Goal: Information Seeking & Learning: Browse casually

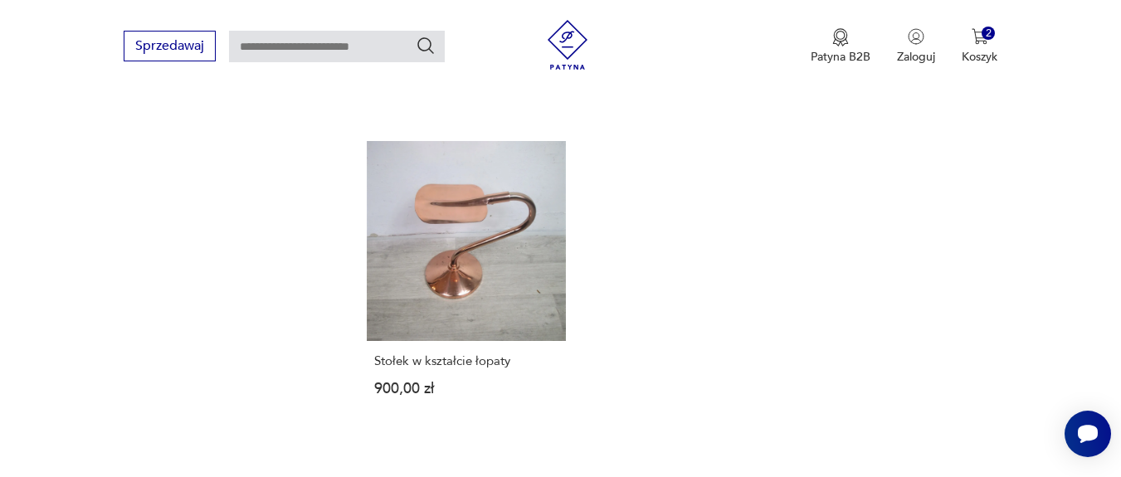
scroll to position [2415, 0]
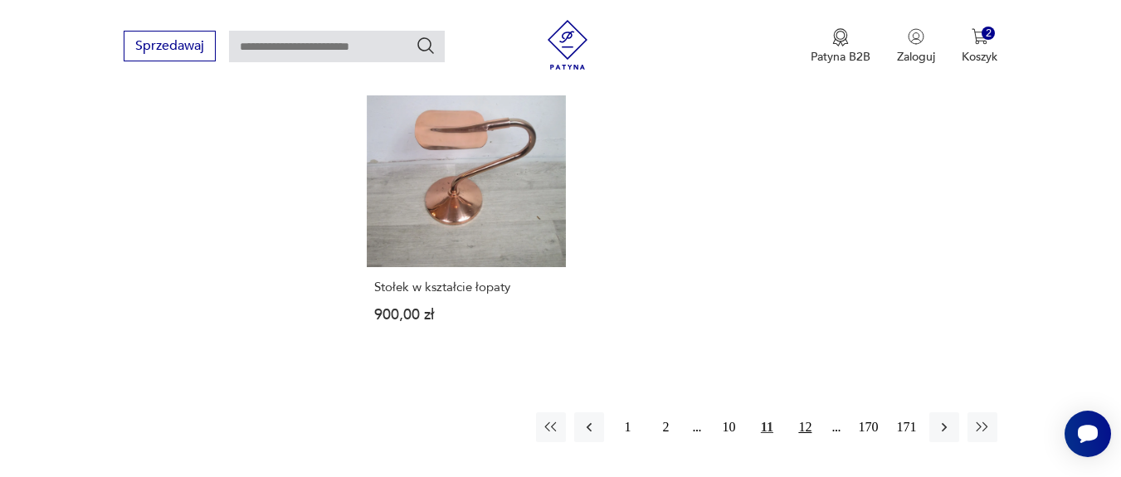
click at [803, 412] on button "12" at bounding box center [805, 427] width 30 height 30
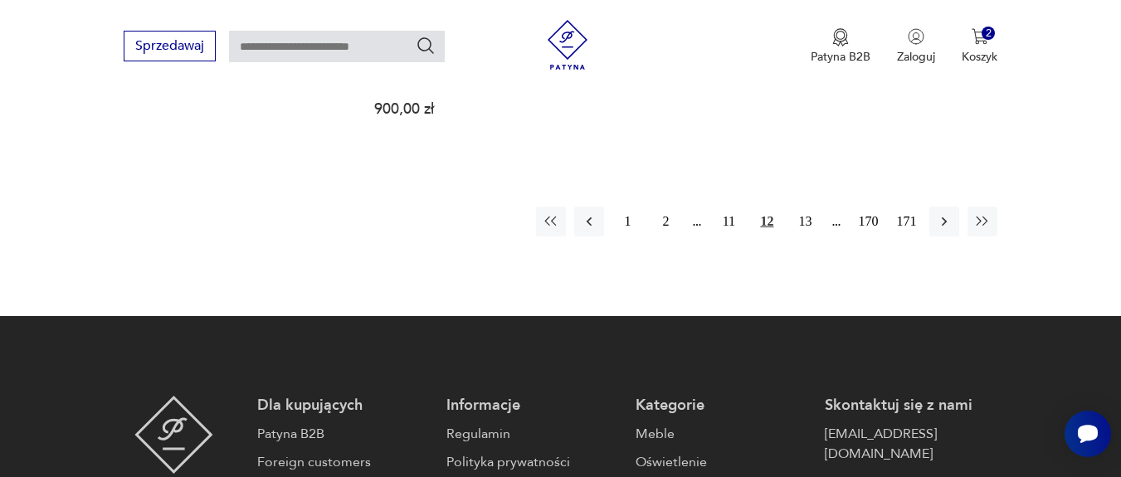
scroll to position [2632, 0]
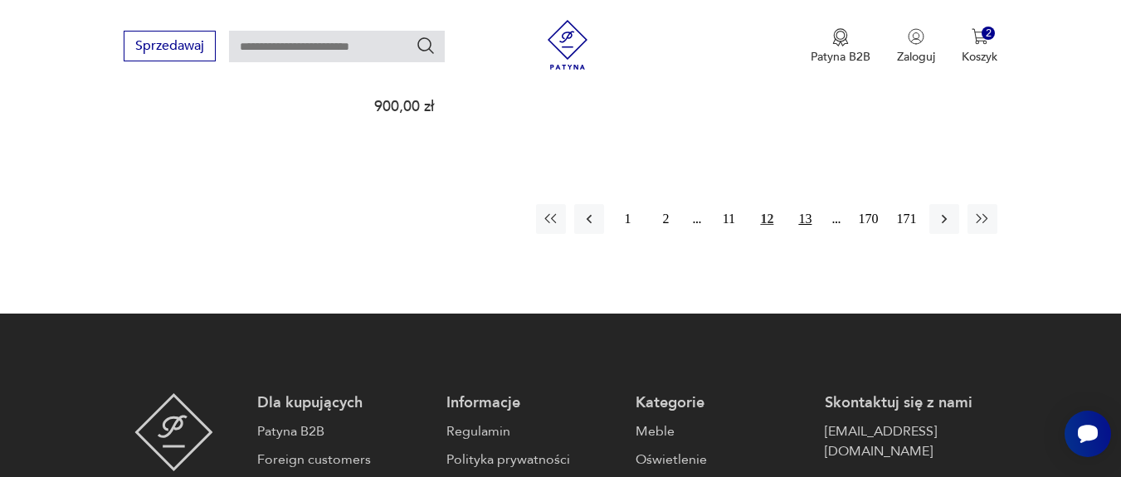
click at [806, 204] on button "13" at bounding box center [805, 219] width 30 height 30
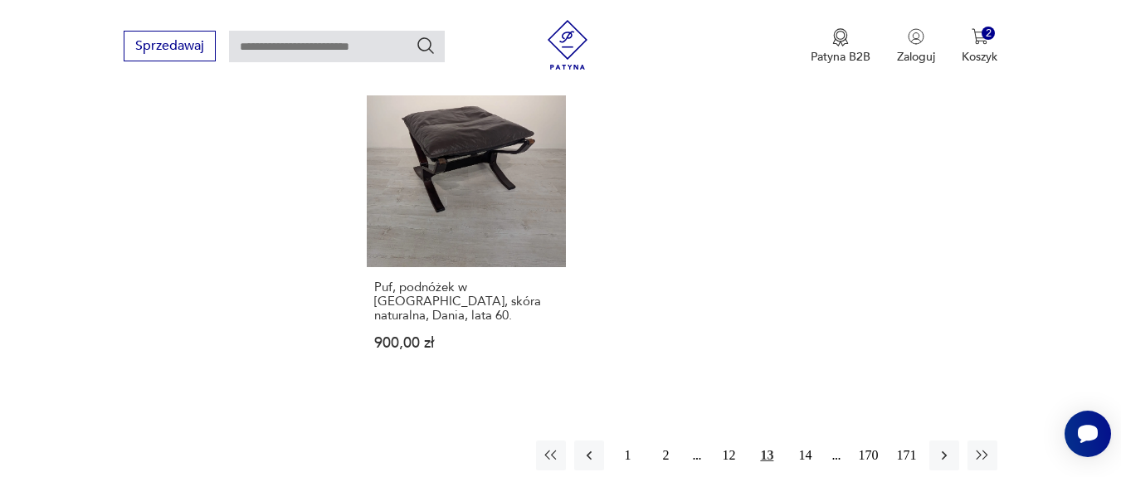
scroll to position [2433, 0]
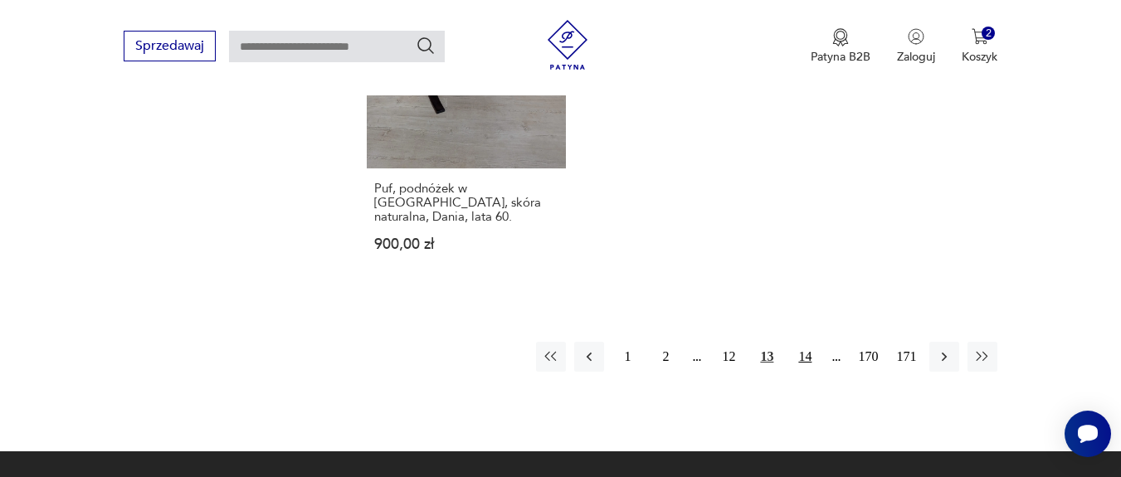
click at [803, 357] on button "14" at bounding box center [805, 357] width 30 height 30
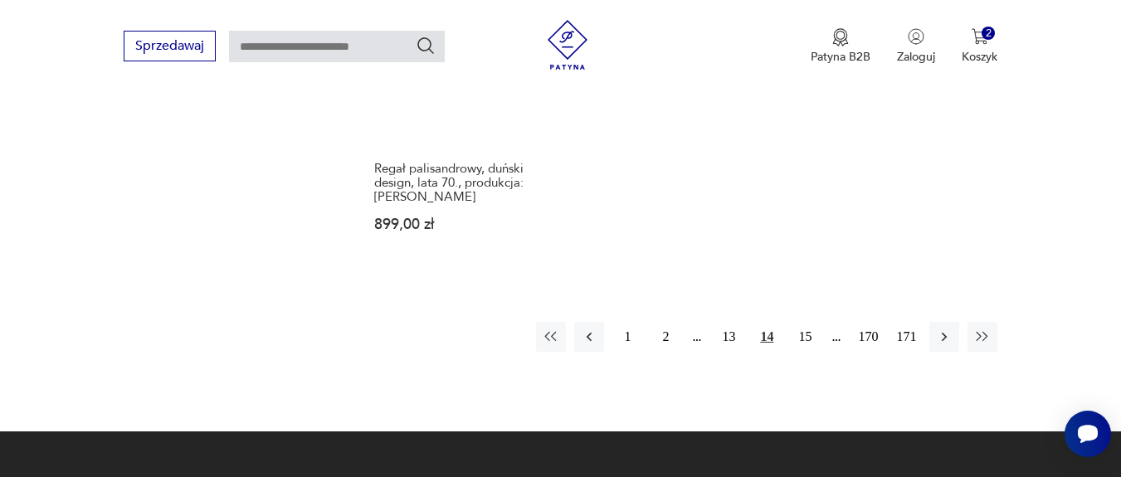
scroll to position [2533, 0]
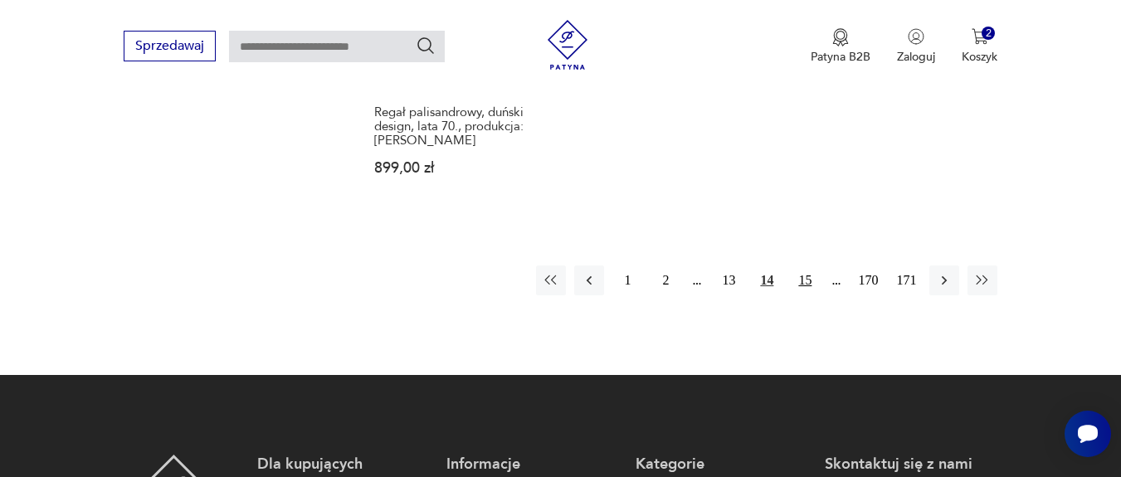
click at [811, 266] on button "15" at bounding box center [805, 281] width 30 height 30
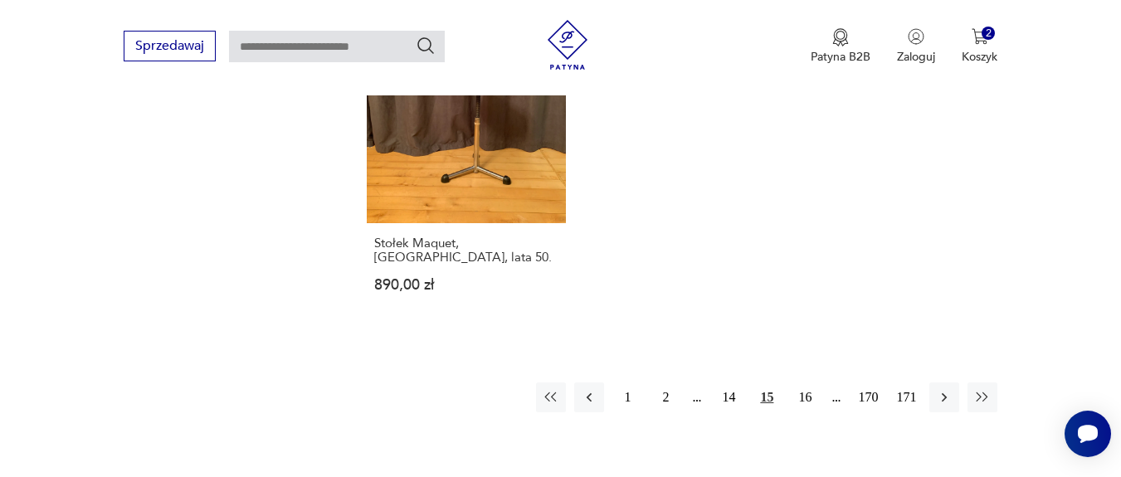
scroll to position [2533, 0]
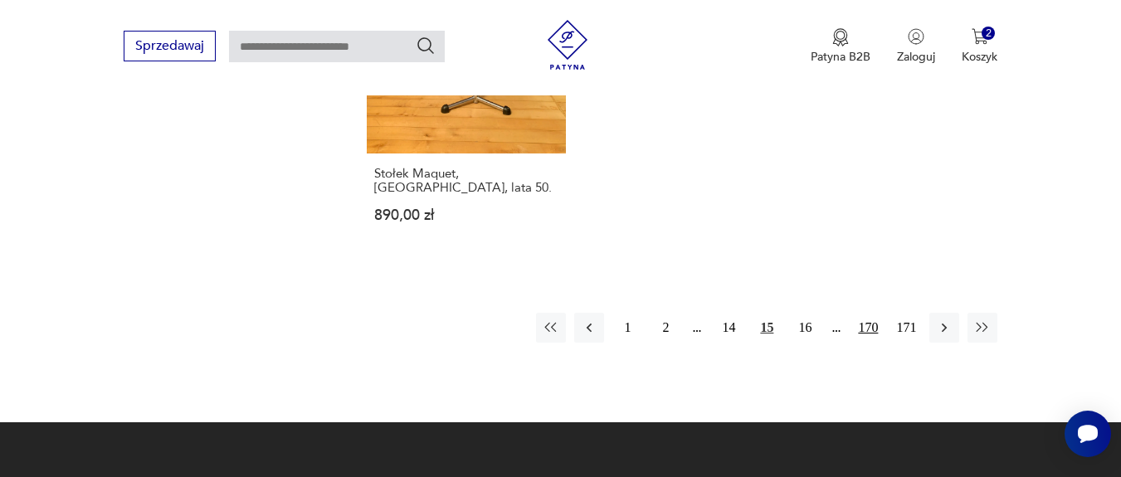
drag, startPoint x: 797, startPoint y: 274, endPoint x: 881, endPoint y: 262, distance: 85.4
click at [797, 313] on button "16" at bounding box center [805, 328] width 30 height 30
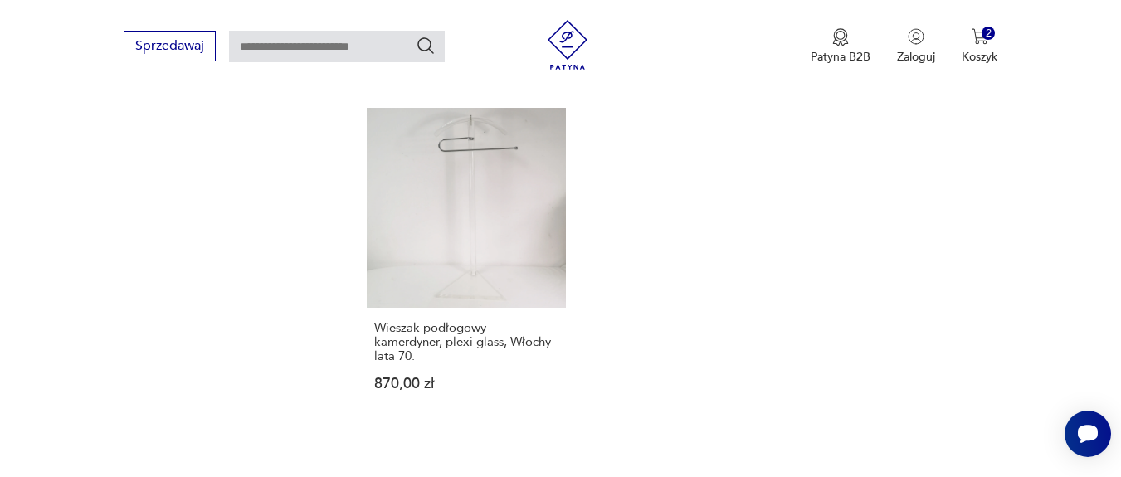
scroll to position [2433, 0]
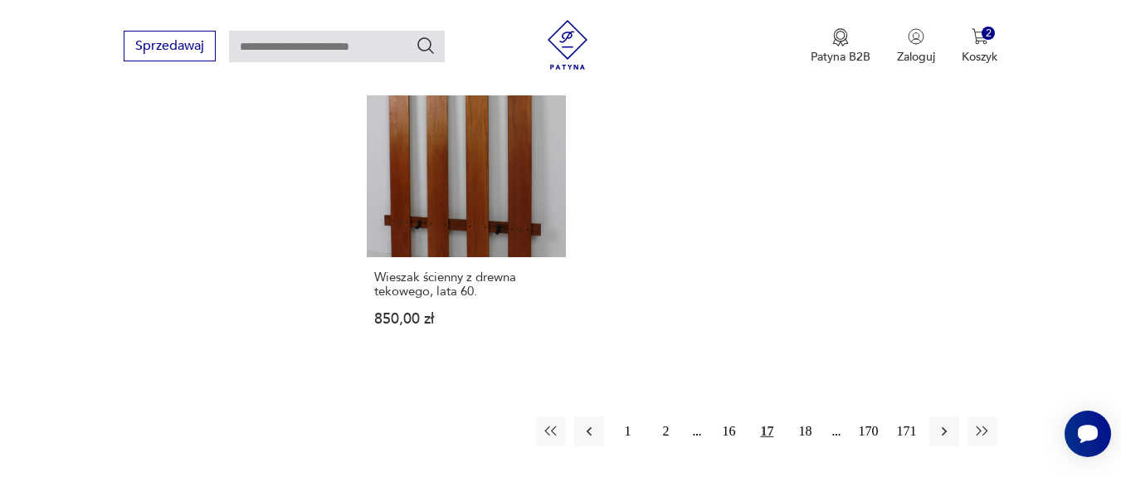
scroll to position [2433, 0]
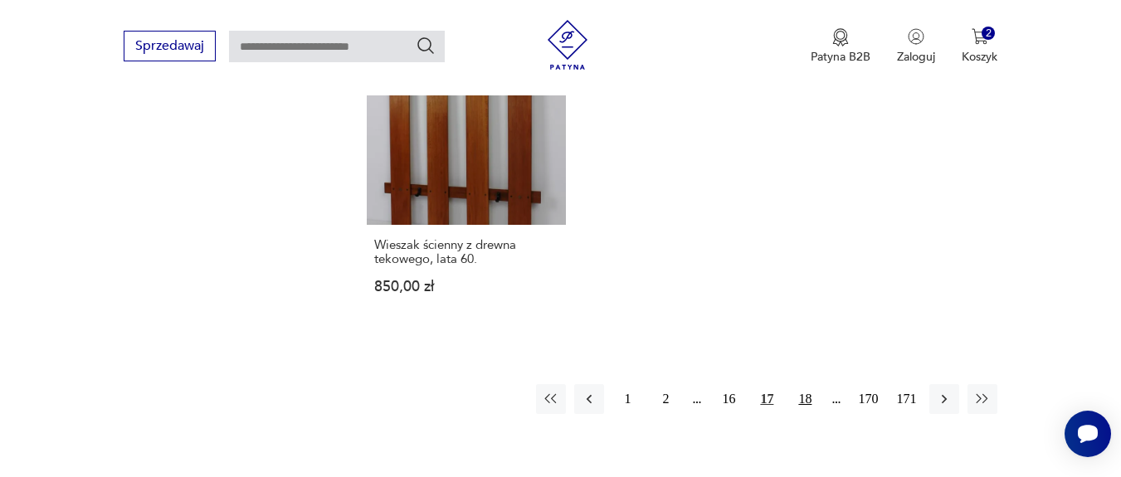
click at [806, 384] on button "18" at bounding box center [805, 399] width 30 height 30
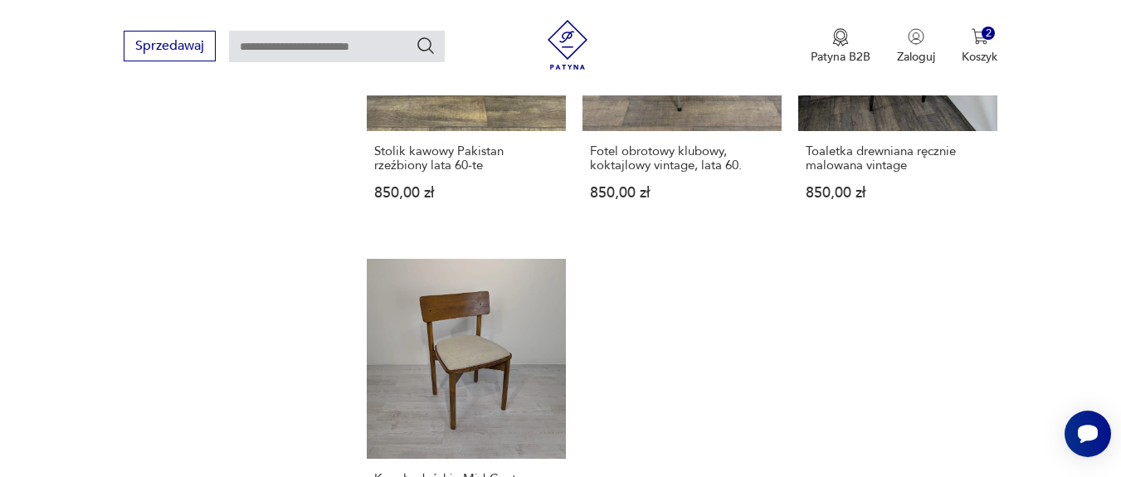
scroll to position [2334, 0]
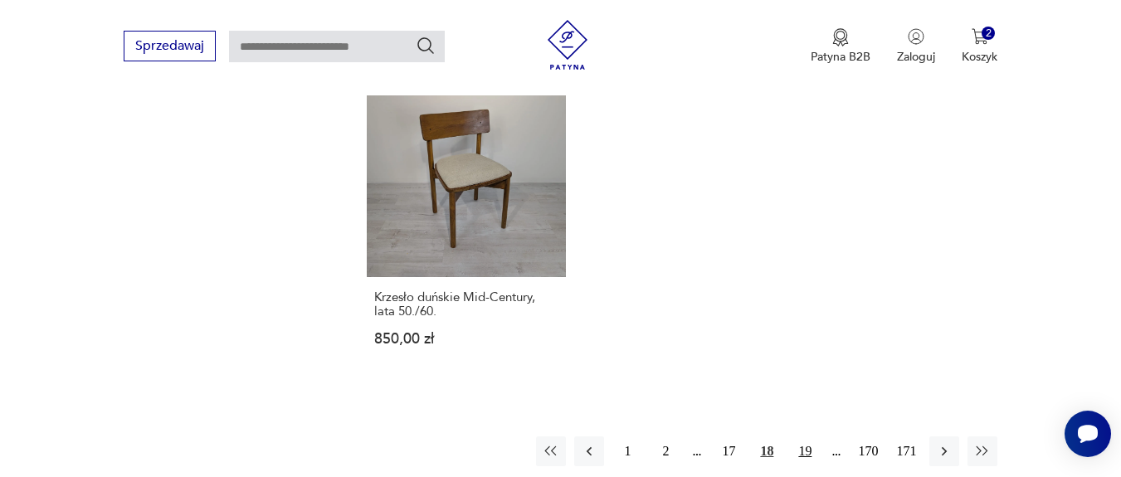
click at [808, 446] on button "19" at bounding box center [805, 452] width 30 height 30
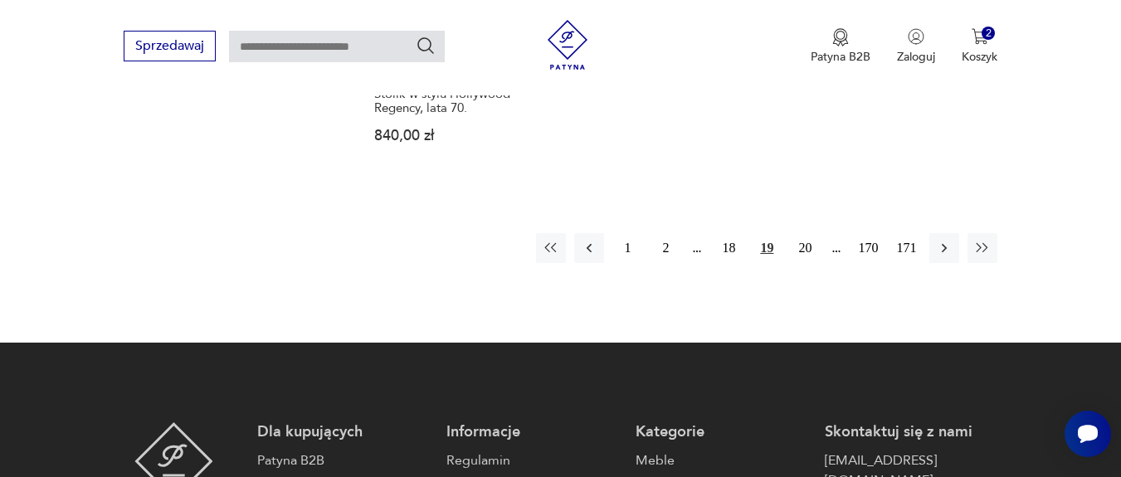
scroll to position [2632, 0]
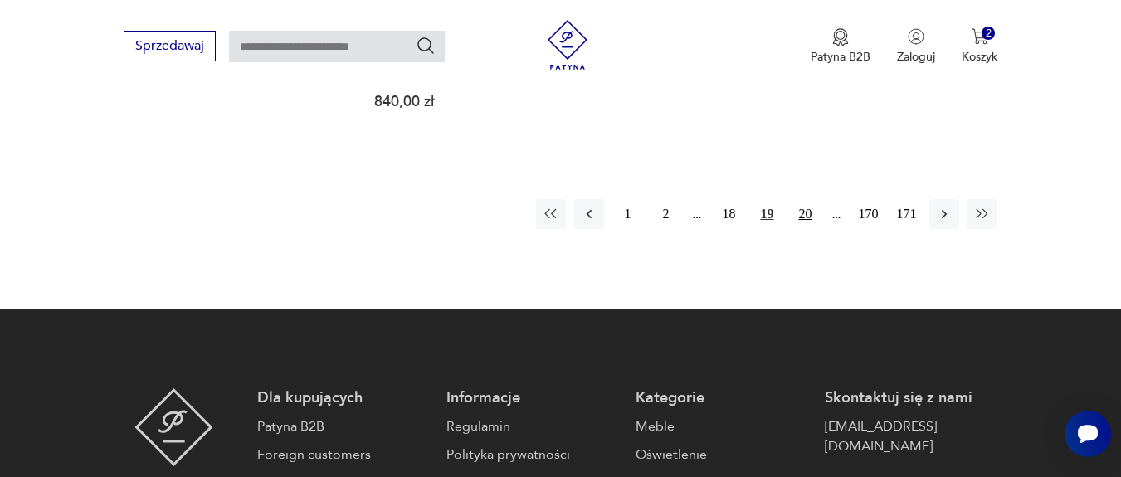
click at [806, 199] on button "20" at bounding box center [805, 214] width 30 height 30
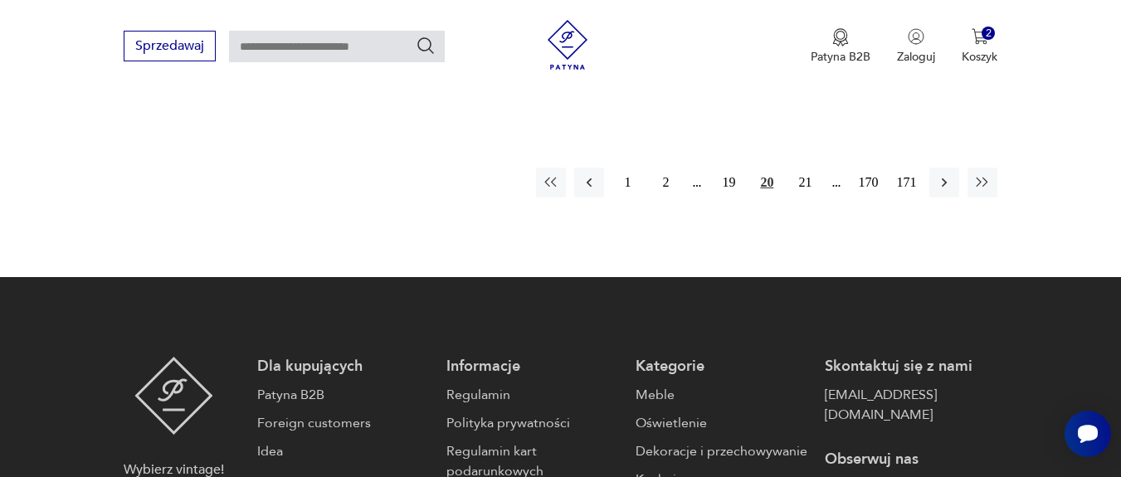
scroll to position [2732, 0]
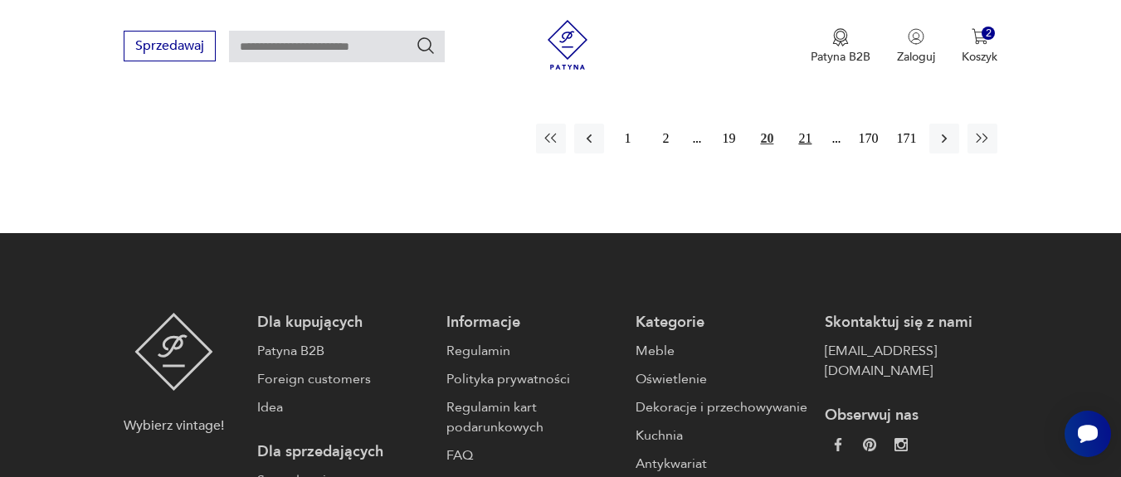
click at [811, 125] on button "21" at bounding box center [805, 139] width 30 height 30
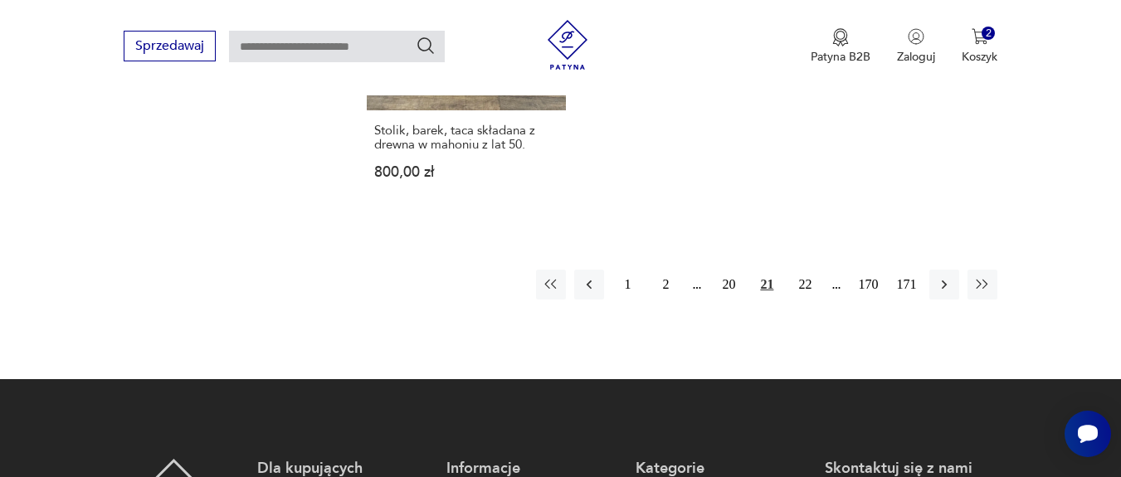
scroll to position [2632, 0]
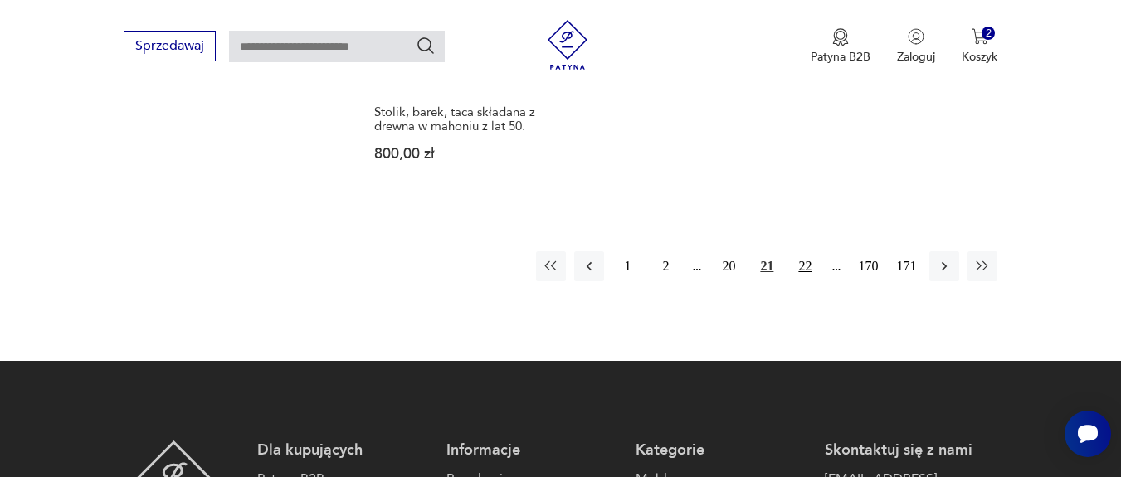
click at [801, 251] on button "22" at bounding box center [805, 266] width 30 height 30
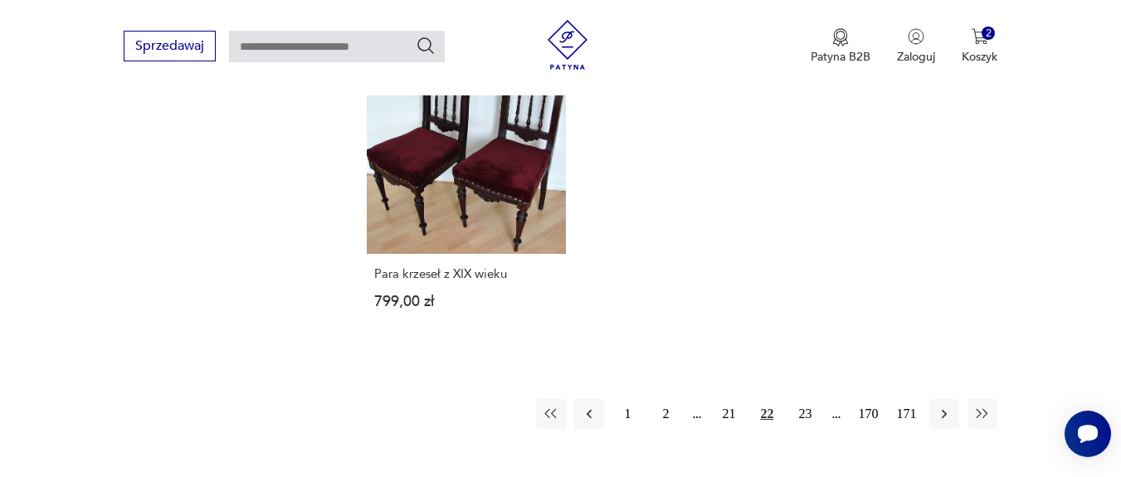
scroll to position [2533, 0]
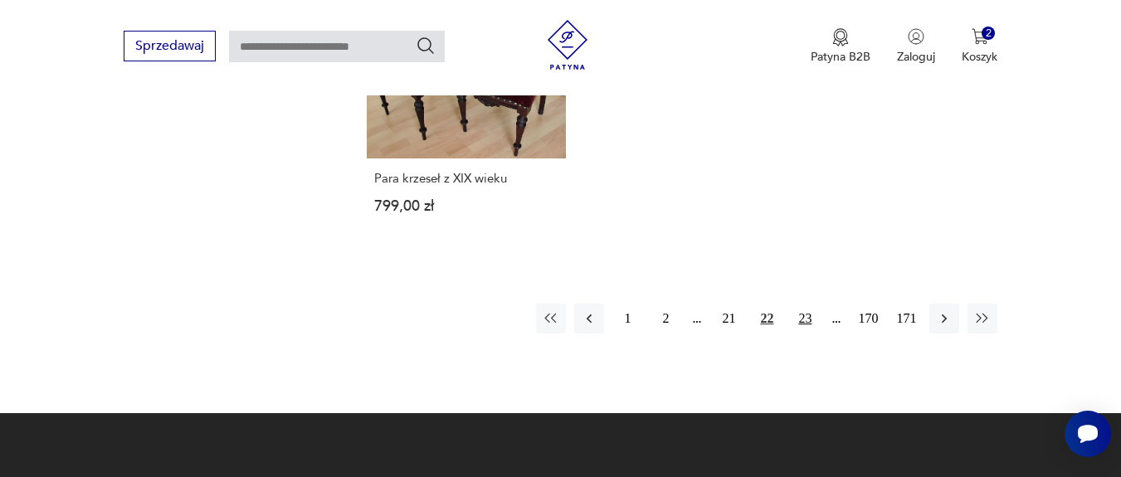
click at [802, 304] on button "23" at bounding box center [805, 319] width 30 height 30
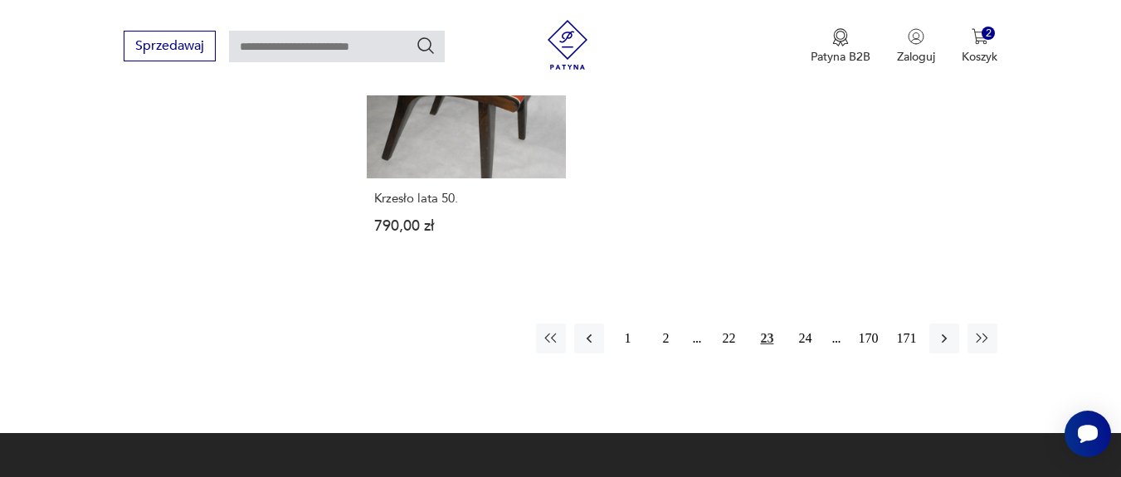
scroll to position [2433, 0]
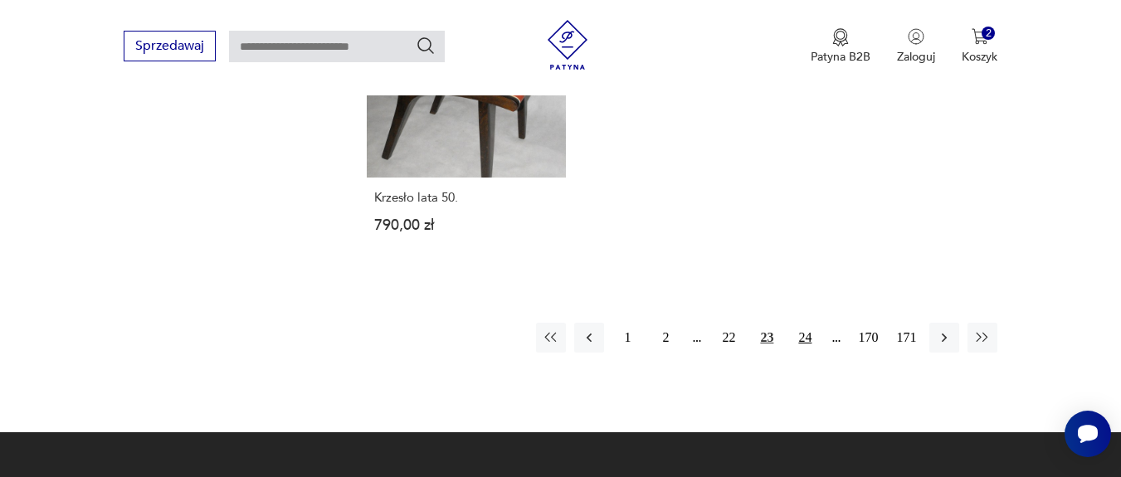
click at [806, 329] on button "24" at bounding box center [805, 338] width 30 height 30
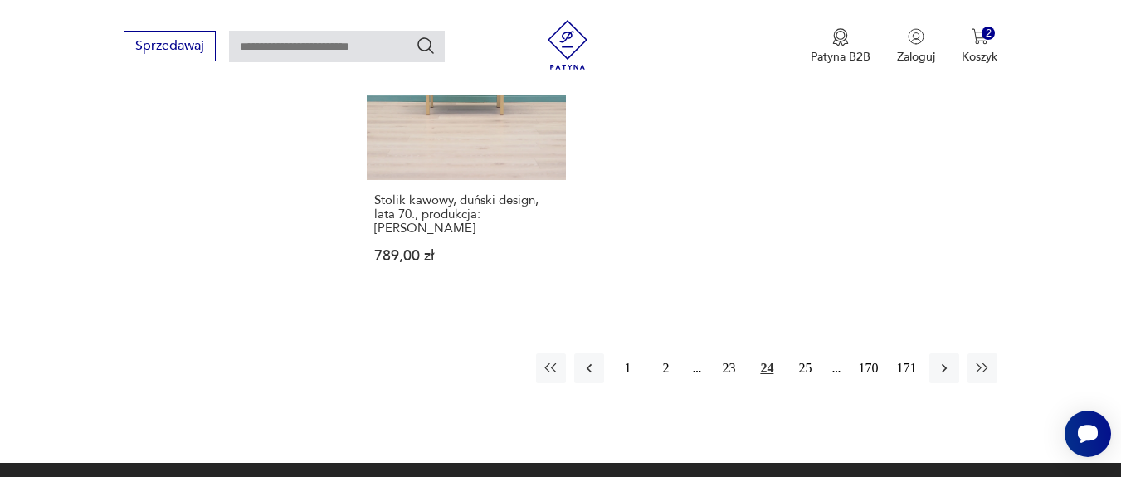
scroll to position [2632, 0]
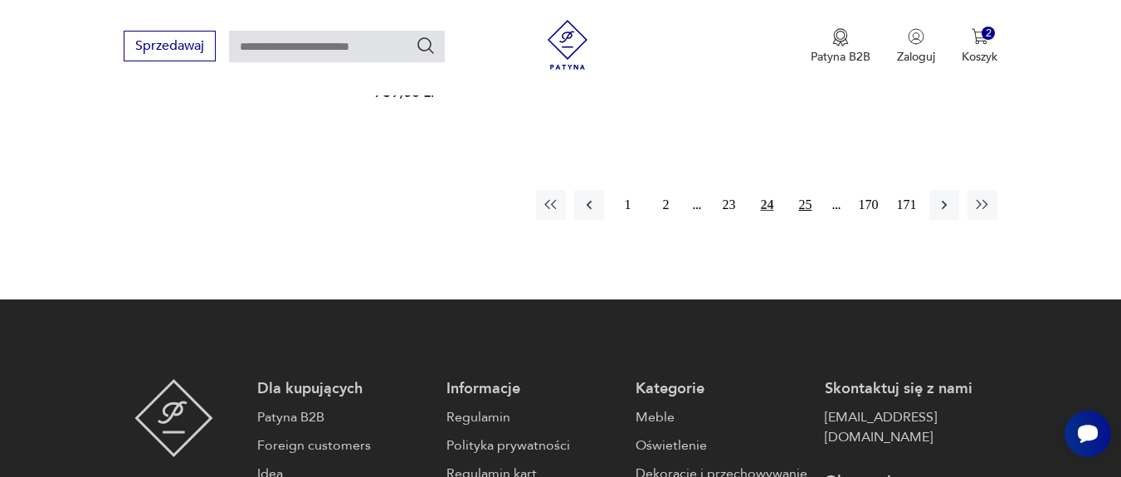
click at [805, 190] on button "25" at bounding box center [805, 205] width 30 height 30
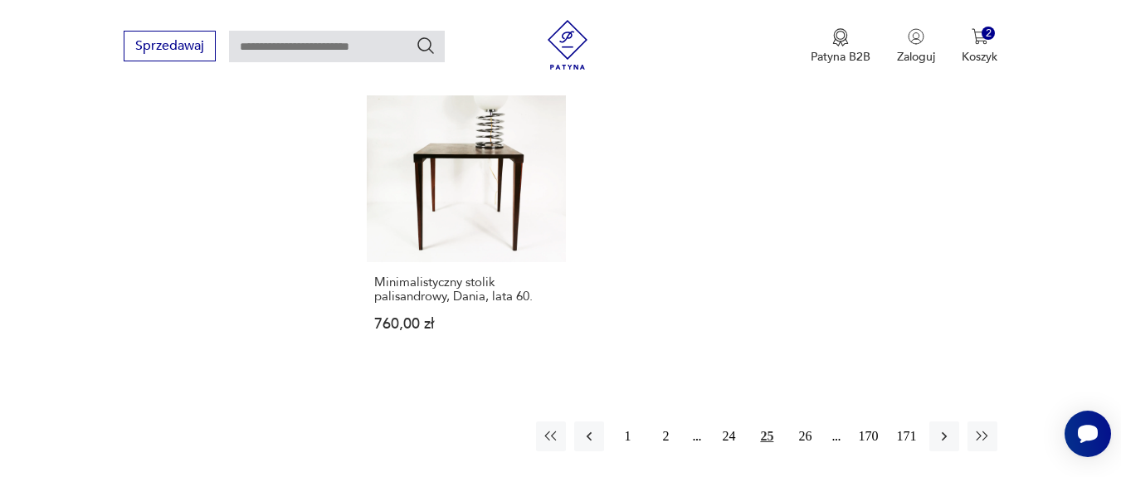
scroll to position [2433, 0]
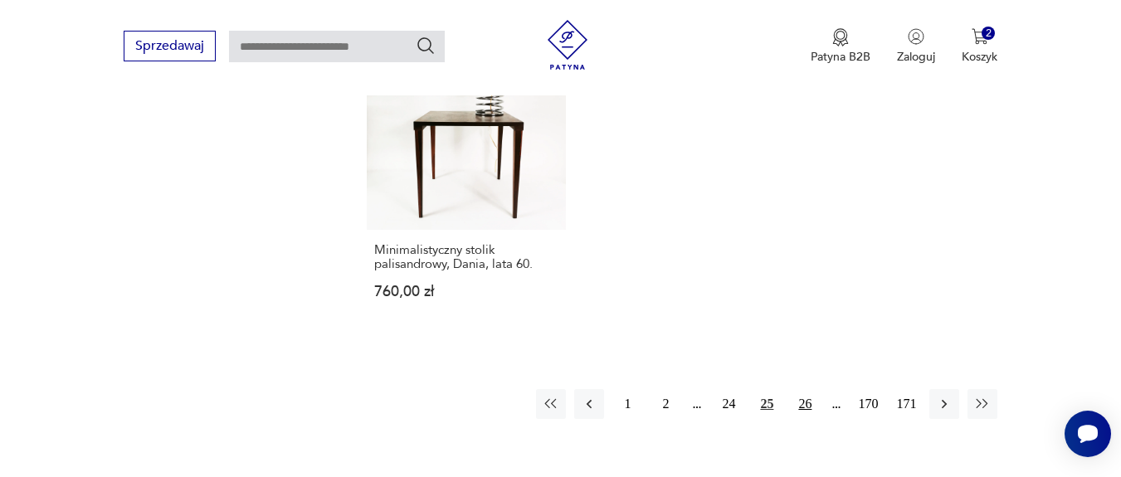
click at [805, 389] on button "26" at bounding box center [805, 404] width 30 height 30
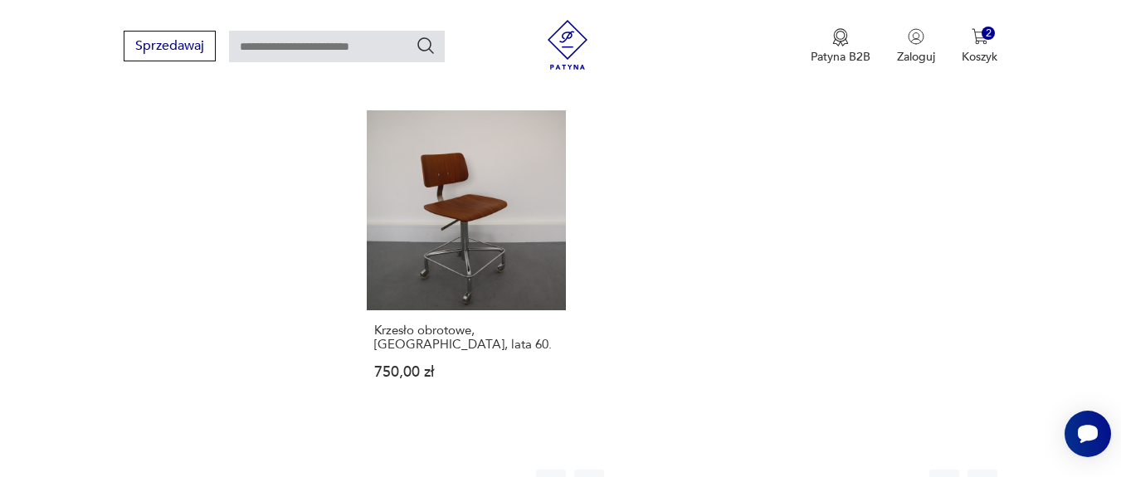
scroll to position [2533, 0]
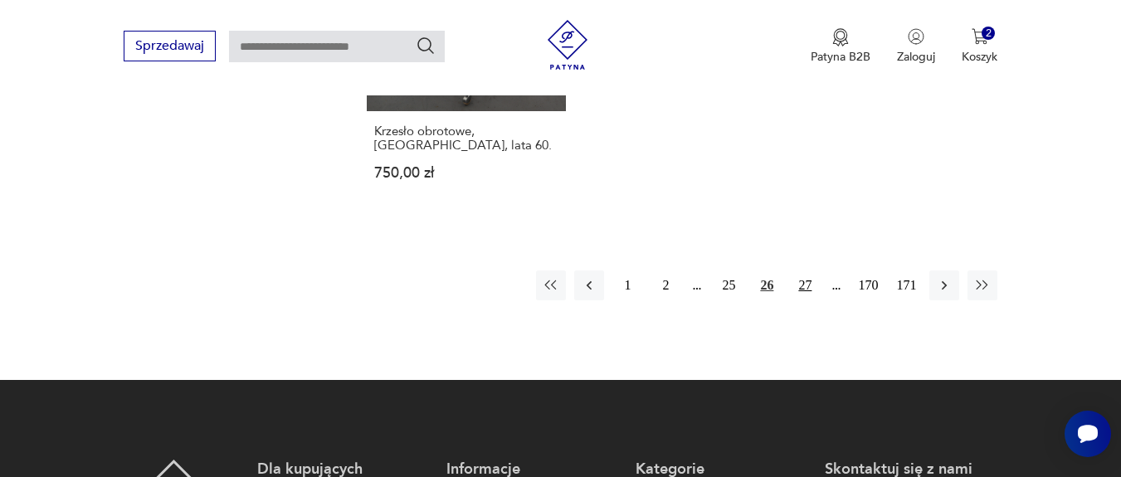
click at [805, 277] on button "27" at bounding box center [805, 286] width 30 height 30
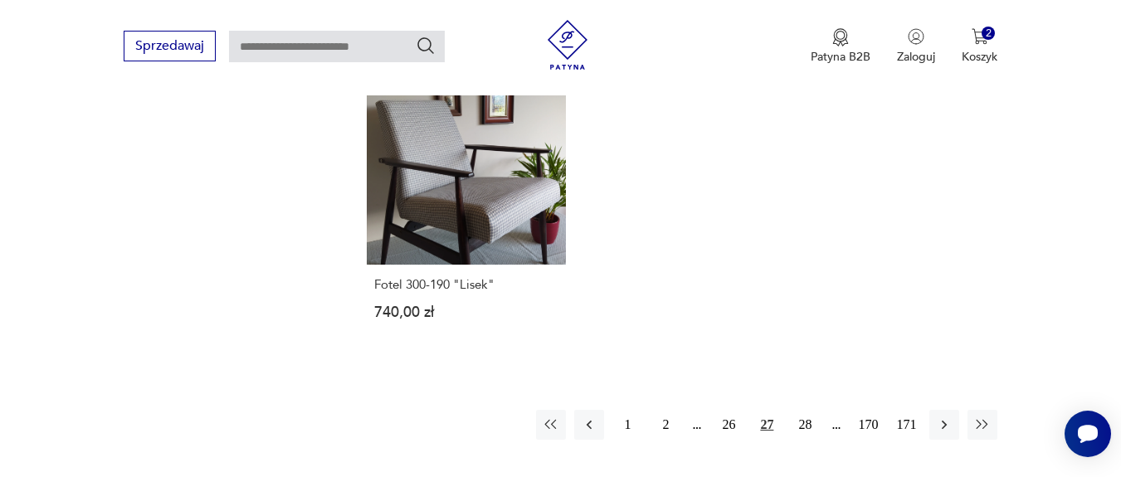
scroll to position [2533, 0]
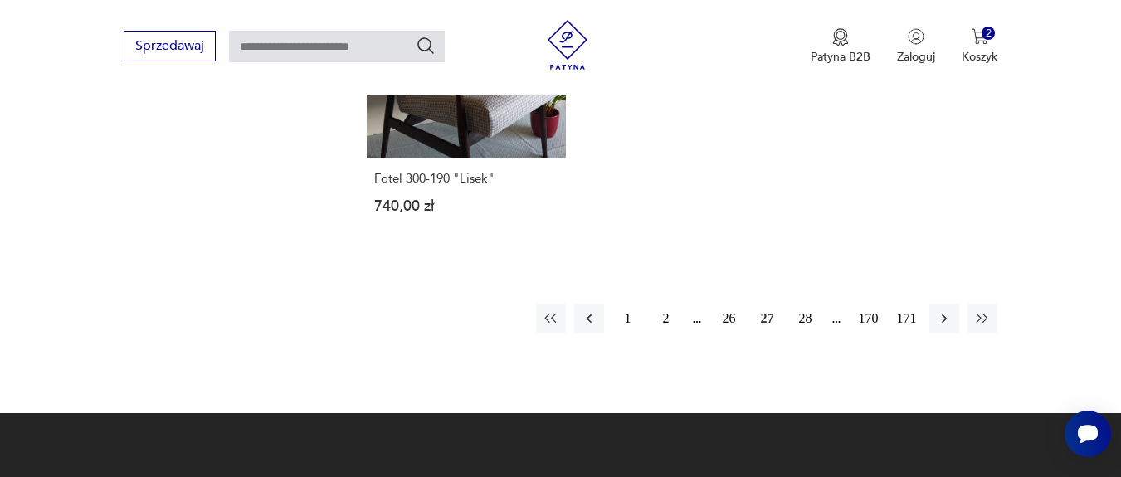
click at [802, 312] on button "28" at bounding box center [805, 319] width 30 height 30
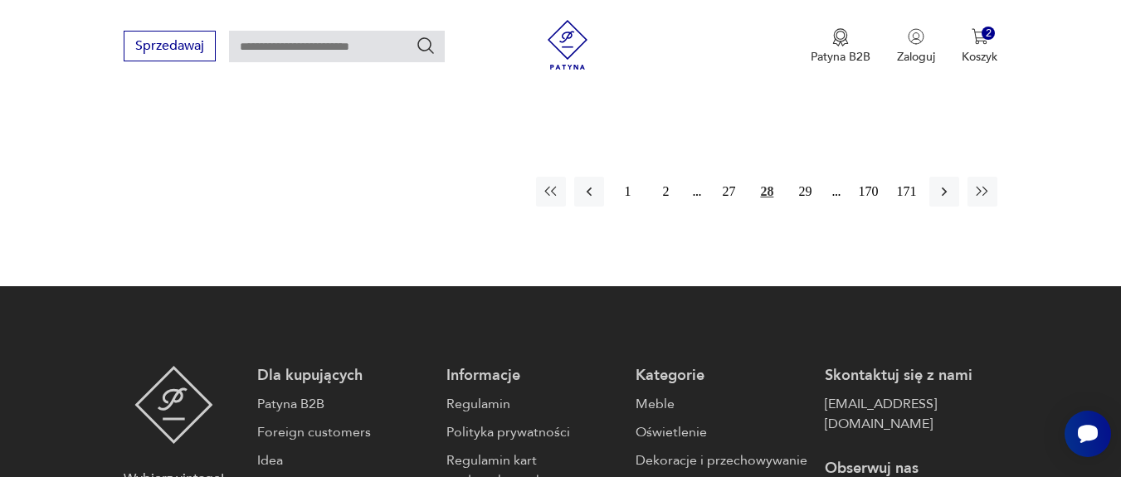
scroll to position [2684, 0]
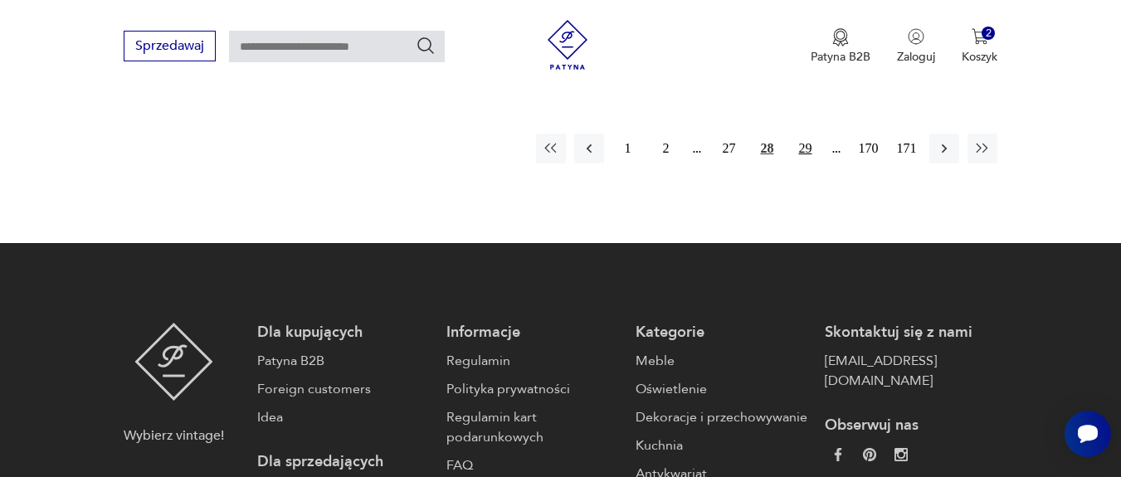
click at [815, 134] on button "29" at bounding box center [805, 149] width 30 height 30
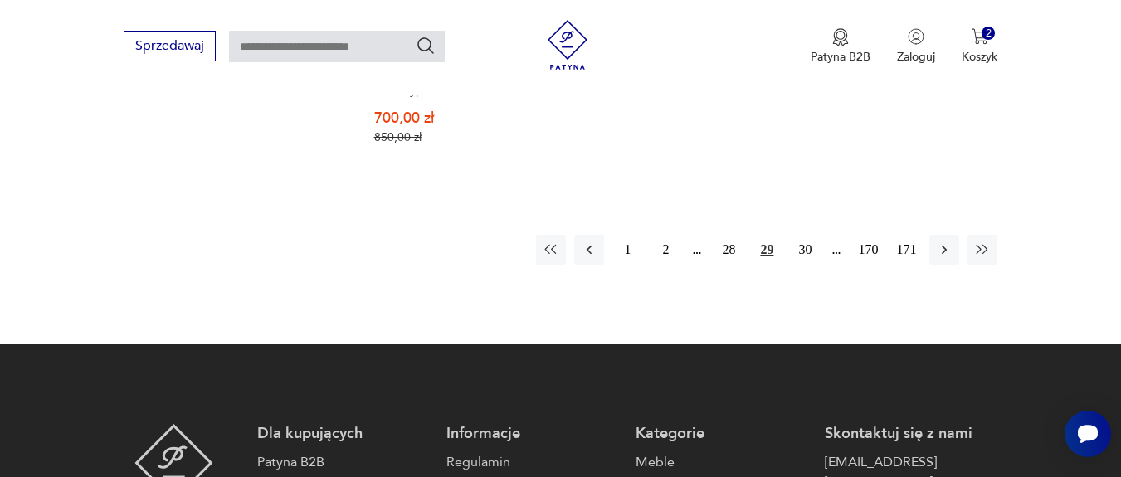
scroll to position [2533, 0]
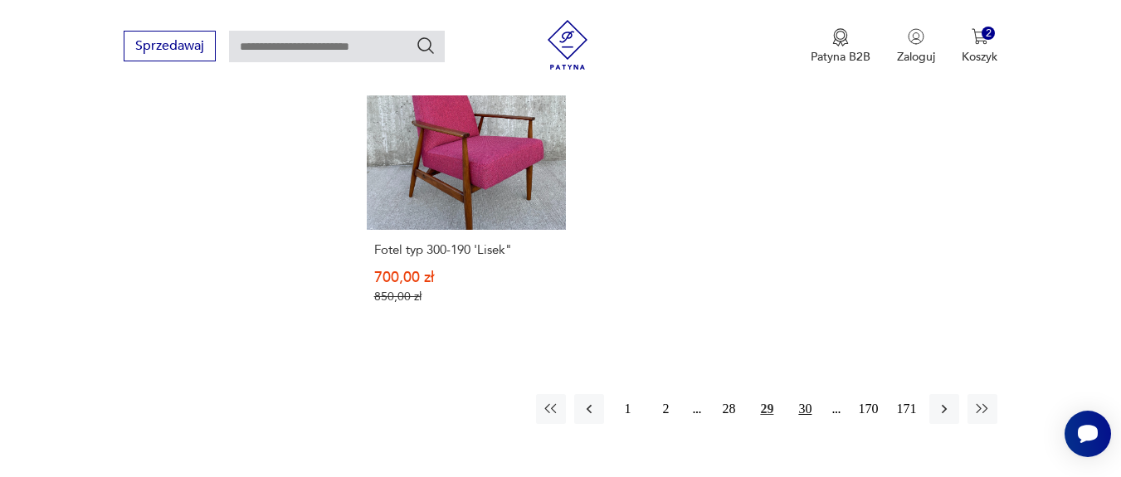
click at [801, 394] on button "30" at bounding box center [805, 409] width 30 height 30
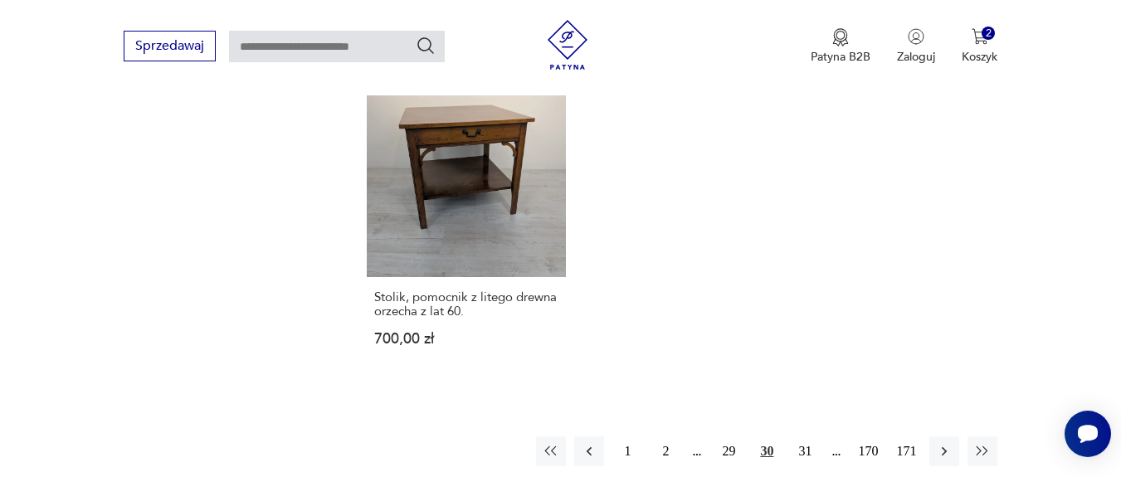
scroll to position [2533, 0]
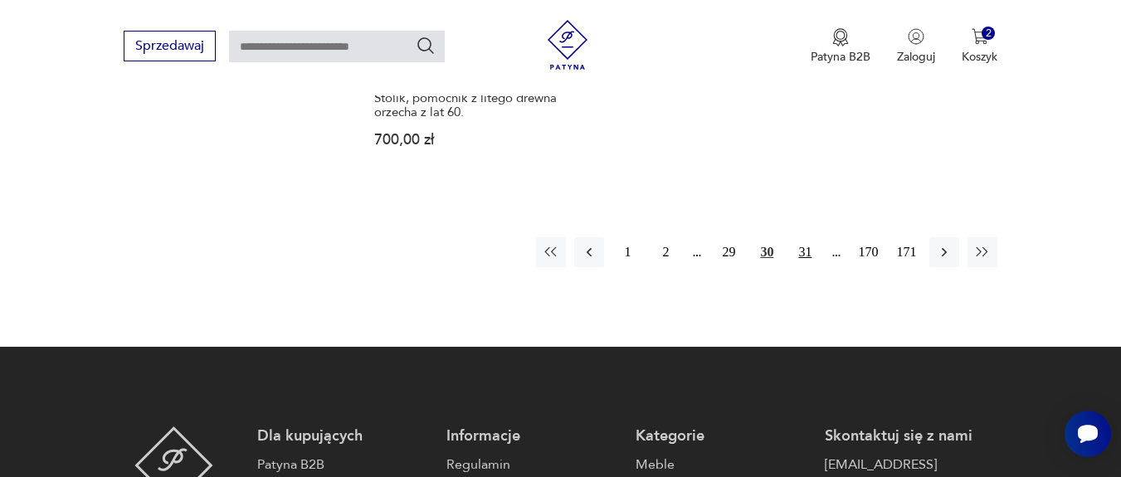
click at [804, 251] on button "31" at bounding box center [805, 252] width 30 height 30
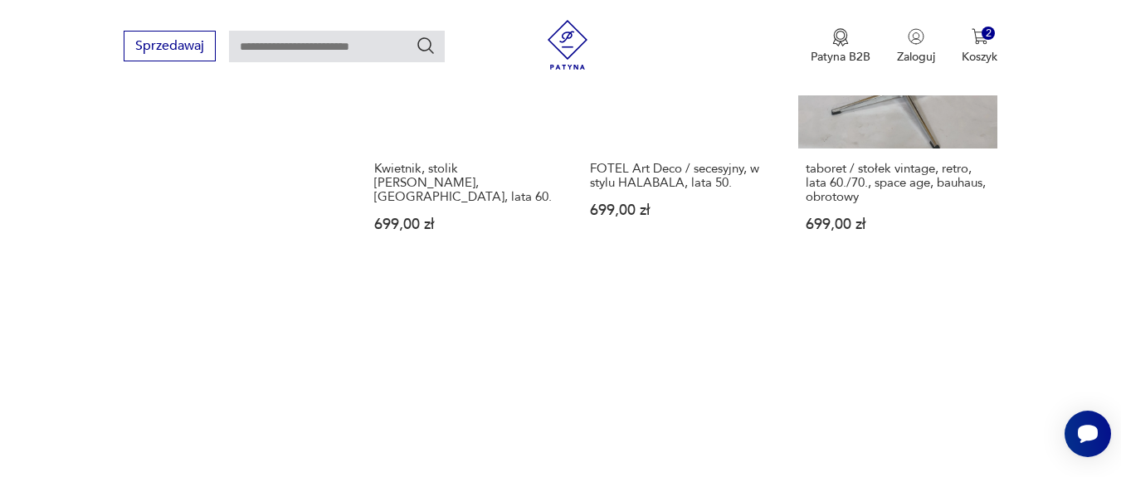
scroll to position [2334, 0]
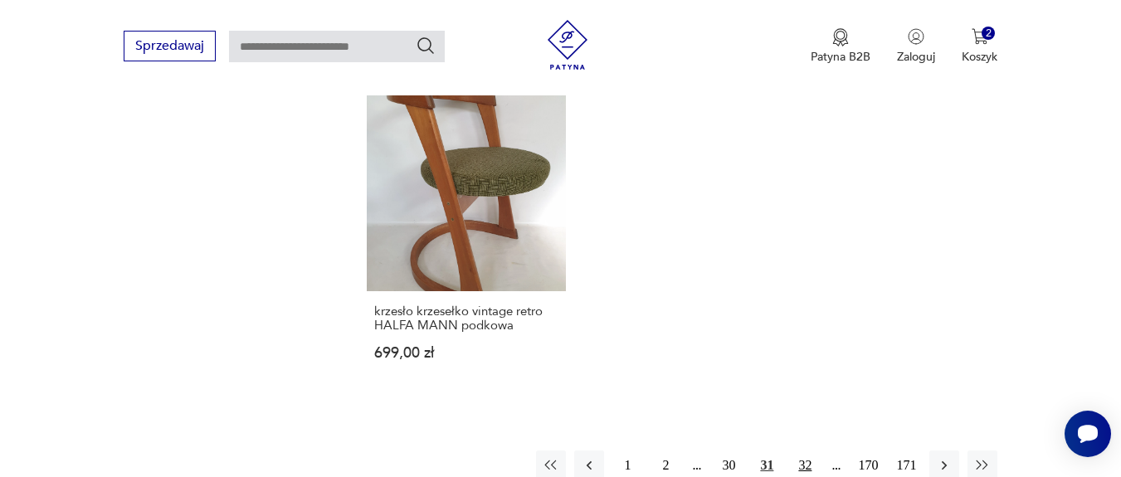
click at [810, 451] on button "32" at bounding box center [805, 466] width 30 height 30
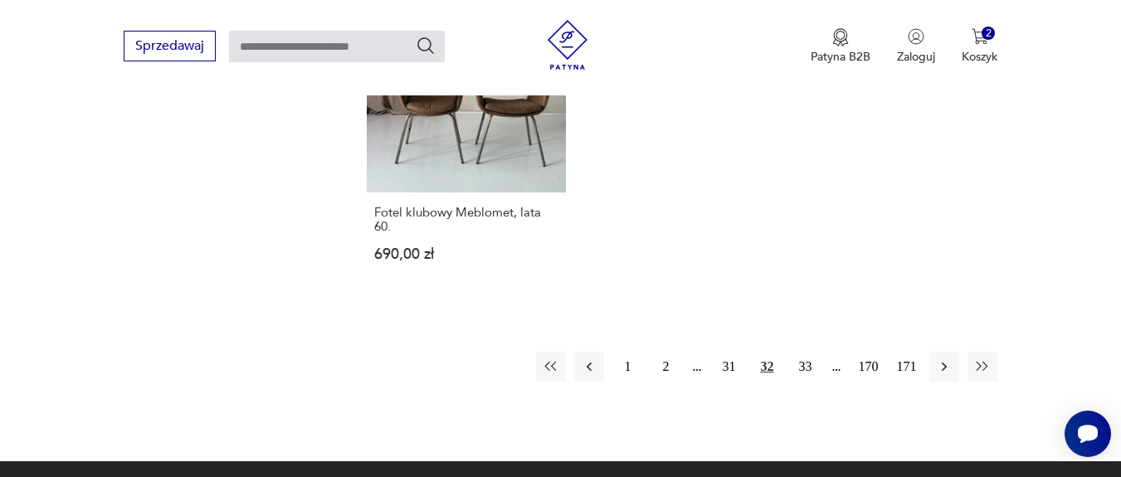
scroll to position [2533, 0]
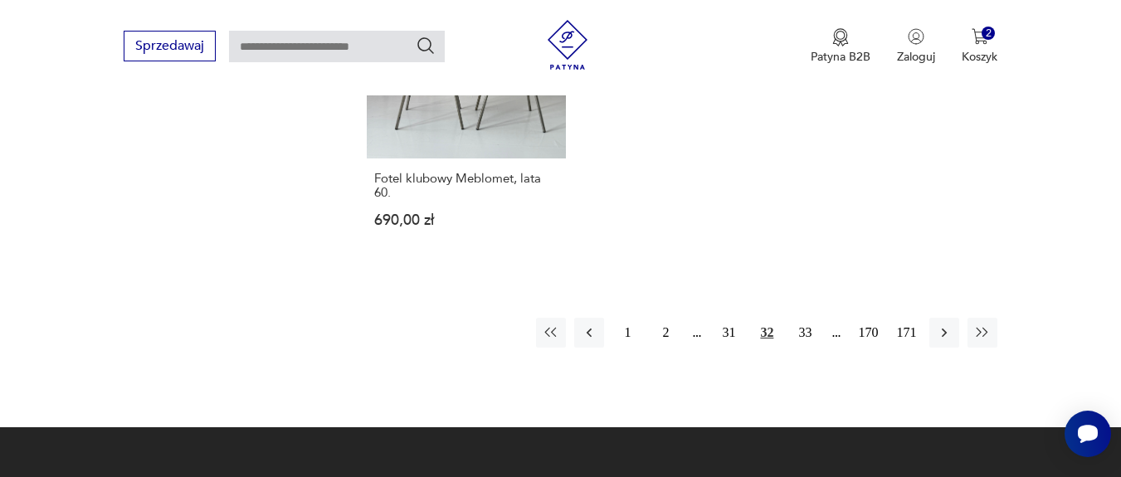
click at [807, 318] on button "33" at bounding box center [805, 333] width 30 height 30
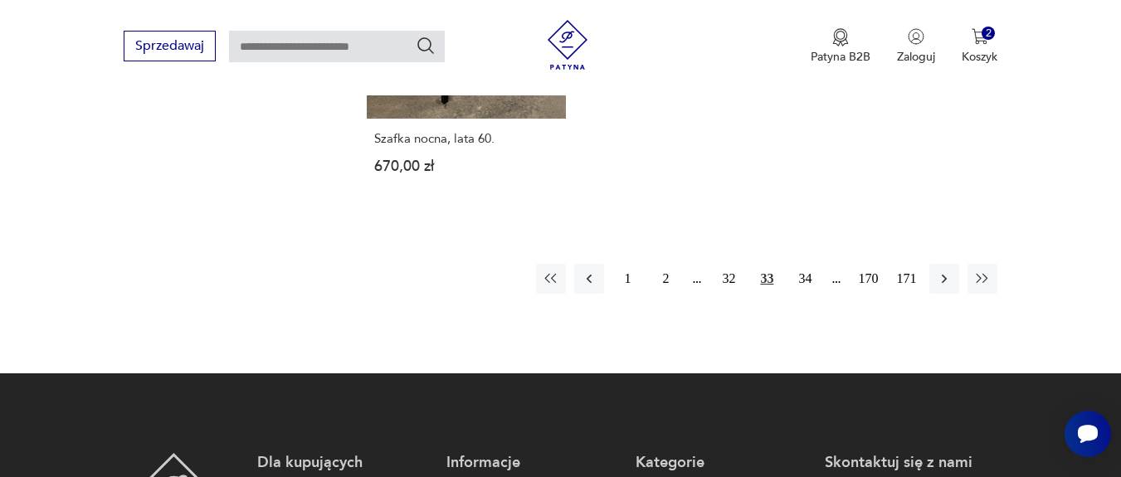
scroll to position [2533, 0]
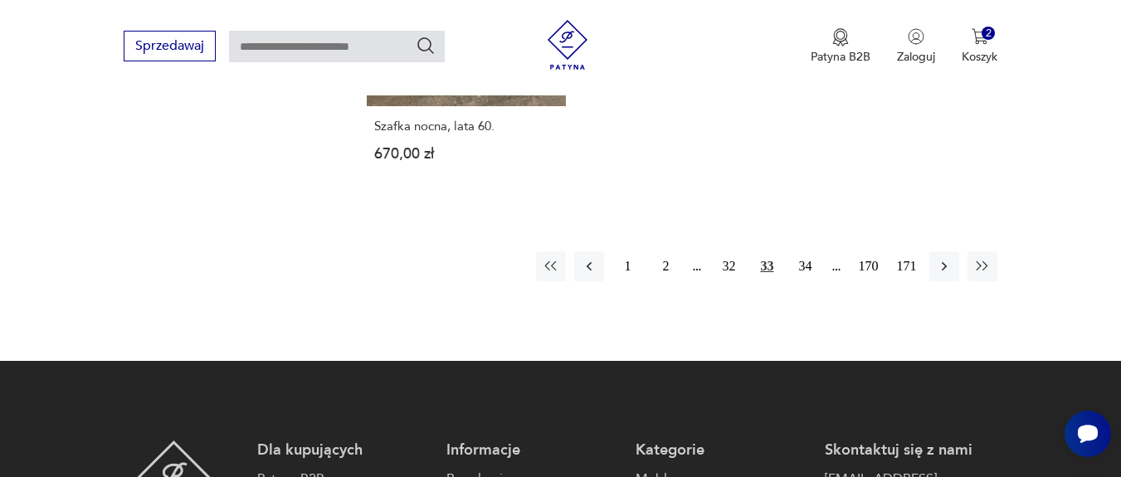
click at [808, 251] on button "34" at bounding box center [805, 266] width 30 height 30
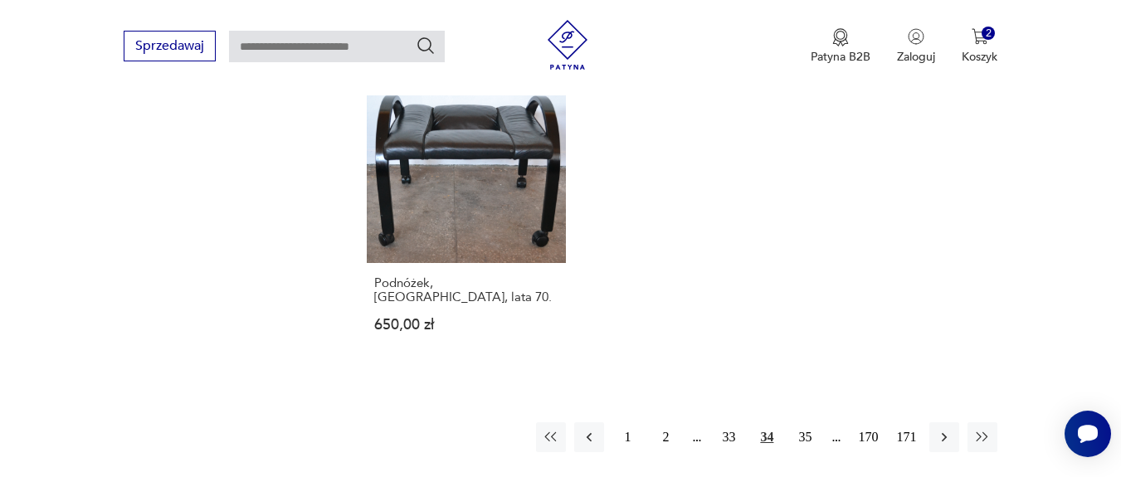
scroll to position [2533, 0]
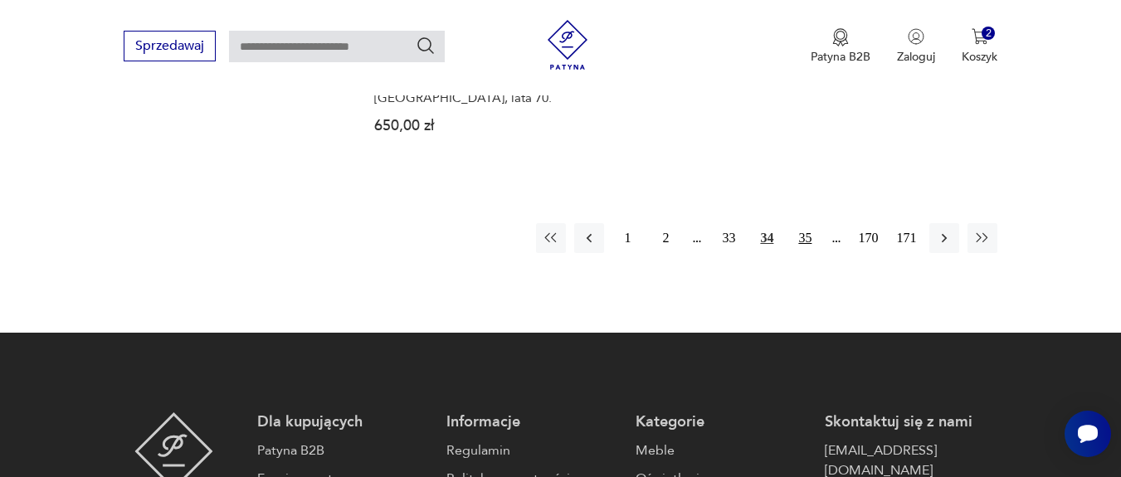
click at [803, 223] on button "35" at bounding box center [805, 238] width 30 height 30
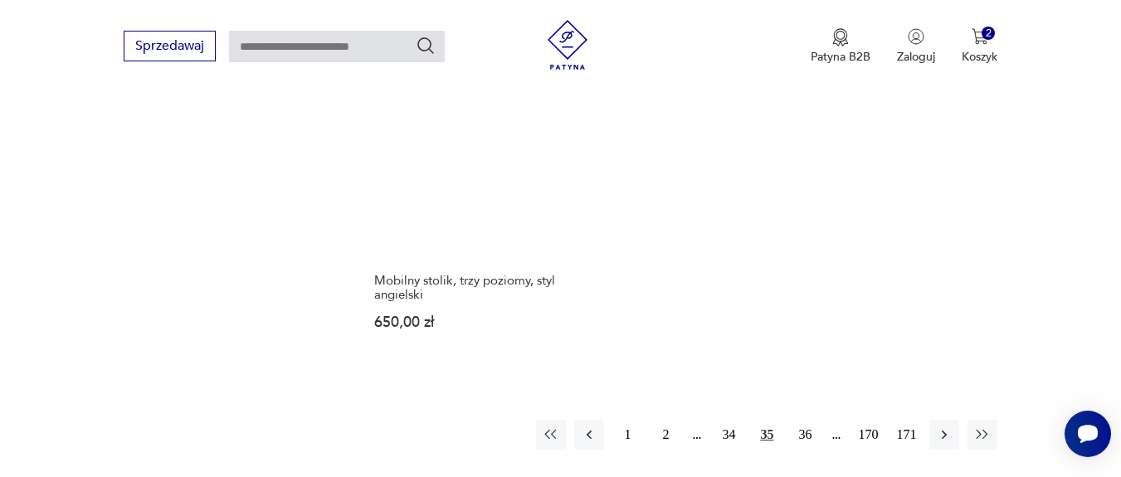
scroll to position [2433, 0]
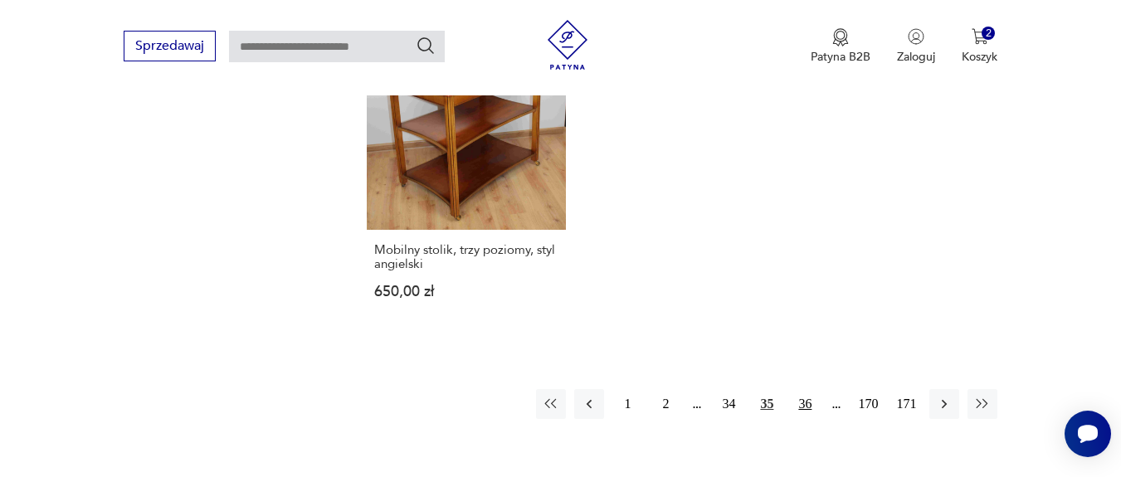
click at [813, 389] on button "36" at bounding box center [805, 404] width 30 height 30
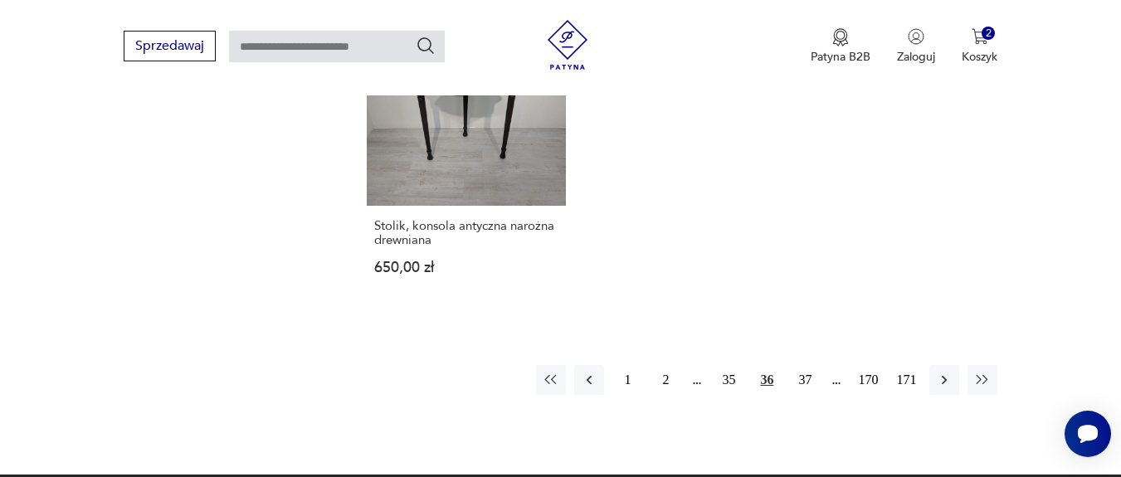
scroll to position [2533, 0]
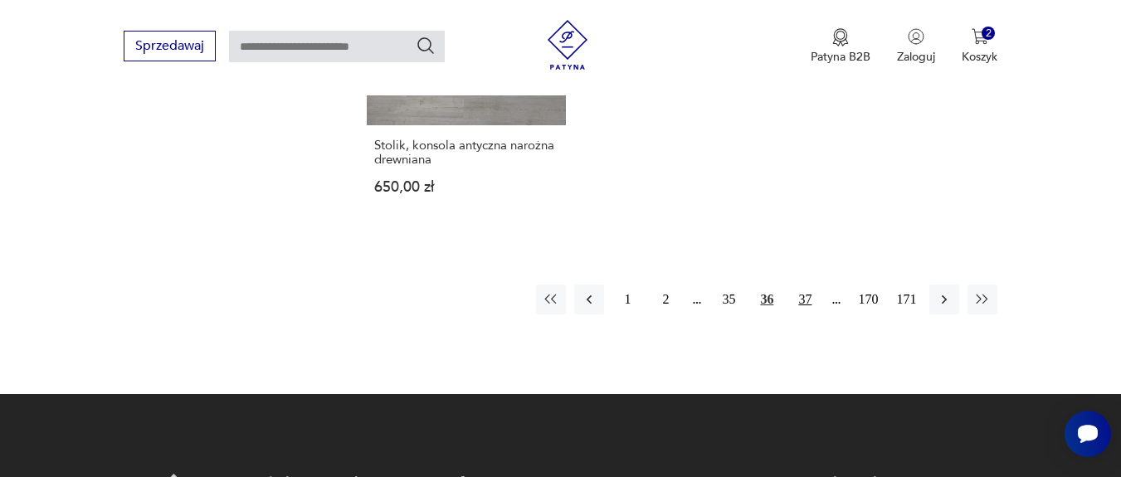
click at [803, 285] on button "37" at bounding box center [805, 300] width 30 height 30
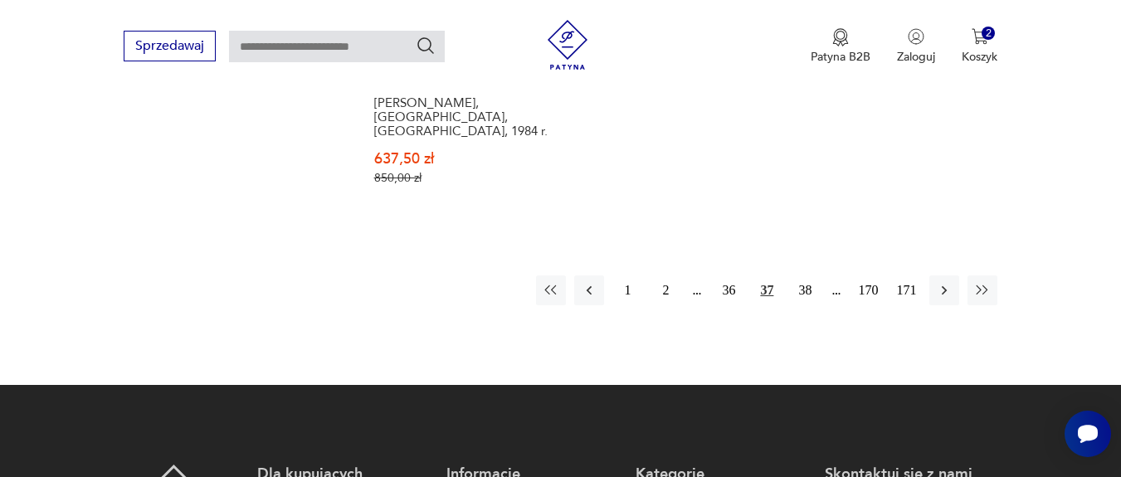
scroll to position [2632, 0]
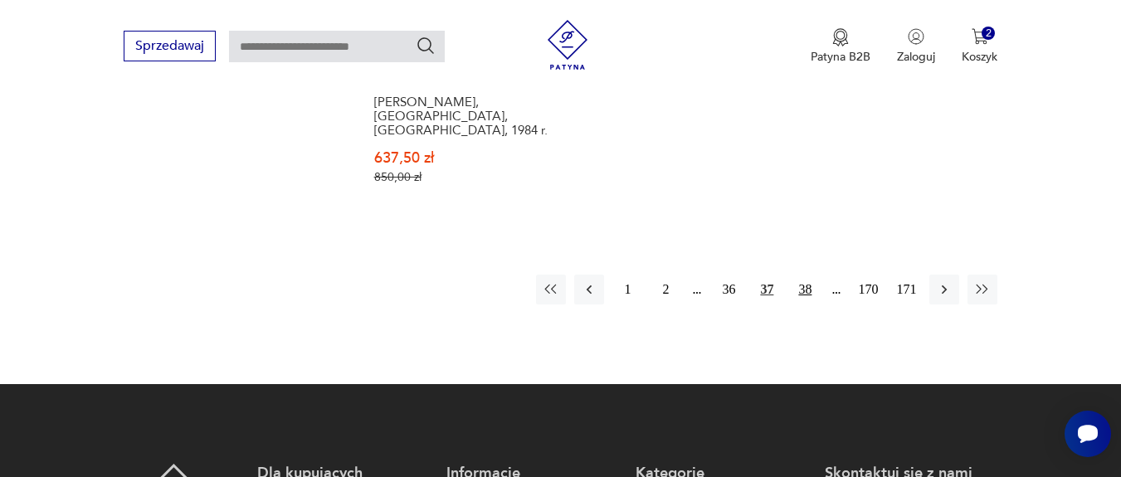
click at [798, 275] on button "38" at bounding box center [805, 290] width 30 height 30
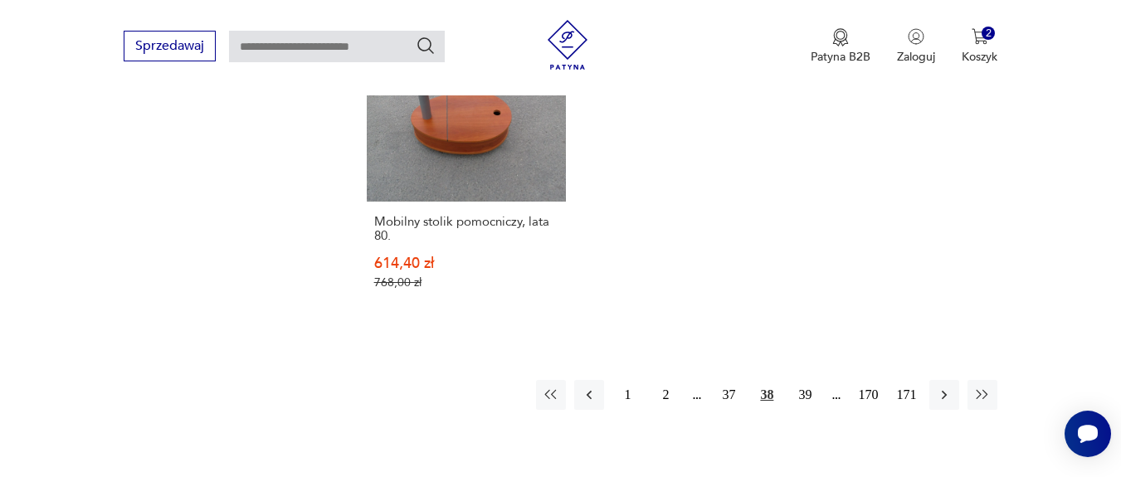
scroll to position [2533, 0]
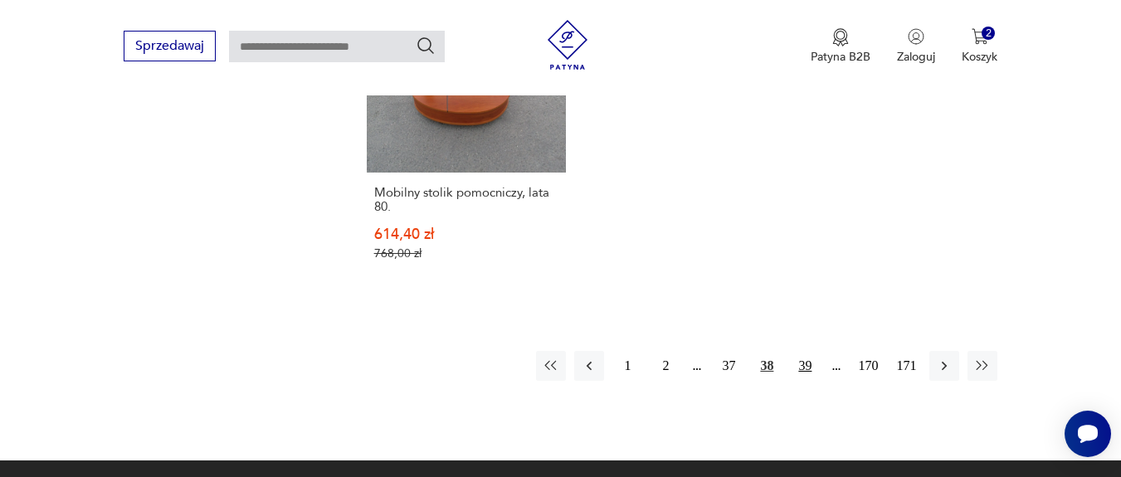
click at [803, 351] on button "39" at bounding box center [805, 366] width 30 height 30
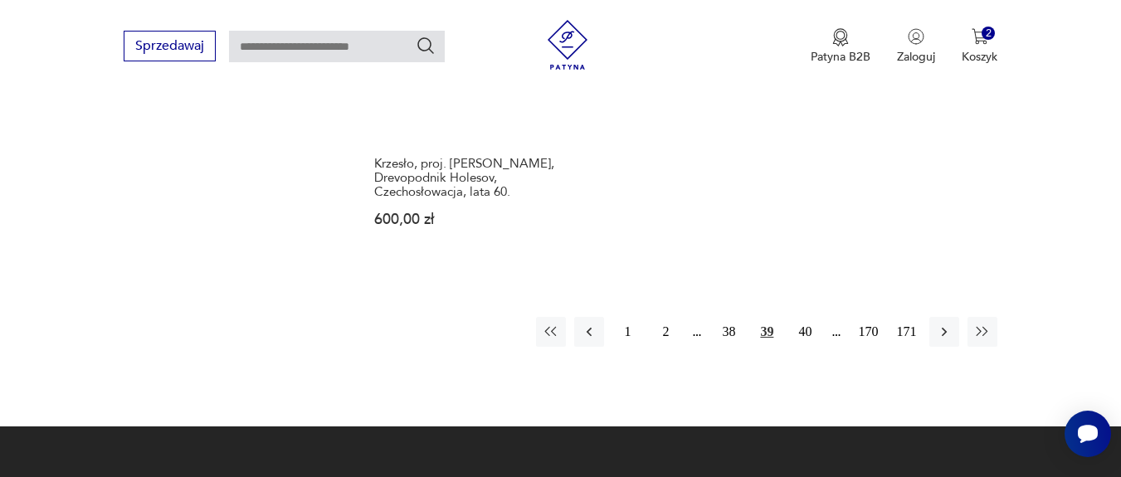
scroll to position [2533, 0]
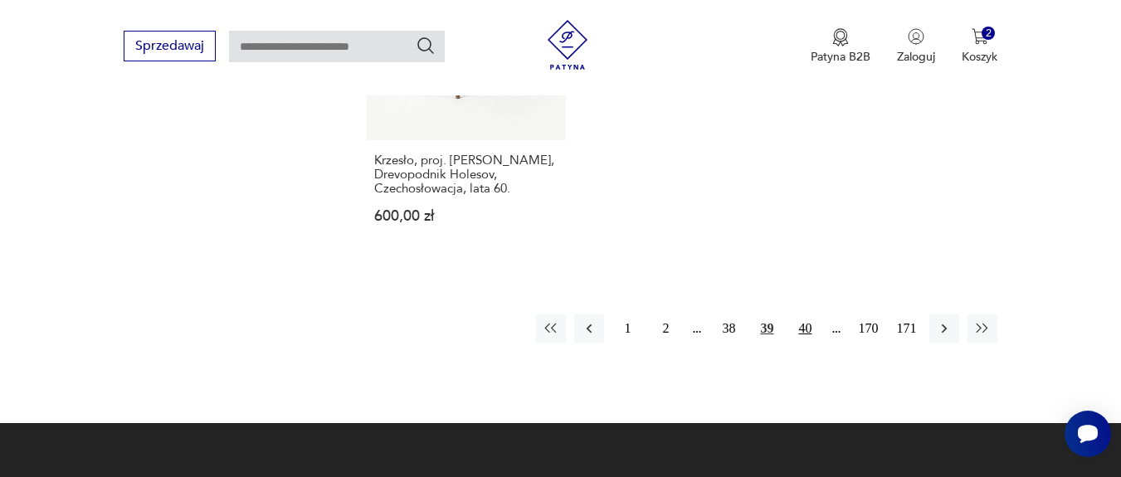
click at [807, 314] on button "40" at bounding box center [805, 329] width 30 height 30
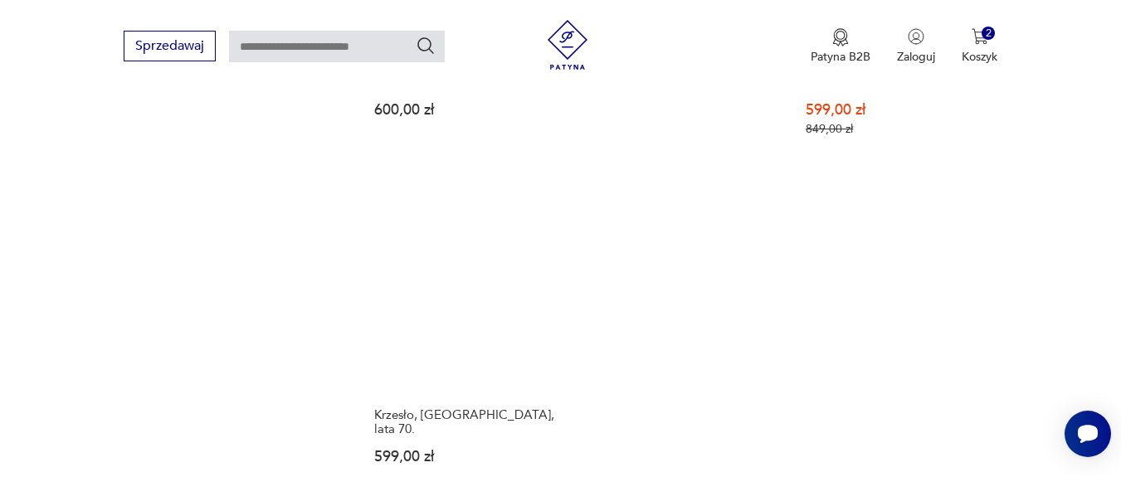
scroll to position [2533, 0]
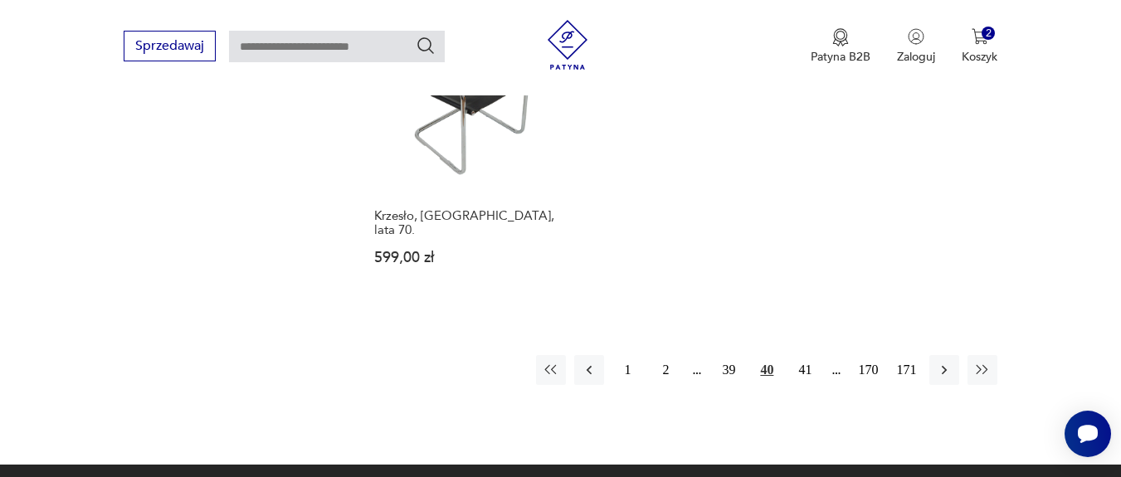
click at [806, 355] on button "41" at bounding box center [805, 370] width 30 height 30
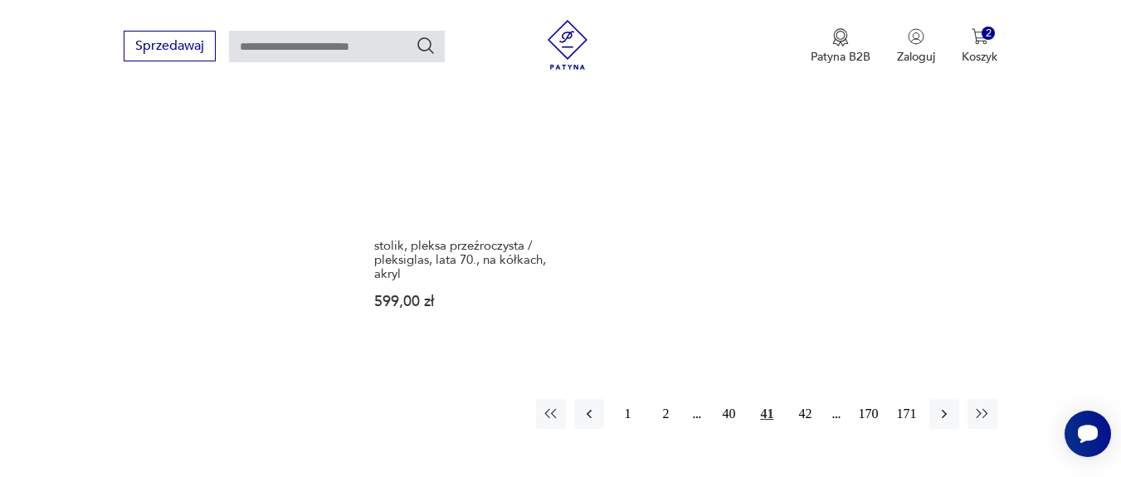
scroll to position [2533, 0]
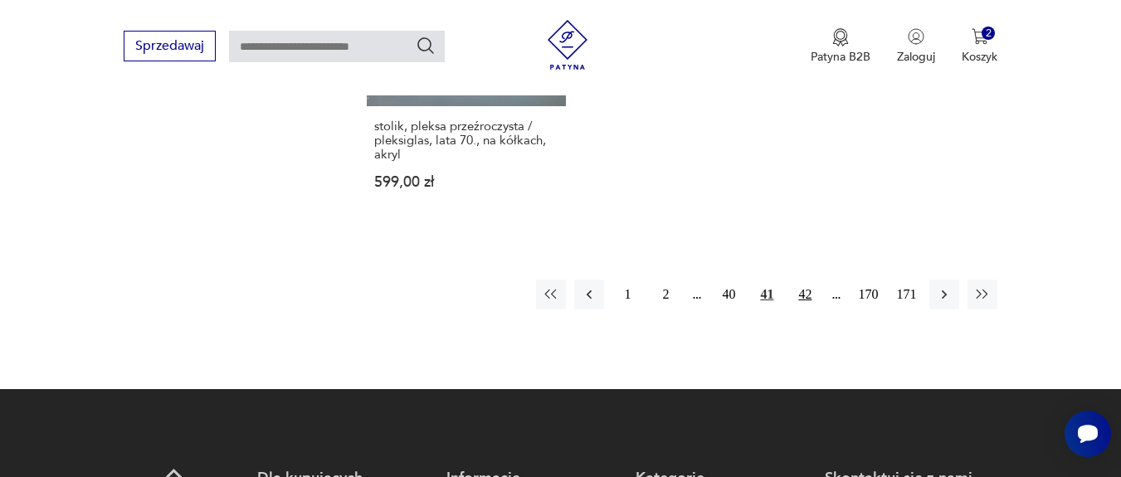
click at [807, 280] on button "42" at bounding box center [805, 295] width 30 height 30
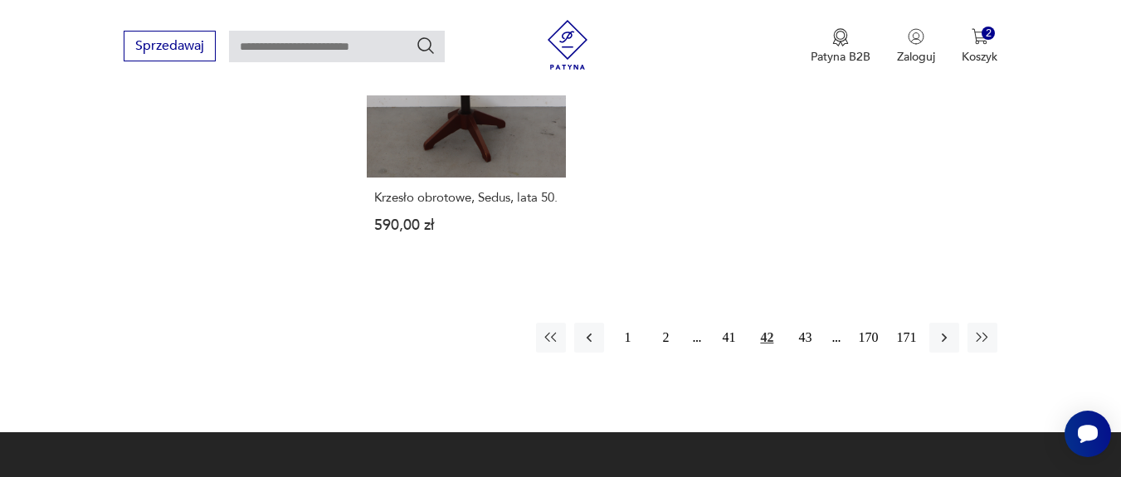
scroll to position [2334, 0]
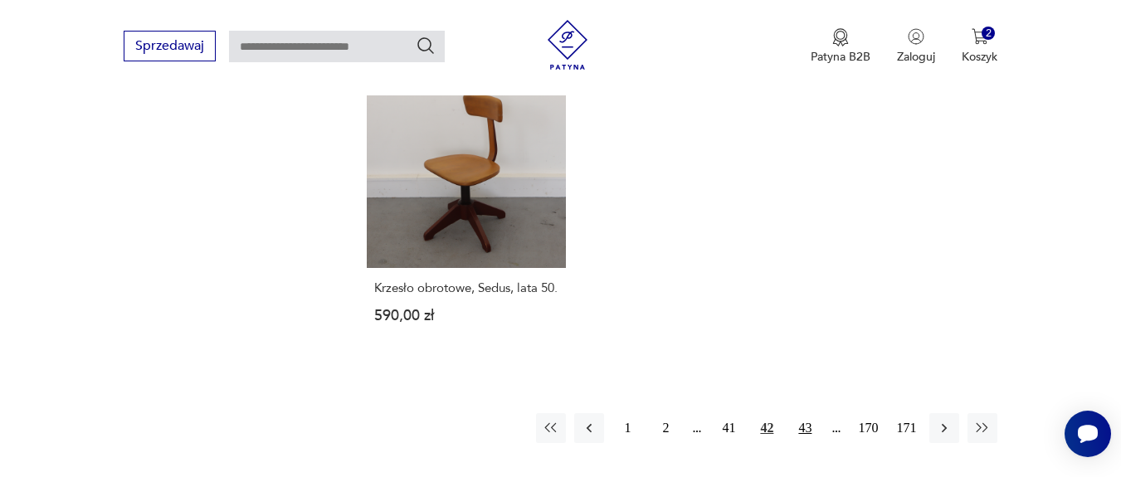
click at [807, 443] on button "43" at bounding box center [805, 428] width 30 height 30
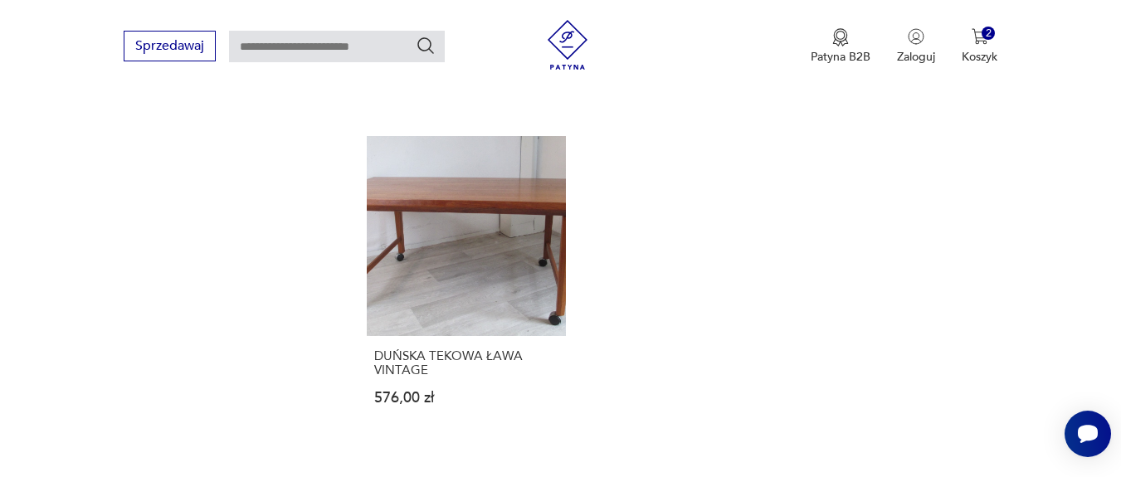
scroll to position [2334, 0]
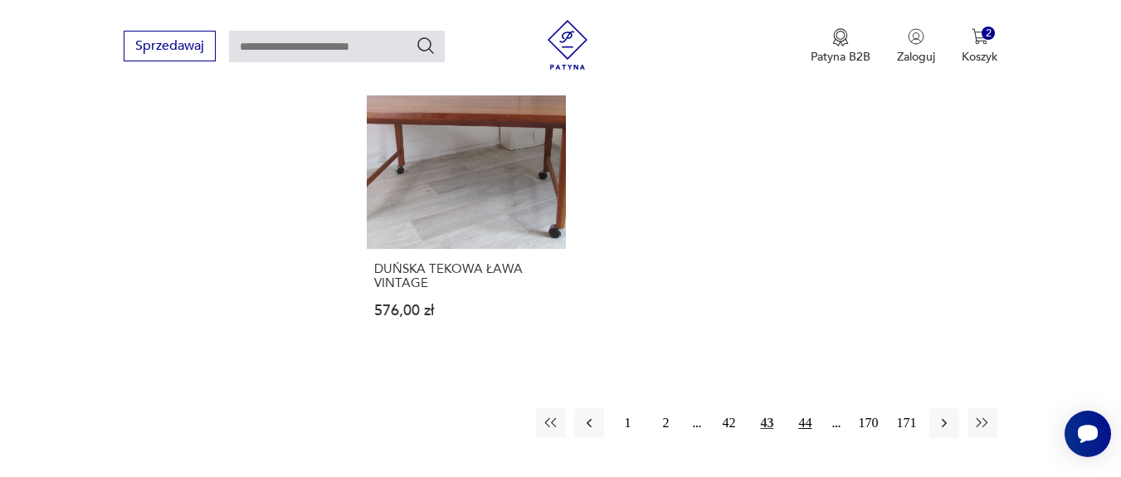
click at [801, 420] on button "44" at bounding box center [805, 423] width 30 height 30
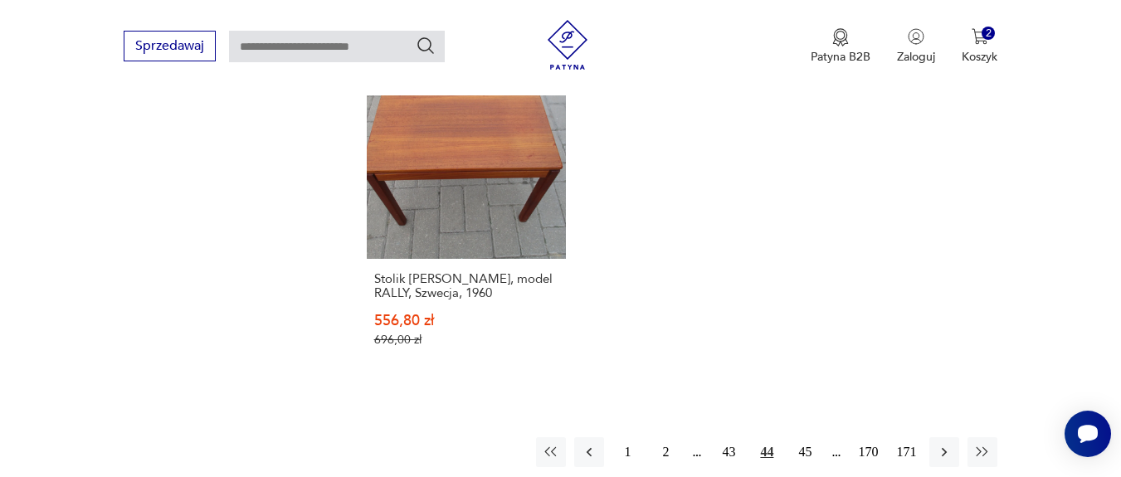
scroll to position [2433, 0]
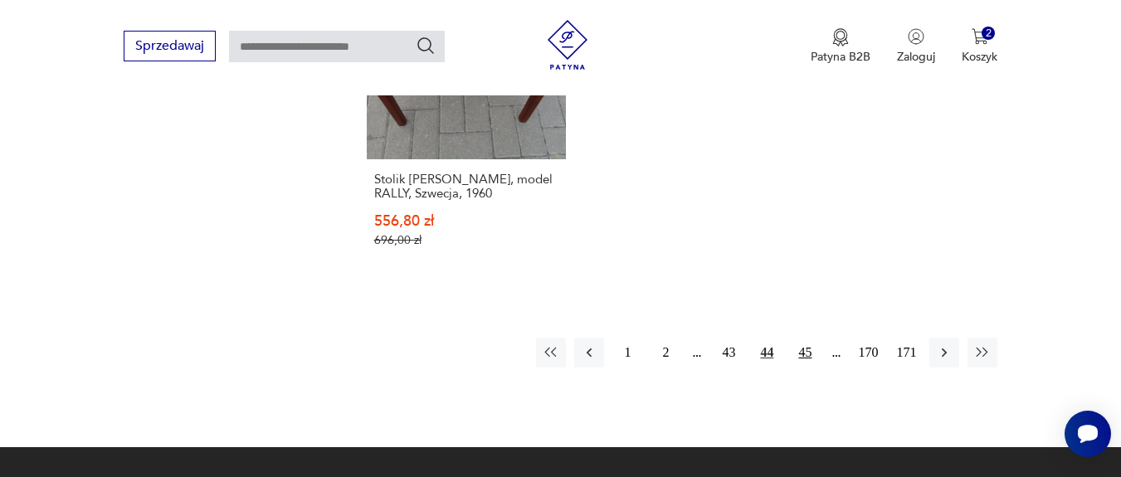
click at [810, 356] on button "45" at bounding box center [805, 353] width 30 height 30
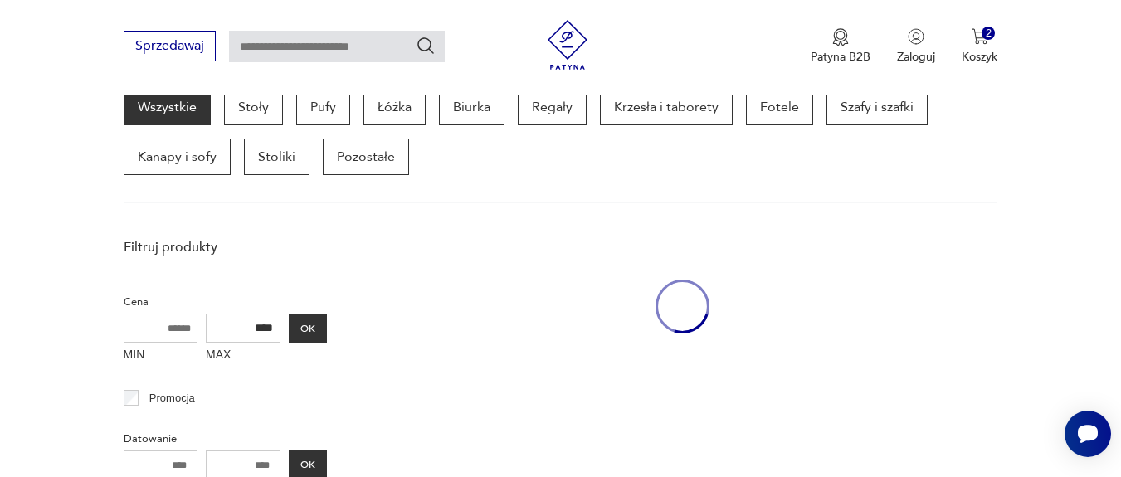
scroll to position [442, 0]
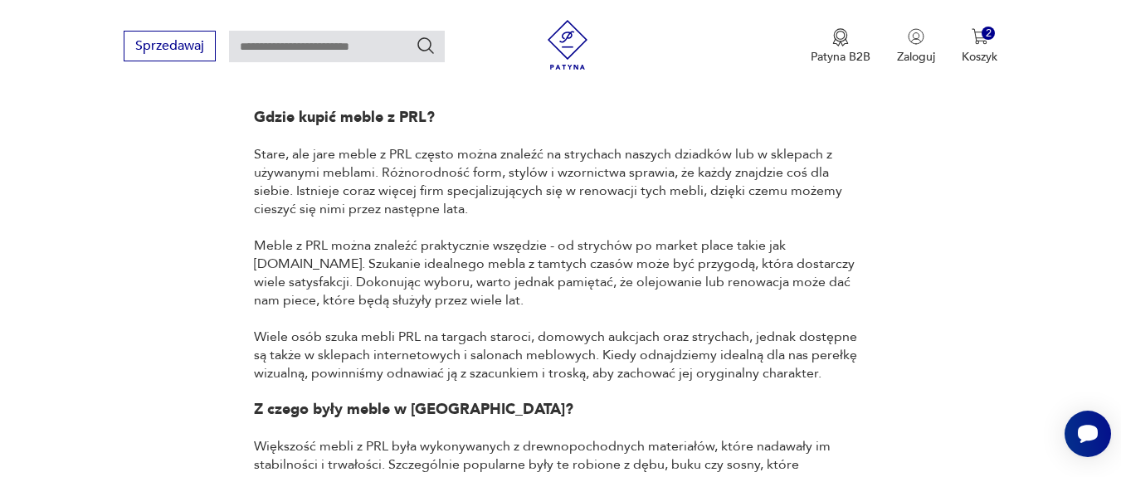
scroll to position [1494, 0]
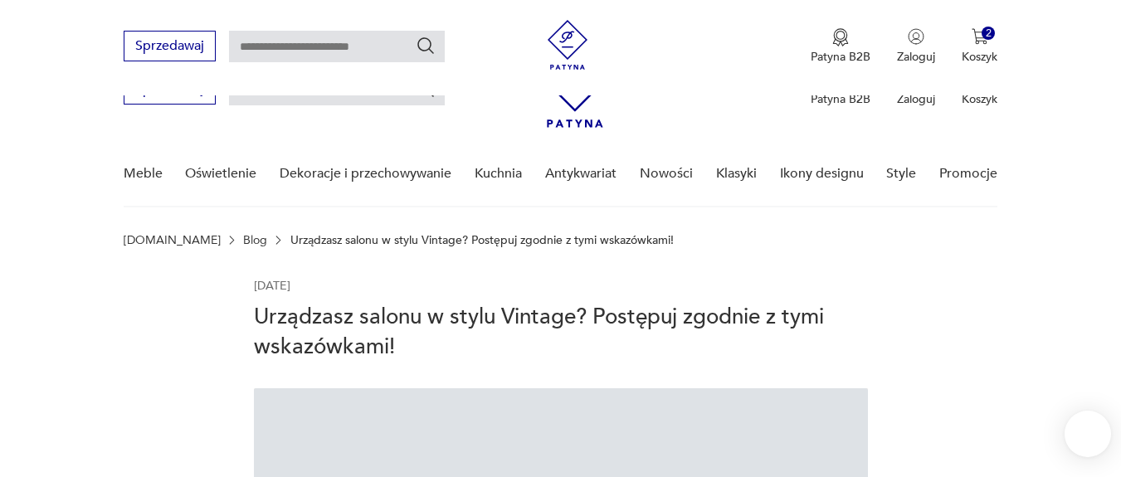
scroll to position [2689, 0]
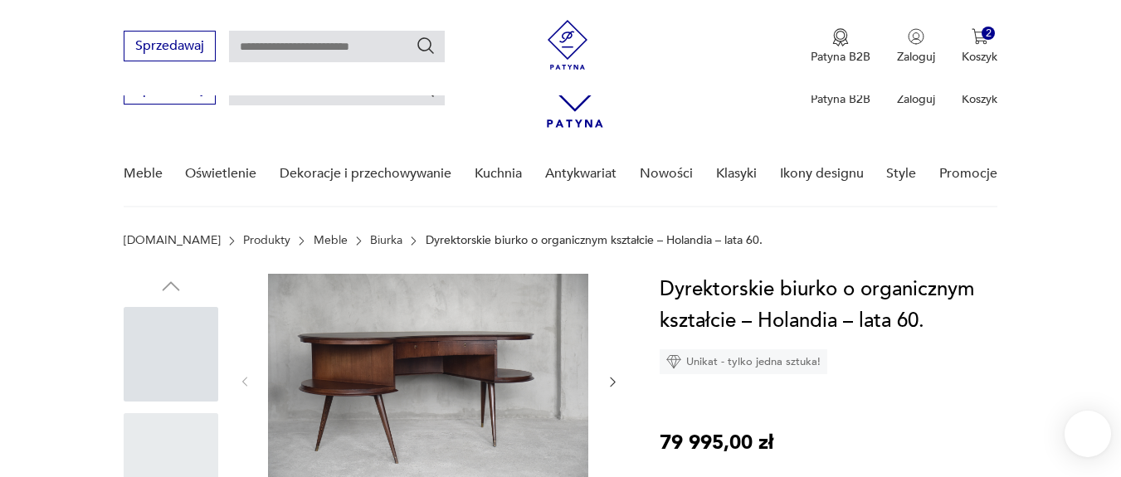
scroll to position [896, 0]
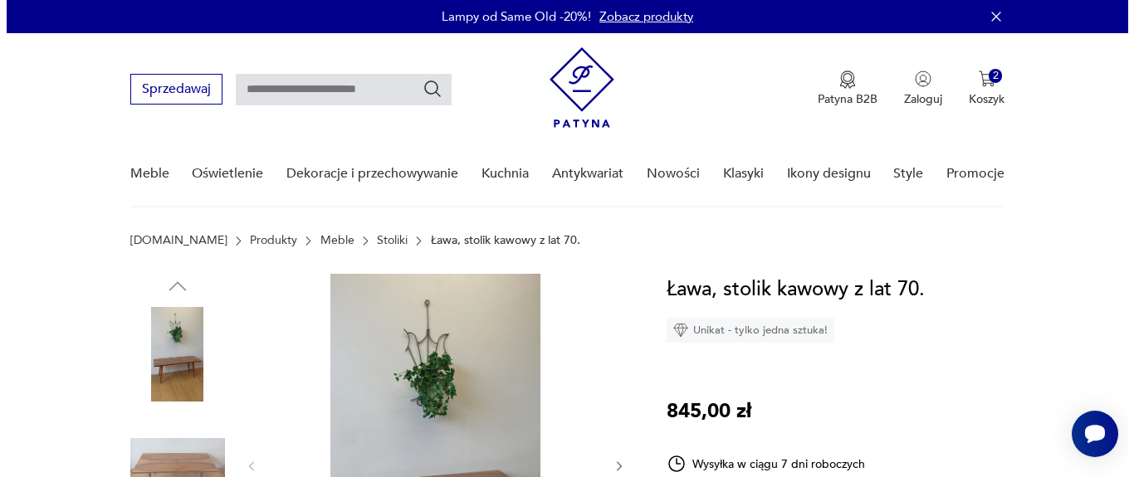
scroll to position [100, 0]
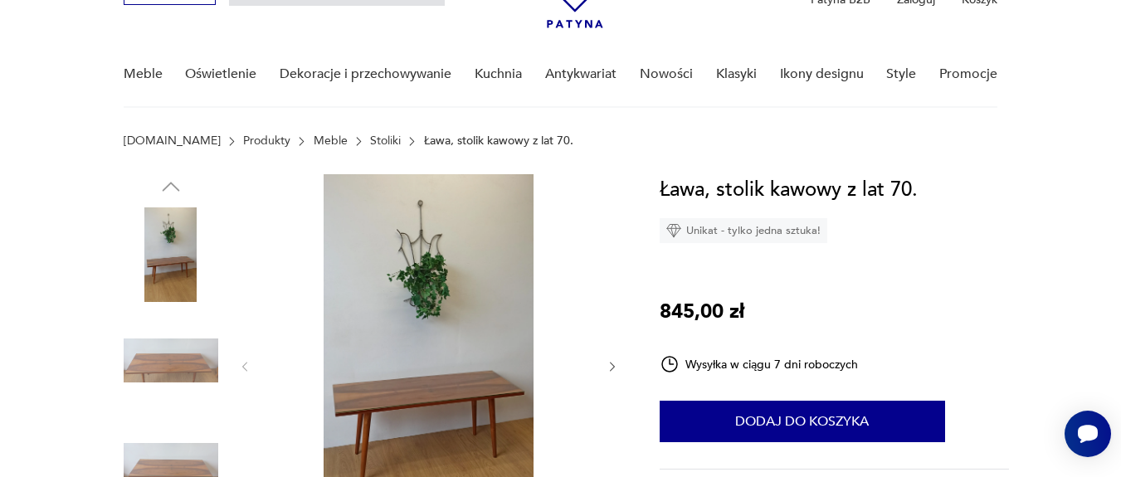
click at [422, 256] on img at bounding box center [428, 365] width 320 height 382
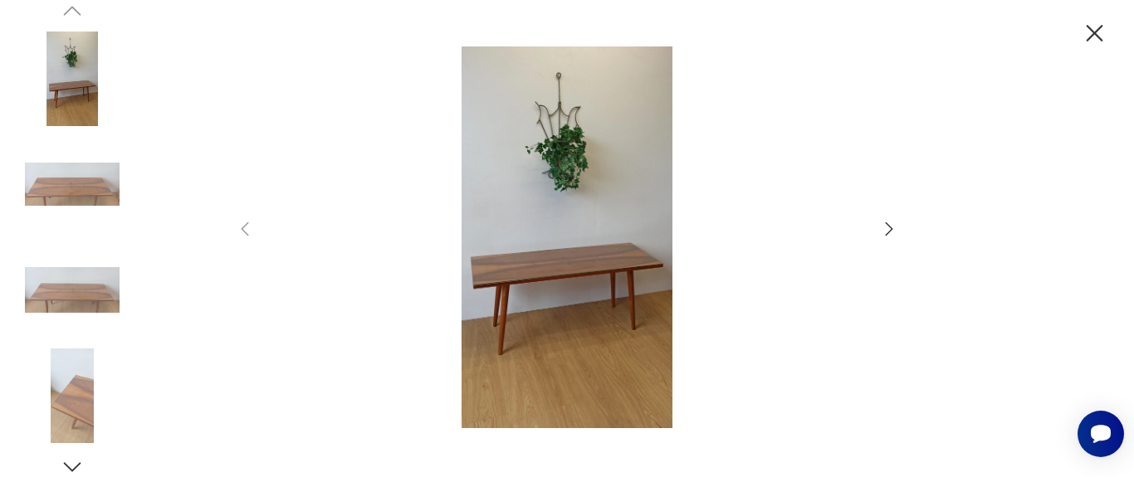
click at [891, 232] on icon "button" at bounding box center [889, 229] width 20 height 20
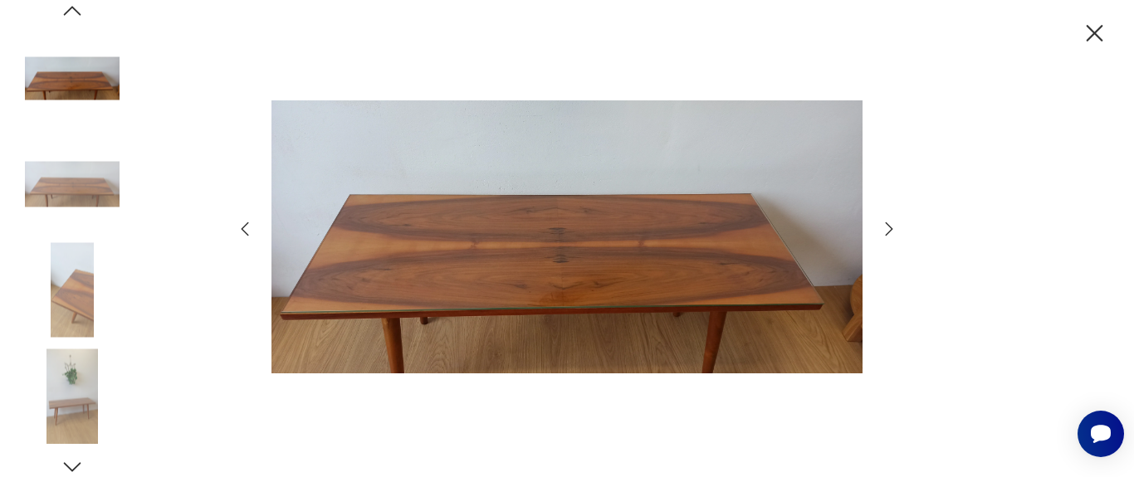
click at [892, 232] on icon "button" at bounding box center [889, 229] width 20 height 20
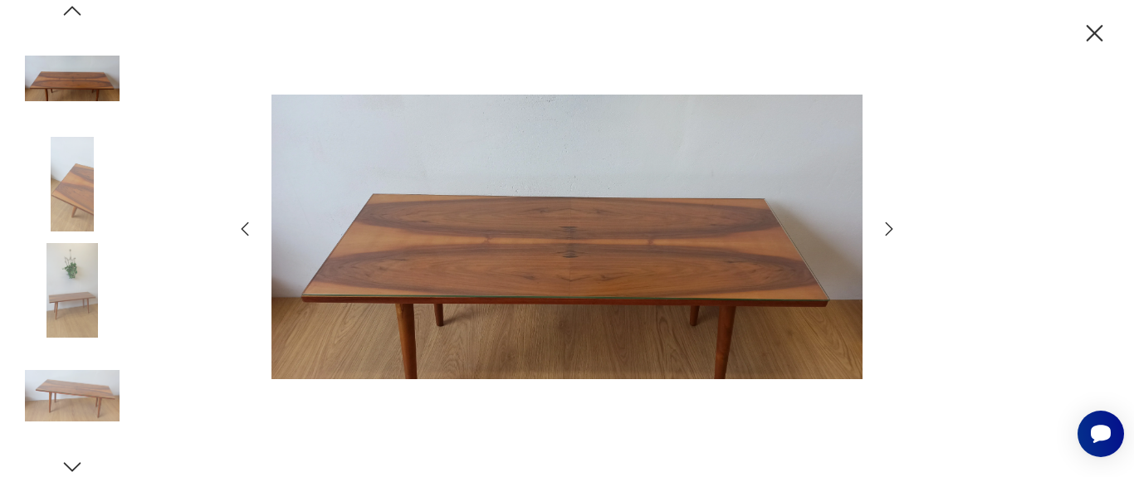
click at [893, 232] on icon "button" at bounding box center [889, 229] width 20 height 20
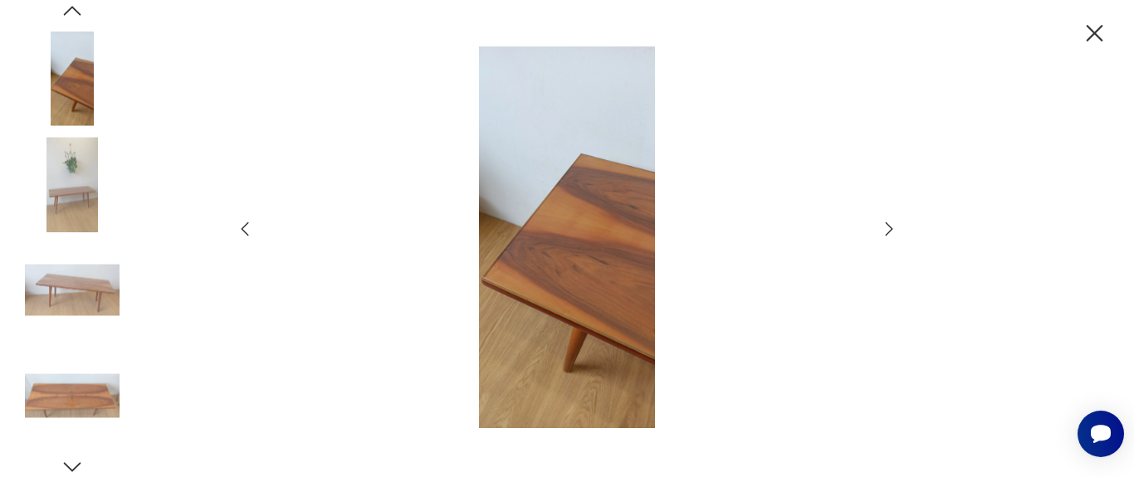
click at [894, 232] on icon "button" at bounding box center [889, 229] width 20 height 20
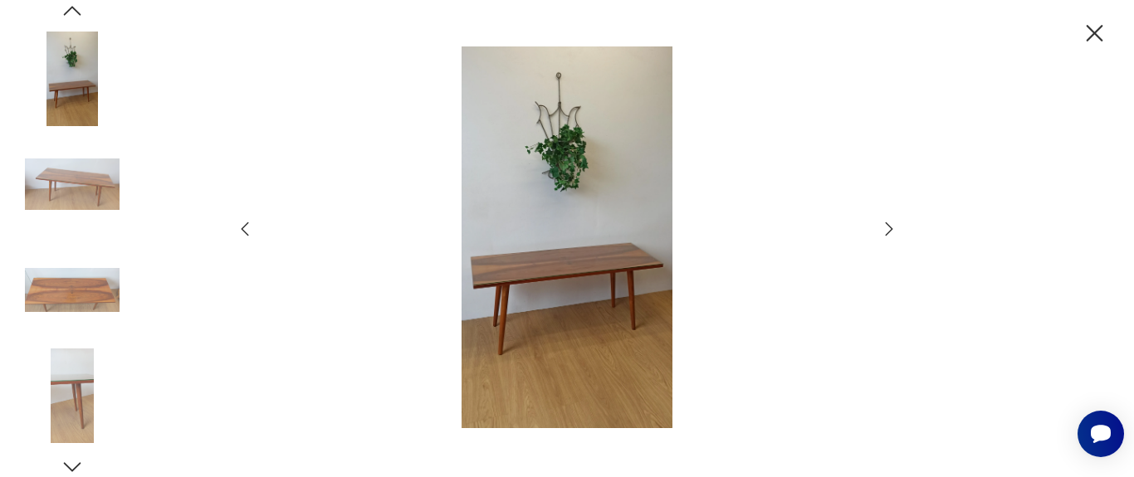
click at [893, 235] on icon "button" at bounding box center [889, 229] width 20 height 20
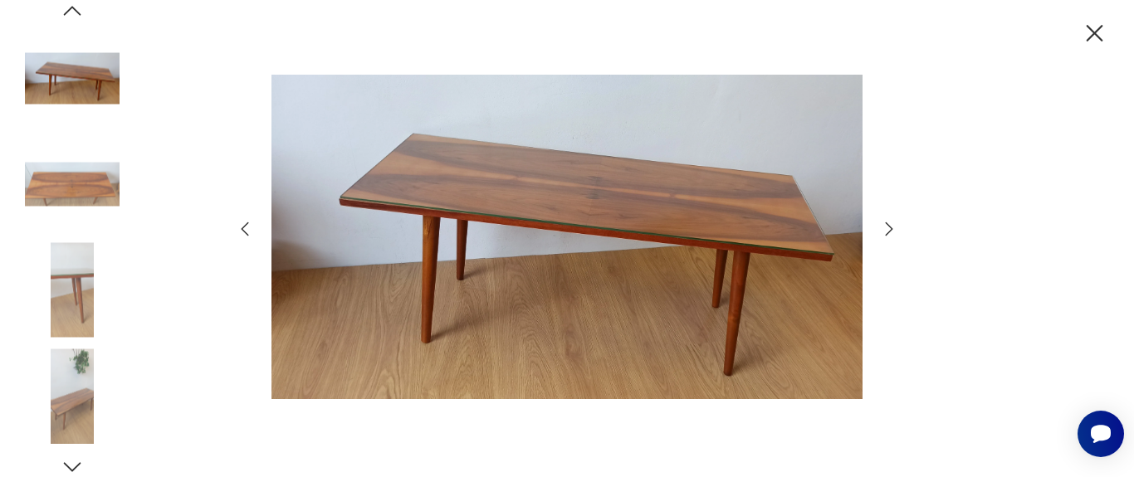
click at [889, 228] on icon "button" at bounding box center [889, 229] width 20 height 20
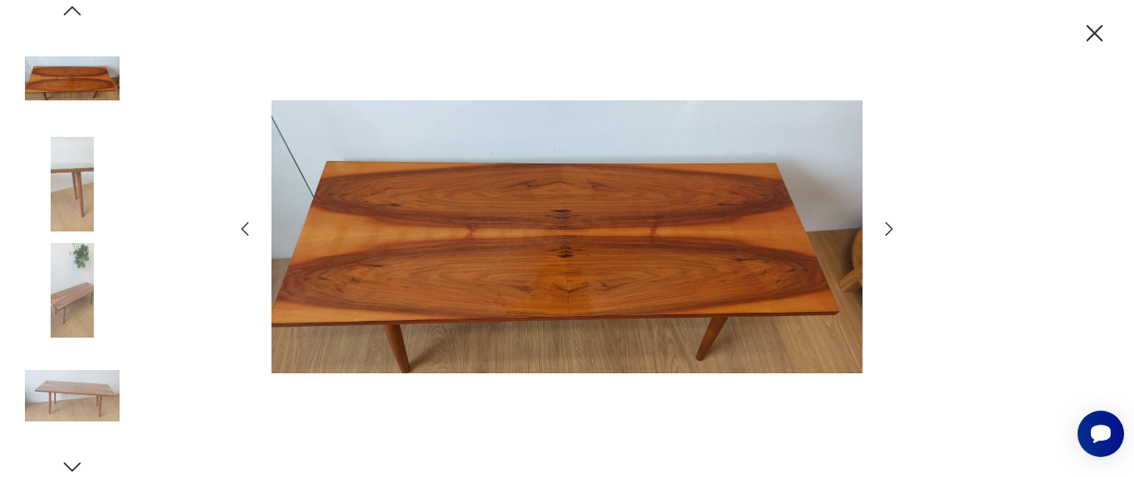
click at [889, 228] on icon "button" at bounding box center [889, 229] width 20 height 20
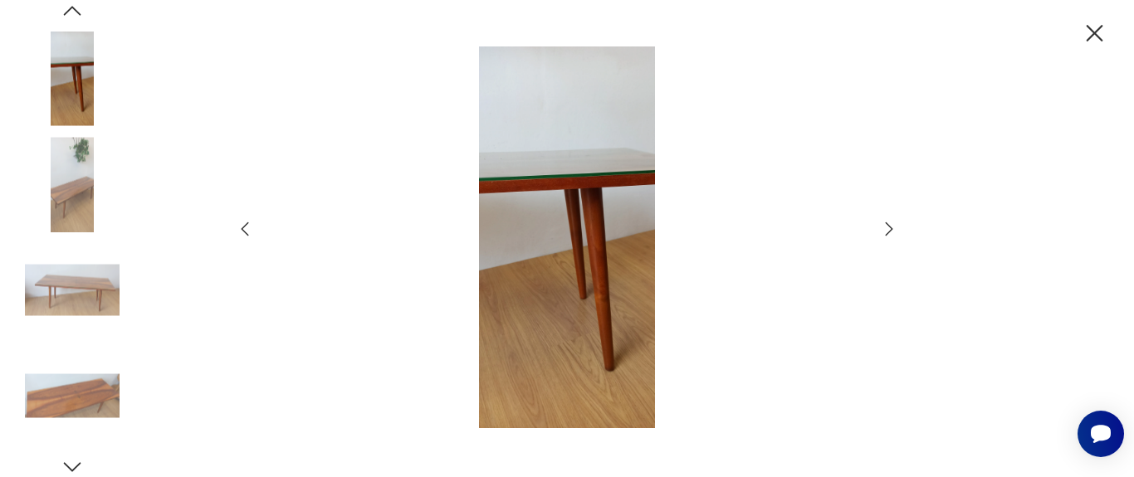
click at [889, 228] on icon "button" at bounding box center [889, 229] width 20 height 20
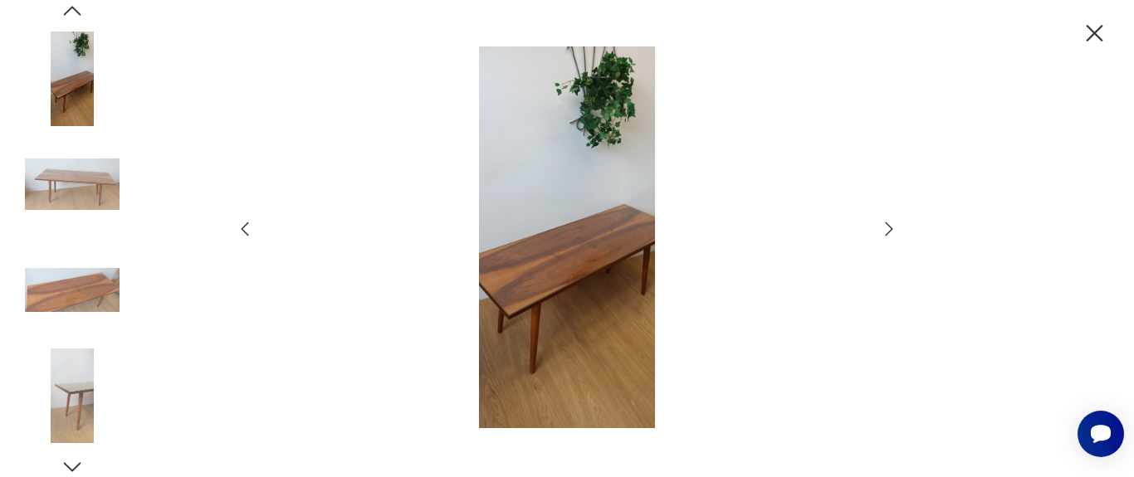
click at [891, 227] on icon "button" at bounding box center [889, 228] width 7 height 13
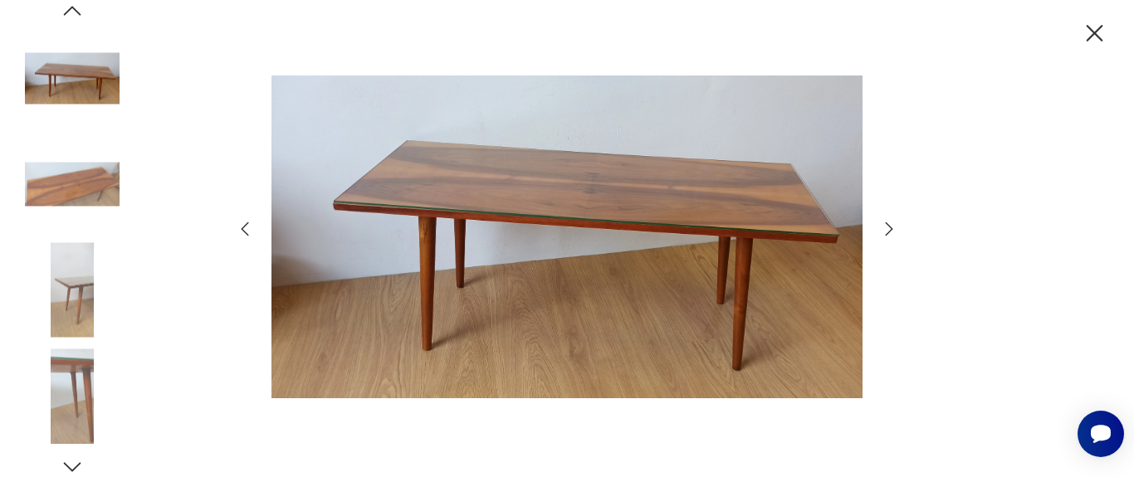
click at [891, 227] on icon "button" at bounding box center [889, 228] width 7 height 13
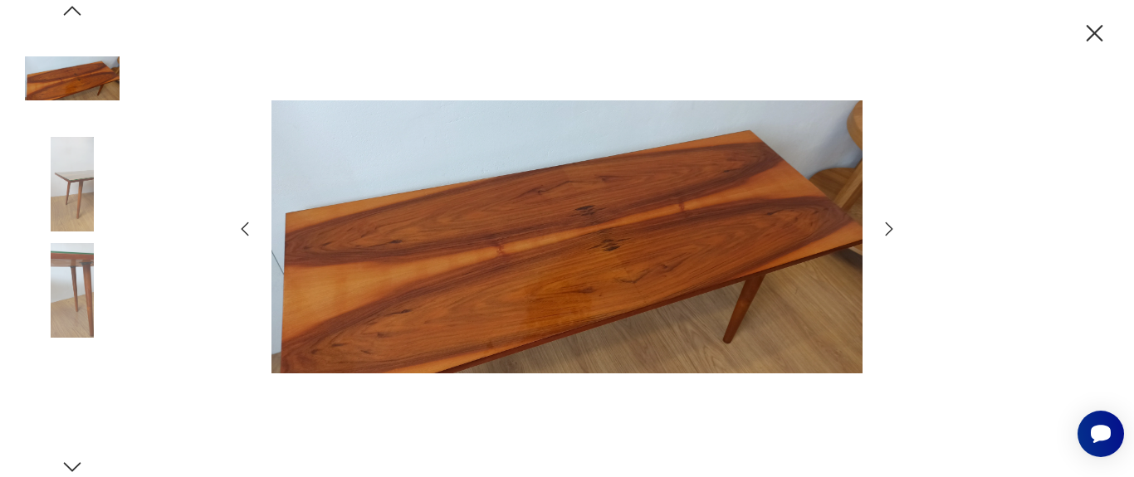
click at [893, 226] on icon "button" at bounding box center [889, 229] width 20 height 20
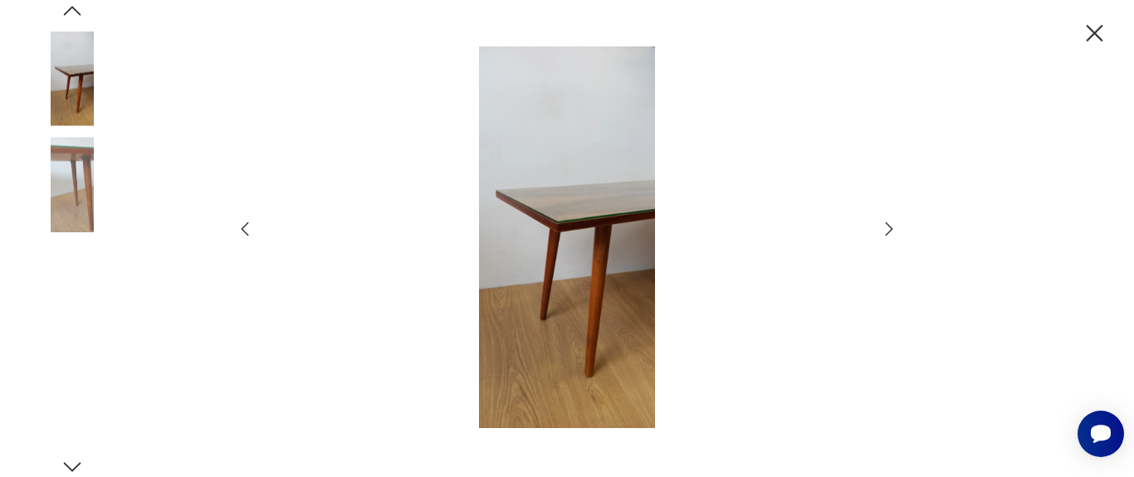
click at [893, 226] on icon "button" at bounding box center [889, 229] width 20 height 20
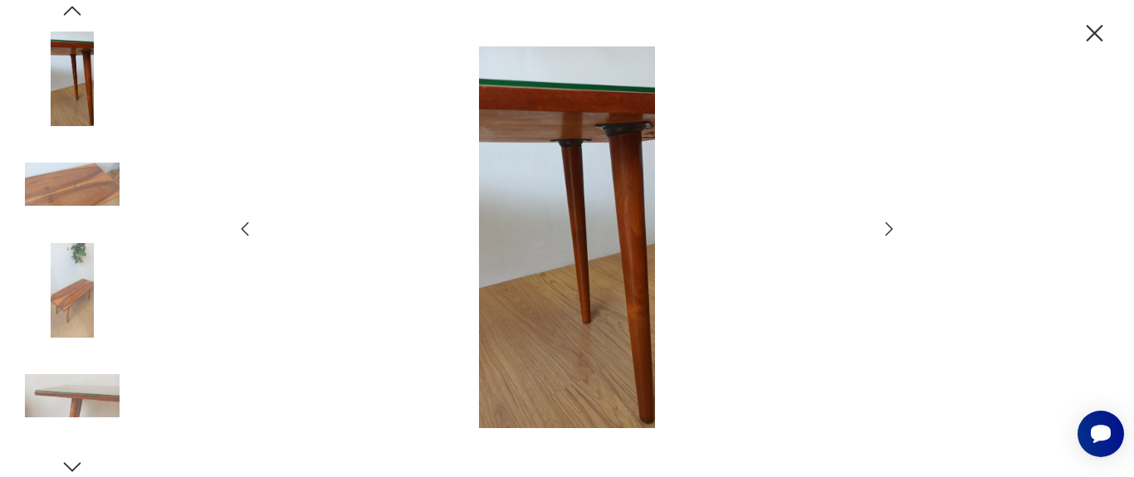
click at [893, 226] on icon "button" at bounding box center [889, 229] width 20 height 20
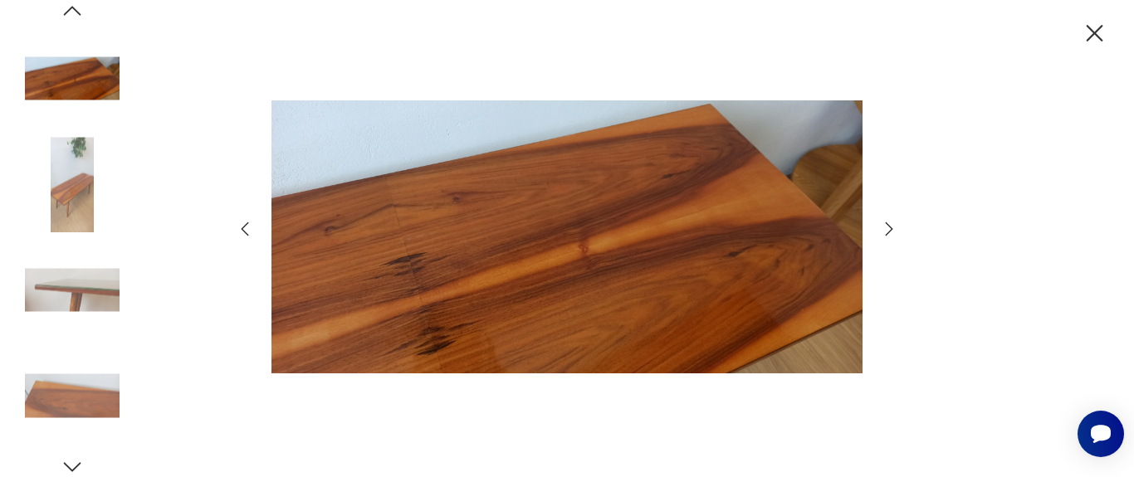
click at [893, 226] on icon "button" at bounding box center [889, 229] width 20 height 20
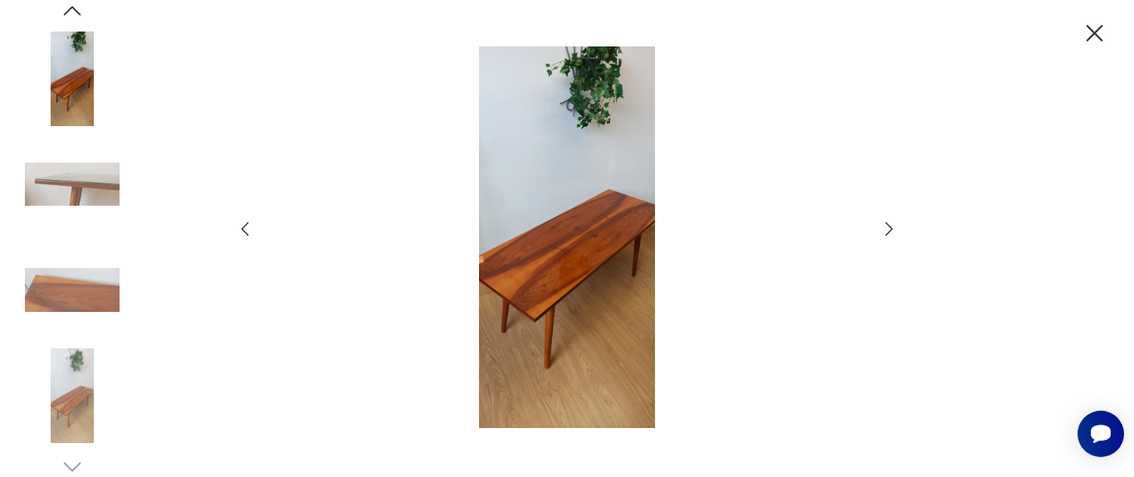
click at [893, 226] on icon "button" at bounding box center [889, 229] width 20 height 20
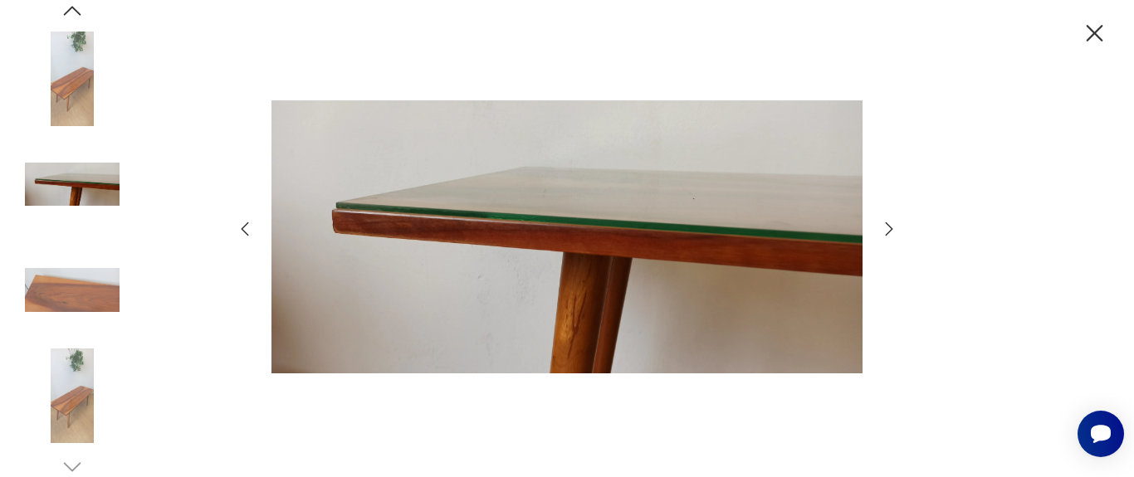
click at [893, 226] on icon "button" at bounding box center [889, 229] width 20 height 20
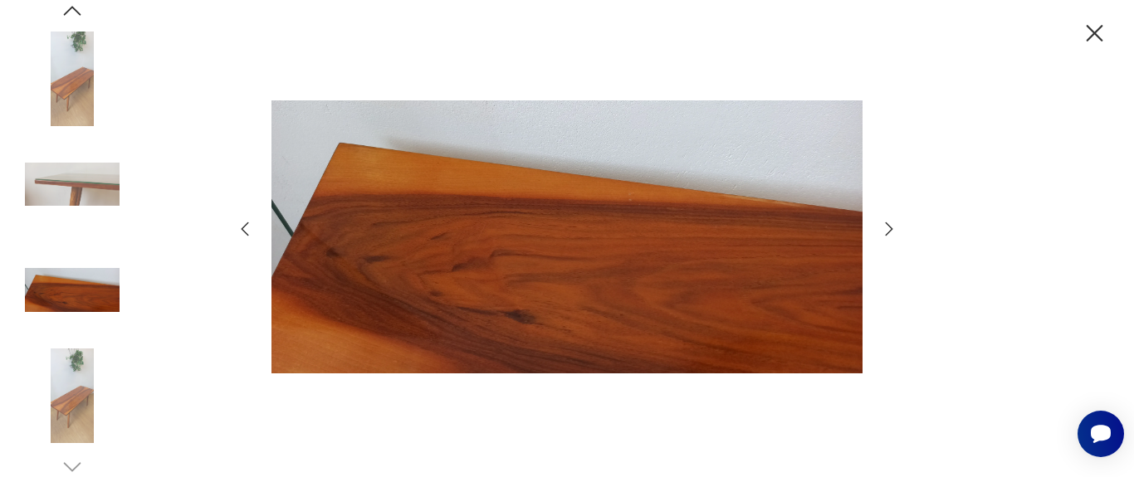
click at [893, 226] on icon "button" at bounding box center [889, 229] width 20 height 20
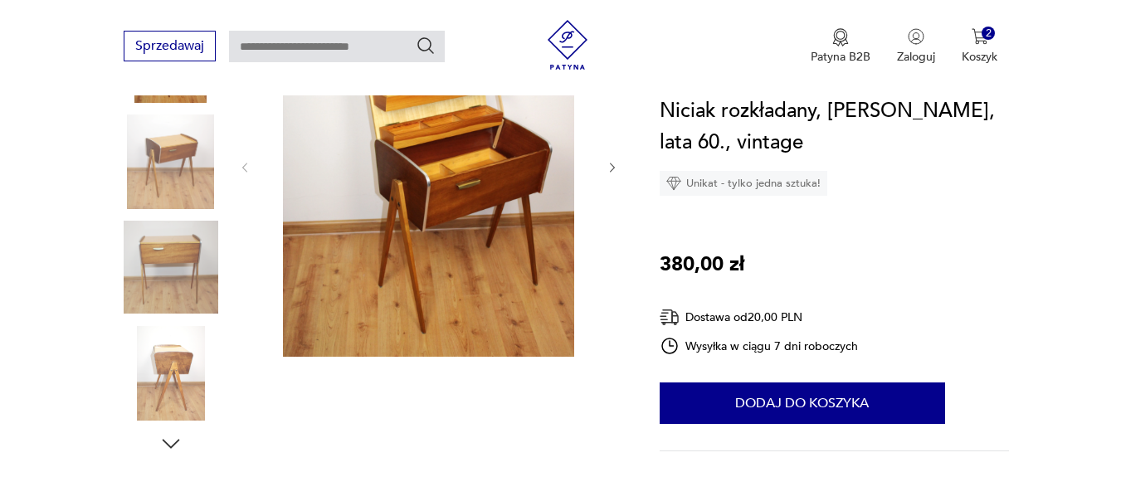
click at [611, 163] on icon "button" at bounding box center [612, 168] width 5 height 10
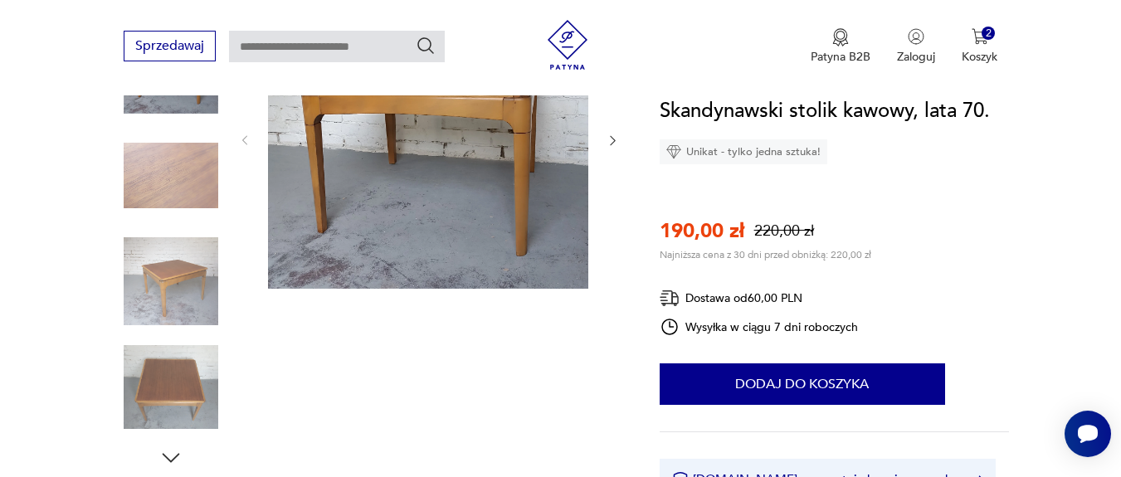
scroll to position [100, 0]
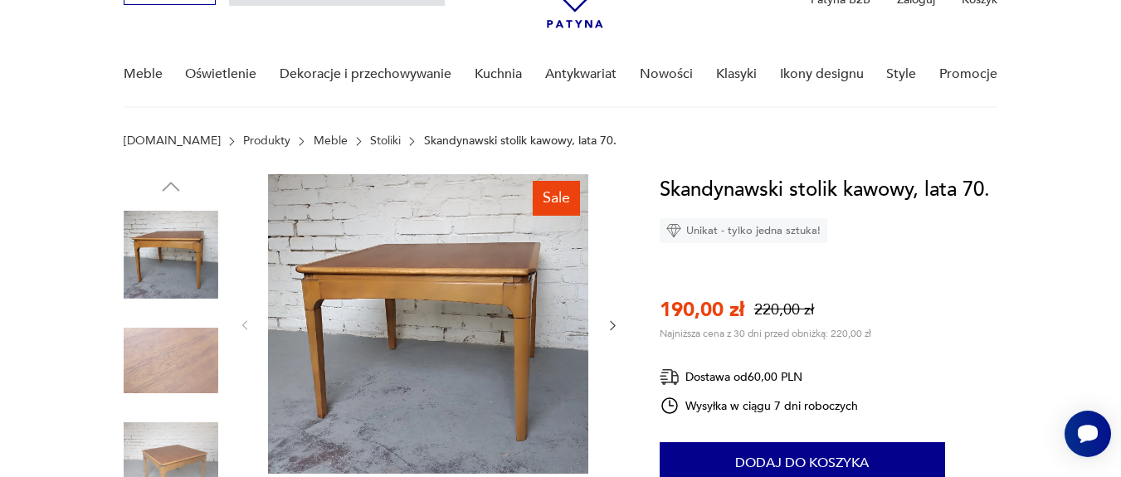
click at [607, 324] on icon "button" at bounding box center [613, 326] width 14 height 14
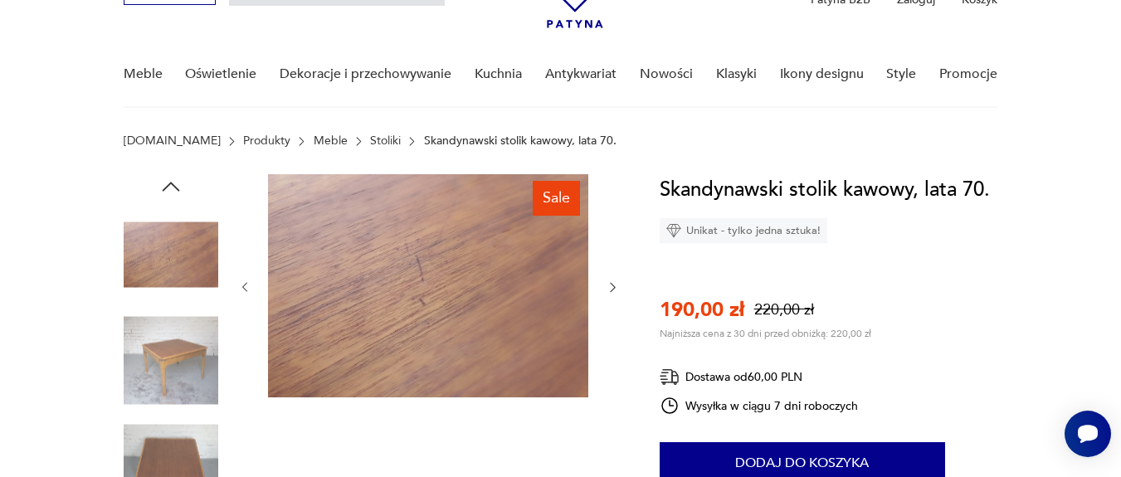
click at [607, 324] on div at bounding box center [429, 287] width 382 height 227
click at [608, 284] on icon "button" at bounding box center [613, 288] width 14 height 14
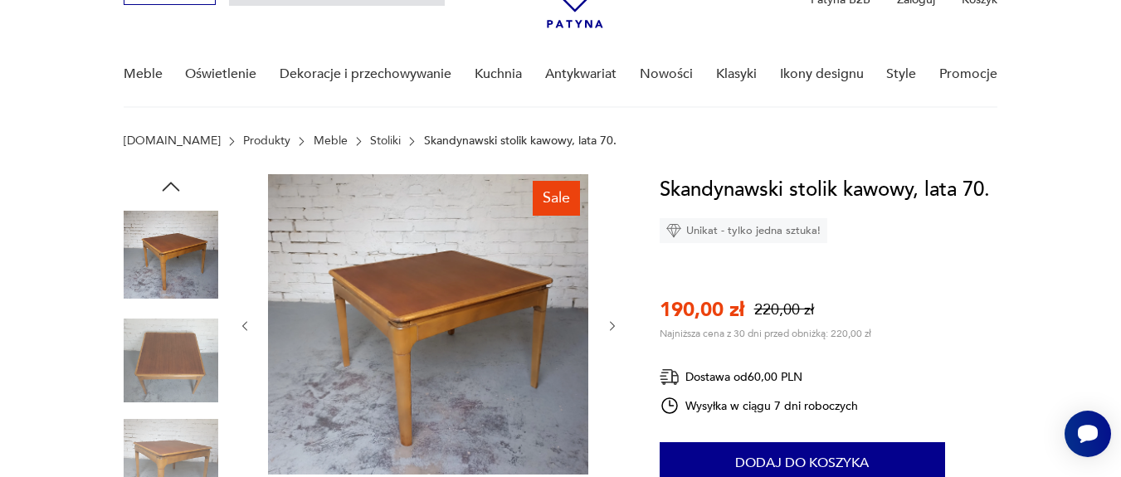
click at [617, 288] on div at bounding box center [429, 326] width 382 height 304
click at [601, 328] on div at bounding box center [429, 326] width 382 height 304
click at [608, 328] on icon "button" at bounding box center [613, 327] width 14 height 14
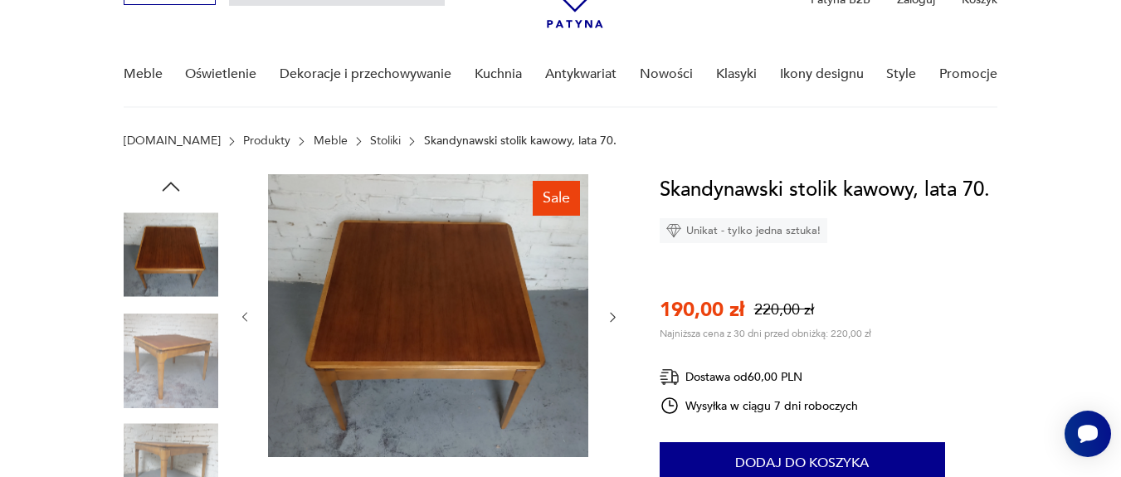
click at [608, 328] on div at bounding box center [429, 317] width 382 height 286
click at [606, 310] on icon "button" at bounding box center [613, 317] width 14 height 14
click at [609, 312] on div at bounding box center [429, 317] width 382 height 286
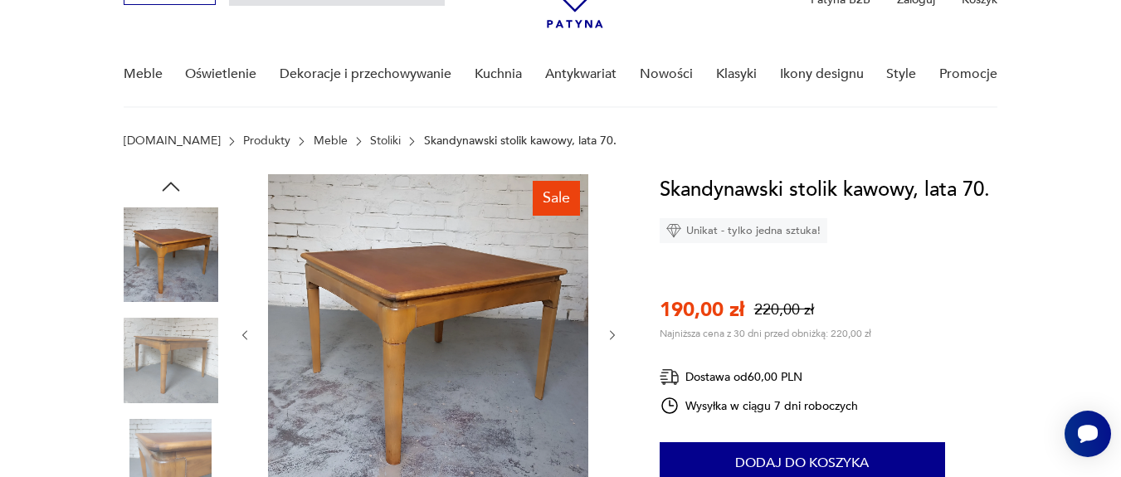
click at [610, 313] on div at bounding box center [429, 335] width 382 height 322
click at [612, 329] on div at bounding box center [429, 335] width 382 height 322
click at [612, 329] on icon "button" at bounding box center [613, 336] width 14 height 14
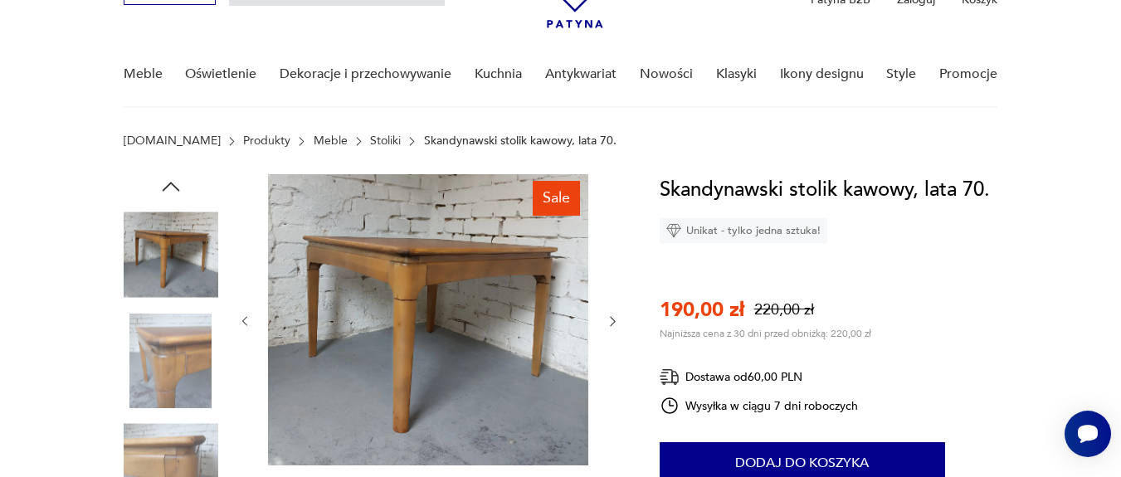
click at [616, 329] on icon "button" at bounding box center [613, 322] width 14 height 14
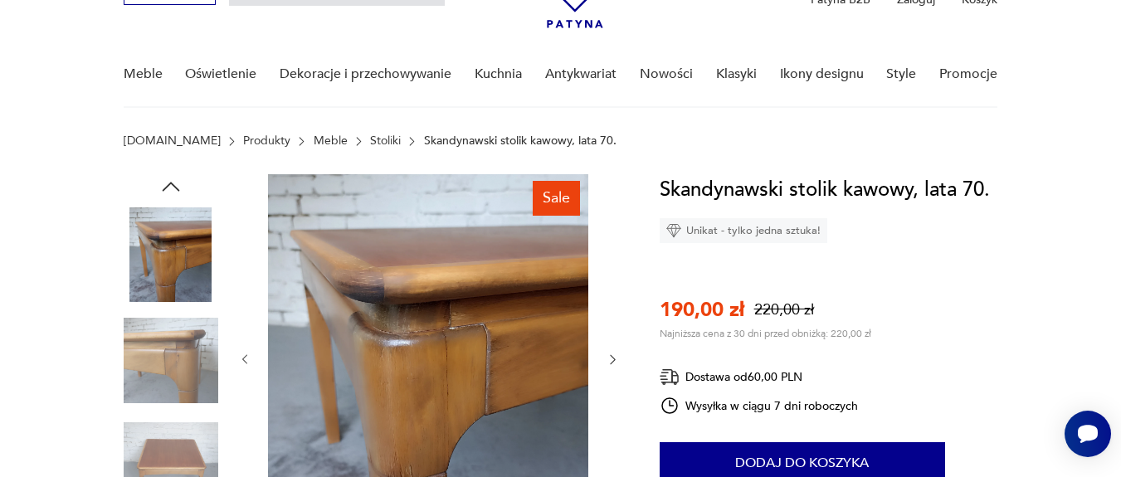
scroll to position [199, 0]
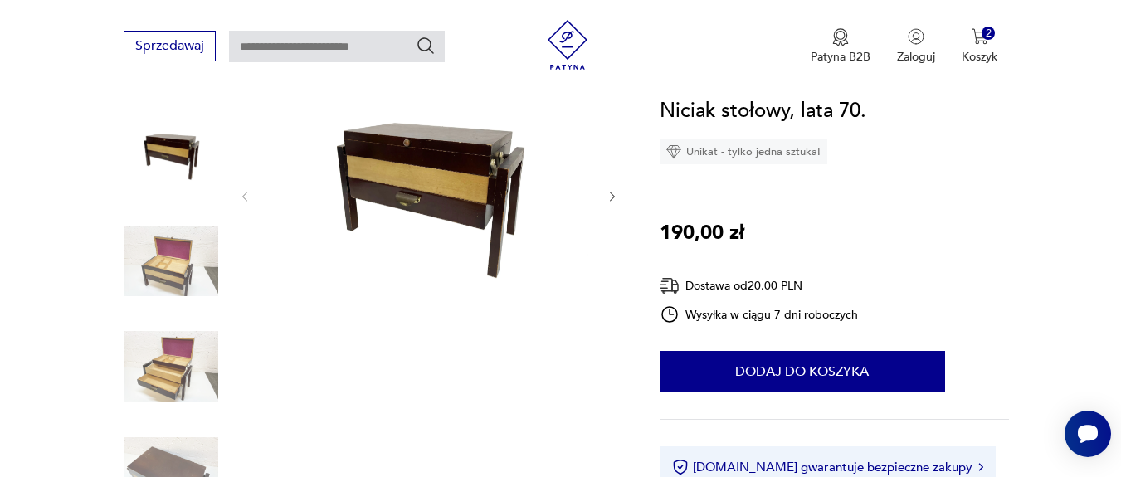
click at [613, 197] on icon "button" at bounding box center [613, 197] width 14 height 14
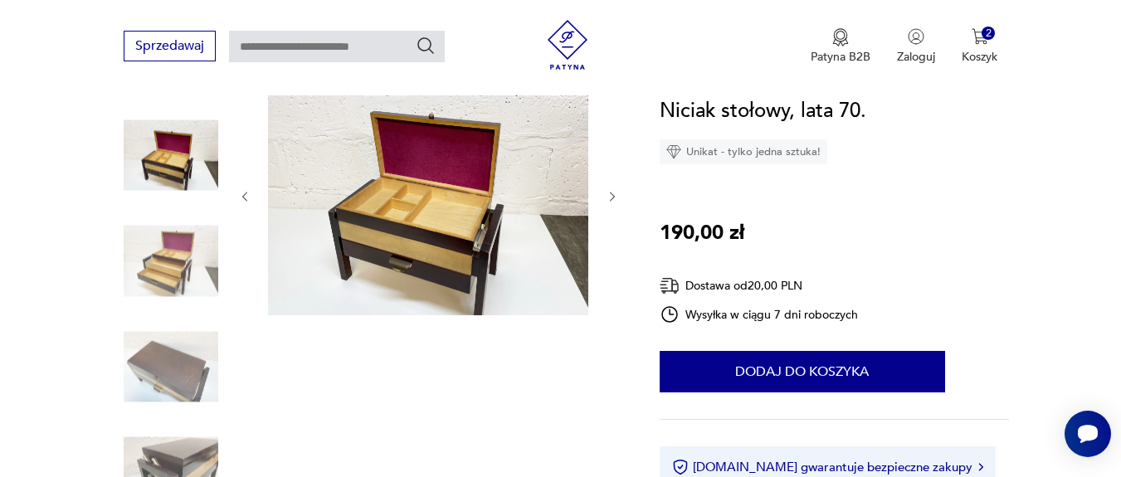
click at [613, 197] on icon "button" at bounding box center [613, 197] width 14 height 14
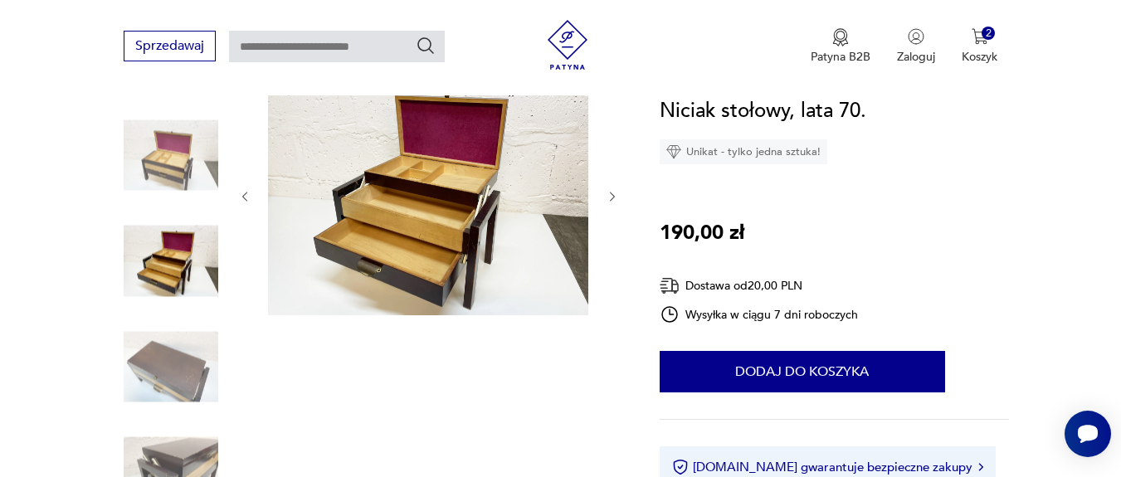
click at [613, 197] on icon "button" at bounding box center [613, 197] width 14 height 14
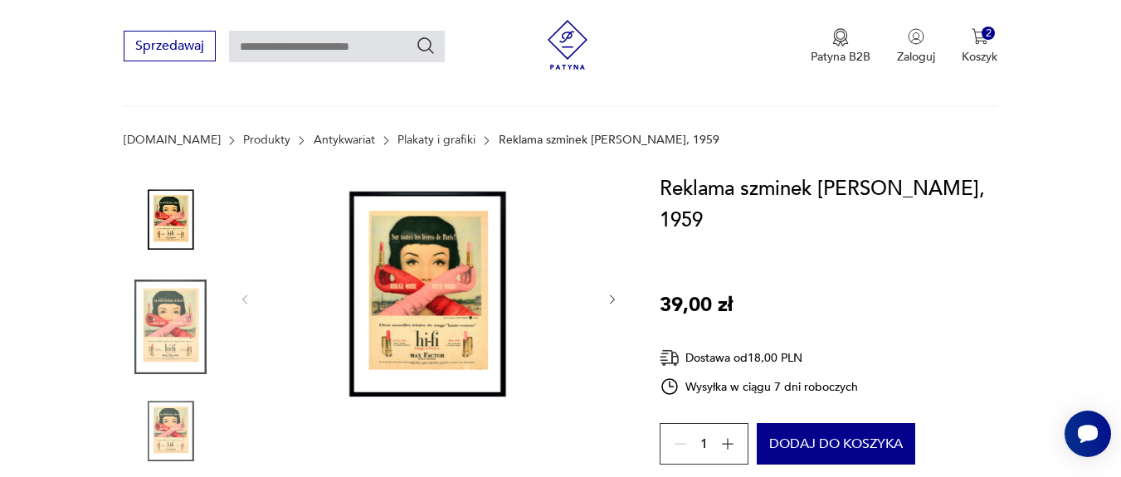
scroll to position [100, 0]
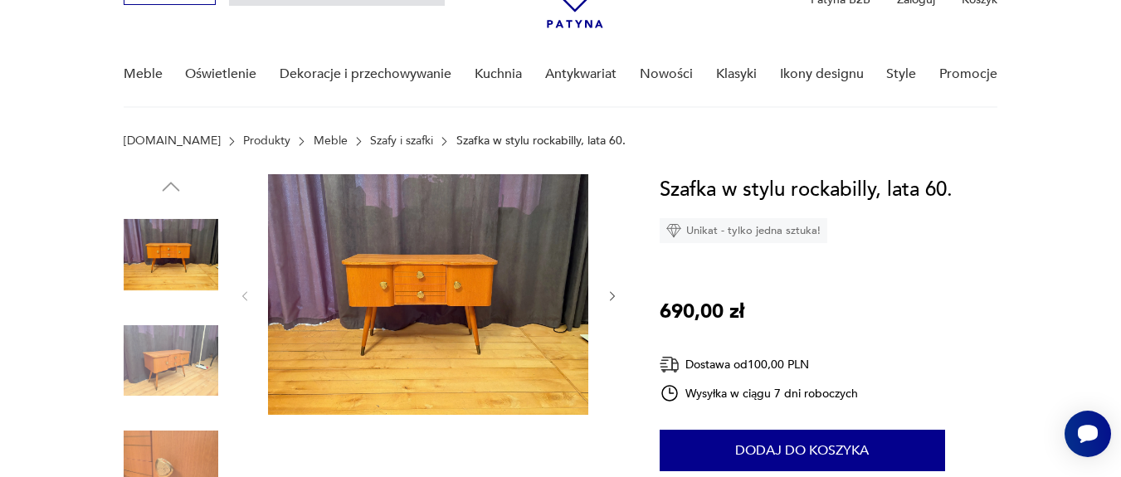
click at [612, 297] on icon "button" at bounding box center [613, 297] width 14 height 14
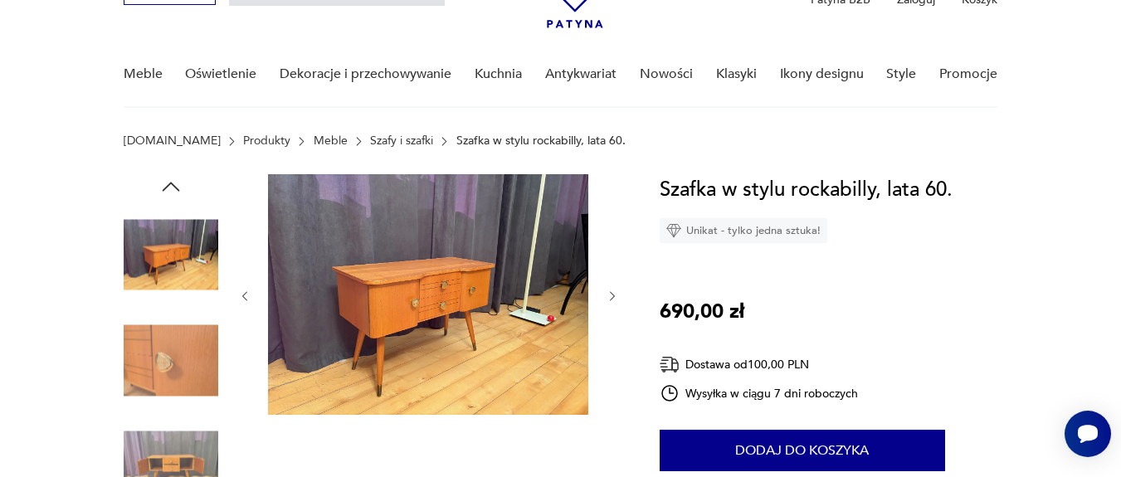
click at [612, 297] on icon "button" at bounding box center [613, 297] width 14 height 14
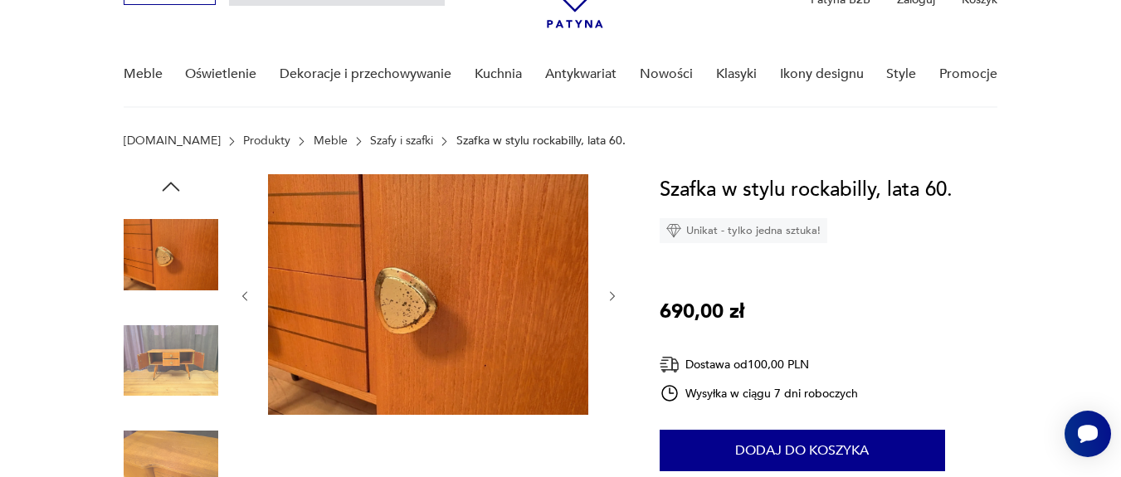
click at [612, 297] on icon "button" at bounding box center [613, 297] width 14 height 14
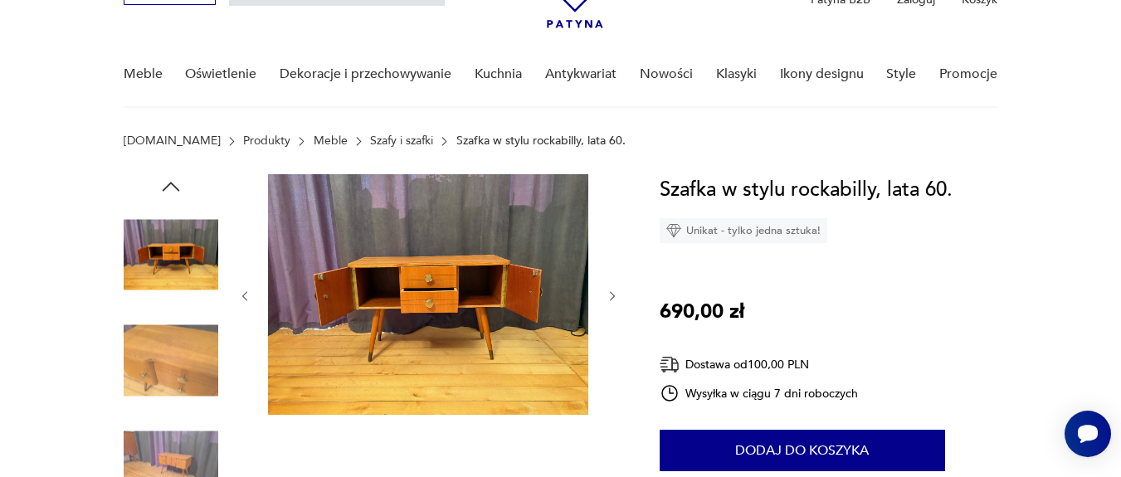
click at [612, 297] on icon "button" at bounding box center [613, 297] width 14 height 14
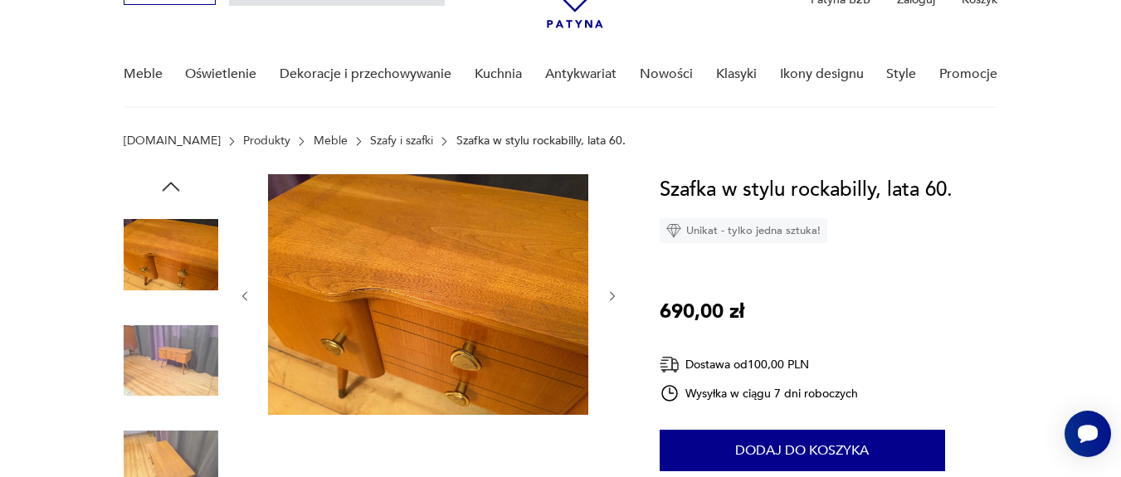
click at [612, 297] on icon "button" at bounding box center [613, 297] width 14 height 14
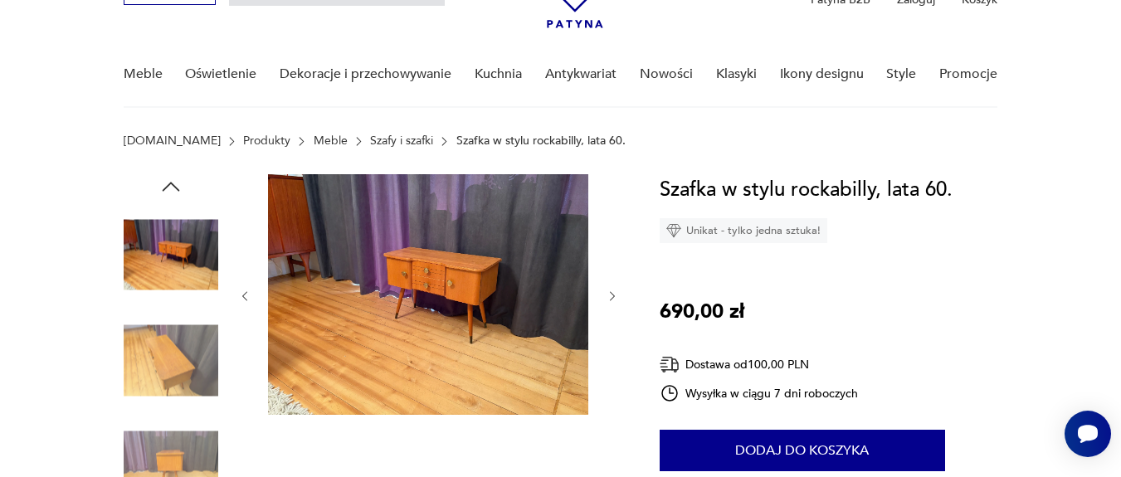
click at [612, 297] on icon "button" at bounding box center [613, 297] width 14 height 14
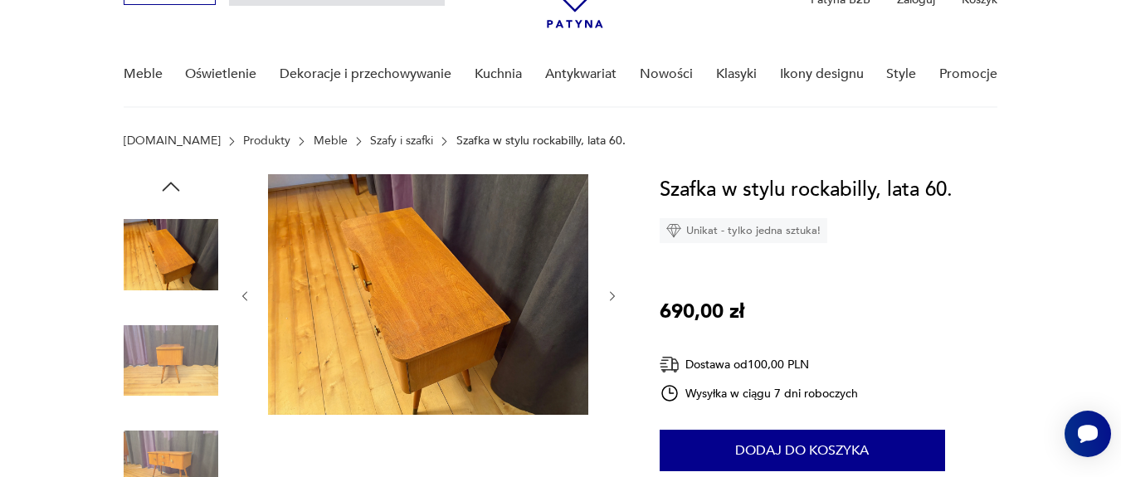
click at [612, 297] on icon "button" at bounding box center [613, 297] width 14 height 14
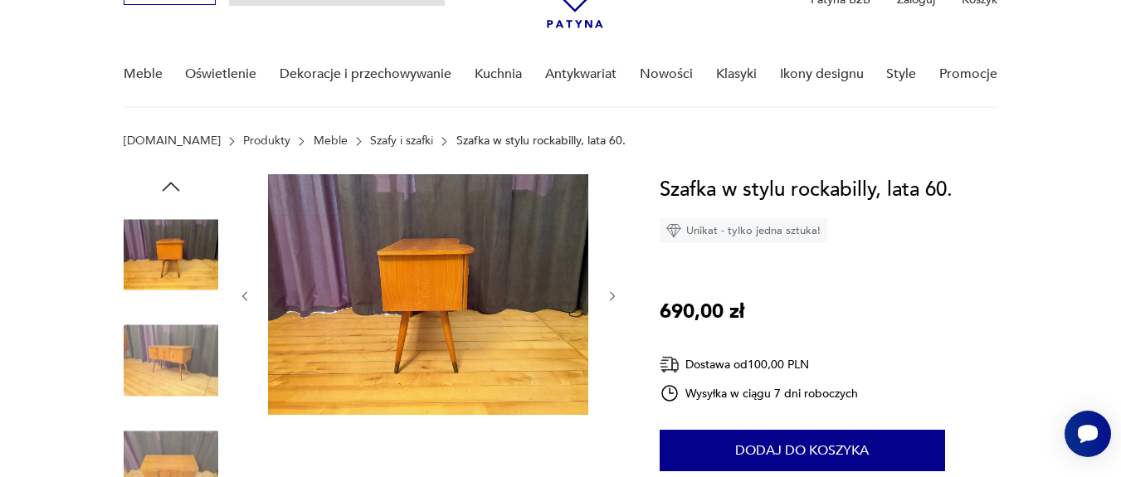
click at [612, 297] on icon "button" at bounding box center [613, 297] width 14 height 14
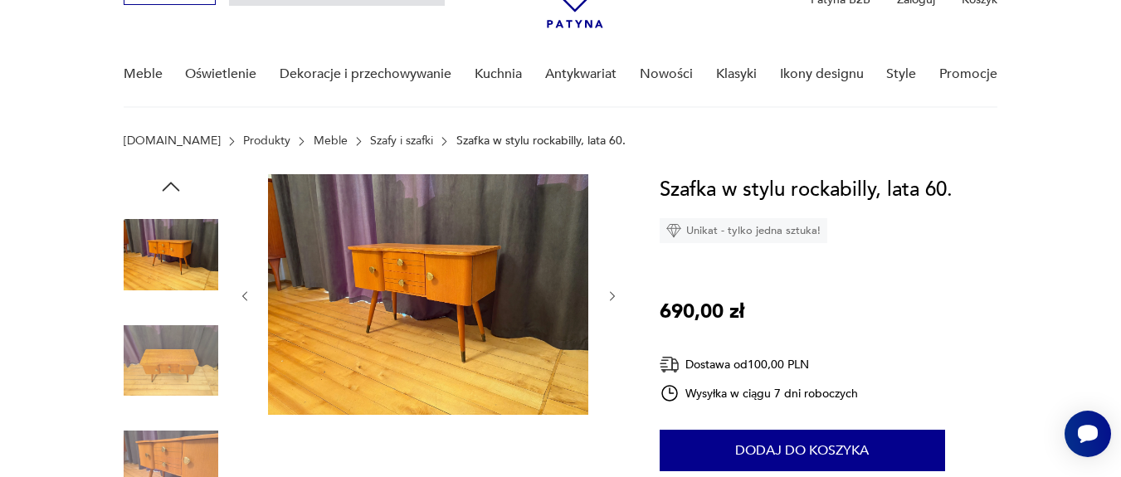
click at [612, 297] on icon "button" at bounding box center [613, 297] width 14 height 14
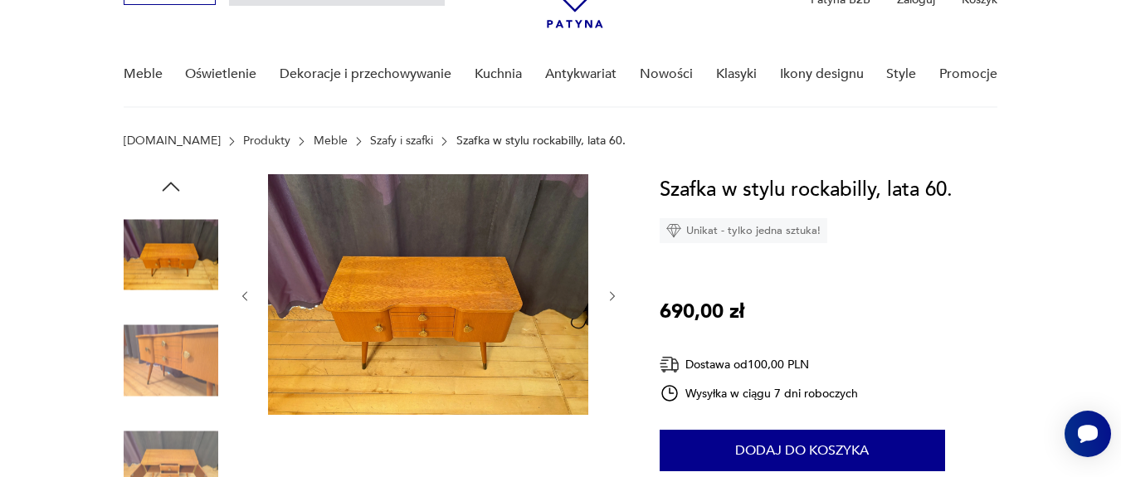
click at [612, 297] on icon "button" at bounding box center [613, 297] width 14 height 14
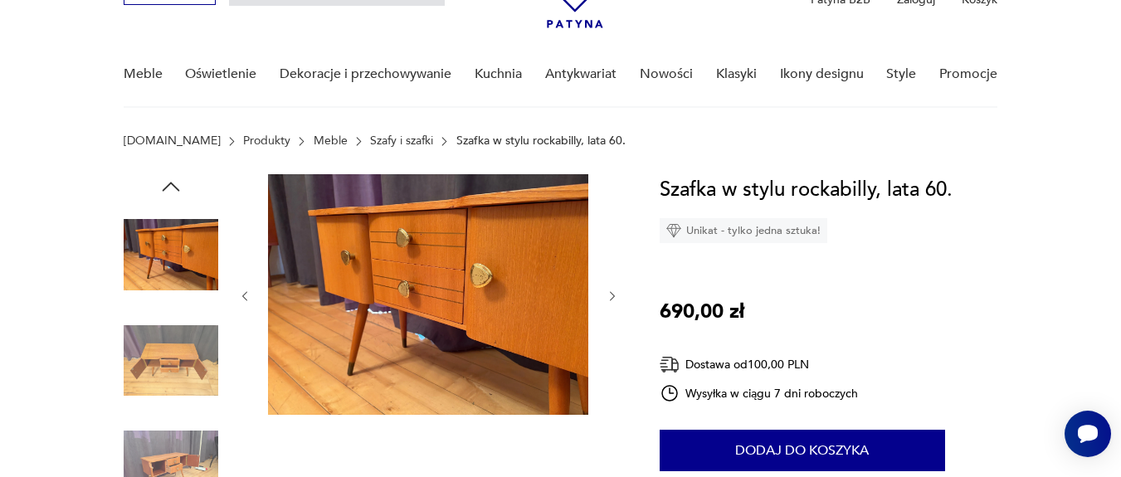
click at [612, 297] on icon "button" at bounding box center [613, 297] width 14 height 14
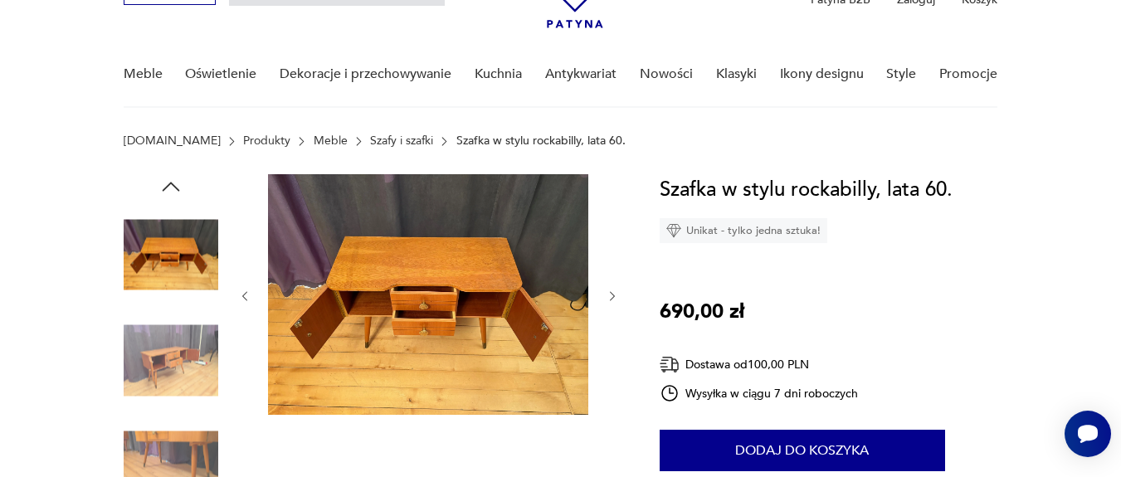
click at [612, 297] on icon "button" at bounding box center [613, 297] width 14 height 14
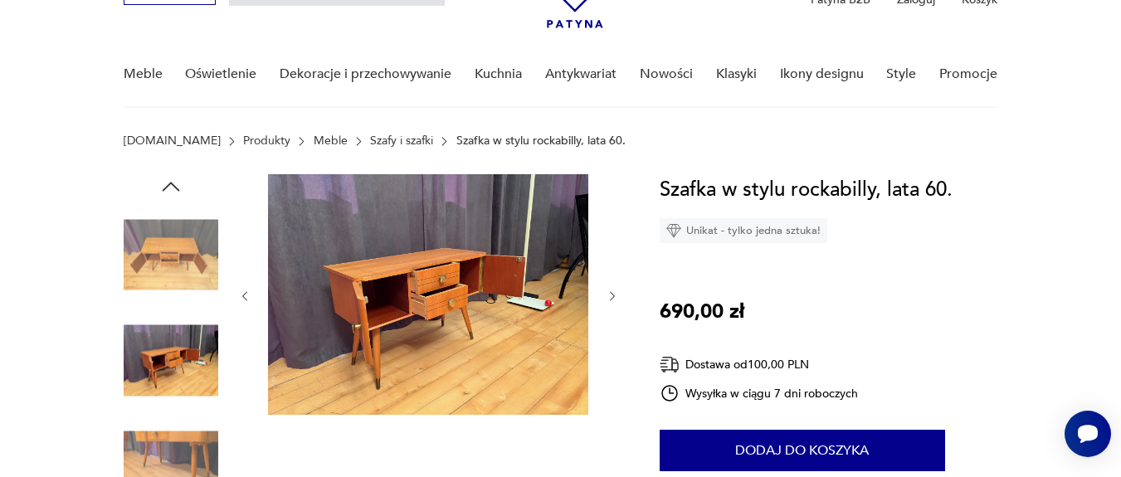
click at [612, 297] on icon "button" at bounding box center [613, 297] width 14 height 14
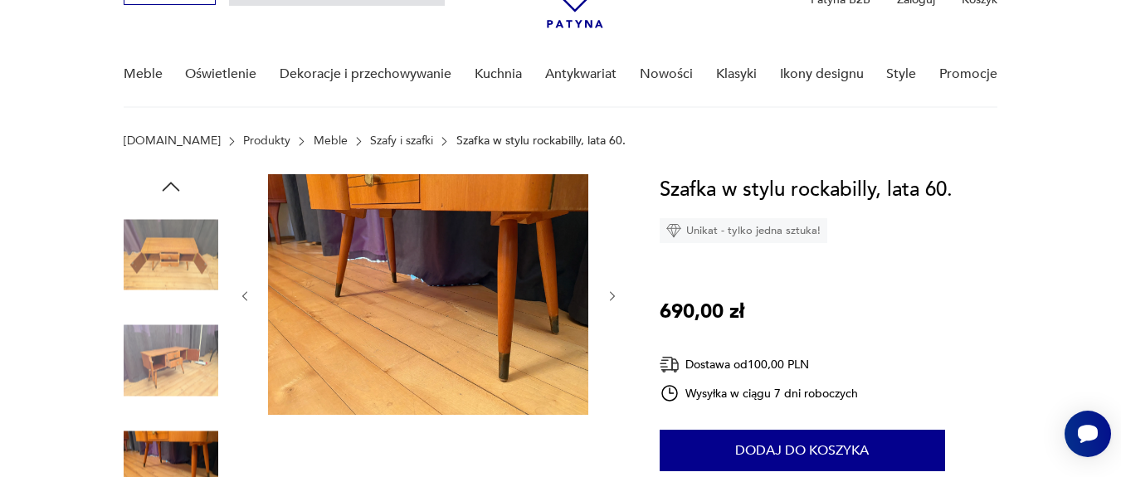
click at [612, 297] on icon "button" at bounding box center [613, 297] width 14 height 14
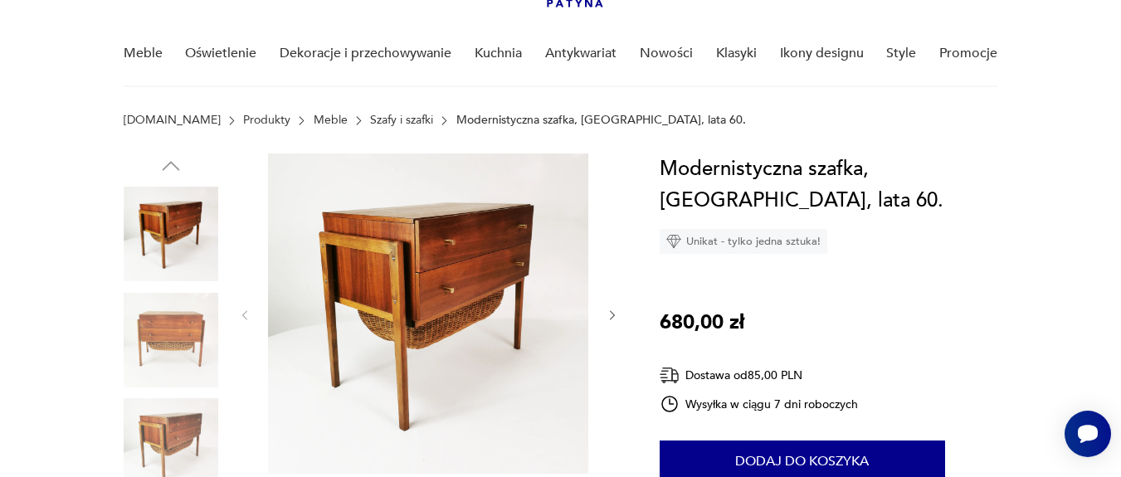
scroll to position [199, 0]
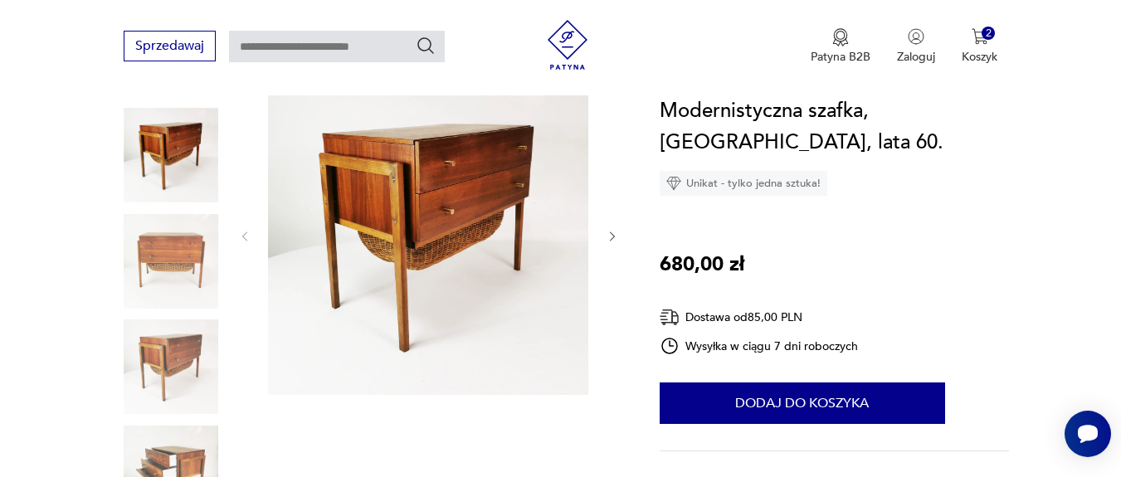
click at [612, 242] on icon "button" at bounding box center [613, 237] width 14 height 14
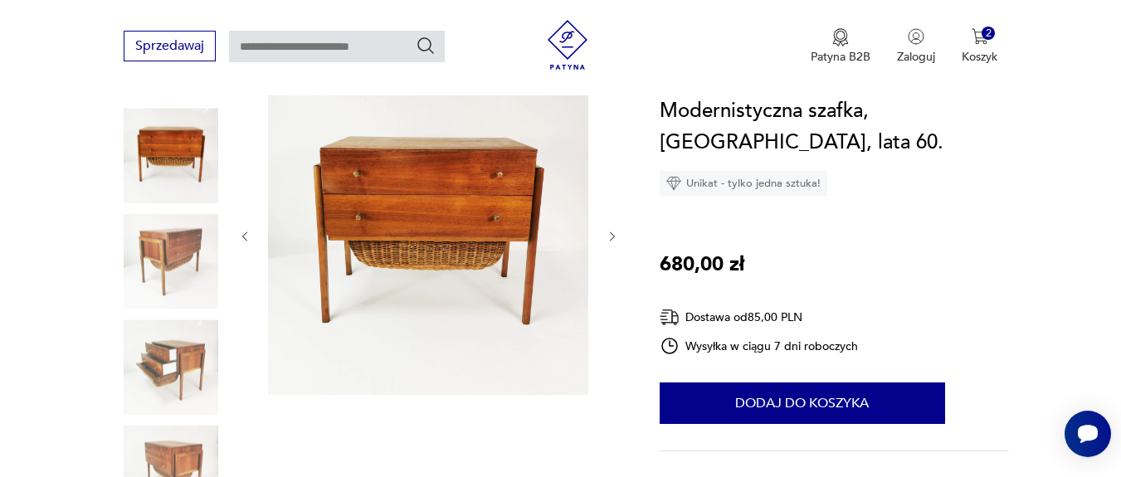
click at [612, 242] on icon "button" at bounding box center [613, 237] width 14 height 14
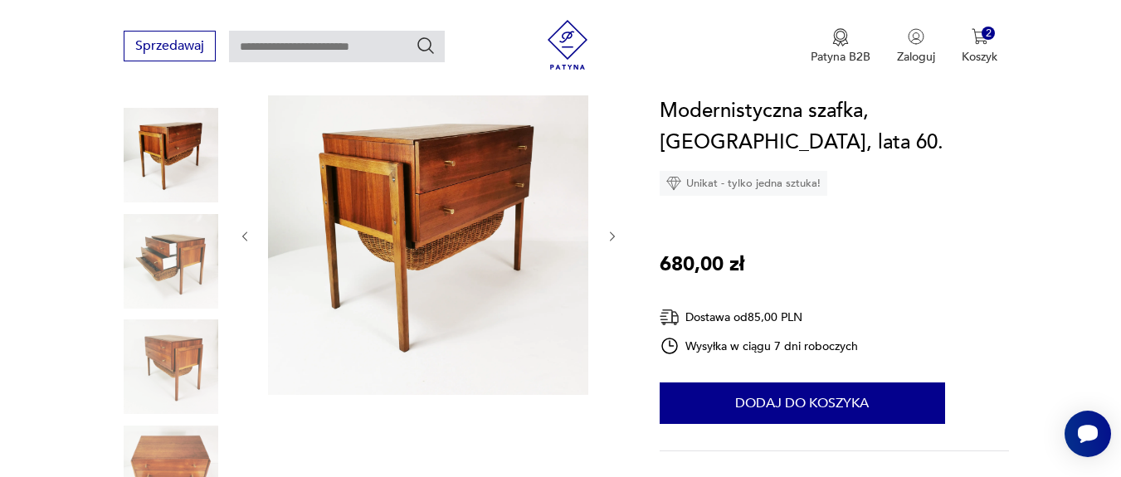
click at [612, 242] on icon "button" at bounding box center [613, 237] width 14 height 14
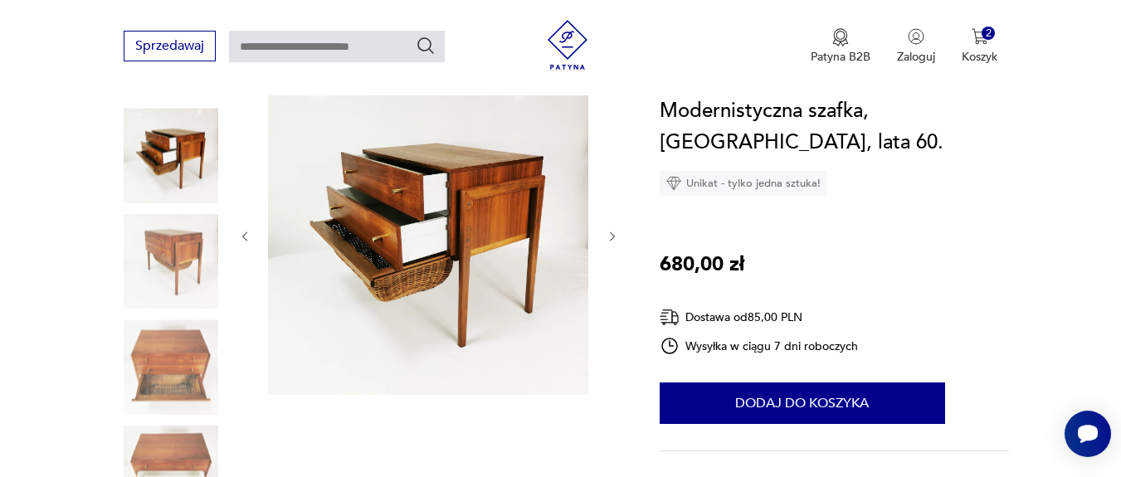
click at [612, 242] on icon "button" at bounding box center [613, 237] width 14 height 14
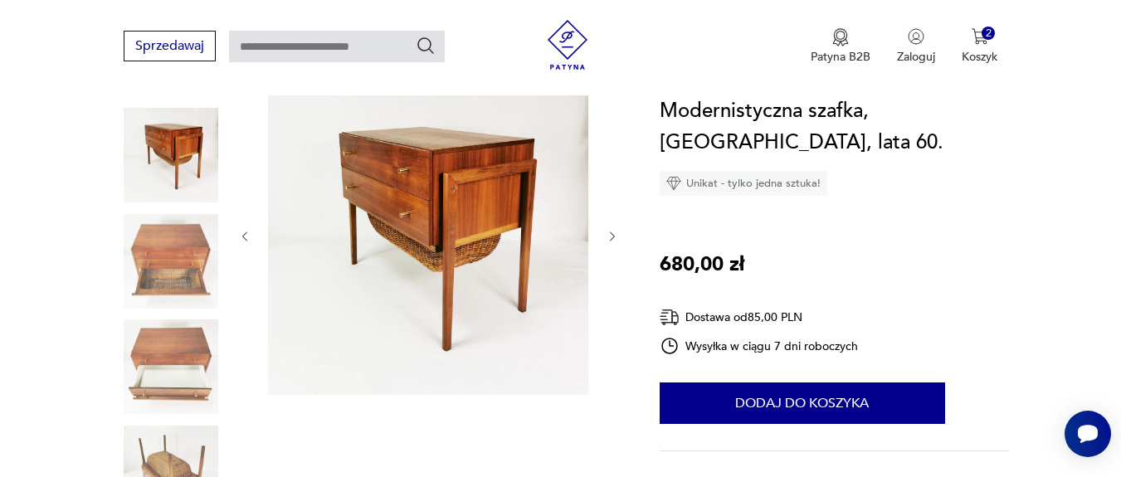
click at [612, 242] on icon "button" at bounding box center [613, 237] width 14 height 14
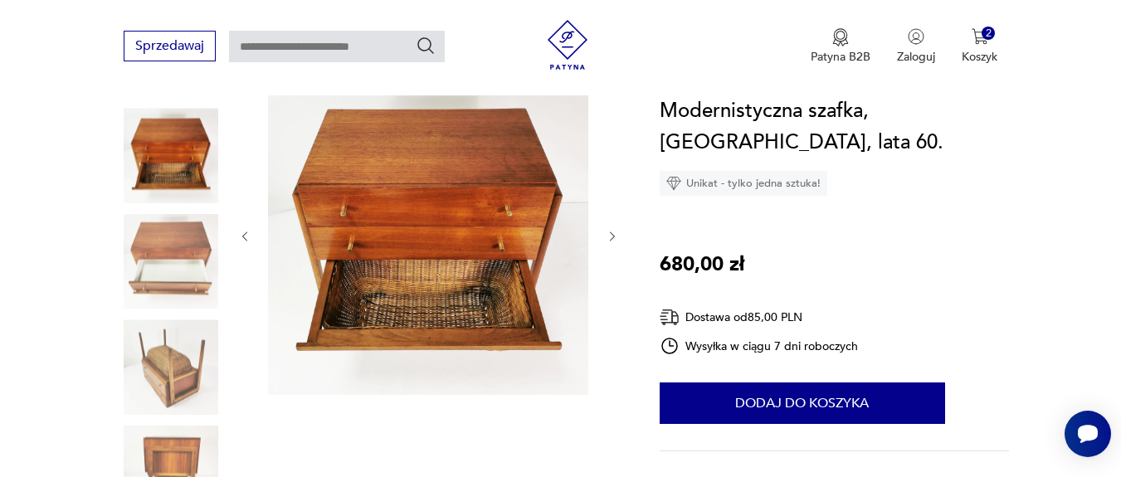
click at [613, 237] on icon "button" at bounding box center [613, 237] width 14 height 14
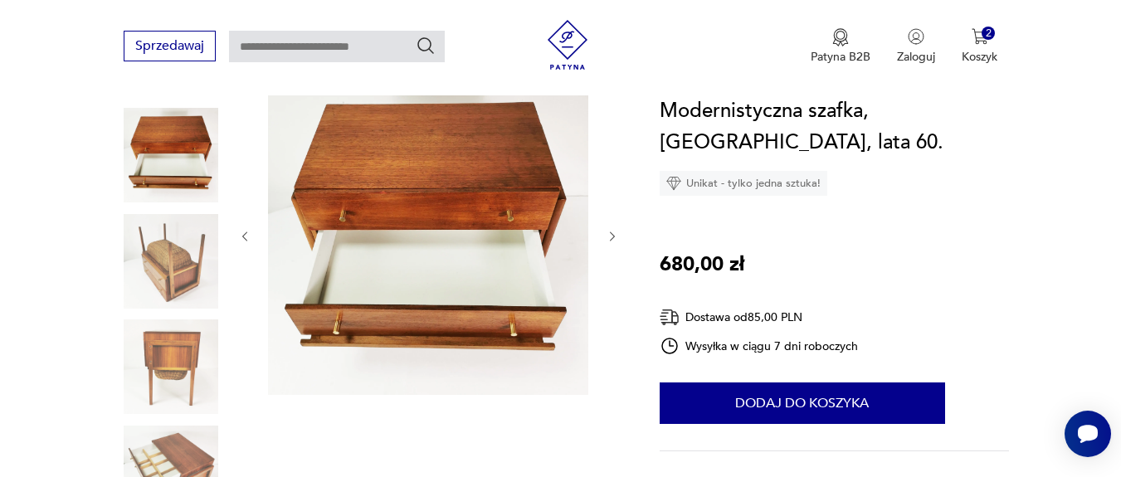
click at [614, 233] on icon "button" at bounding box center [613, 237] width 14 height 14
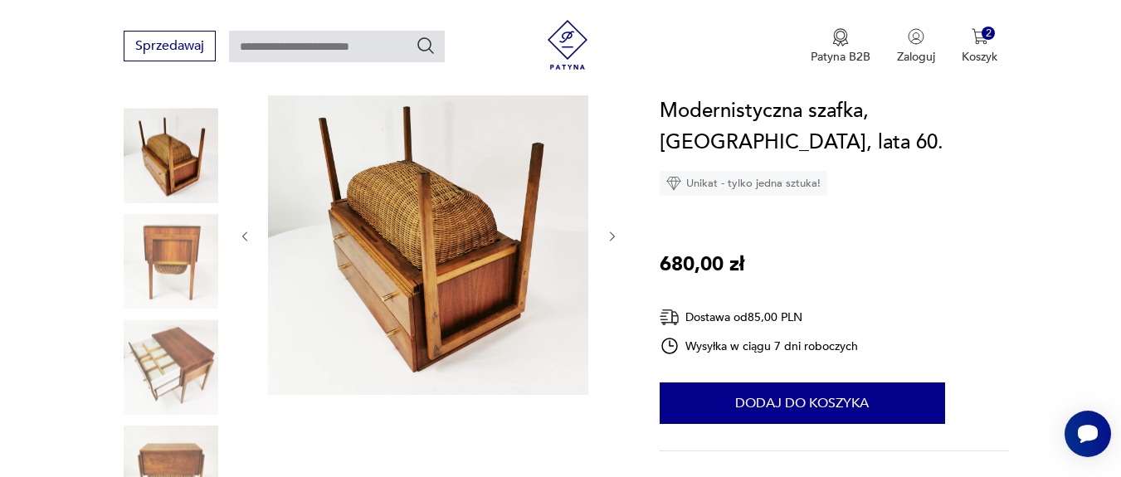
click at [614, 233] on icon "button" at bounding box center [613, 237] width 14 height 14
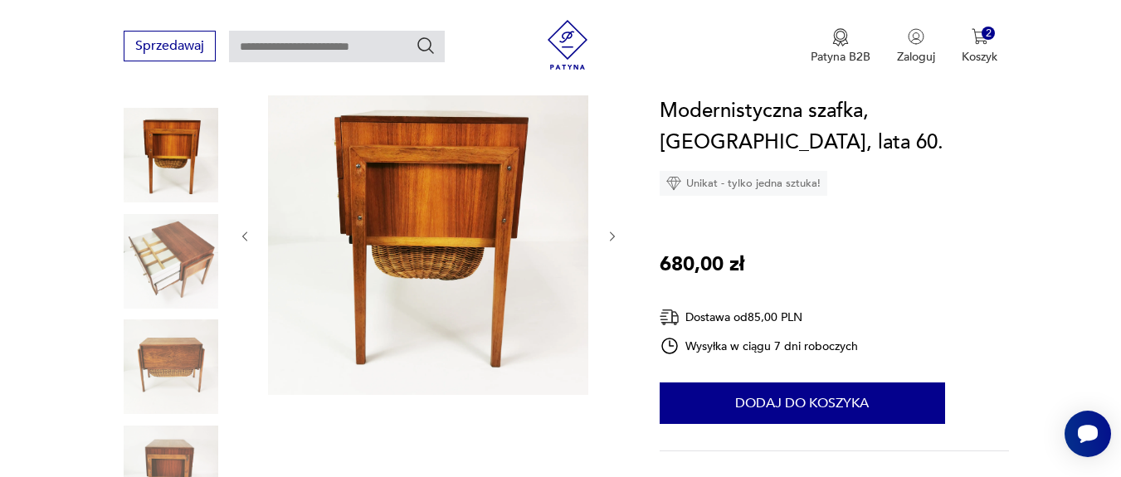
click at [614, 233] on icon "button" at bounding box center [613, 237] width 14 height 14
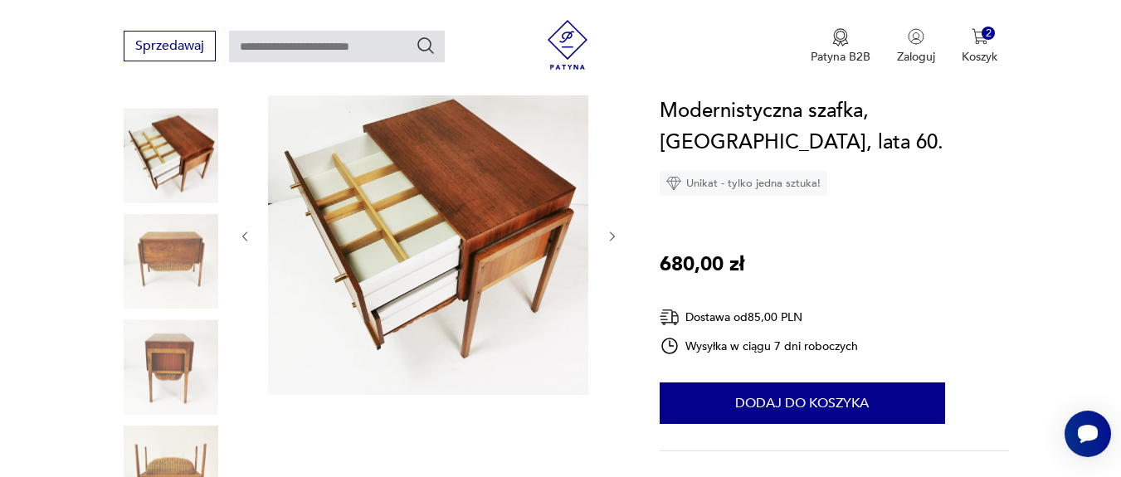
click at [614, 233] on icon "button" at bounding box center [613, 237] width 14 height 14
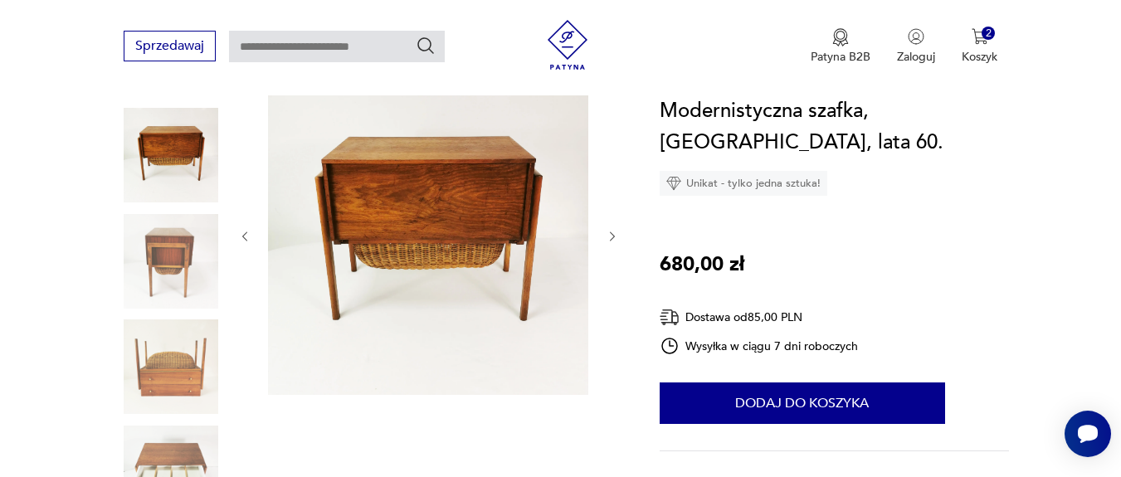
click at [614, 233] on icon "button" at bounding box center [613, 237] width 14 height 14
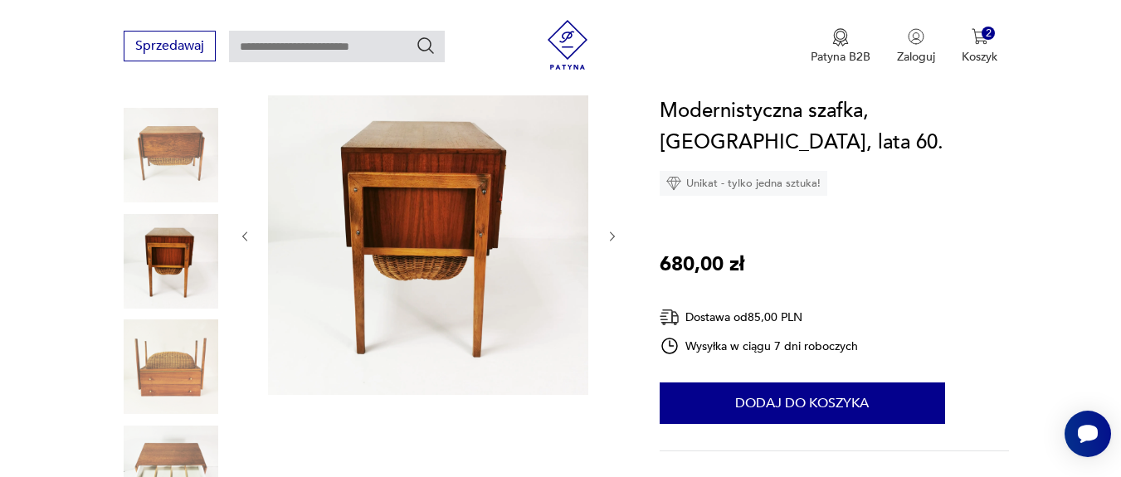
click at [614, 233] on icon "button" at bounding box center [613, 237] width 14 height 14
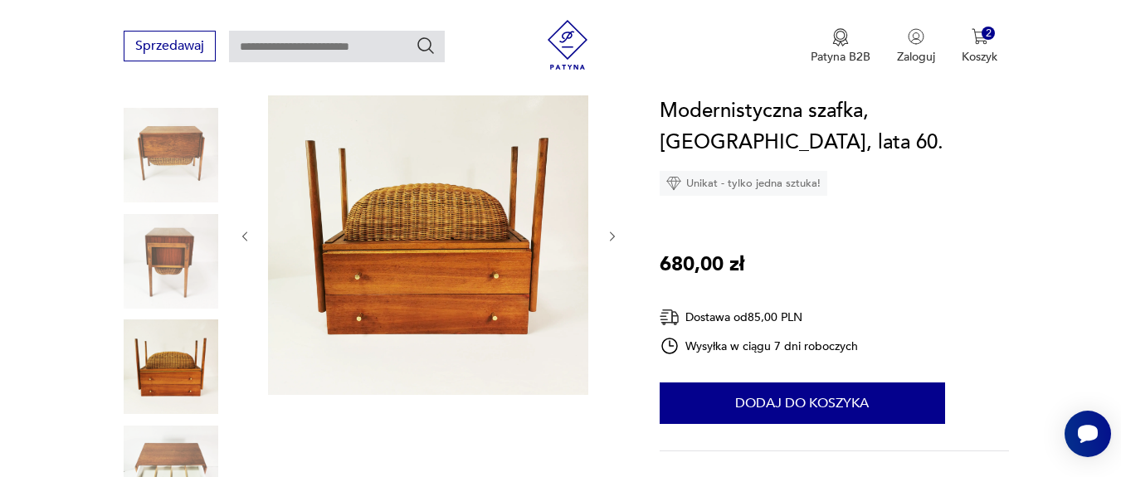
click at [614, 233] on icon "button" at bounding box center [613, 237] width 14 height 14
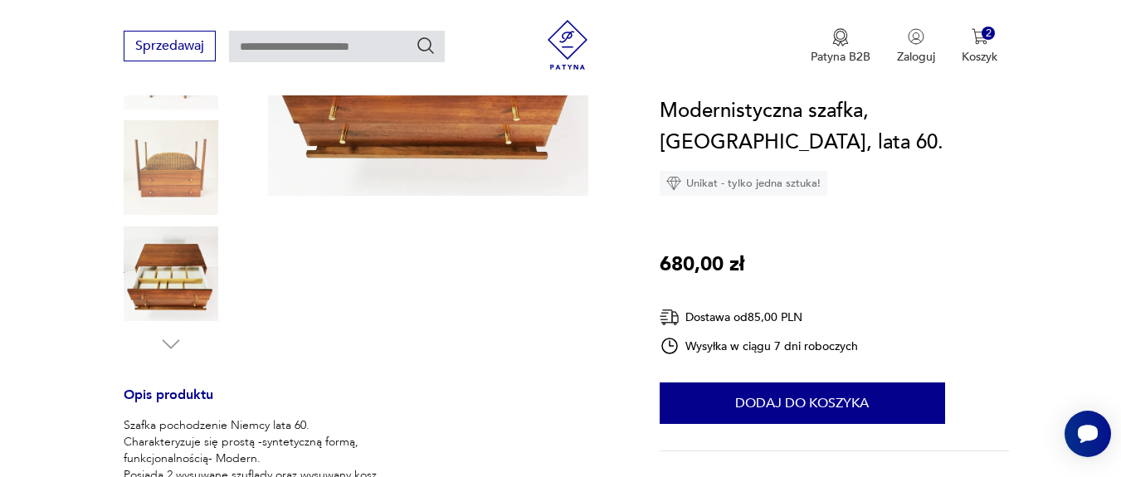
scroll to position [697, 0]
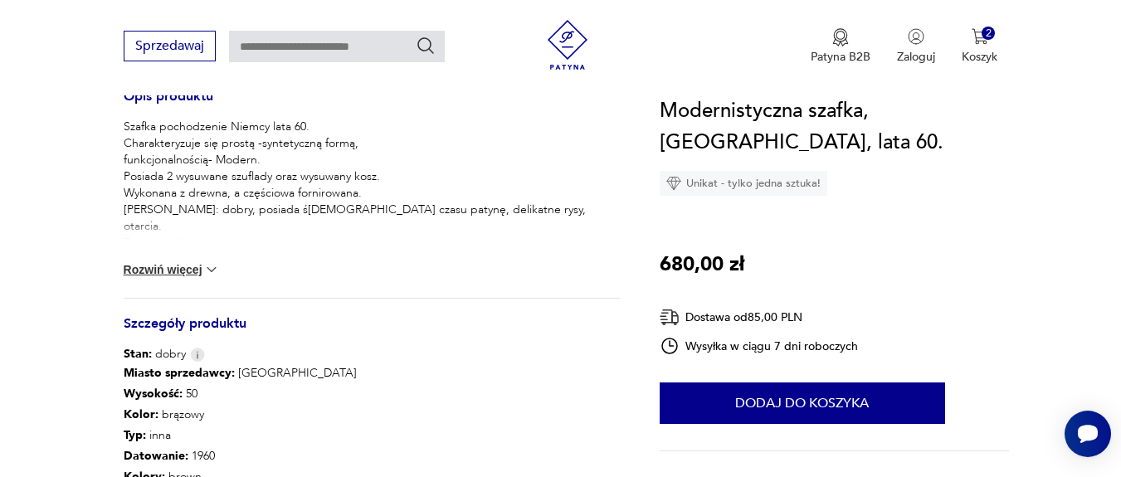
click at [177, 268] on button "Rozwiń więcej" at bounding box center [172, 269] width 96 height 17
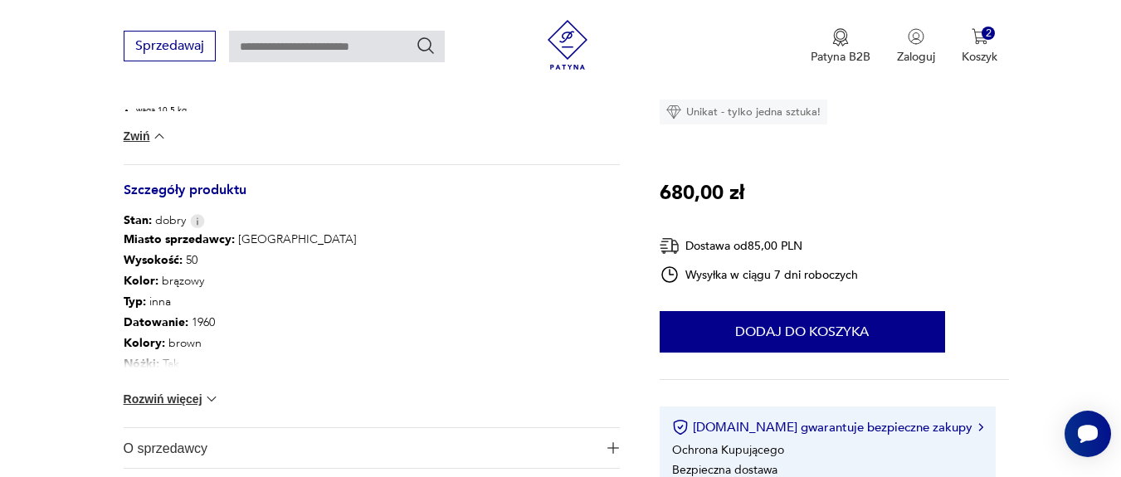
scroll to position [996, 0]
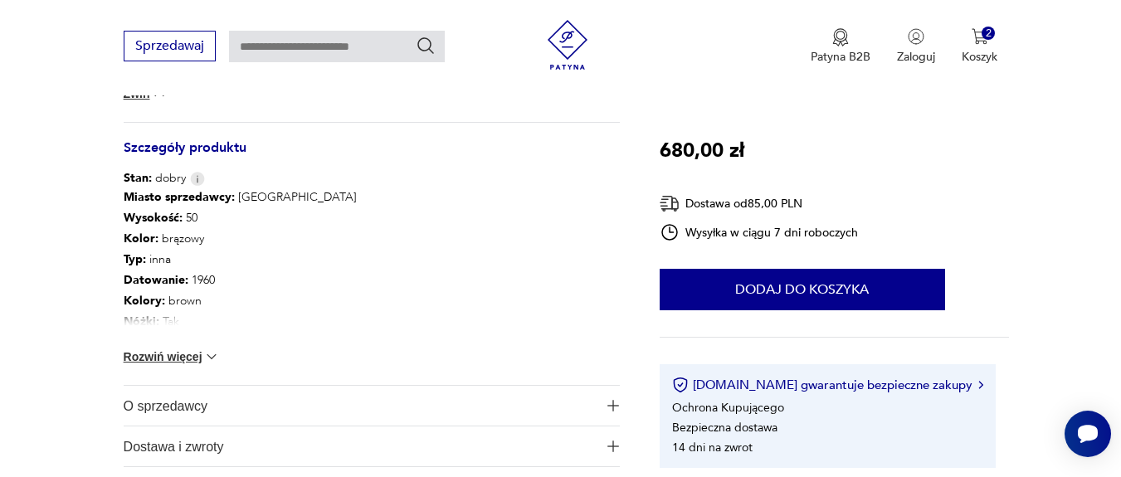
click at [186, 364] on button "Rozwiń więcej" at bounding box center [172, 357] width 96 height 17
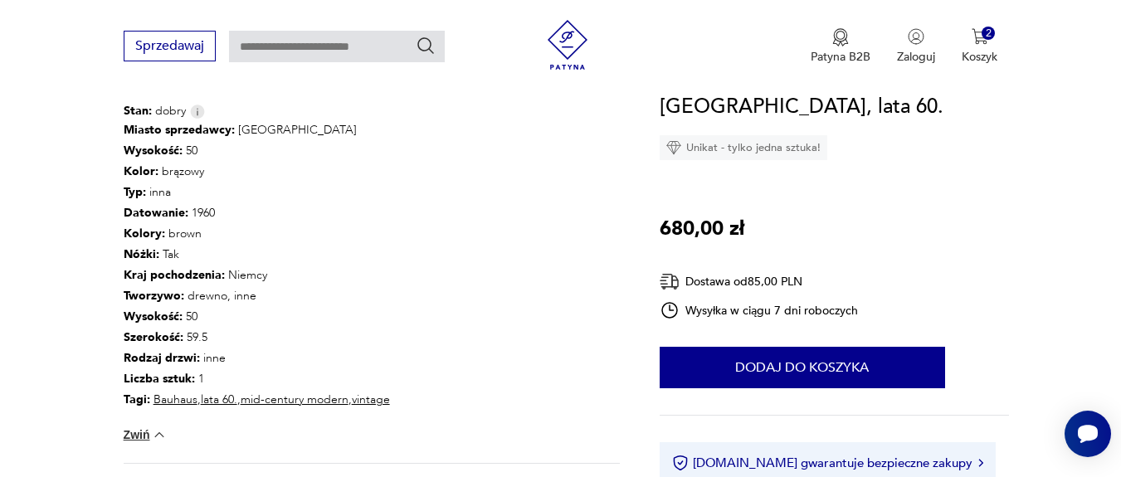
scroll to position [1095, 0]
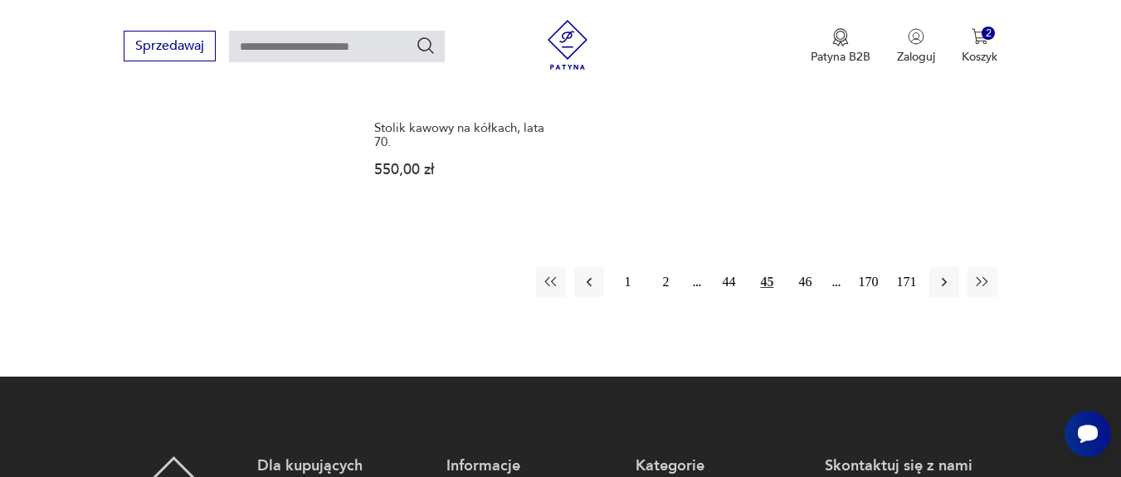
scroll to position [2515, 0]
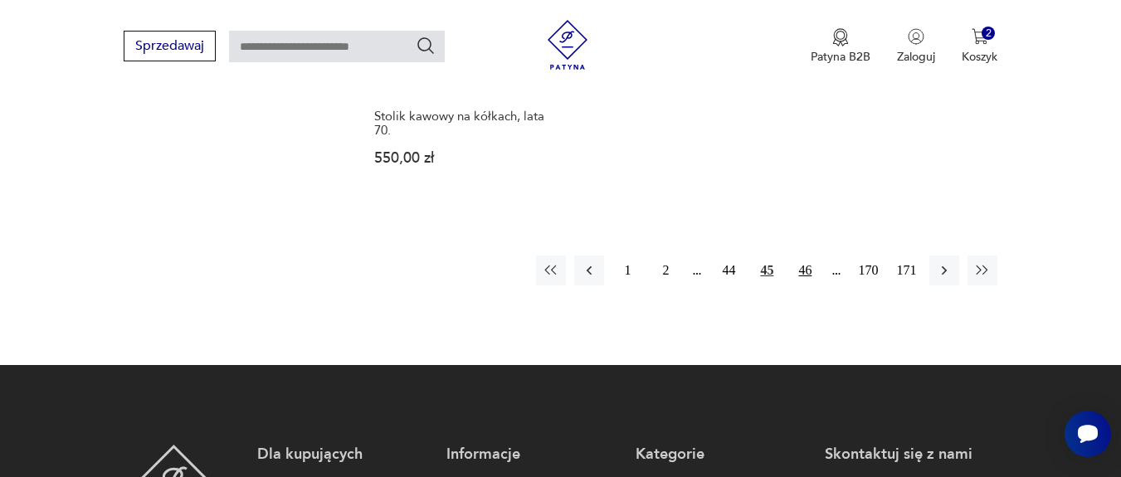
click at [810, 256] on button "46" at bounding box center [805, 271] width 30 height 30
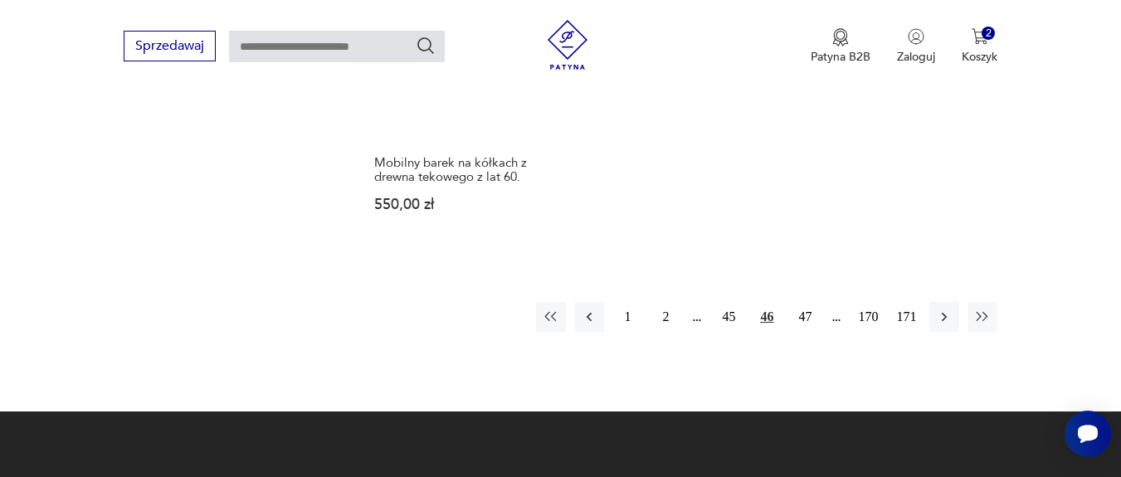
scroll to position [2589, 0]
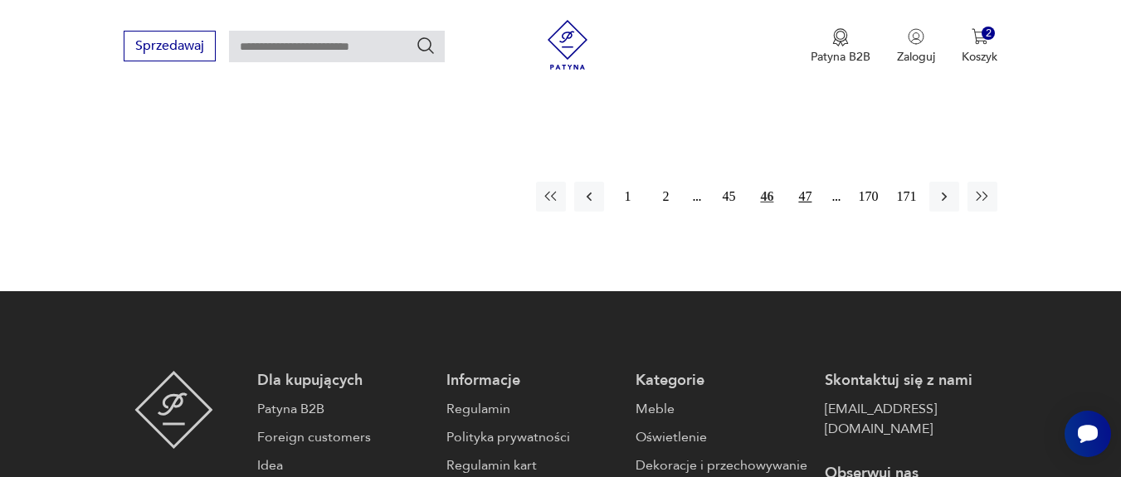
click at [807, 197] on button "47" at bounding box center [805, 197] width 30 height 30
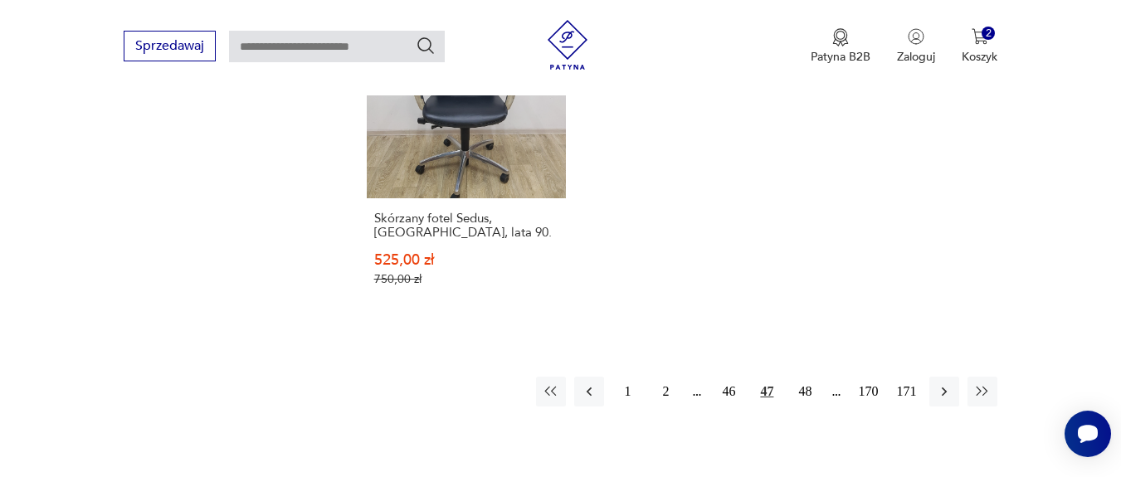
scroll to position [2433, 0]
click at [808, 388] on button "48" at bounding box center [805, 390] width 30 height 30
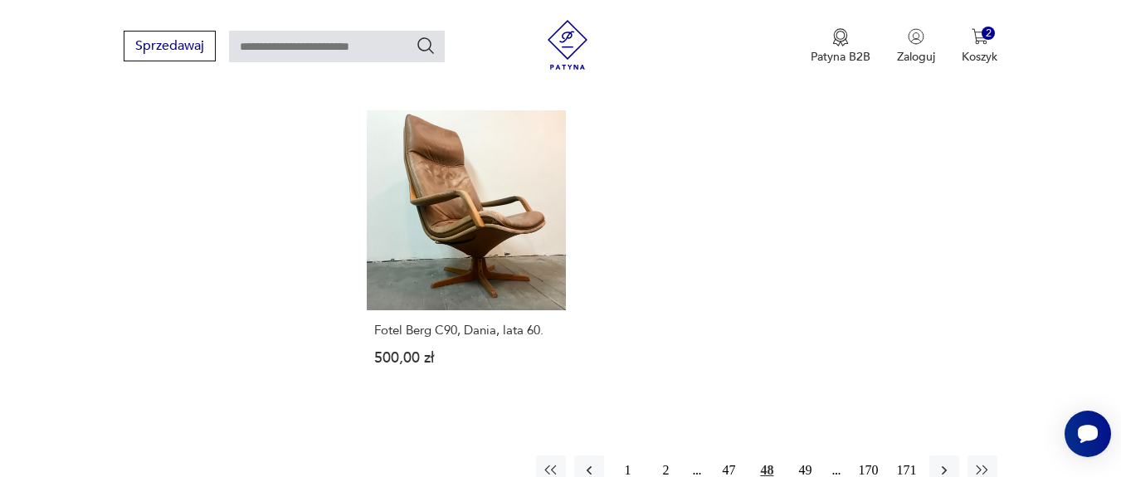
scroll to position [2334, 0]
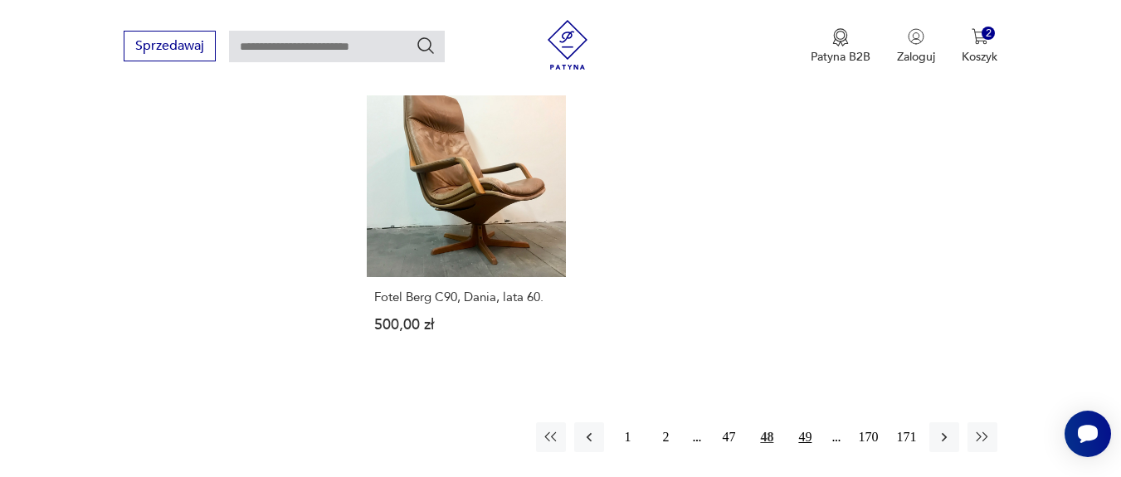
click at [802, 422] on button "49" at bounding box center [805, 437] width 30 height 30
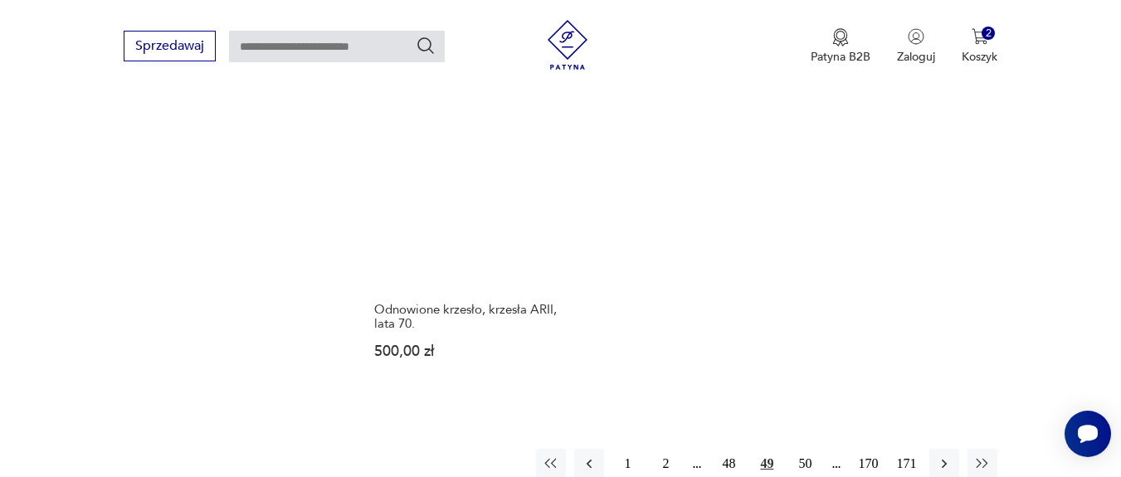
scroll to position [2533, 0]
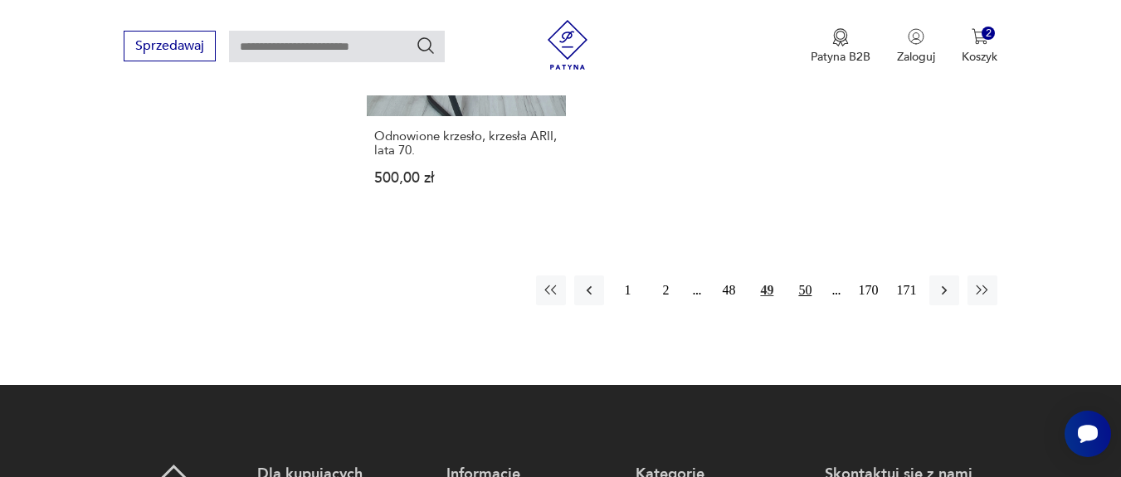
click at [800, 276] on button "50" at bounding box center [805, 291] width 30 height 30
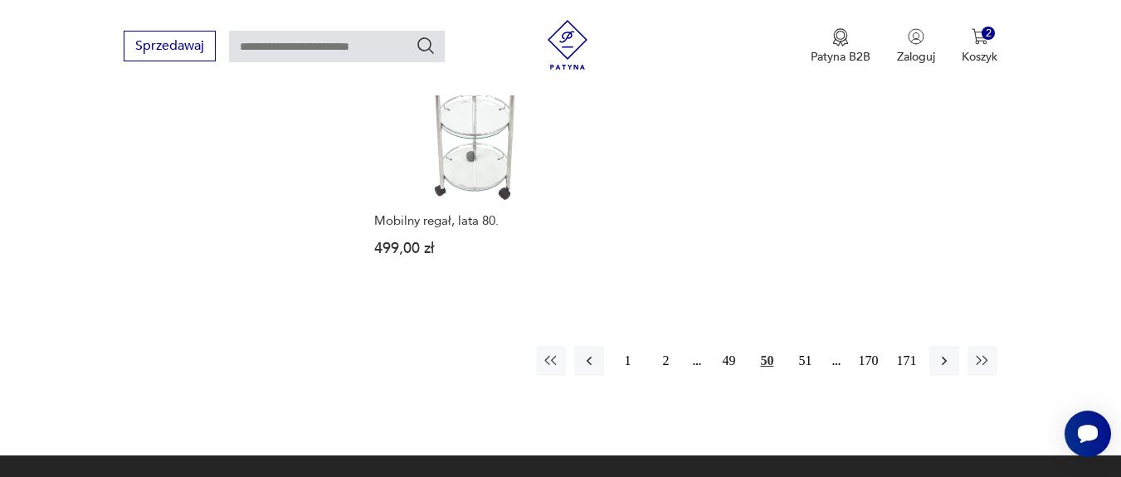
scroll to position [2433, 0]
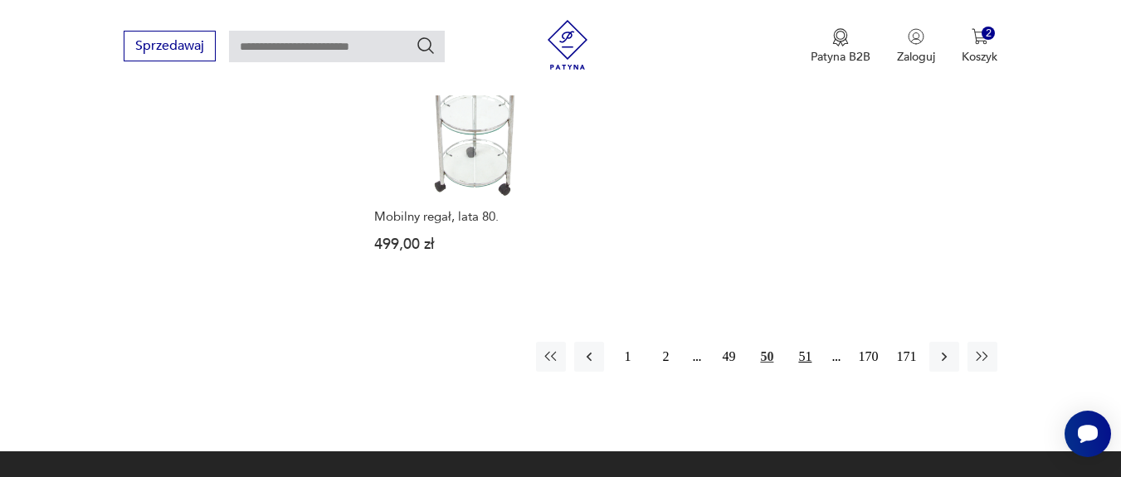
click at [803, 342] on button "51" at bounding box center [805, 357] width 30 height 30
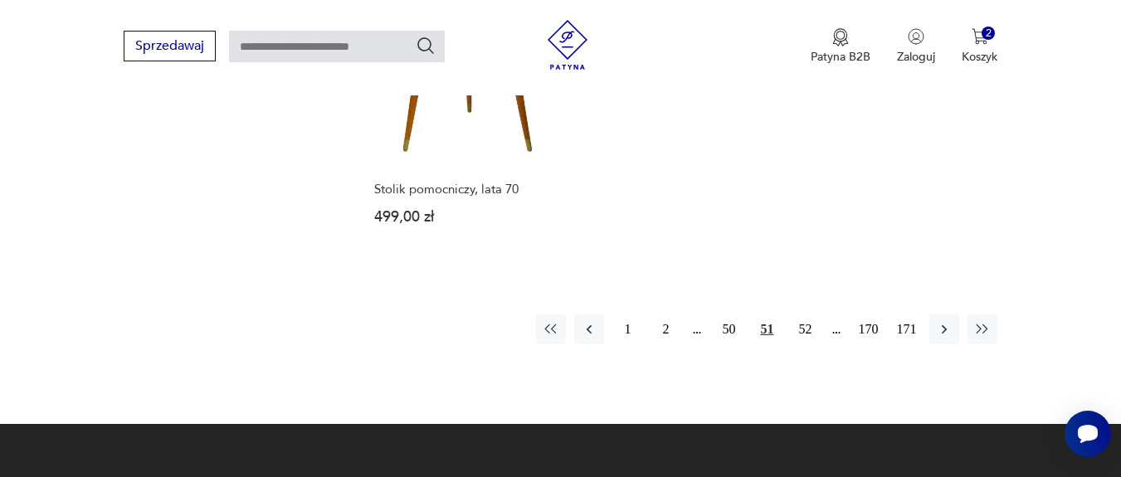
scroll to position [2533, 0]
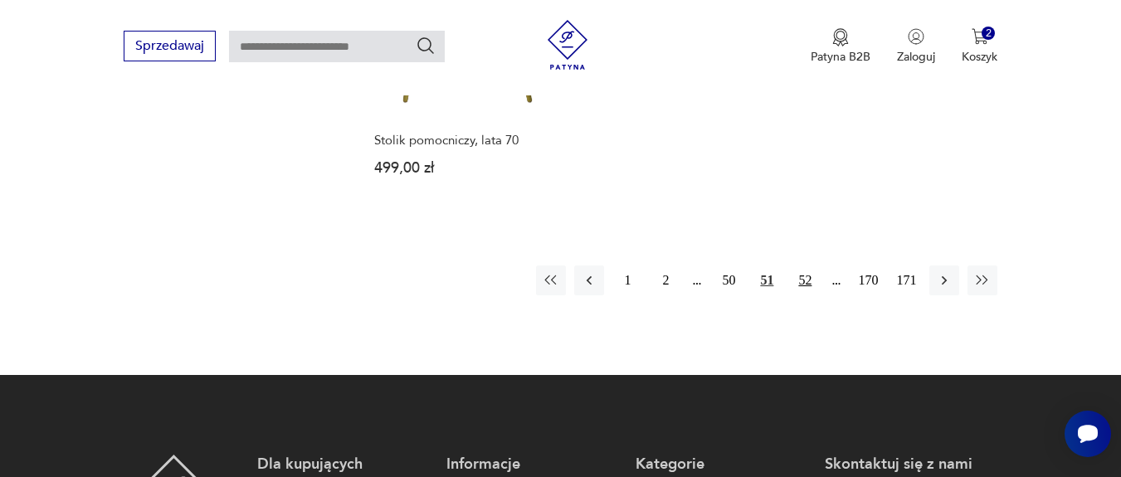
click at [807, 266] on button "52" at bounding box center [805, 281] width 30 height 30
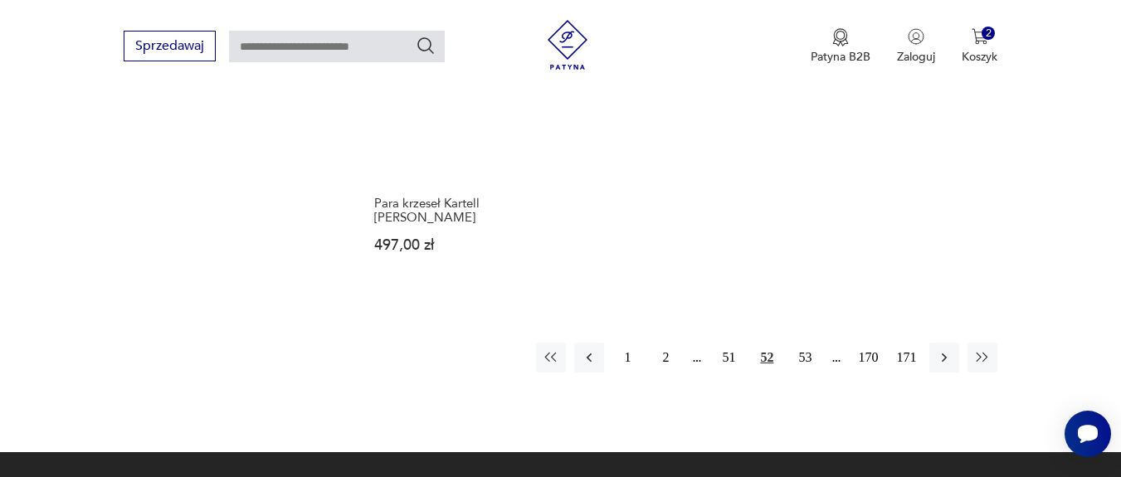
scroll to position [2533, 0]
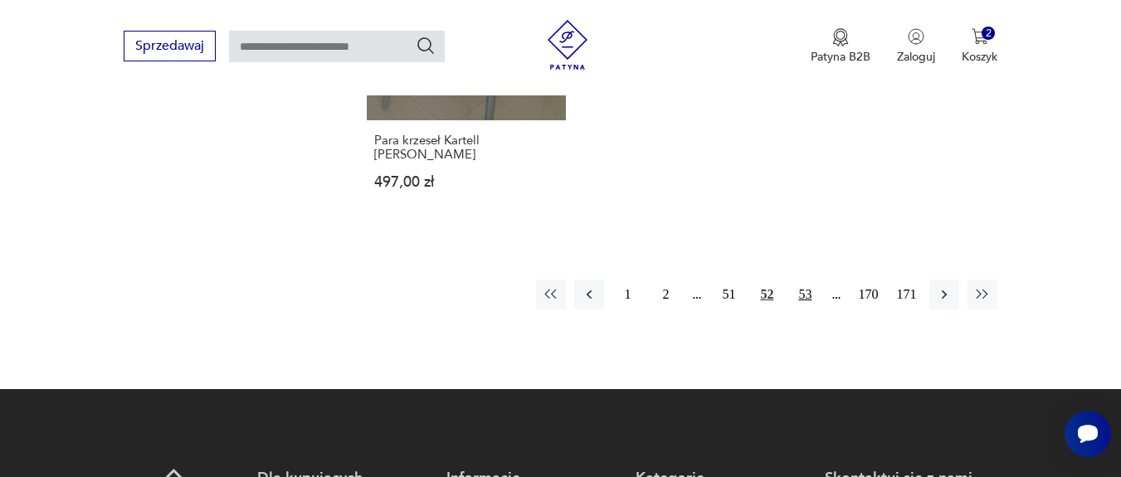
click at [807, 296] on button "53" at bounding box center [805, 295] width 30 height 30
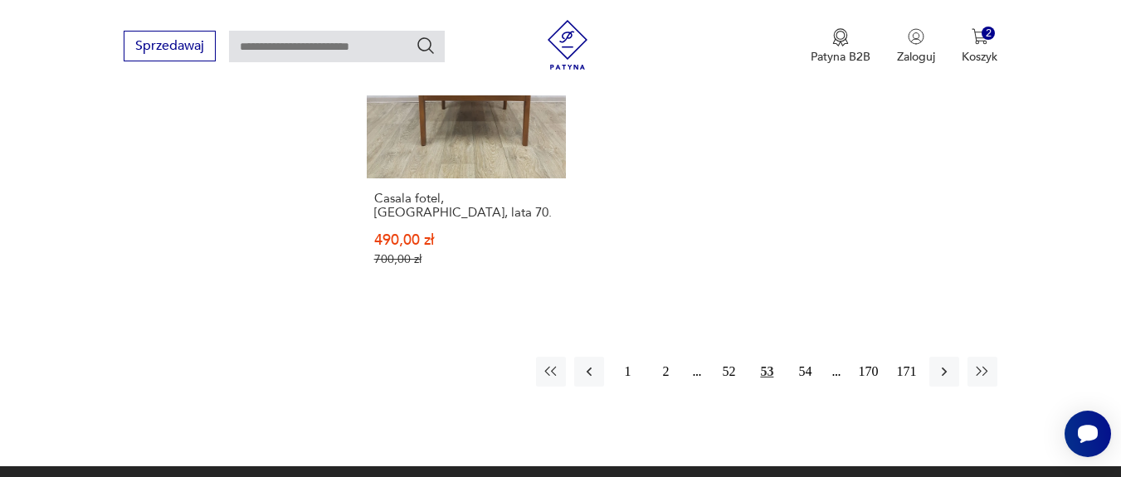
scroll to position [2433, 0]
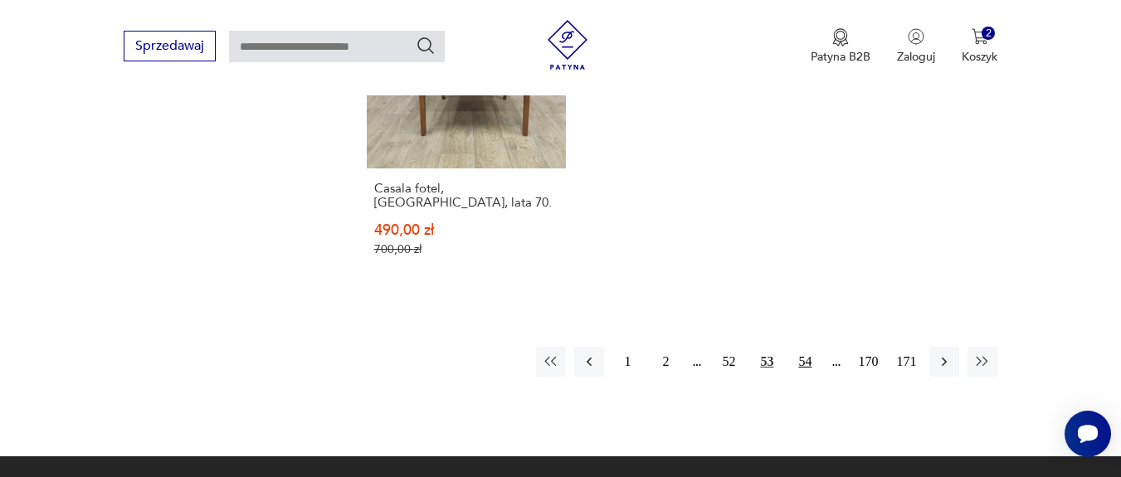
click at [800, 347] on button "54" at bounding box center [805, 362] width 30 height 30
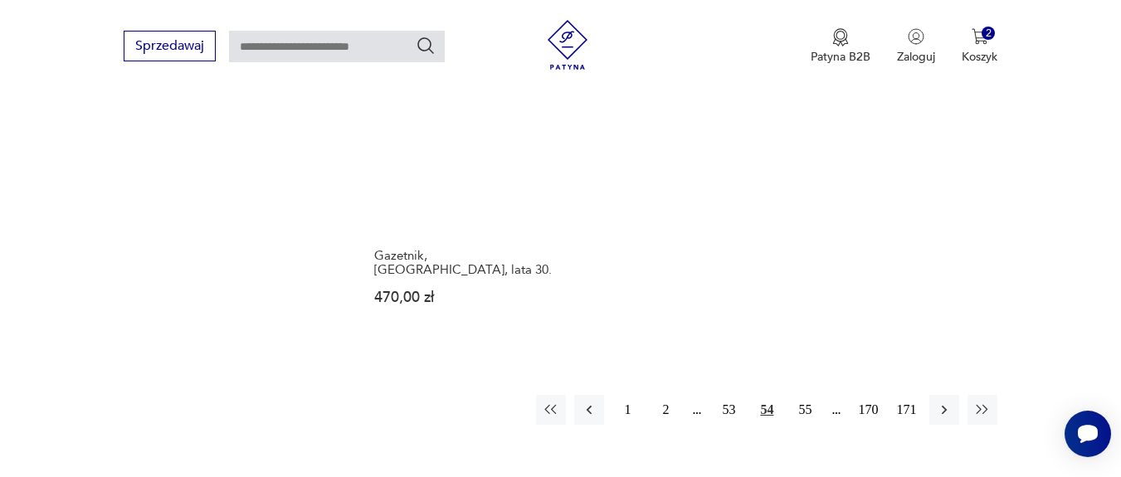
scroll to position [2433, 0]
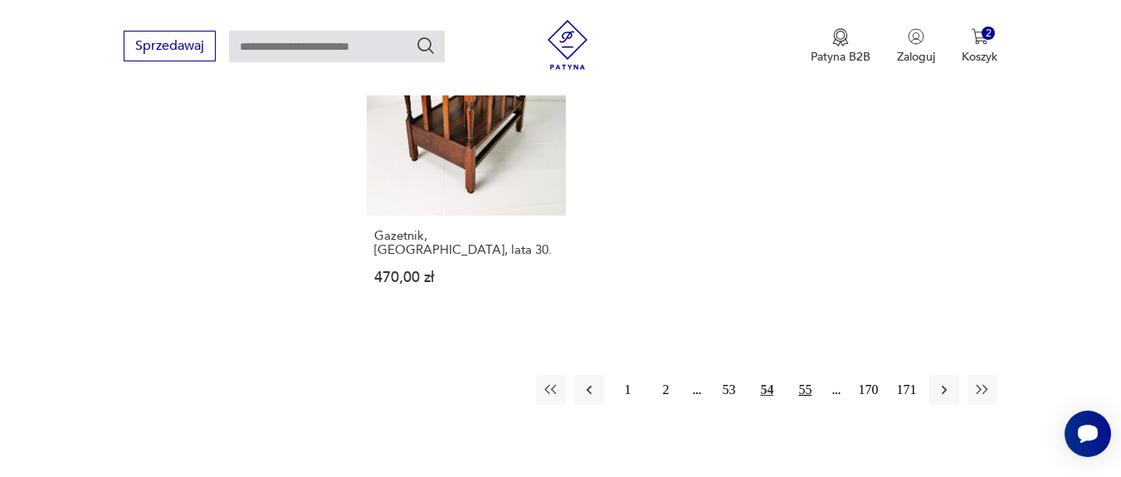
click at [809, 377] on button "55" at bounding box center [805, 390] width 30 height 30
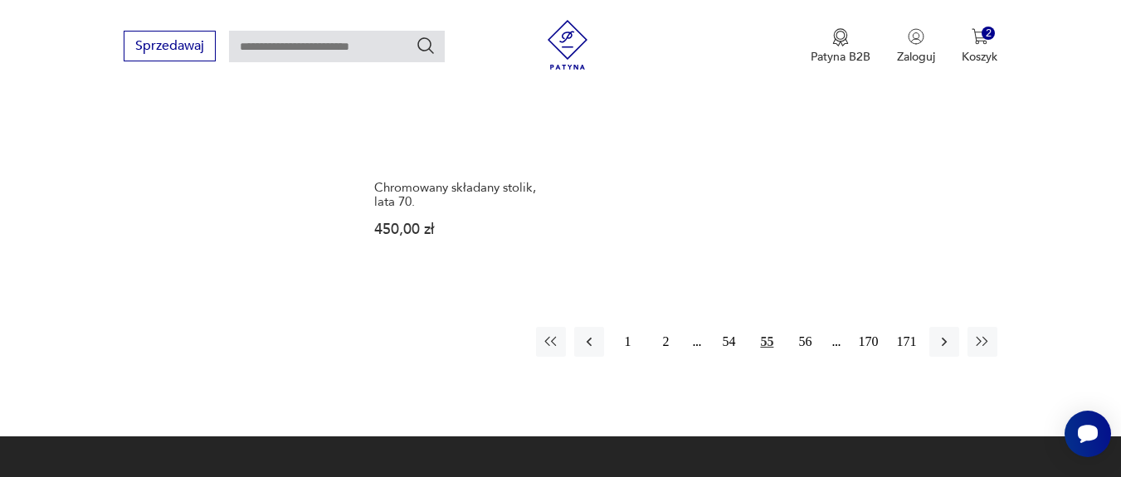
scroll to position [2526, 0]
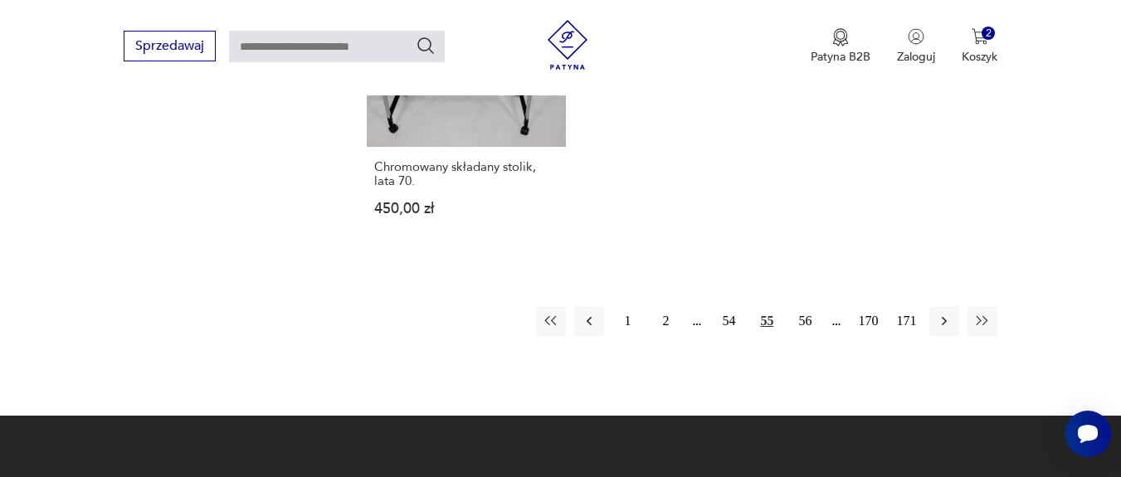
drag, startPoint x: 804, startPoint y: 305, endPoint x: 908, endPoint y: 246, distance: 118.9
click at [805, 306] on button "56" at bounding box center [805, 321] width 30 height 30
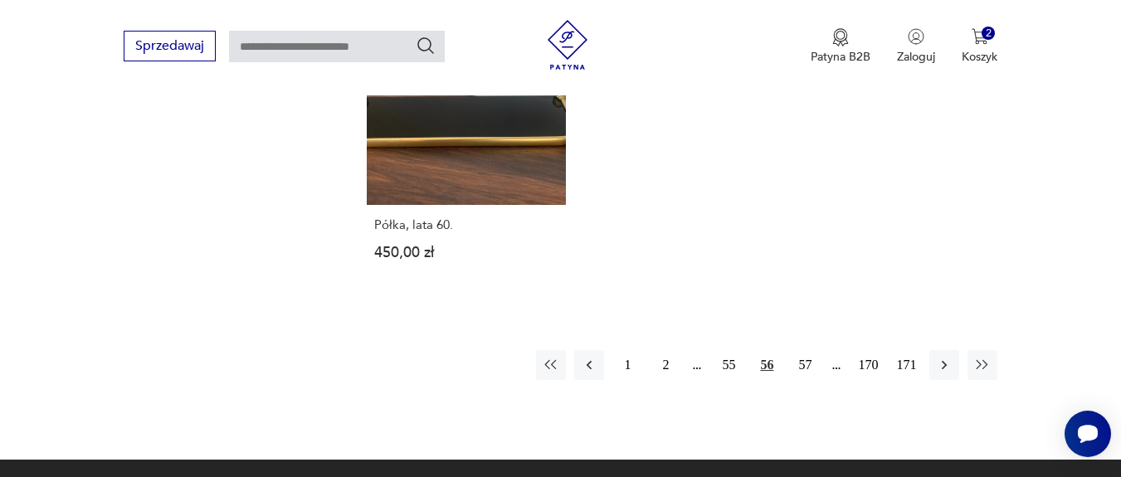
scroll to position [2533, 0]
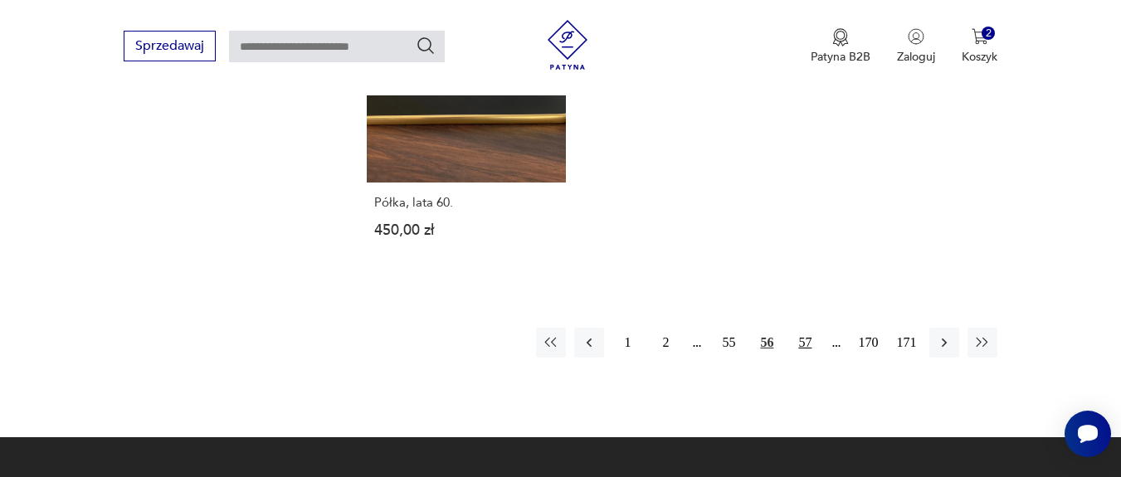
click at [802, 329] on button "57" at bounding box center [805, 343] width 30 height 30
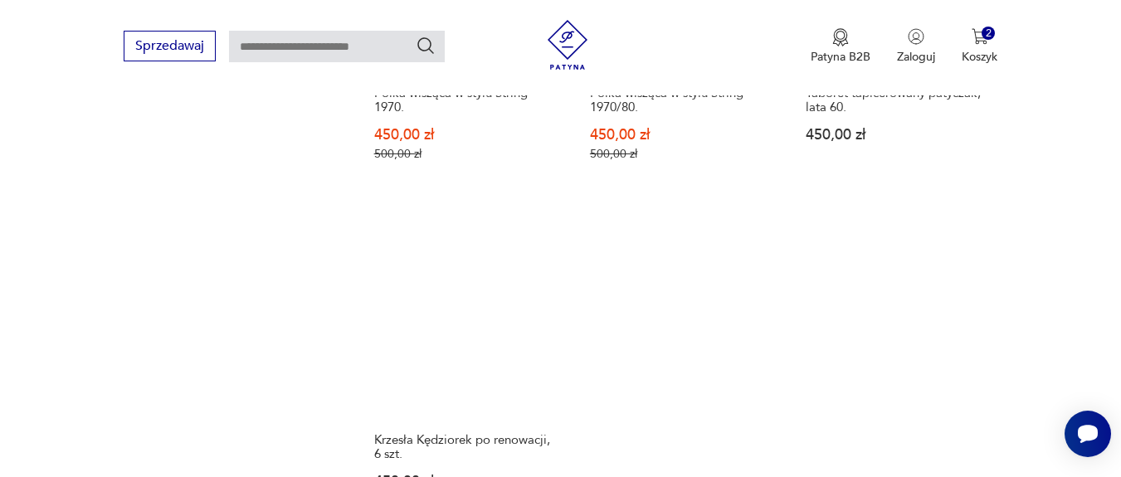
scroll to position [2433, 0]
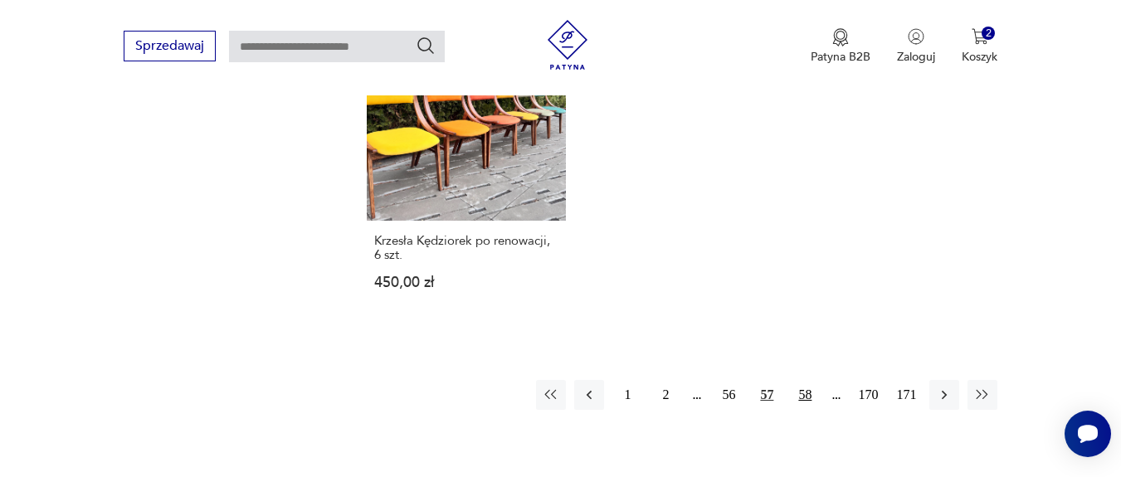
click at [806, 380] on button "58" at bounding box center [805, 395] width 30 height 30
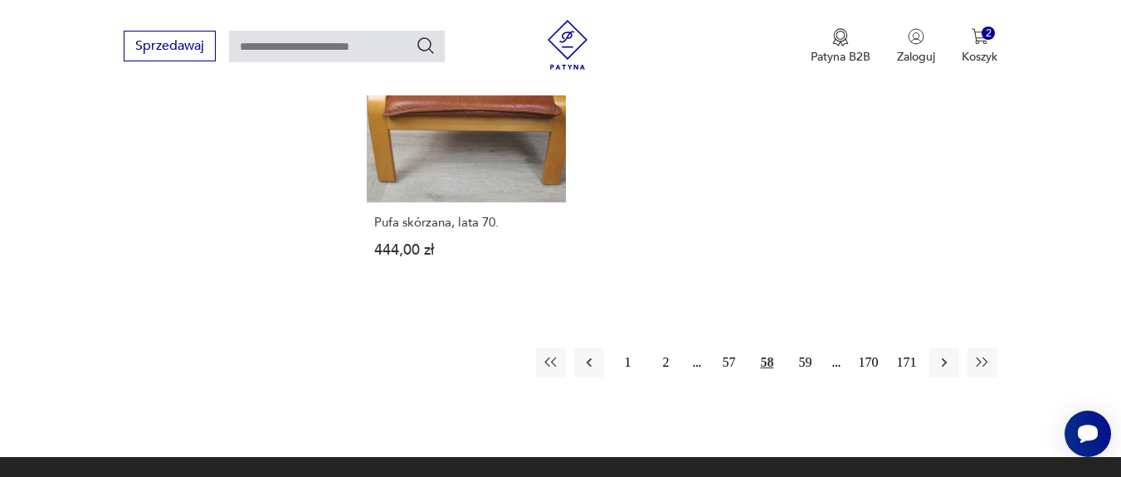
scroll to position [2533, 0]
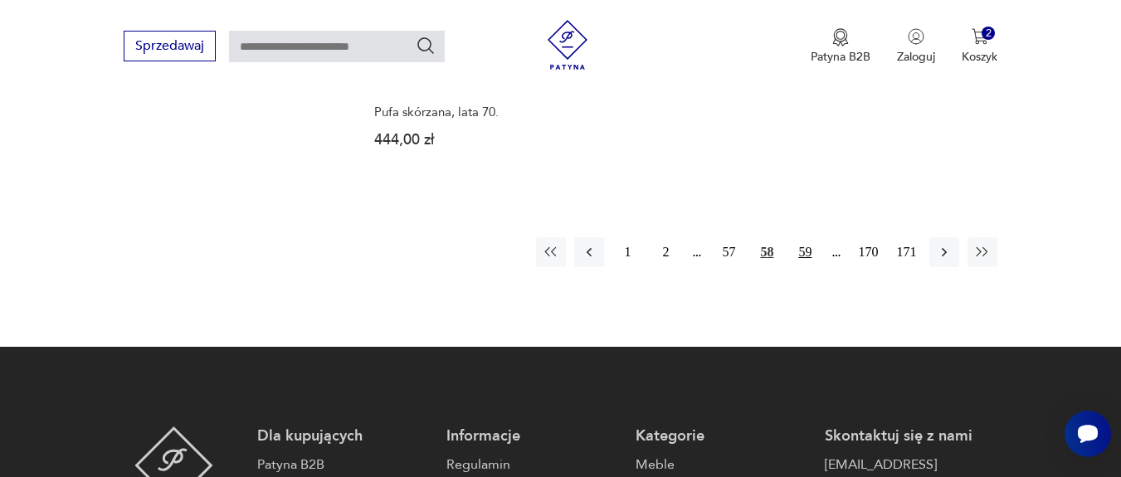
click at [803, 255] on button "59" at bounding box center [805, 252] width 30 height 30
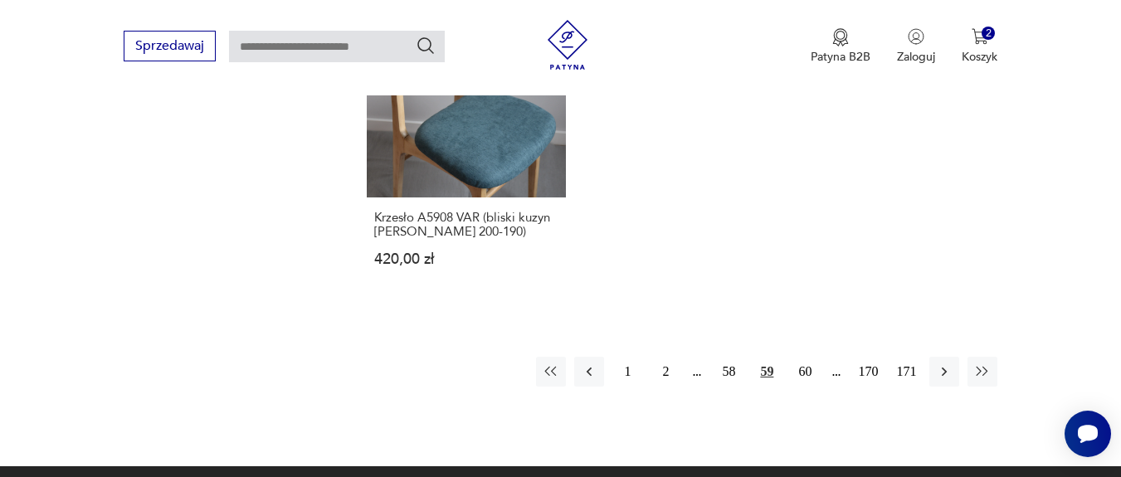
scroll to position [2433, 0]
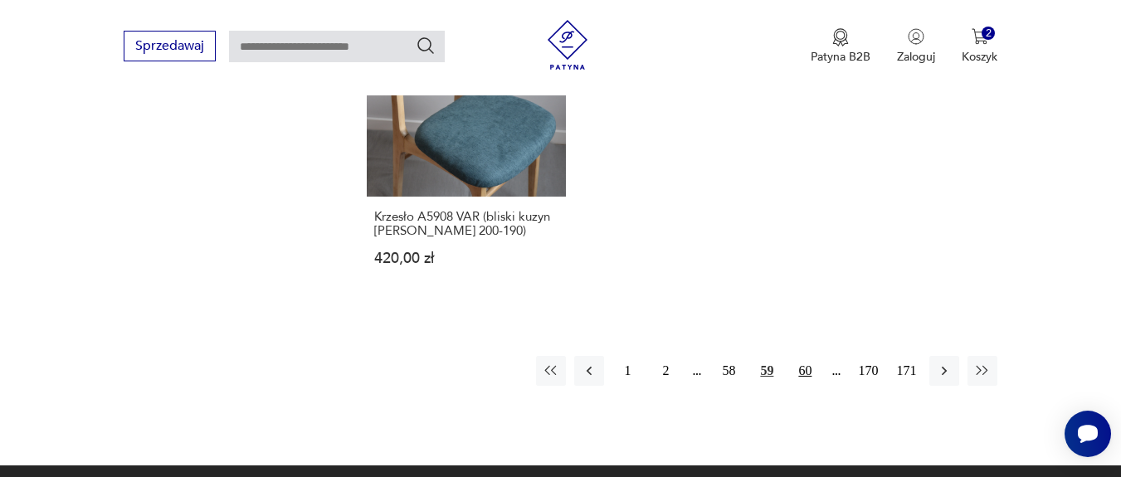
click at [812, 356] on button "60" at bounding box center [805, 371] width 30 height 30
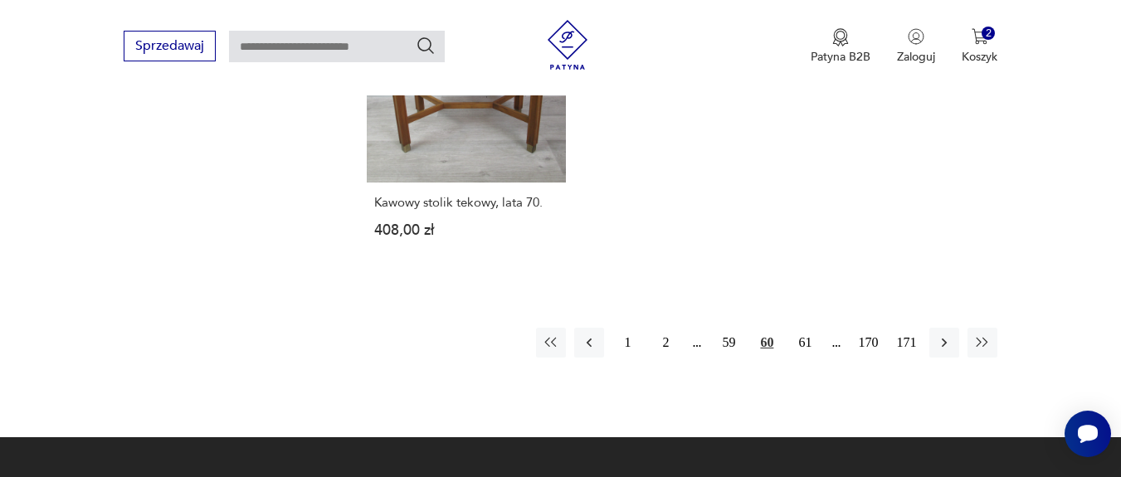
scroll to position [2433, 0]
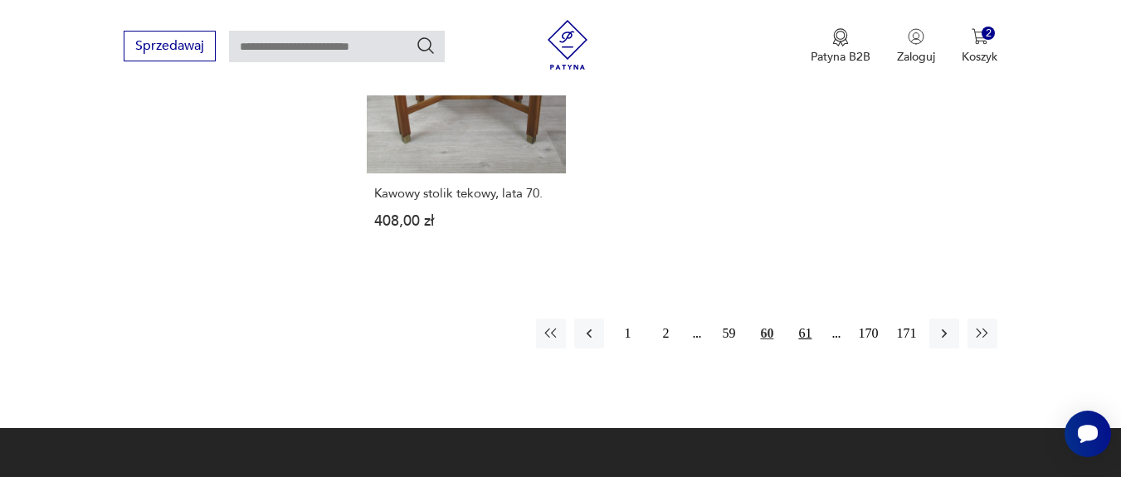
click at [798, 319] on button "61" at bounding box center [805, 334] width 30 height 30
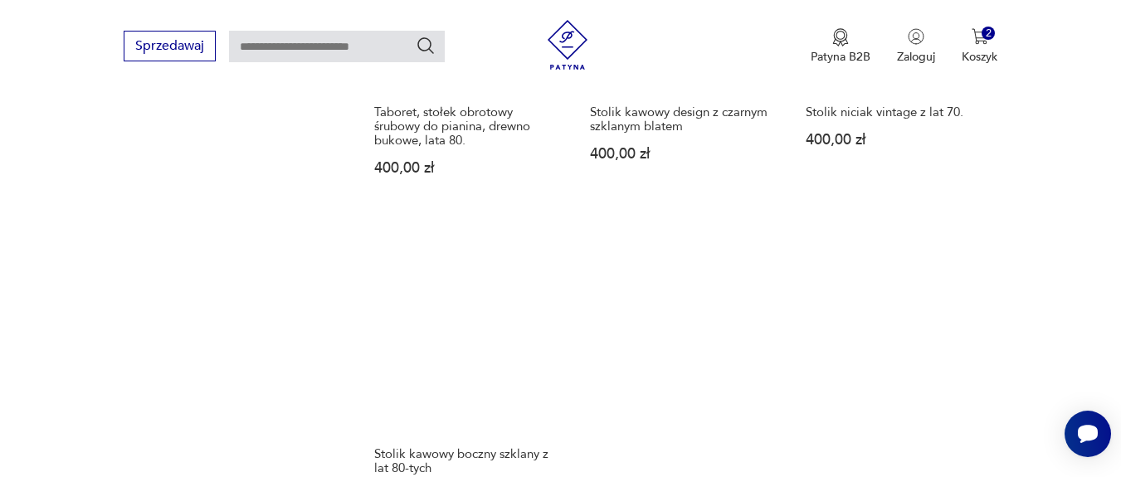
scroll to position [2433, 0]
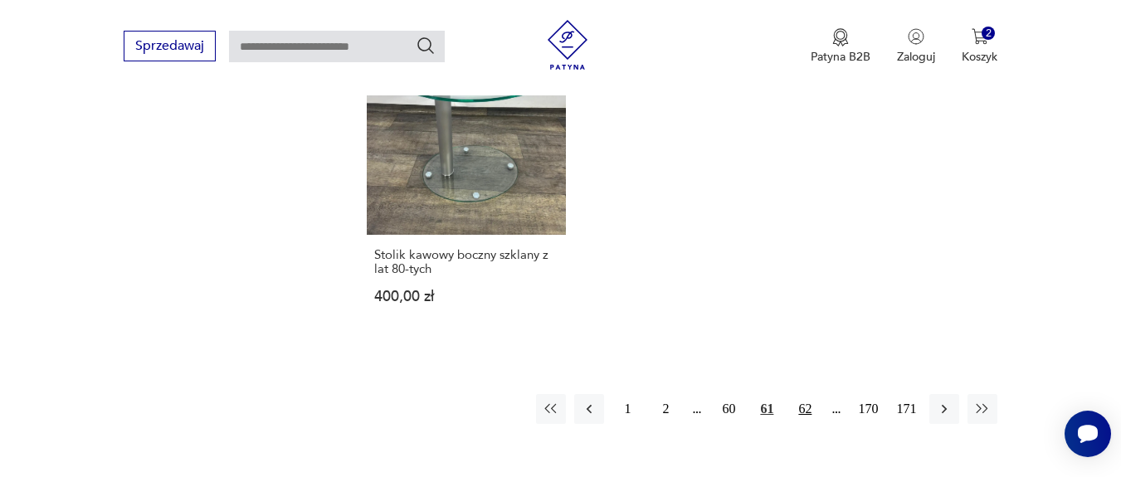
click at [809, 394] on button "62" at bounding box center [805, 409] width 30 height 30
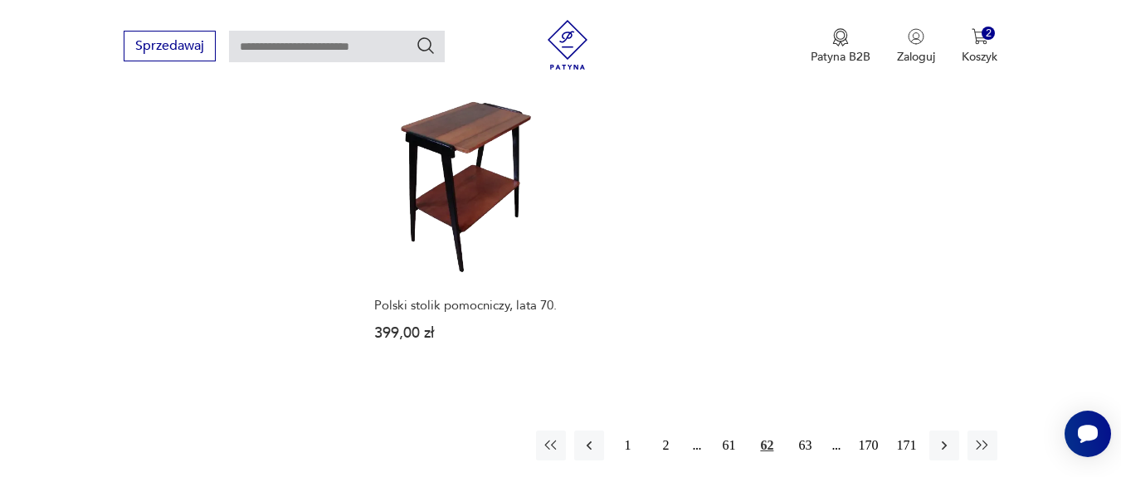
scroll to position [2334, 0]
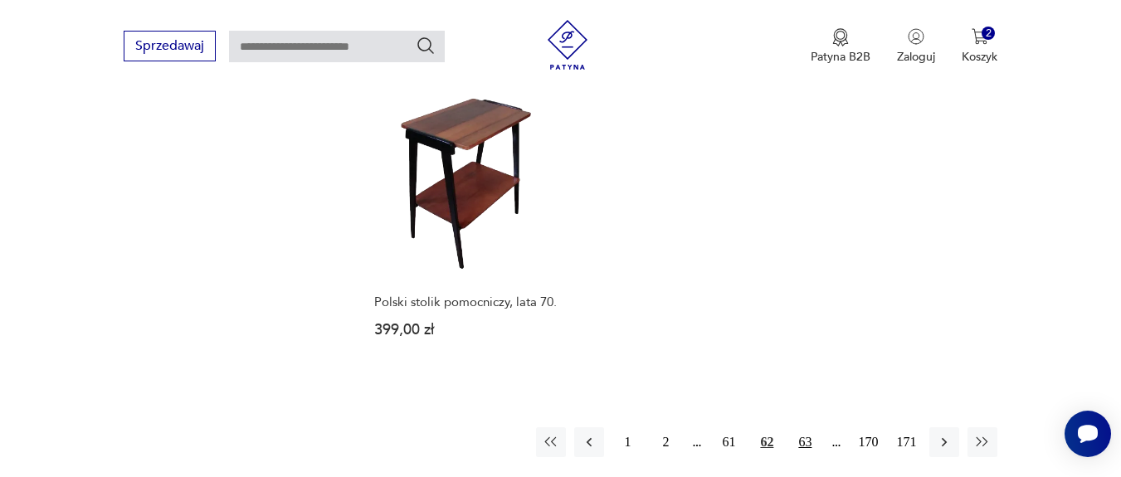
click at [798, 430] on button "63" at bounding box center [805, 442] width 30 height 30
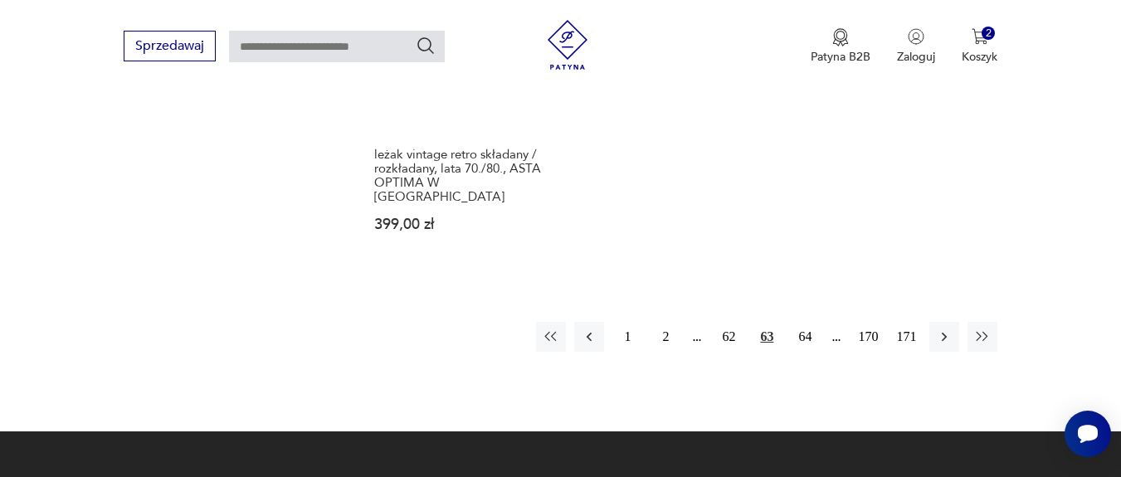
scroll to position [2632, 0]
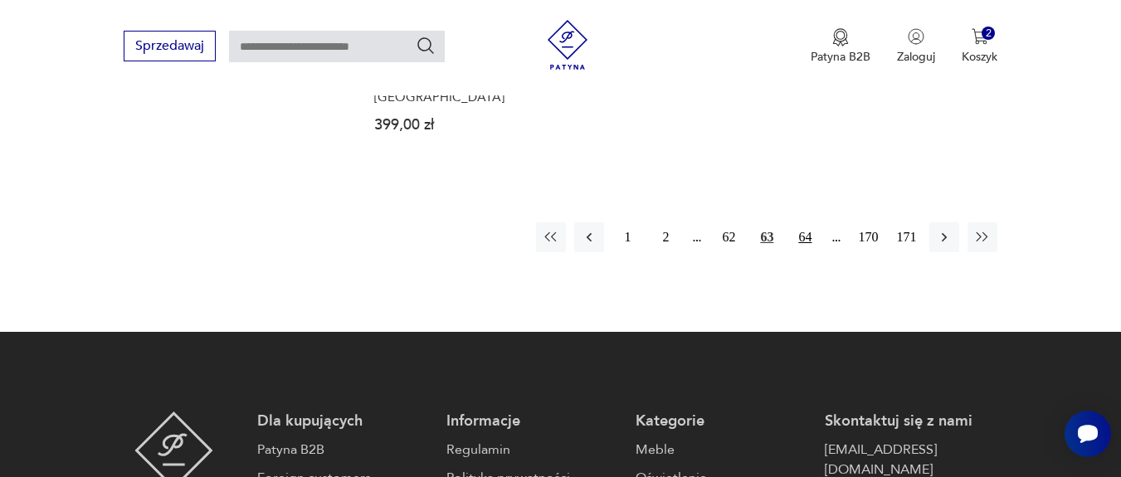
click at [808, 227] on button "64" at bounding box center [805, 237] width 30 height 30
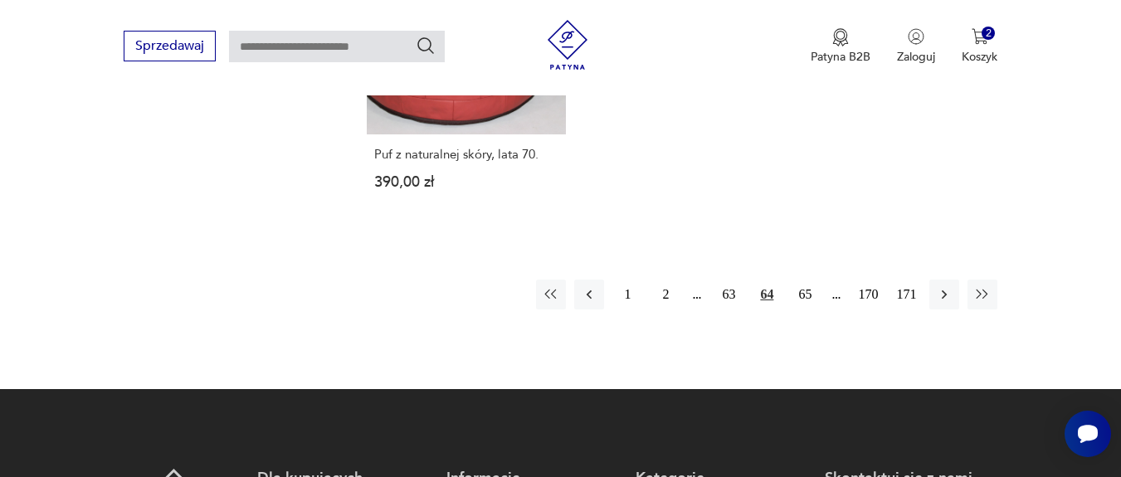
scroll to position [2533, 0]
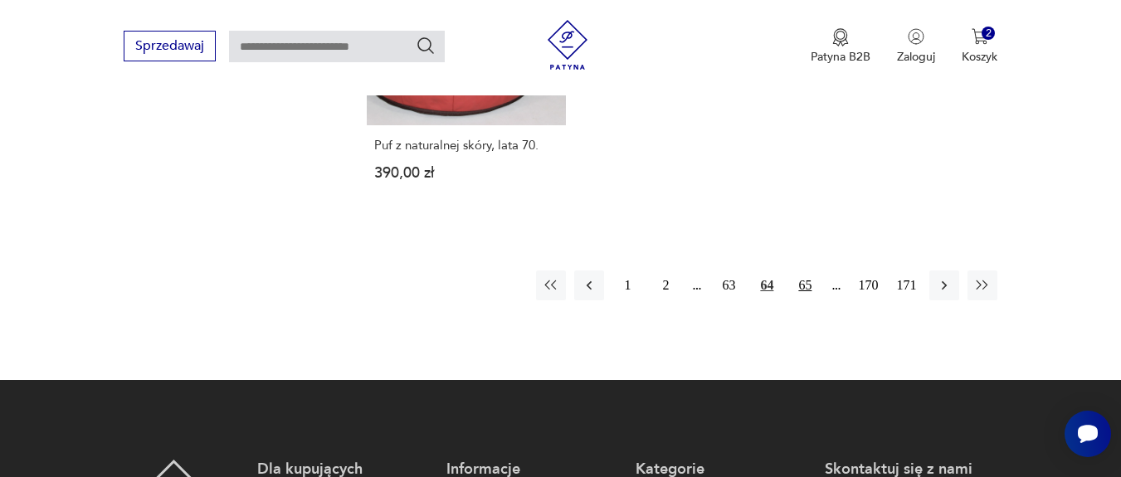
click at [805, 271] on button "65" at bounding box center [805, 286] width 30 height 30
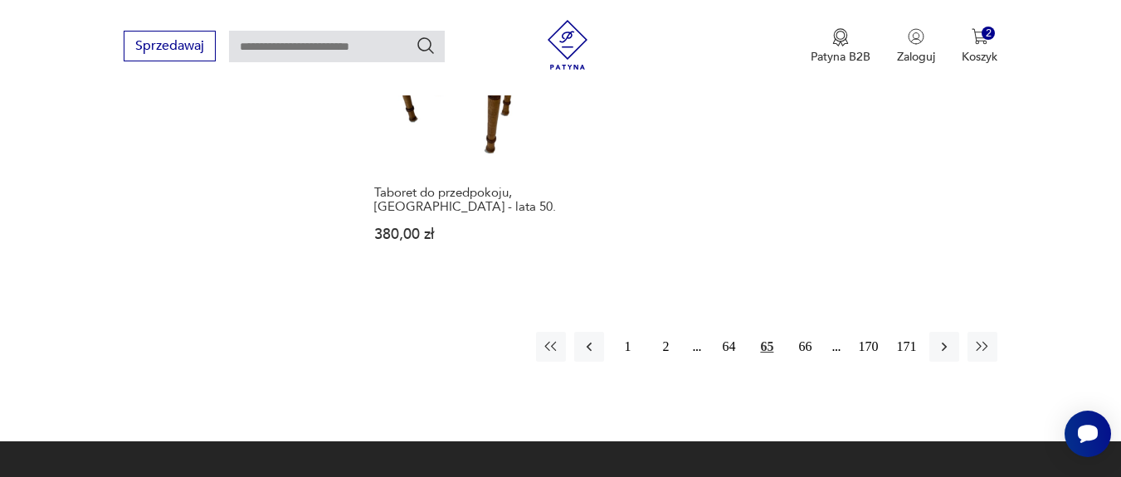
scroll to position [2433, 0]
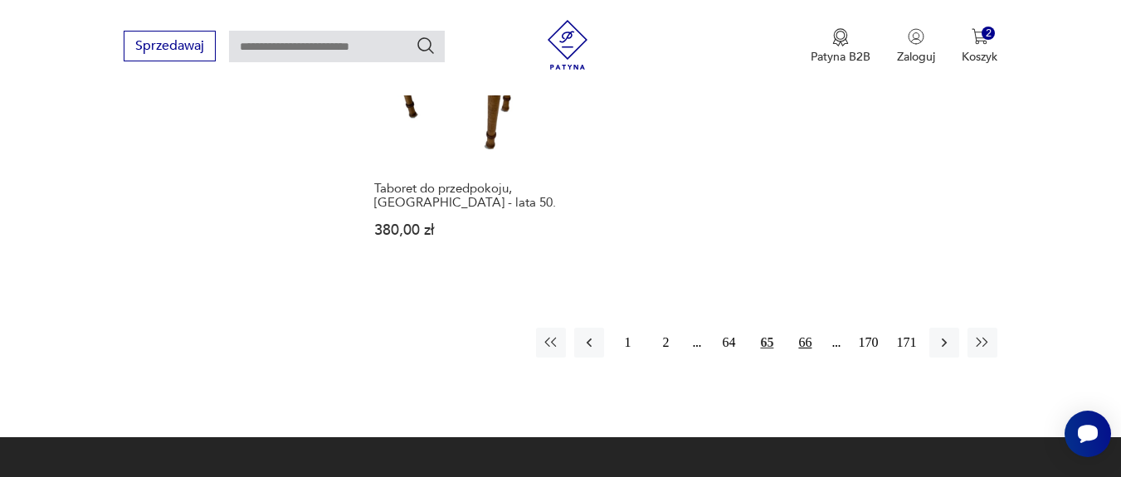
click at [806, 337] on button "66" at bounding box center [805, 343] width 30 height 30
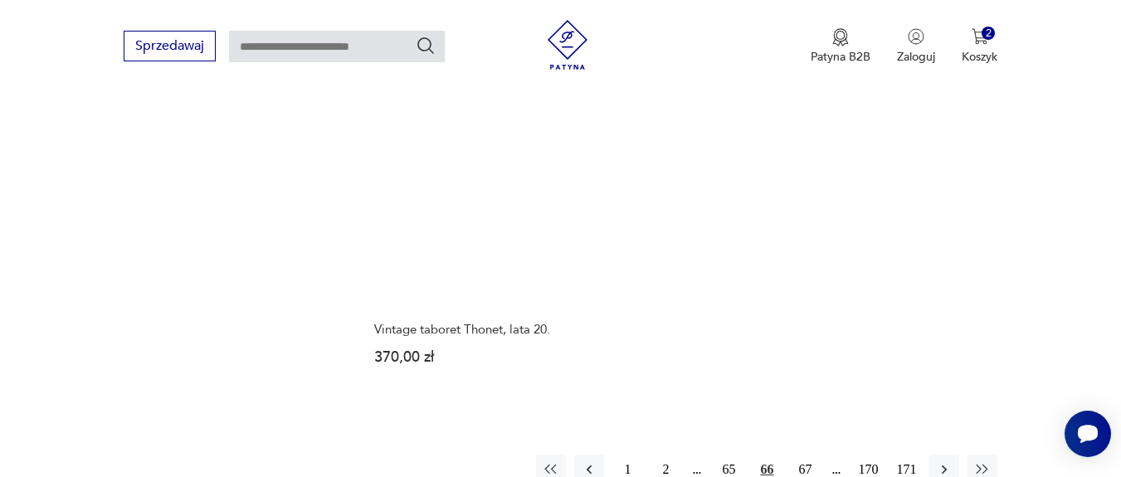
scroll to position [2433, 0]
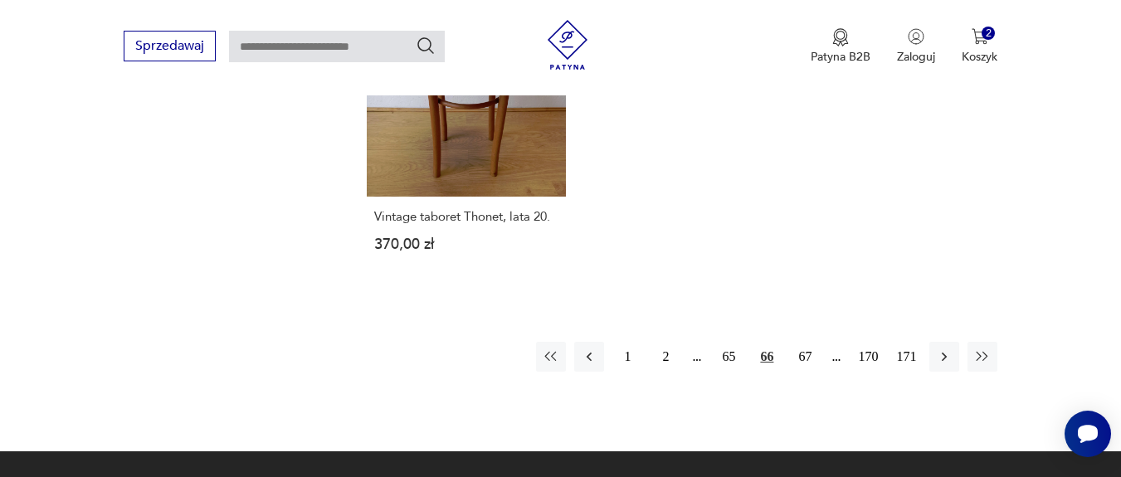
drag, startPoint x: 805, startPoint y: 335, endPoint x: 889, endPoint y: 313, distance: 86.8
click at [806, 342] on button "67" at bounding box center [805, 357] width 30 height 30
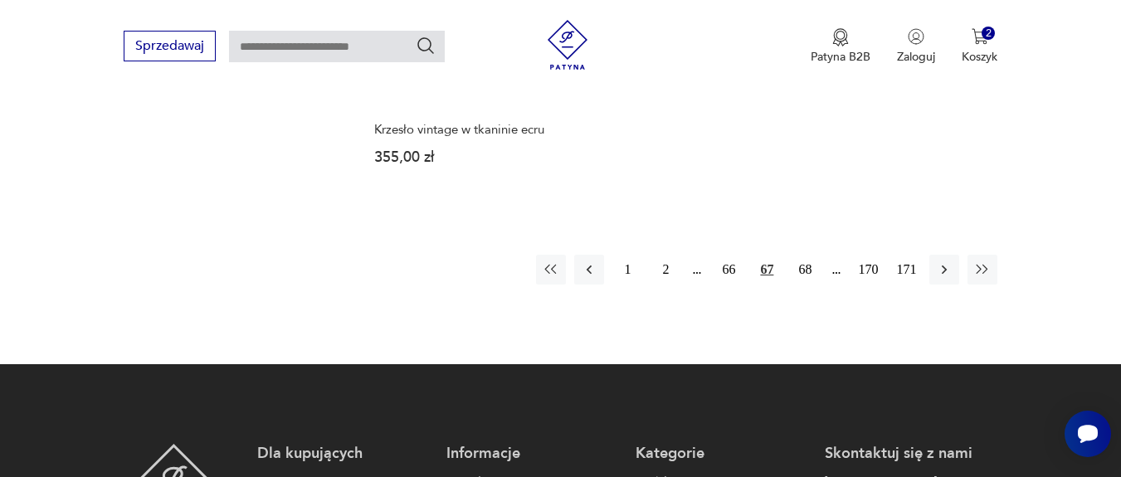
scroll to position [2533, 0]
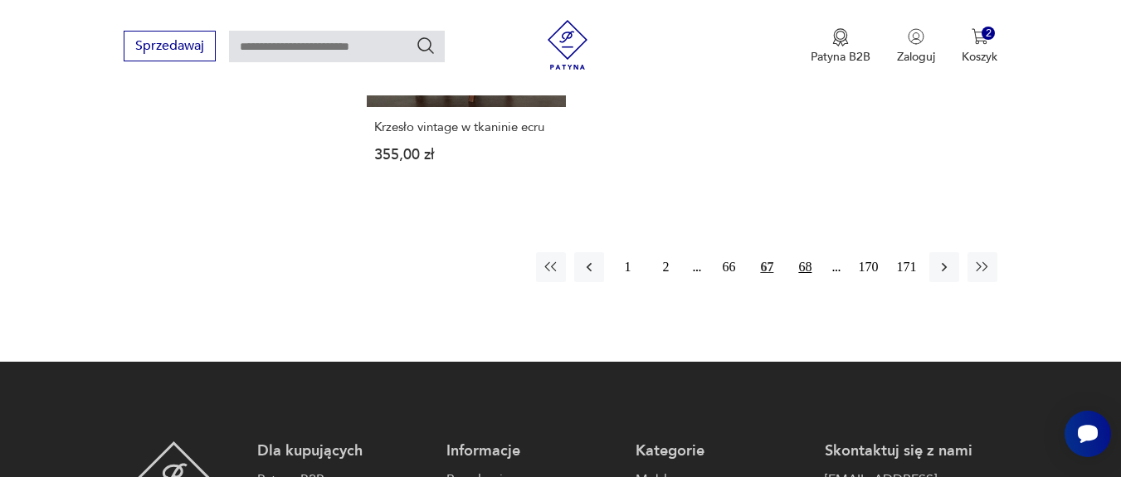
click at [796, 252] on button "68" at bounding box center [805, 267] width 30 height 30
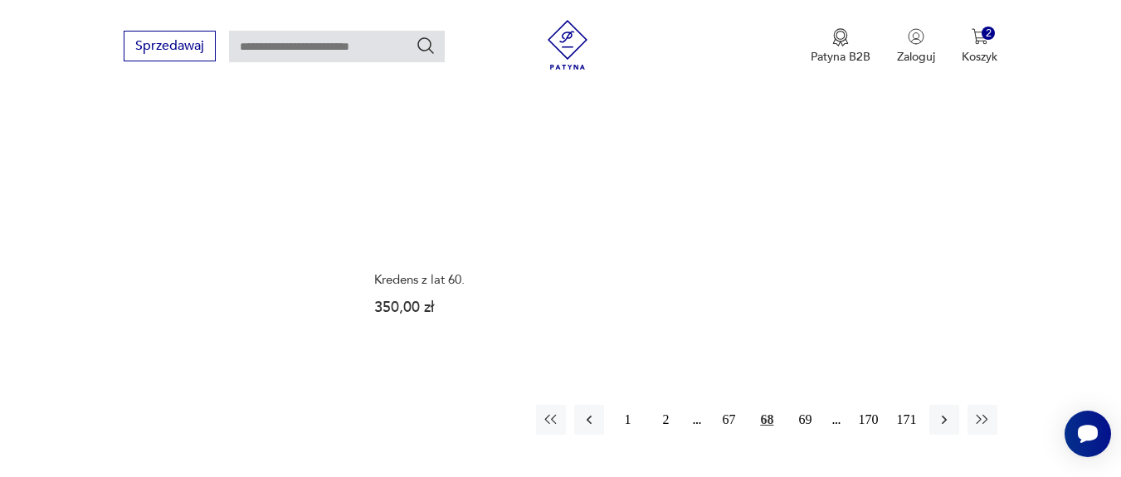
scroll to position [2533, 0]
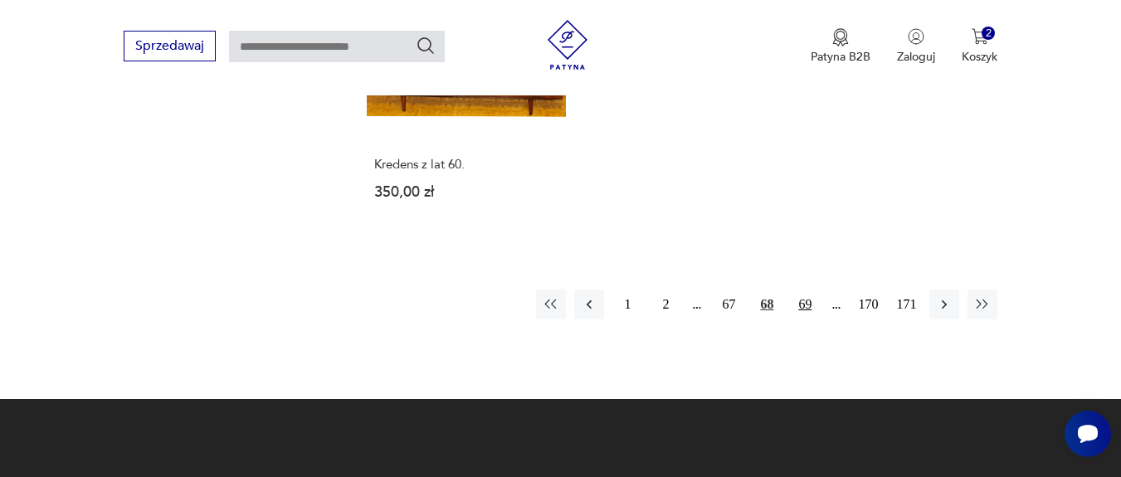
click at [812, 290] on button "69" at bounding box center [805, 305] width 30 height 30
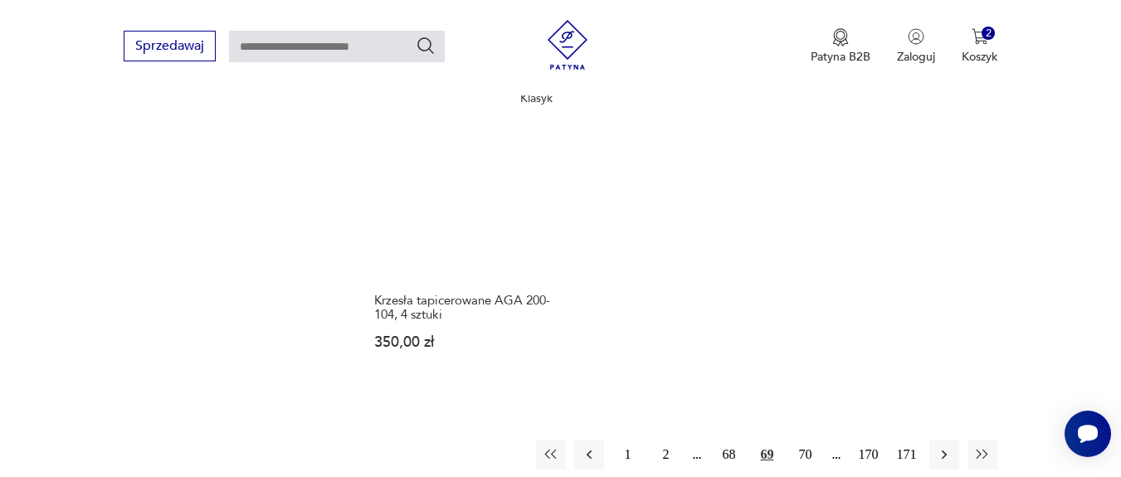
scroll to position [2433, 0]
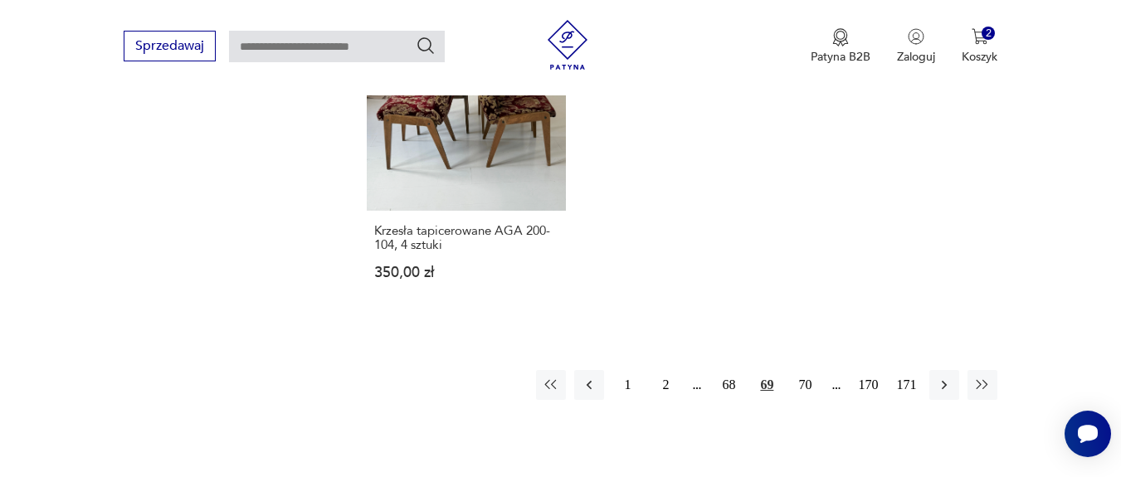
click at [814, 370] on button "70" at bounding box center [805, 385] width 30 height 30
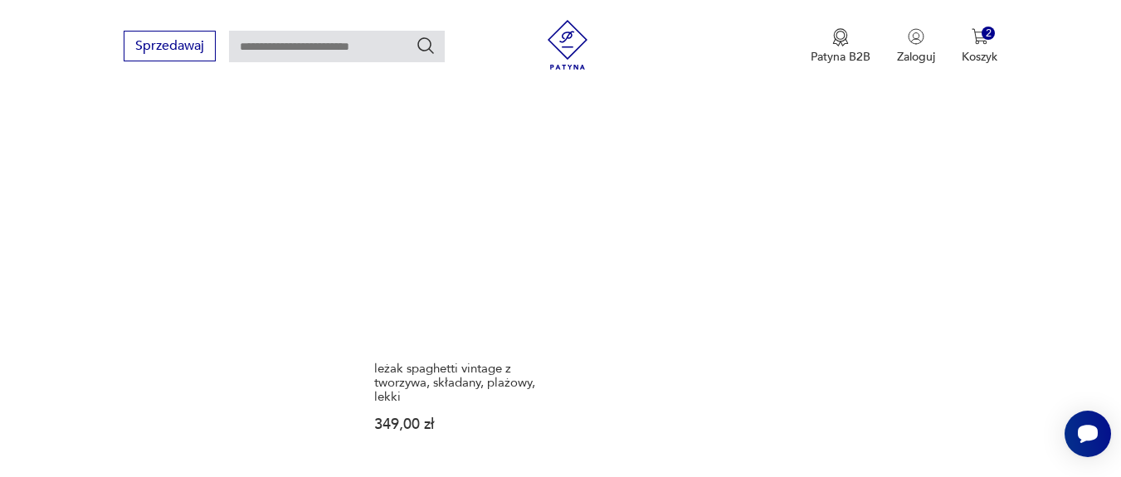
scroll to position [2433, 0]
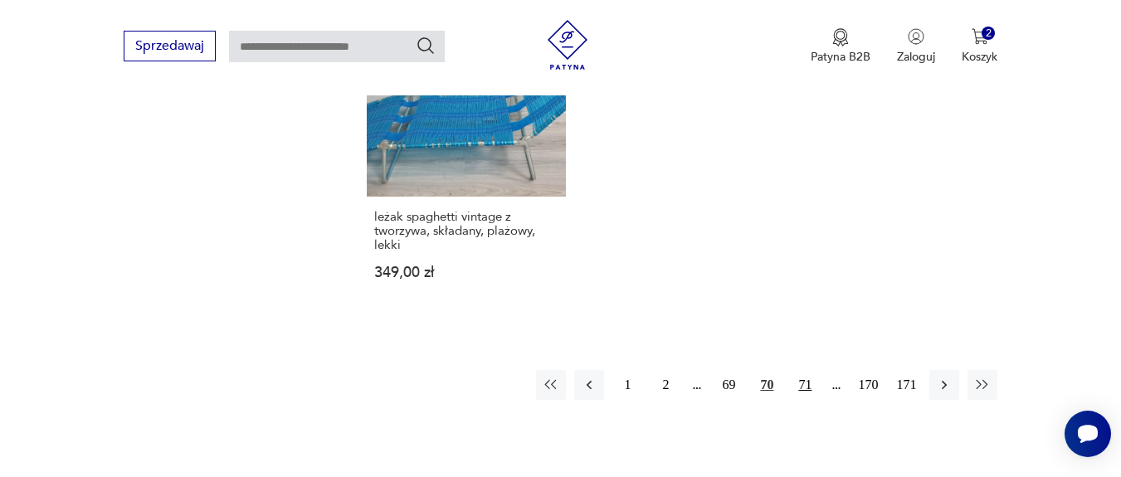
click at [809, 388] on button "71" at bounding box center [805, 385] width 30 height 30
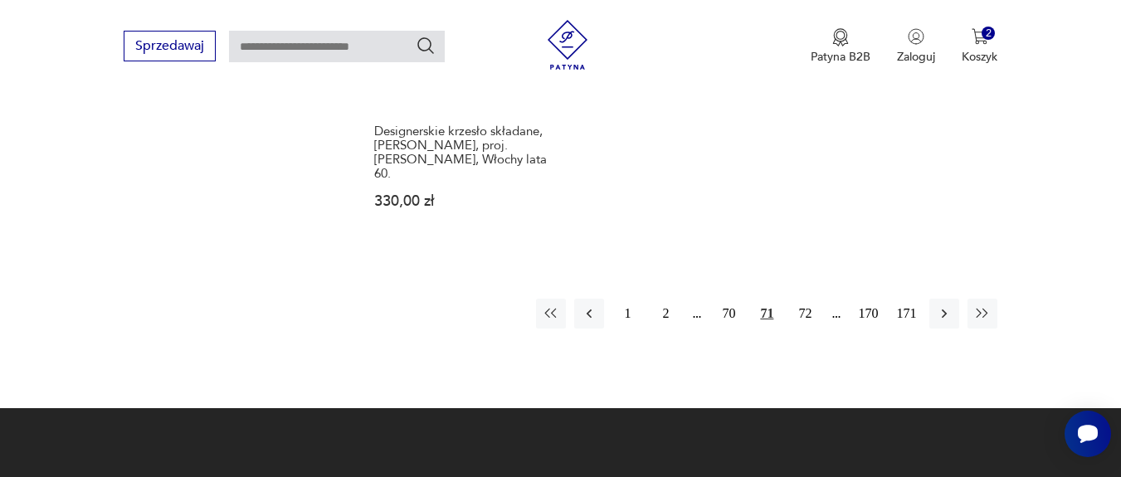
scroll to position [2533, 0]
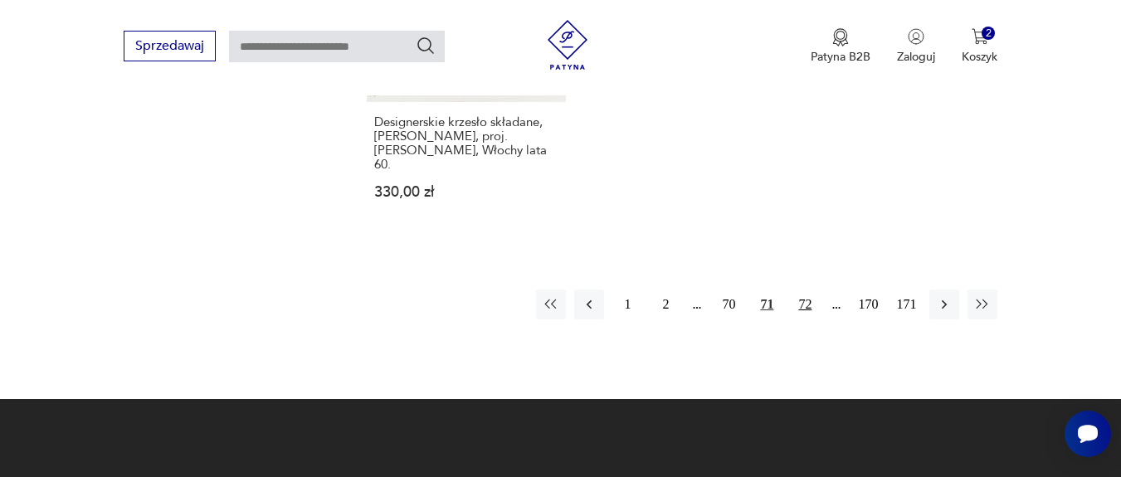
click at [807, 290] on button "72" at bounding box center [805, 305] width 30 height 30
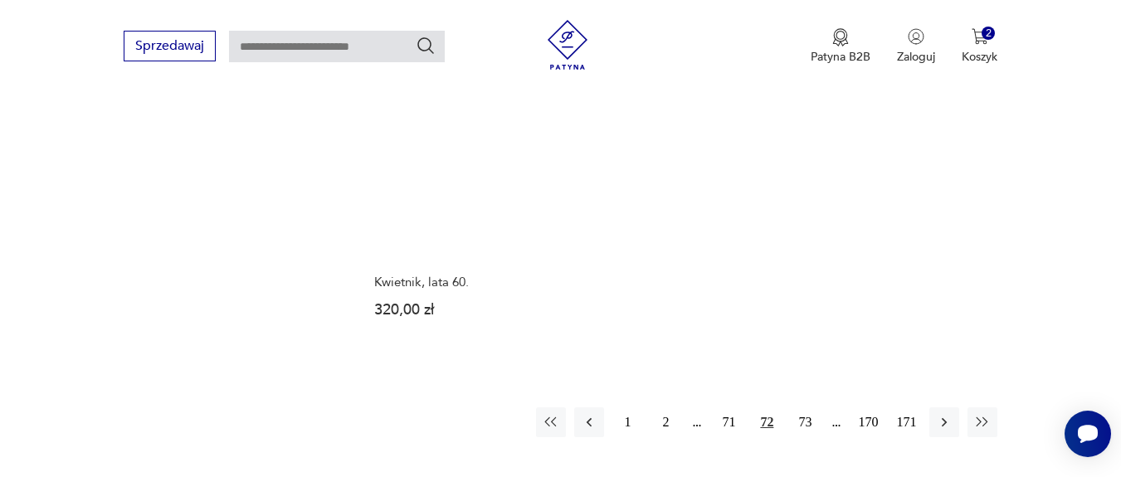
scroll to position [2533, 0]
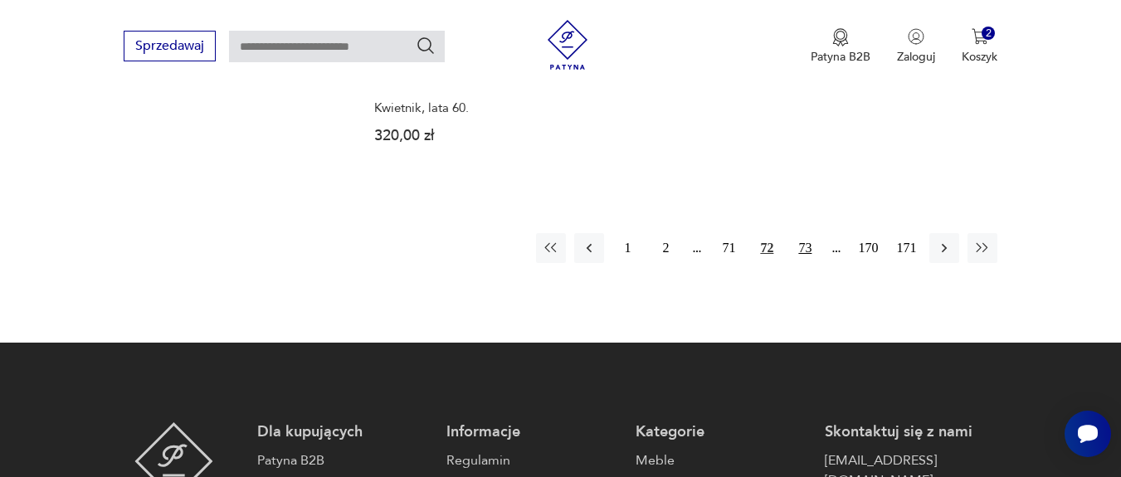
click at [809, 233] on button "73" at bounding box center [805, 248] width 30 height 30
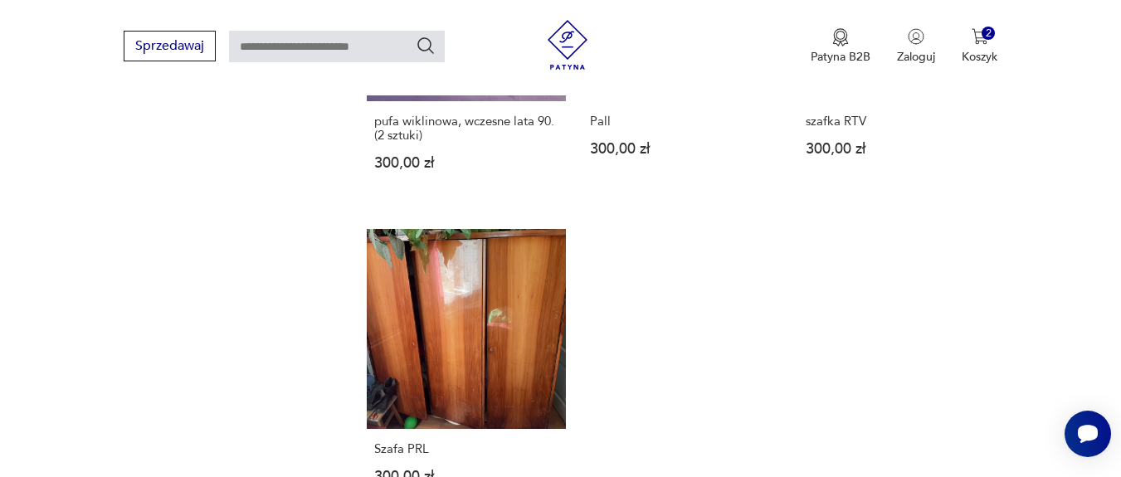
scroll to position [2433, 0]
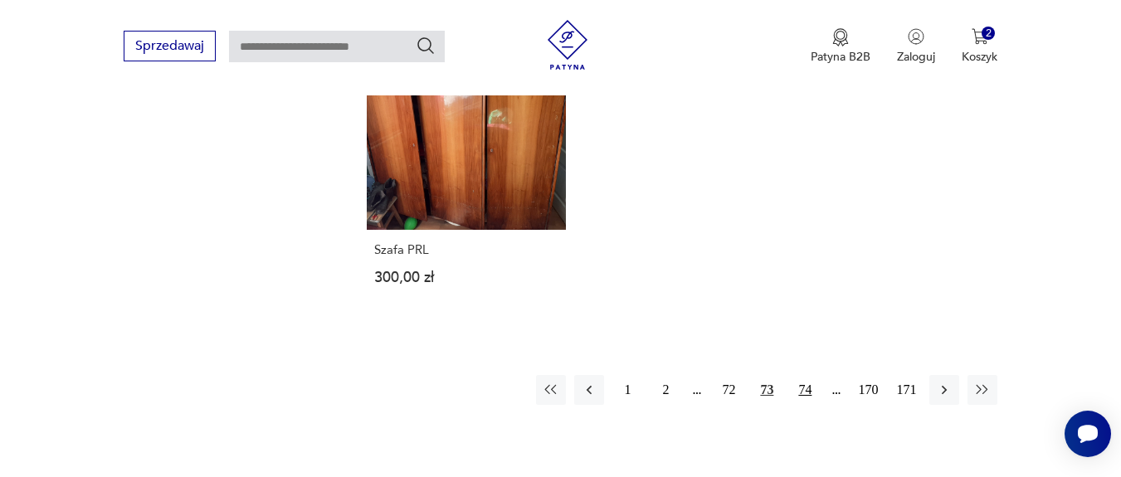
click at [805, 375] on button "74" at bounding box center [805, 390] width 30 height 30
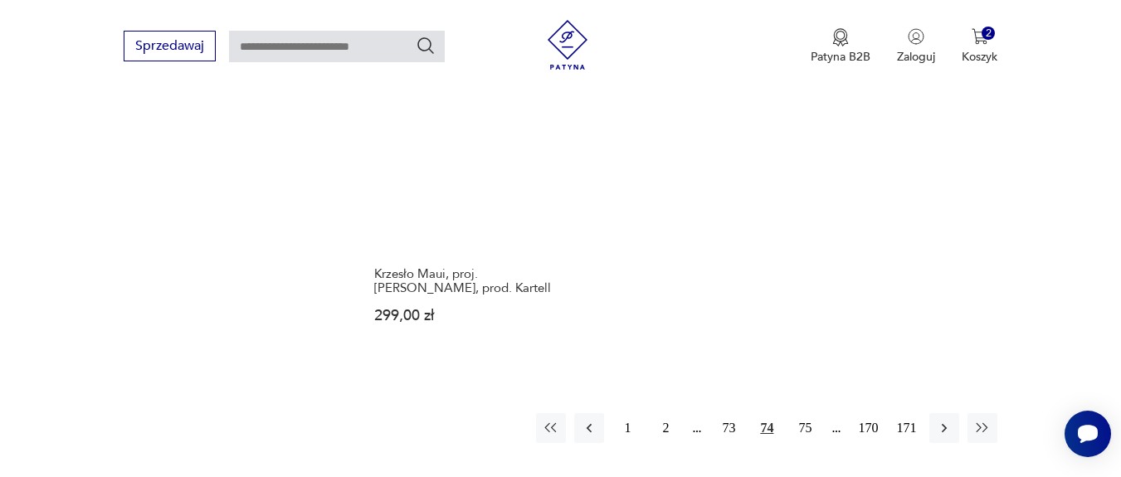
scroll to position [2433, 0]
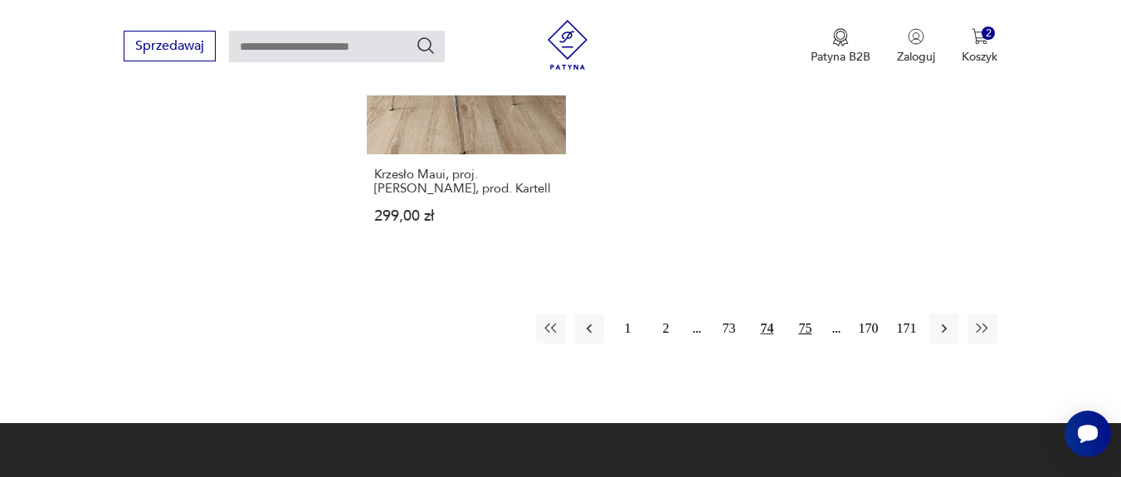
click at [805, 333] on button "75" at bounding box center [805, 329] width 30 height 30
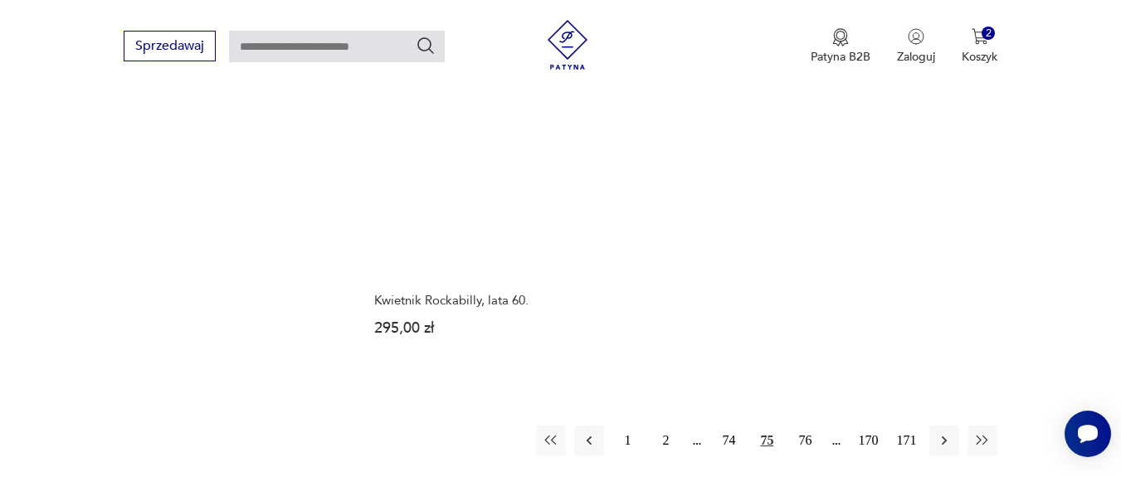
scroll to position [2433, 0]
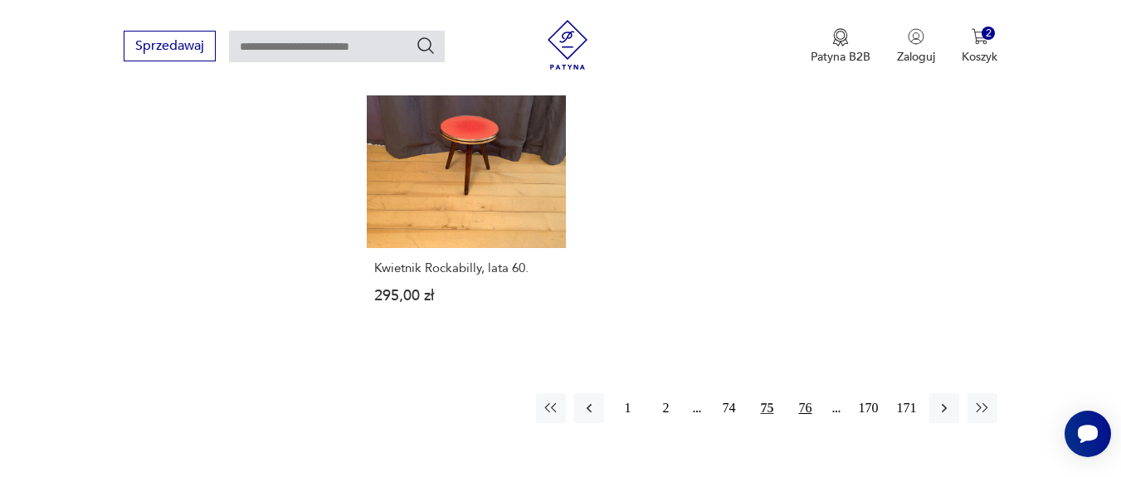
click at [811, 393] on button "76" at bounding box center [805, 408] width 30 height 30
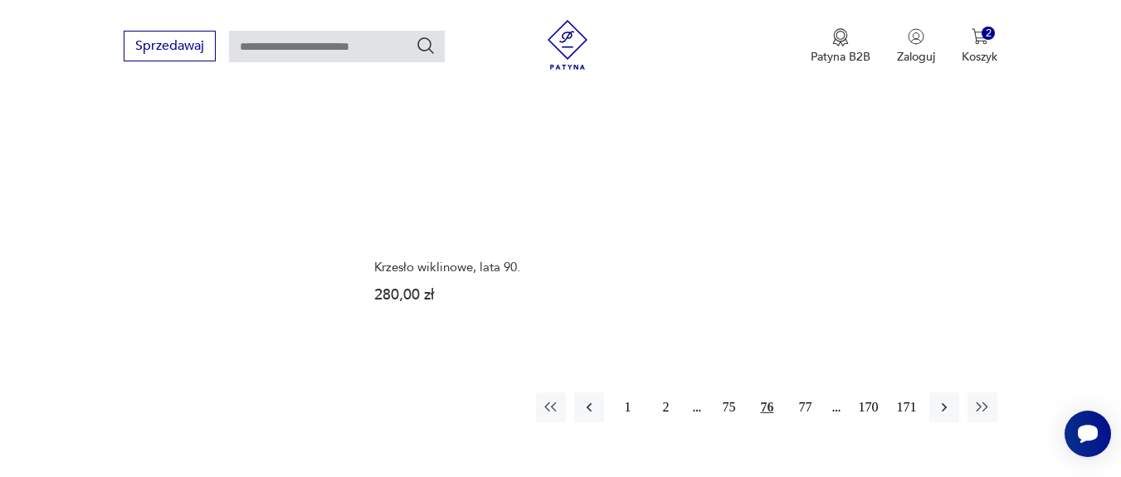
scroll to position [2433, 0]
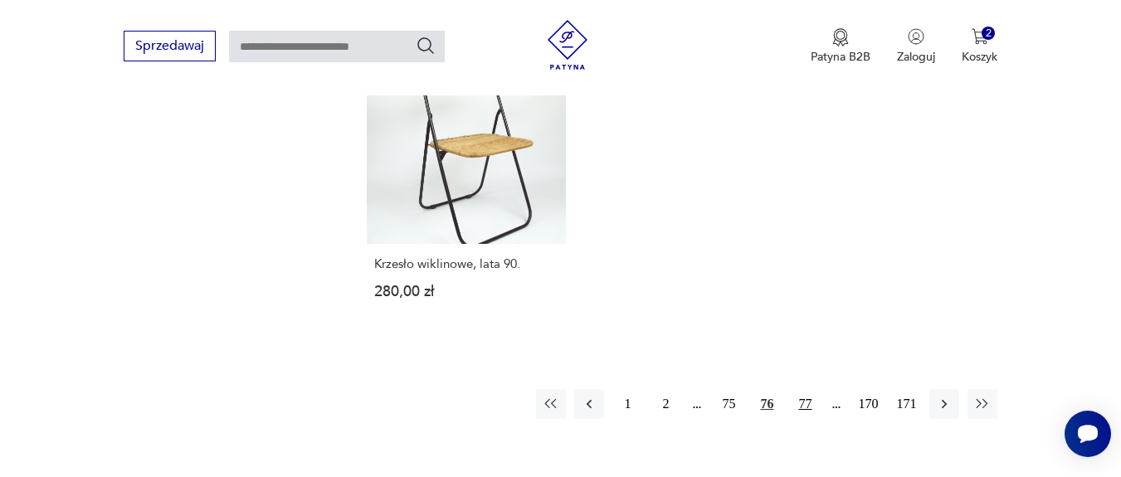
click at [806, 389] on button "77" at bounding box center [805, 404] width 30 height 30
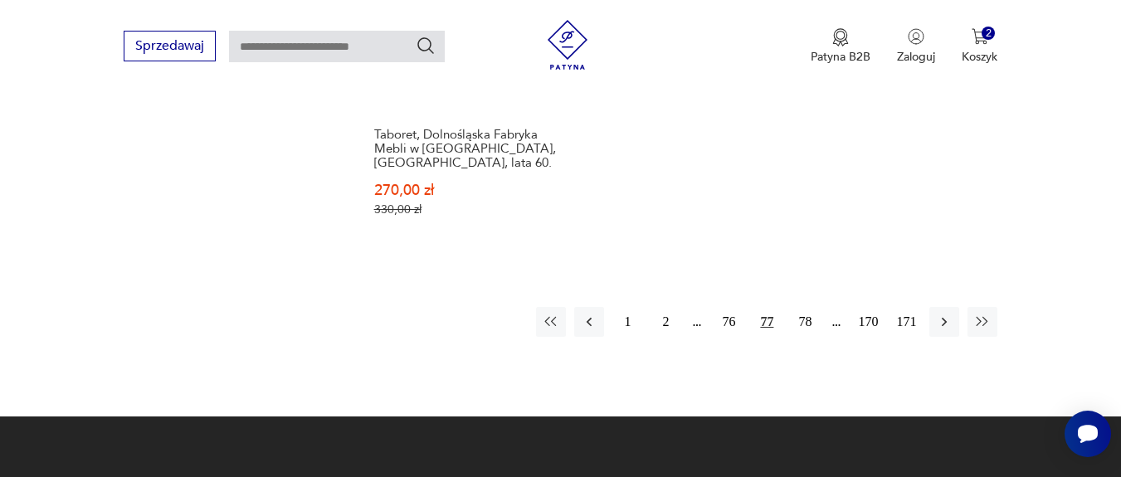
scroll to position [2533, 0]
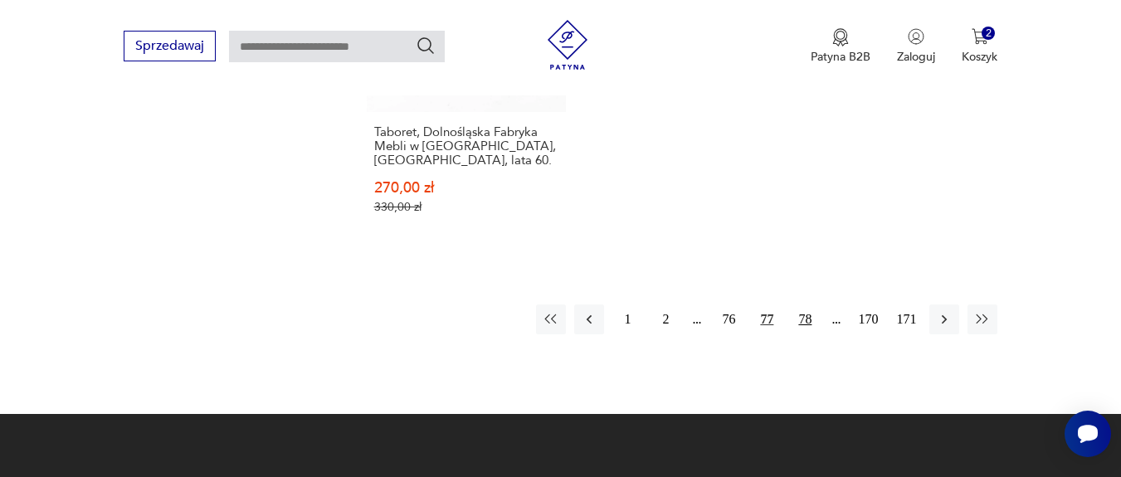
click at [805, 309] on button "78" at bounding box center [805, 320] width 30 height 30
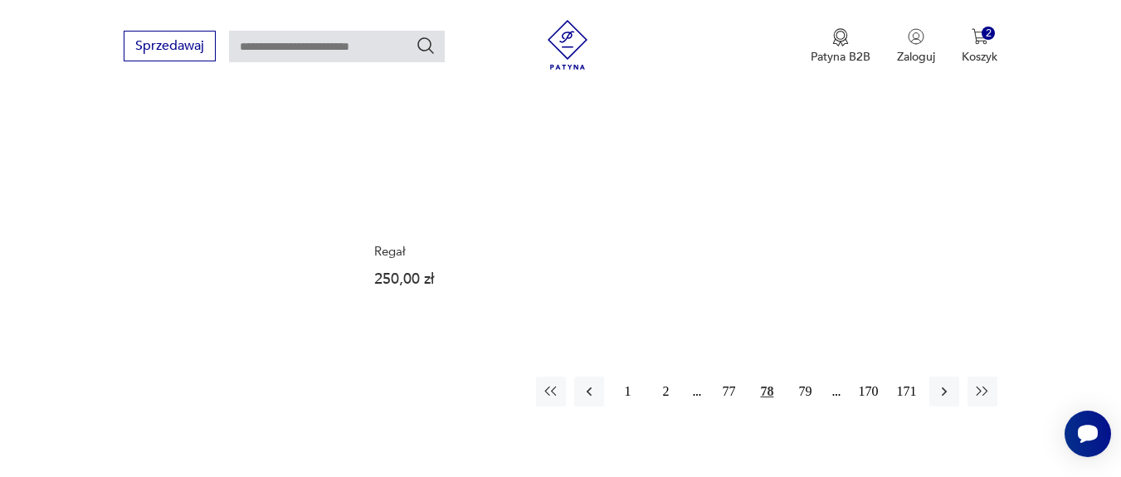
scroll to position [2433, 0]
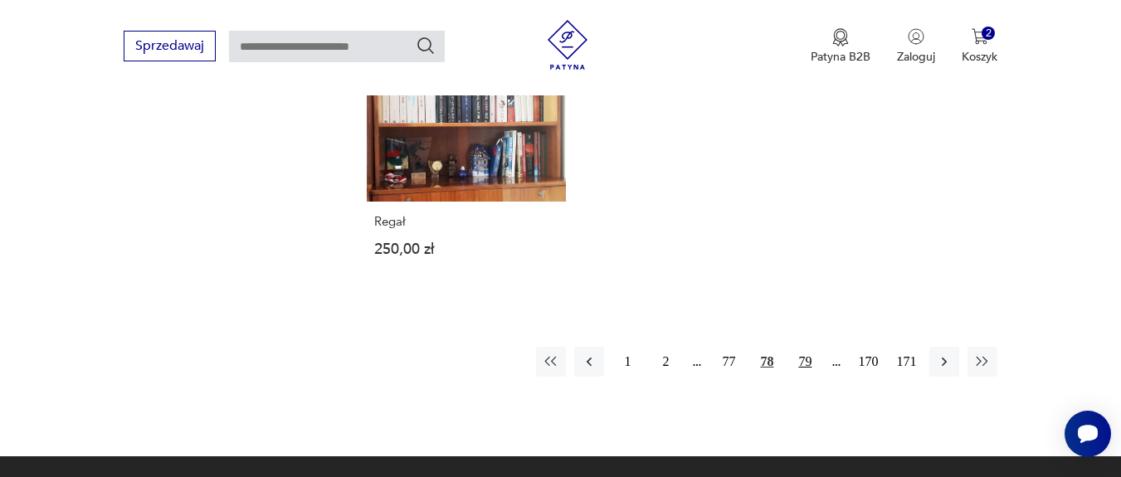
click at [798, 356] on button "79" at bounding box center [805, 362] width 30 height 30
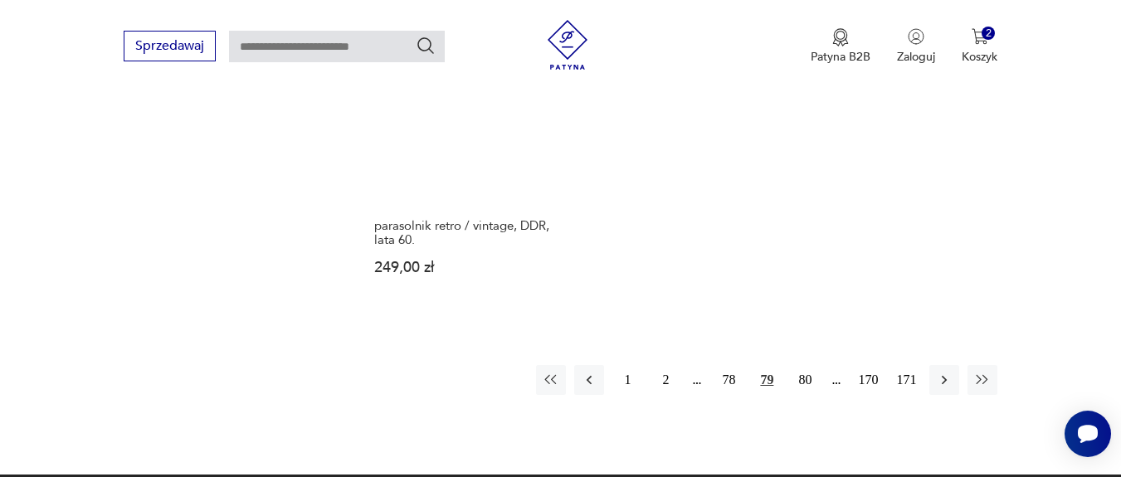
scroll to position [2433, 0]
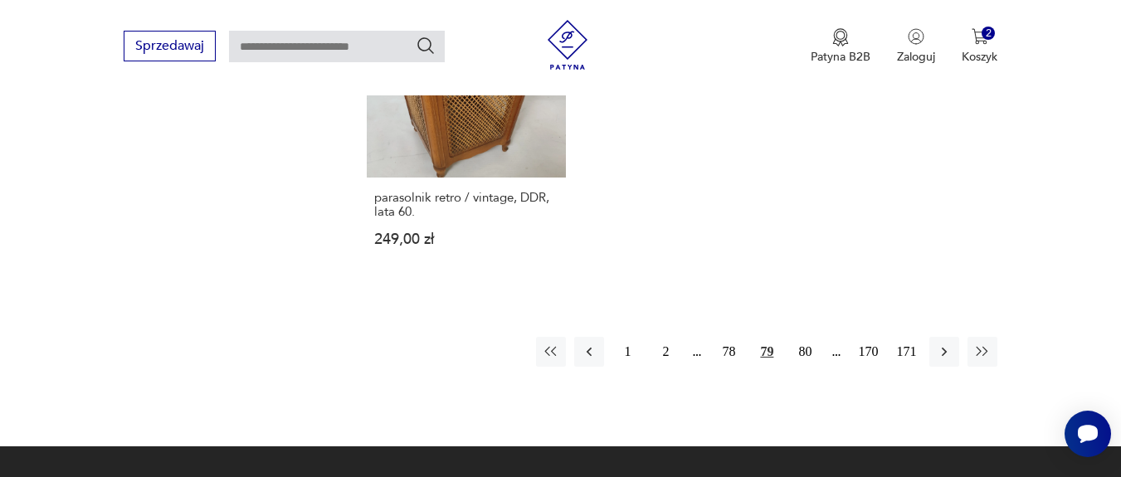
click at [788, 355] on div "1 2 78 79 80 170 171" at bounding box center [766, 352] width 461 height 30
click at [802, 353] on button "80" at bounding box center [805, 352] width 30 height 30
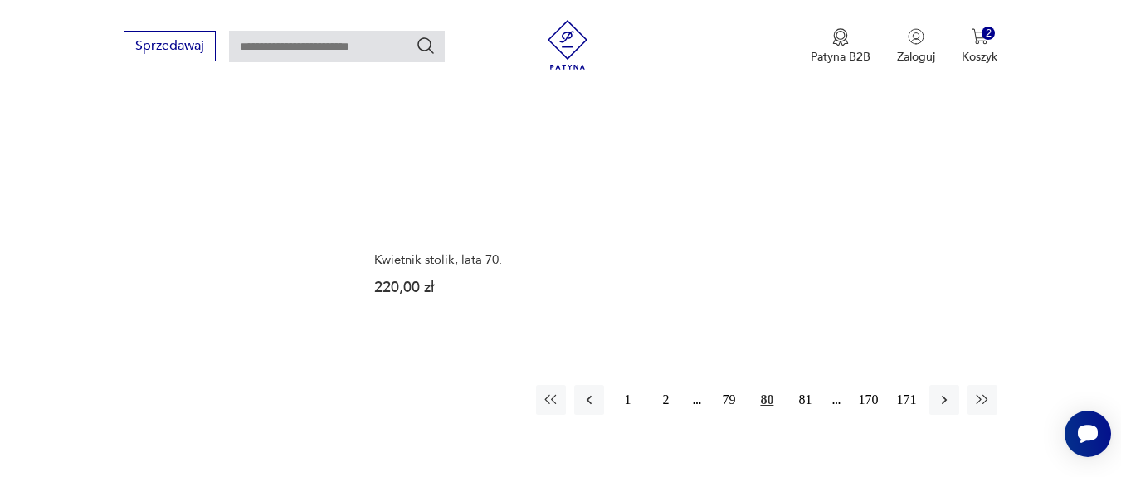
scroll to position [2433, 0]
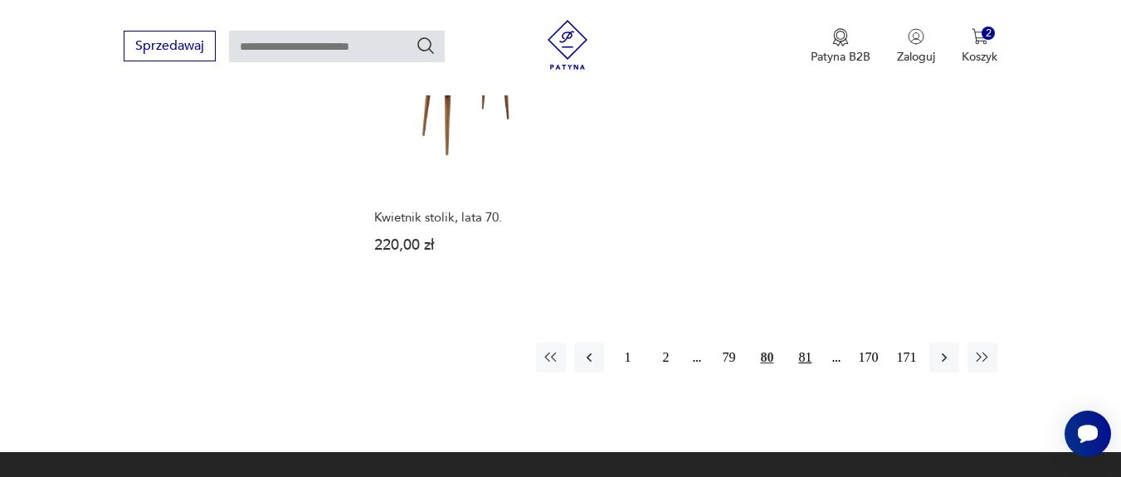
click at [804, 343] on button "81" at bounding box center [805, 358] width 30 height 30
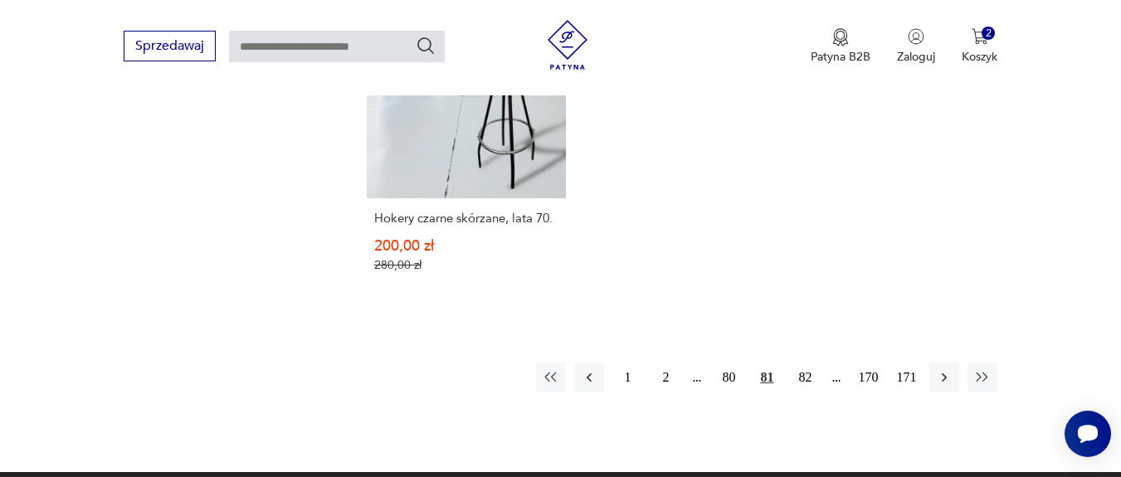
scroll to position [2533, 0]
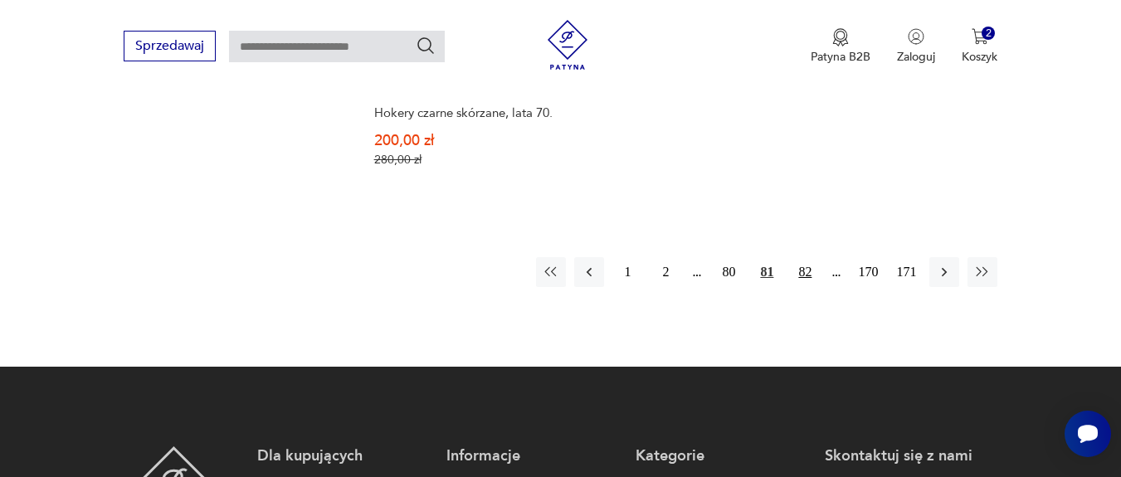
click at [806, 277] on button "82" at bounding box center [805, 272] width 30 height 30
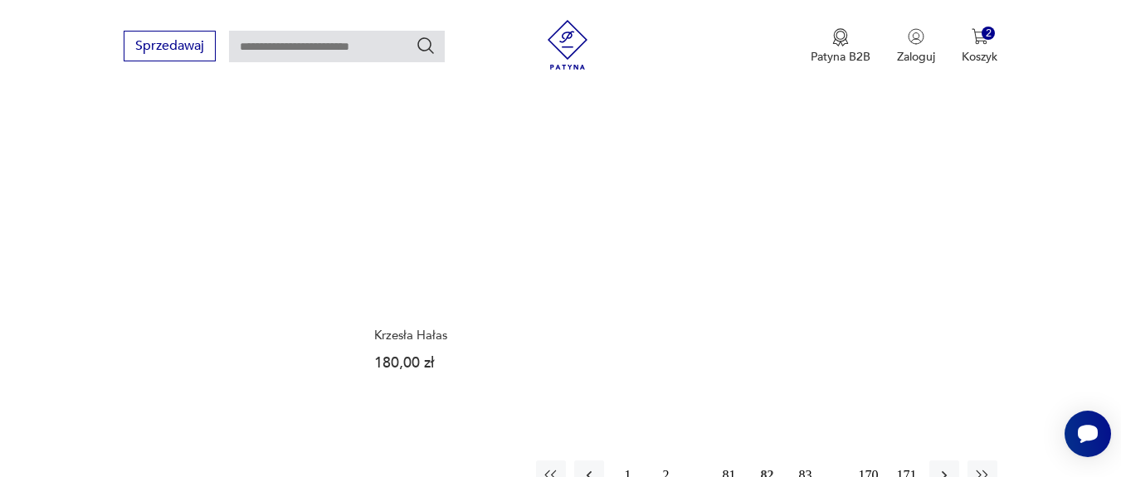
scroll to position [2533, 0]
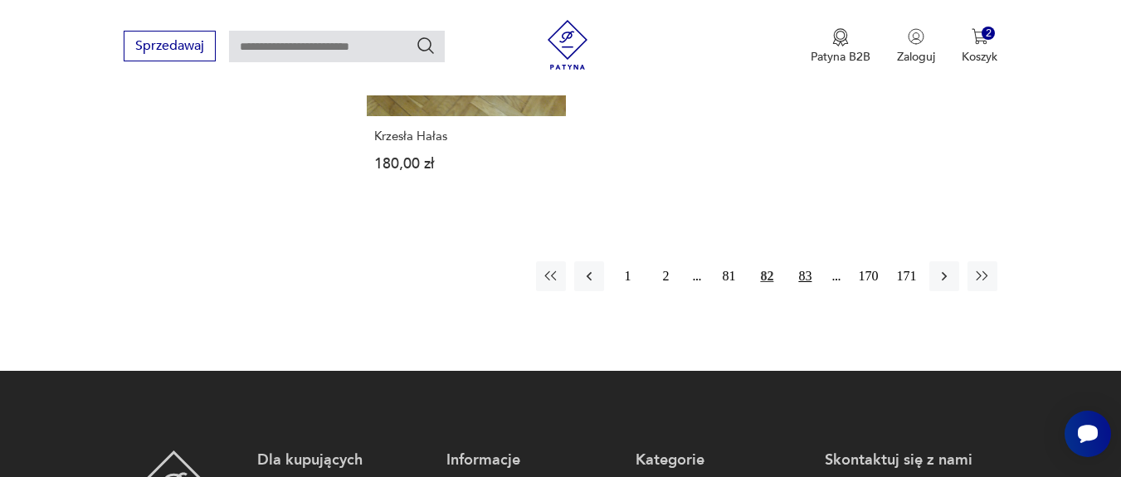
click at [803, 279] on button "83" at bounding box center [805, 276] width 30 height 30
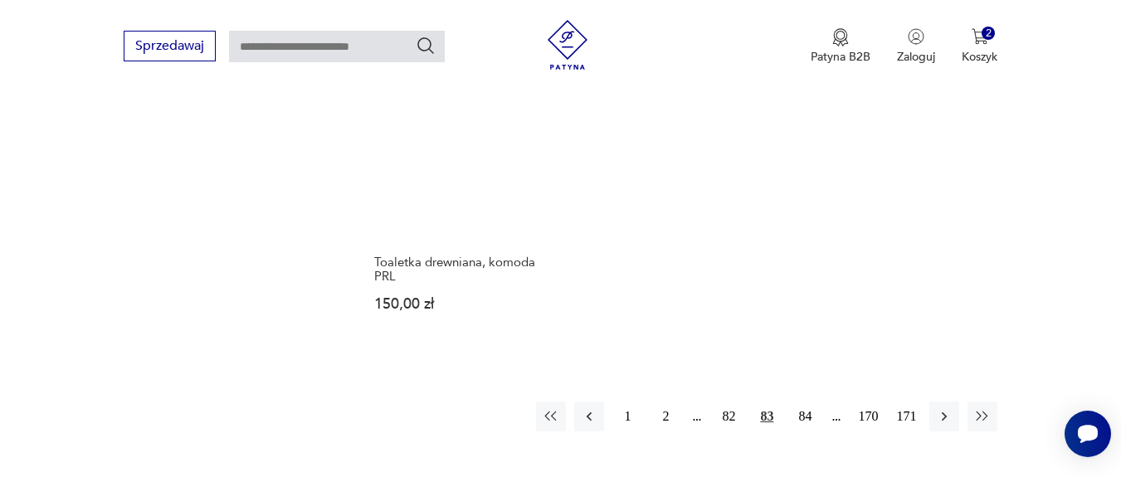
scroll to position [2433, 0]
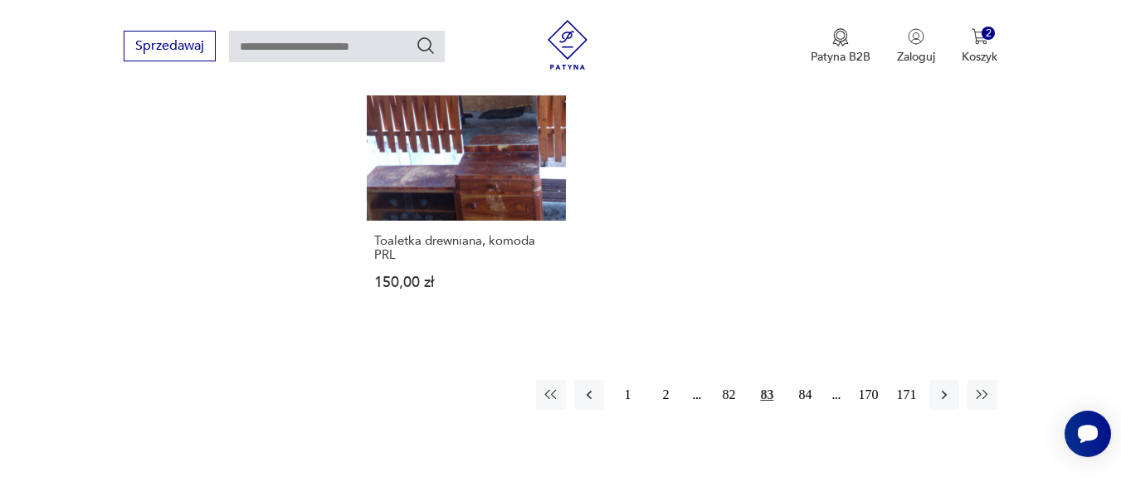
click at [812, 380] on button "84" at bounding box center [805, 395] width 30 height 30
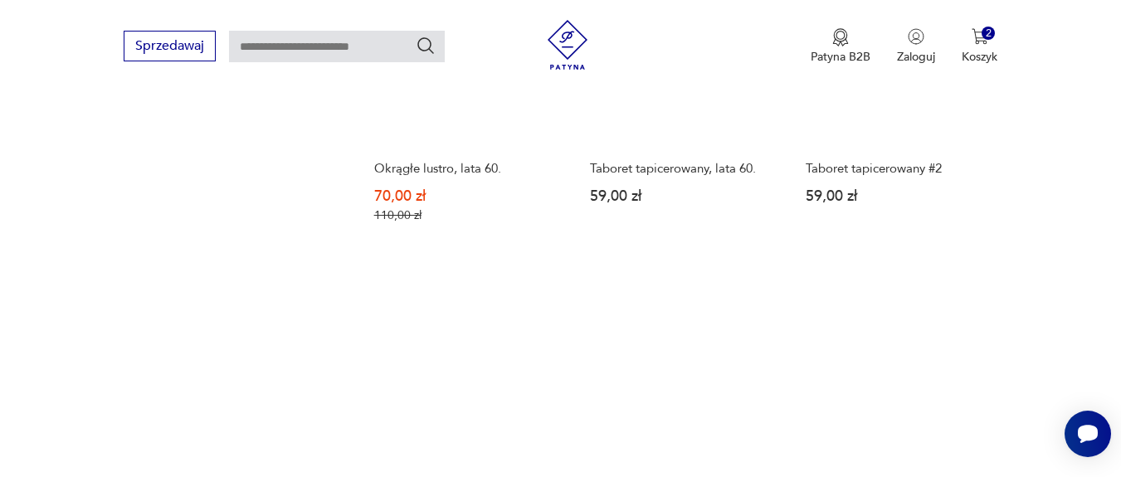
scroll to position [2486, 0]
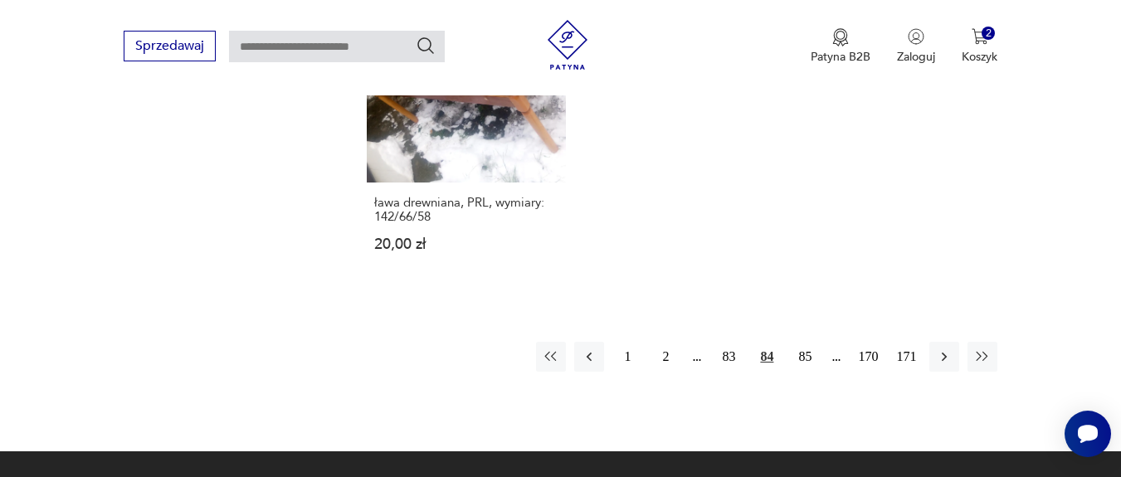
drag, startPoint x: 807, startPoint y: 341, endPoint x: 939, endPoint y: 275, distance: 148.5
click at [806, 342] on button "85" at bounding box center [805, 357] width 30 height 30
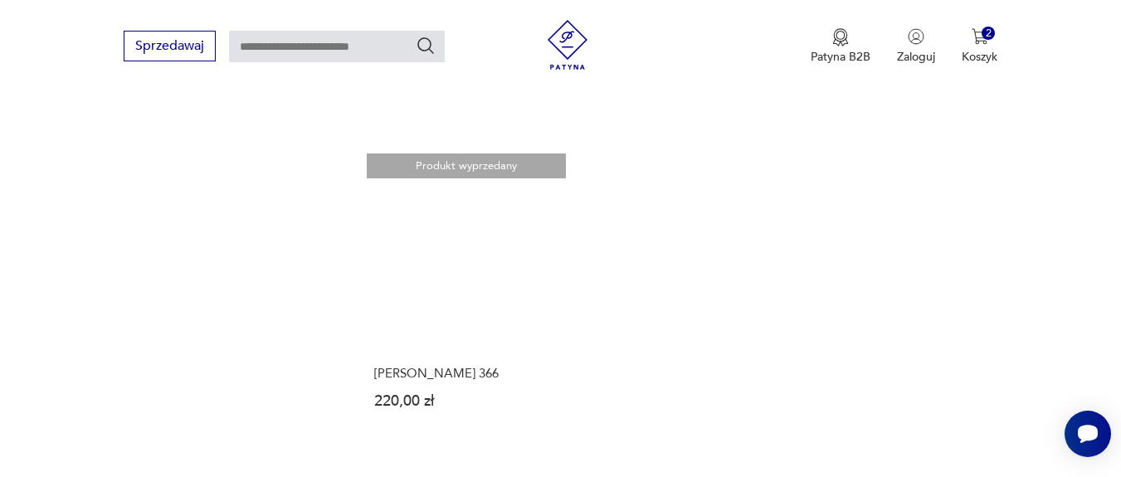
scroll to position [2433, 0]
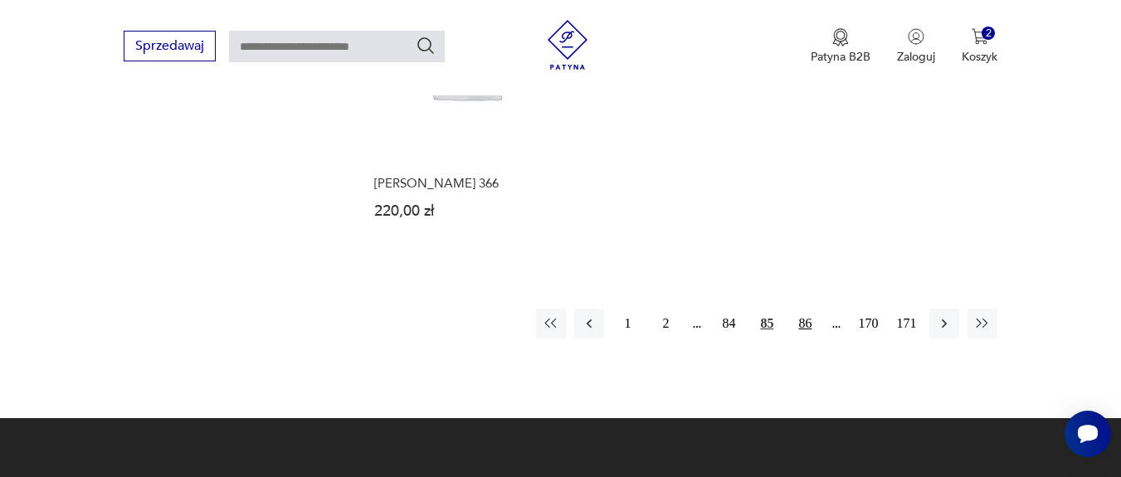
click at [810, 318] on button "86" at bounding box center [805, 324] width 30 height 30
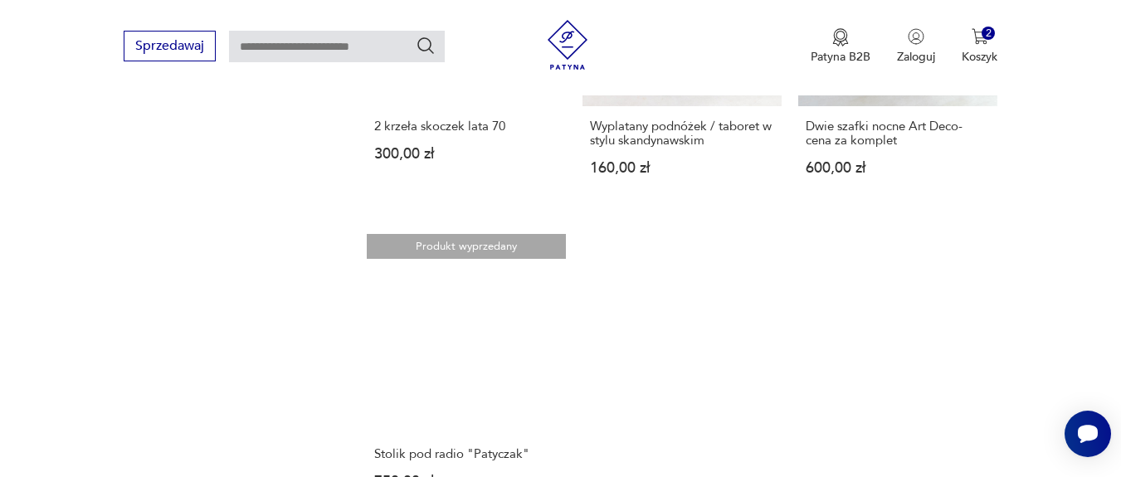
scroll to position [2334, 0]
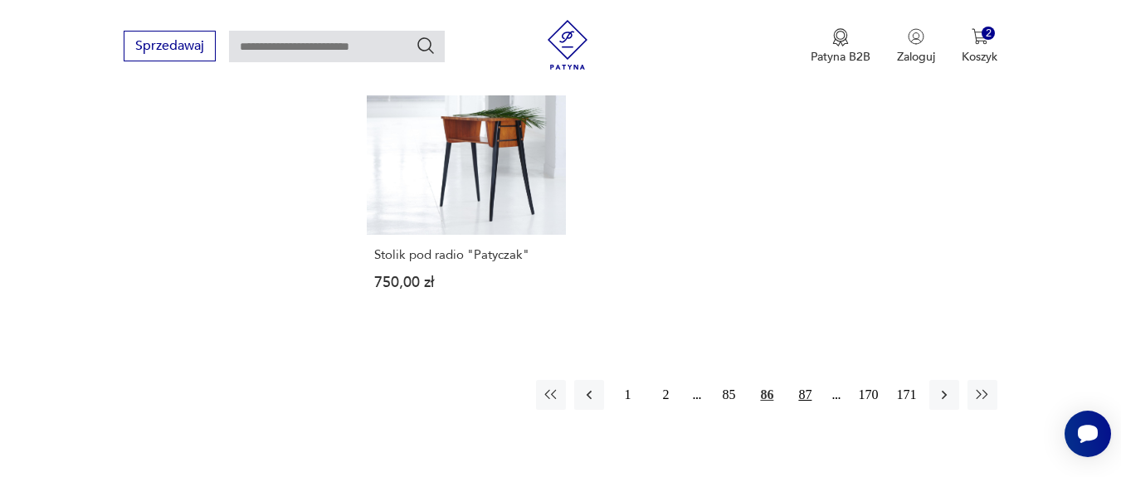
click at [808, 396] on button "87" at bounding box center [805, 395] width 30 height 30
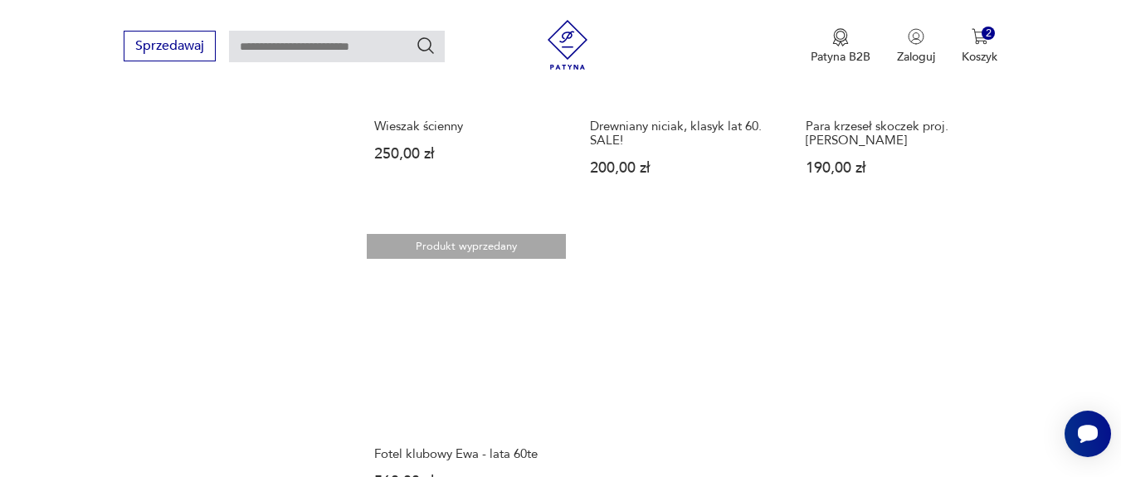
scroll to position [2433, 0]
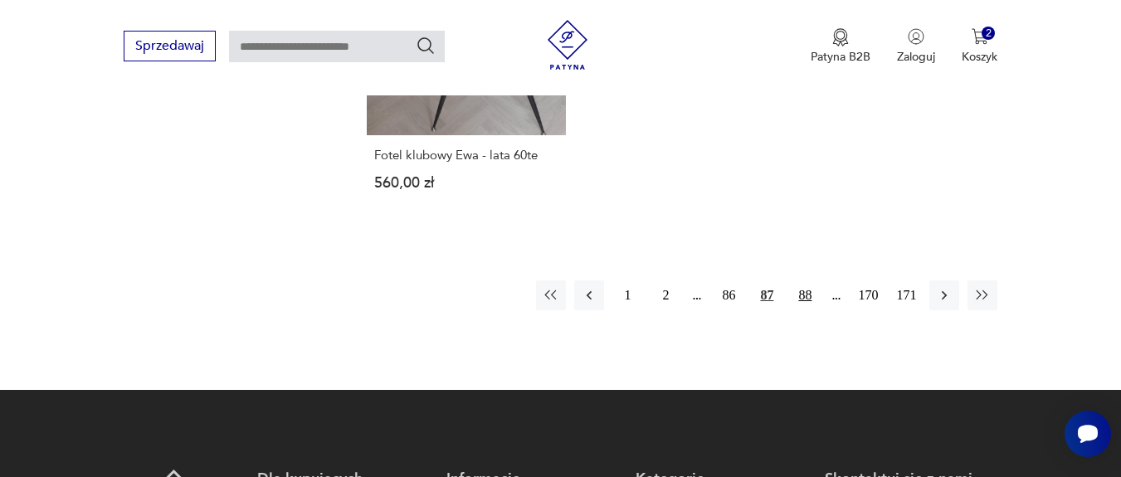
click at [810, 292] on button "88" at bounding box center [805, 296] width 30 height 30
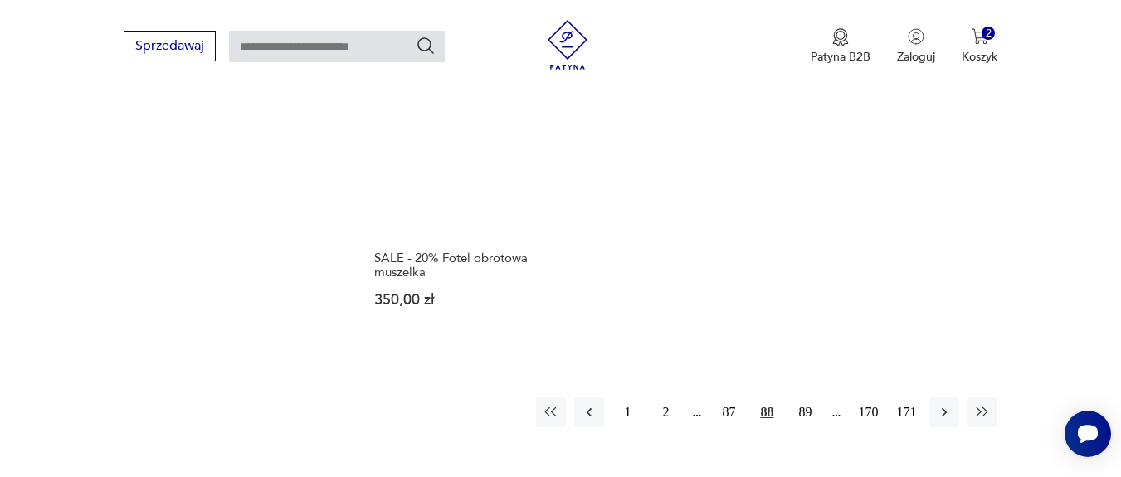
scroll to position [2533, 0]
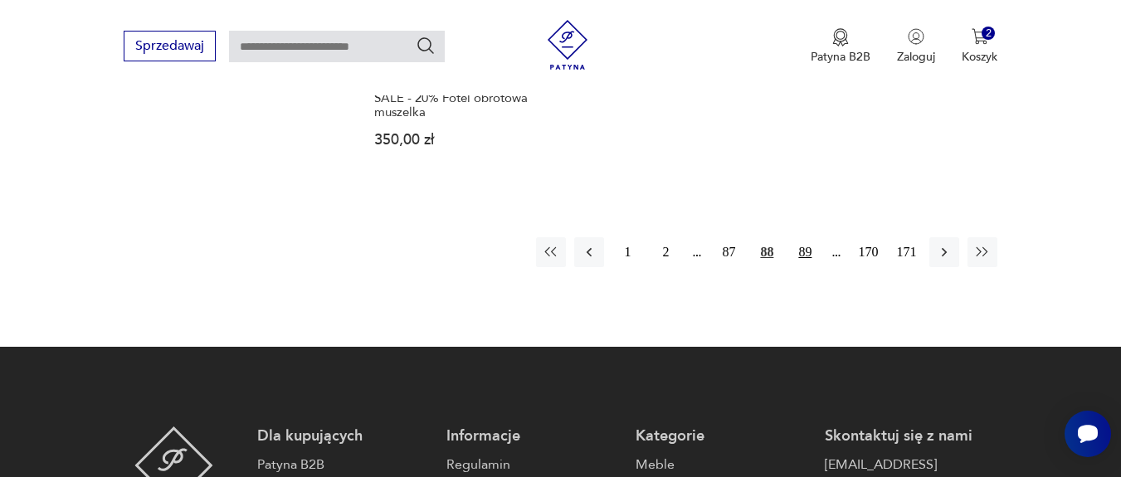
click at [800, 237] on button "89" at bounding box center [805, 252] width 30 height 30
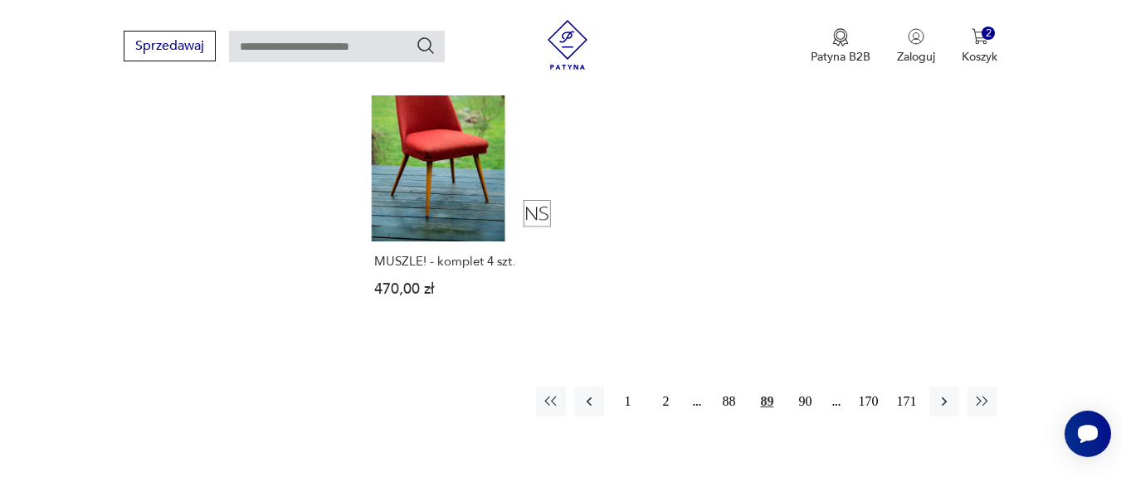
scroll to position [2433, 0]
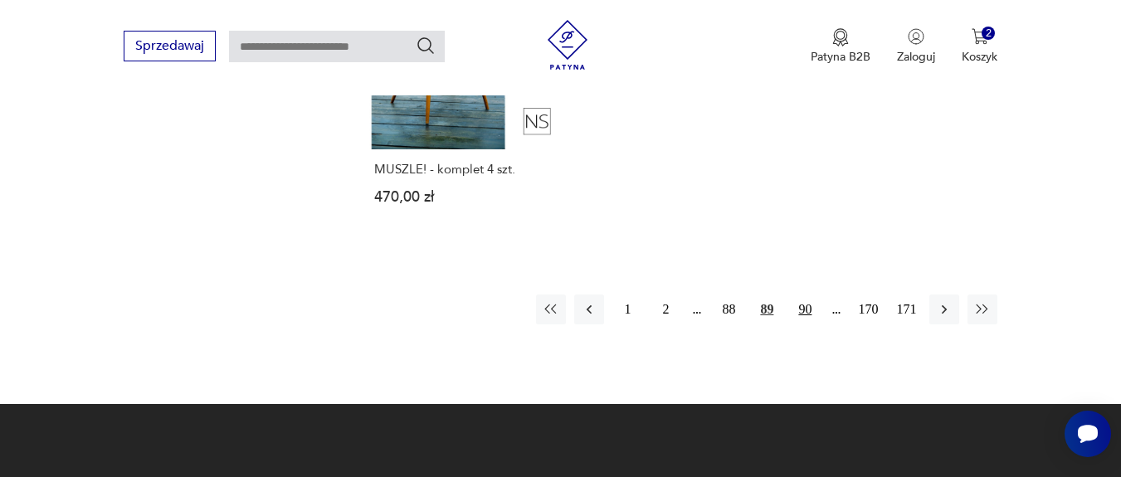
click at [806, 317] on button "90" at bounding box center [805, 310] width 30 height 30
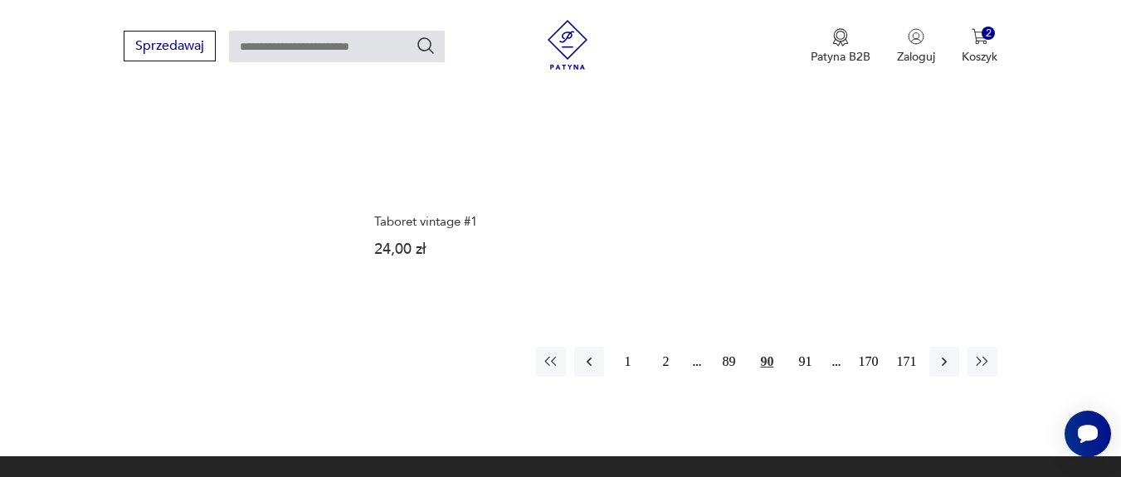
scroll to position [2433, 0]
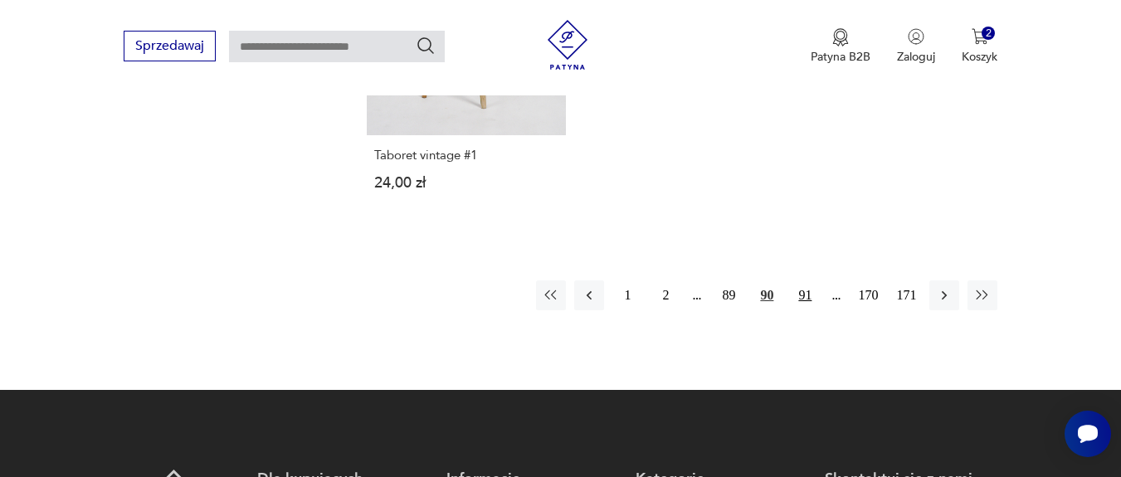
click at [804, 300] on button "91" at bounding box center [805, 296] width 30 height 30
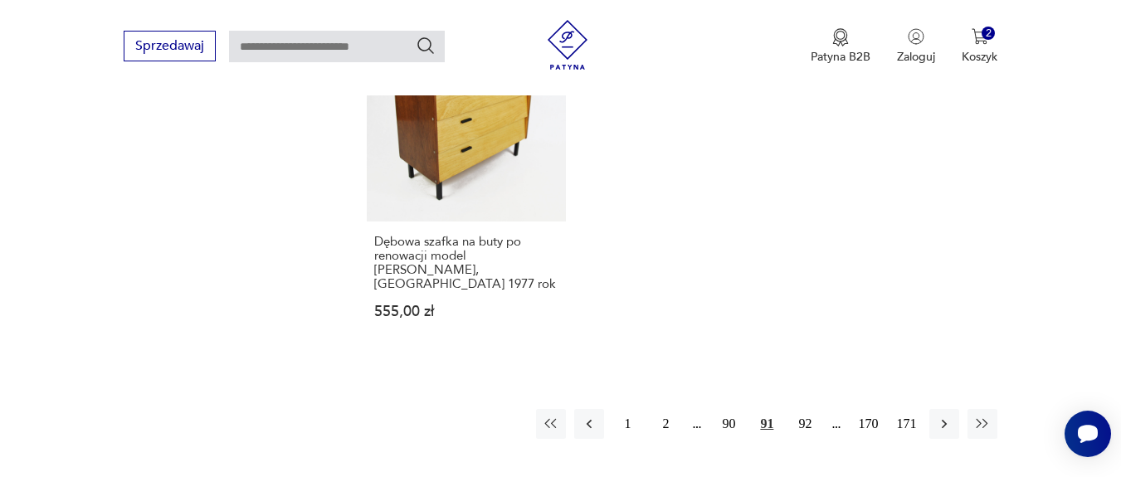
scroll to position [2334, 0]
drag, startPoint x: 805, startPoint y: 390, endPoint x: 998, endPoint y: 358, distance: 195.2
click at [804, 408] on button "92" at bounding box center [805, 423] width 30 height 30
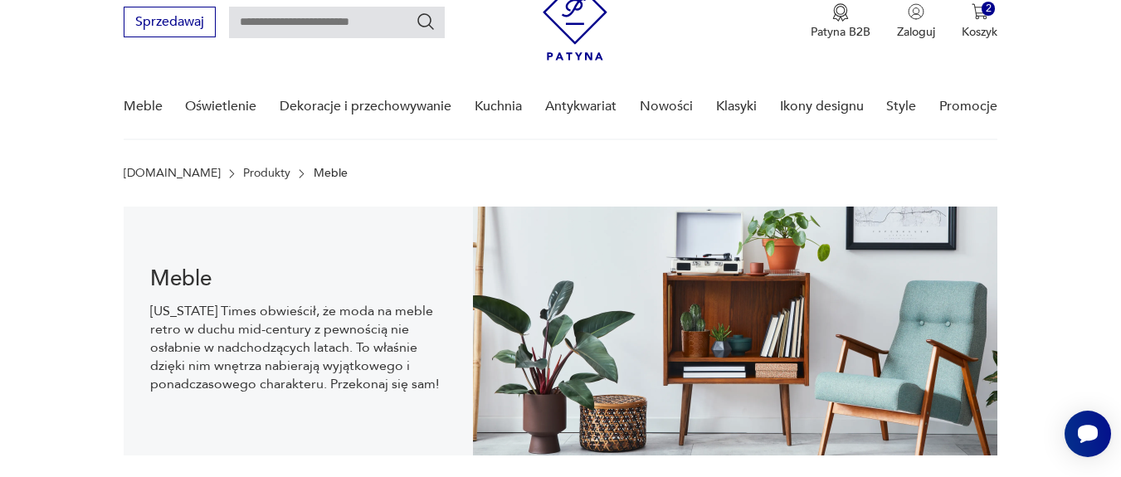
scroll to position [100, 0]
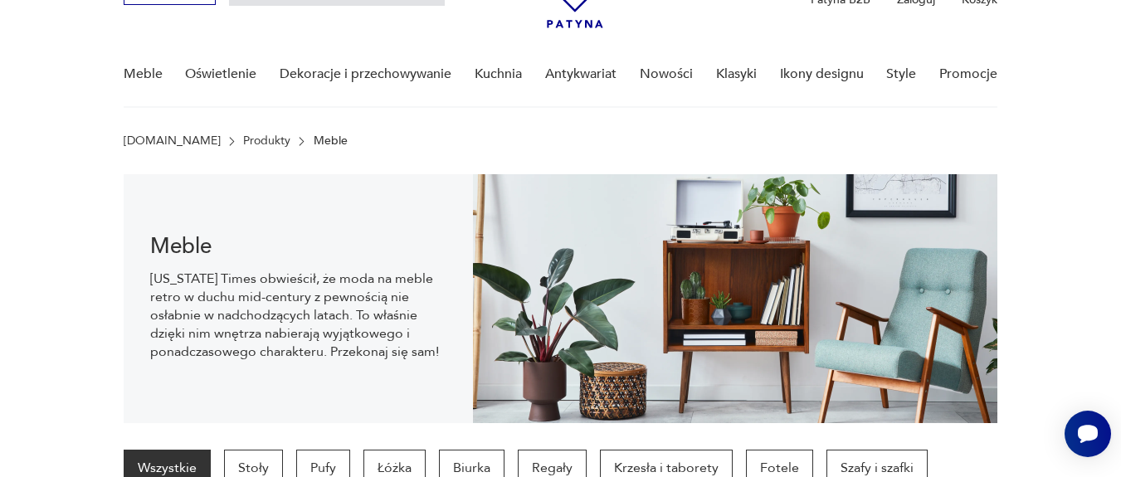
click at [243, 140] on link "Produkty" at bounding box center [266, 140] width 47 height 13
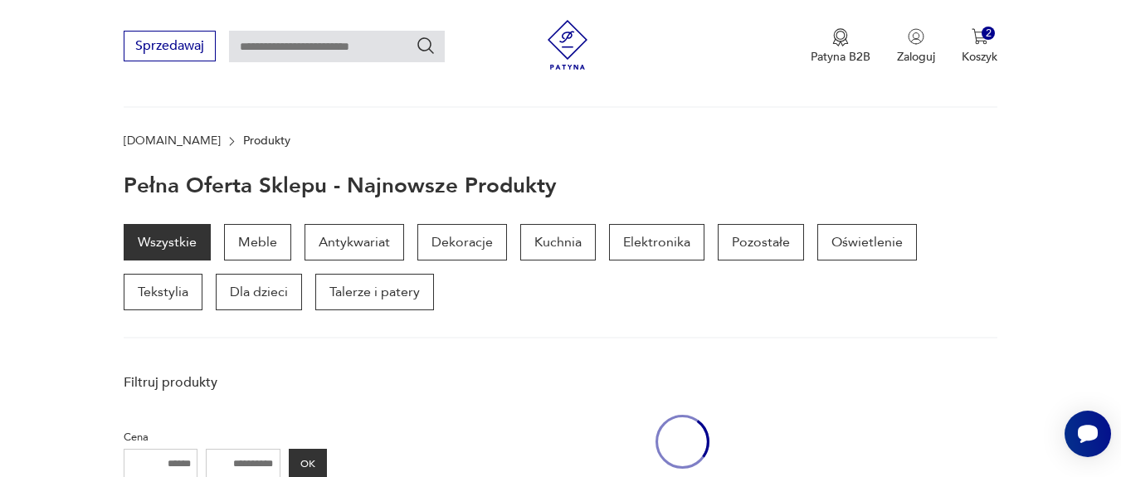
scroll to position [216, 0]
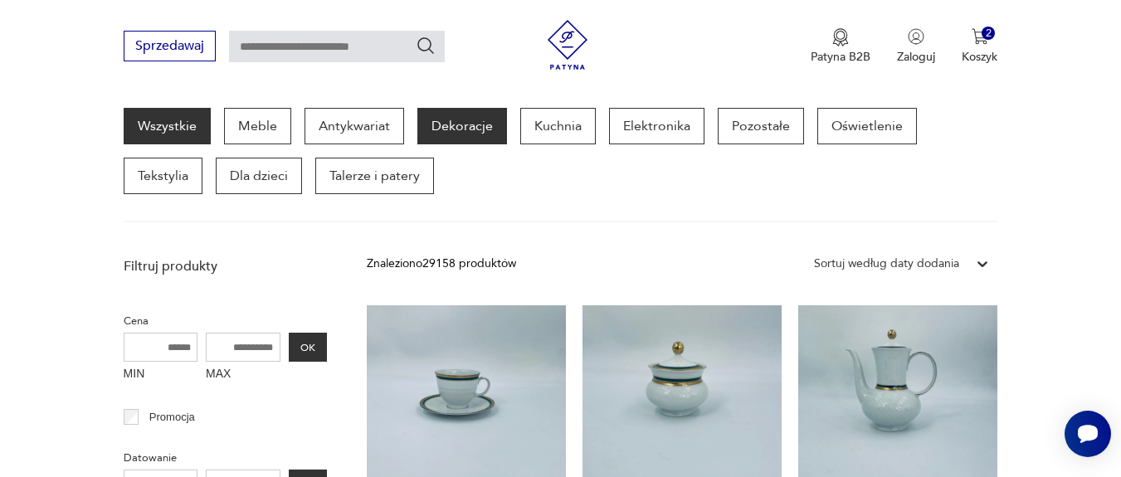
click at [456, 127] on p "Dekoracje" at bounding box center [462, 126] width 90 height 37
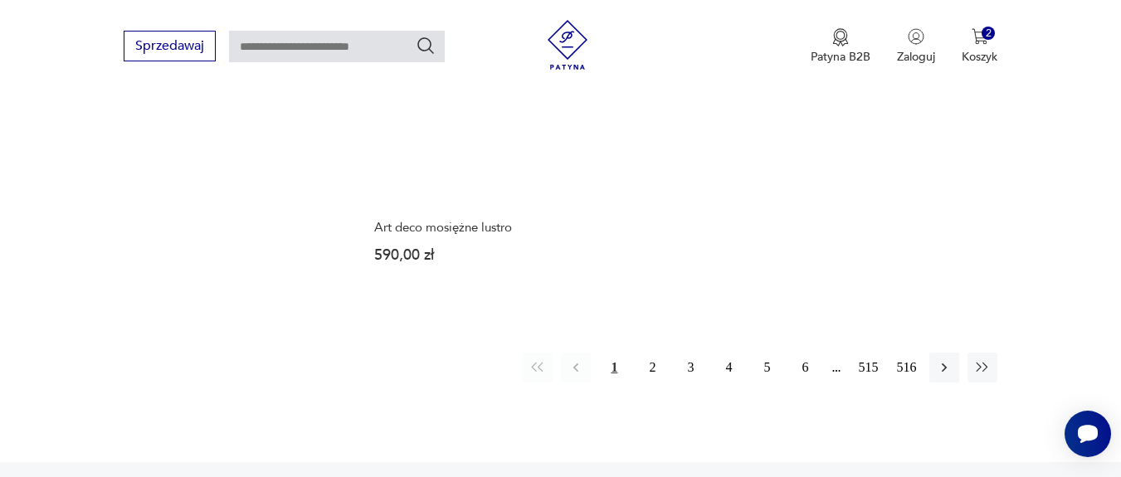
scroll to position [2556, 0]
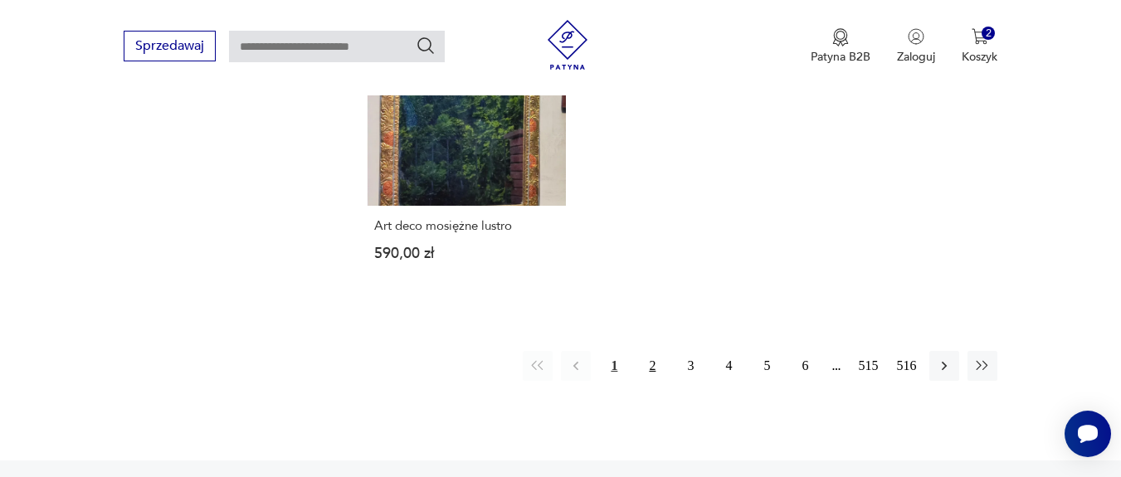
click at [658, 351] on button "2" at bounding box center [652, 366] width 30 height 30
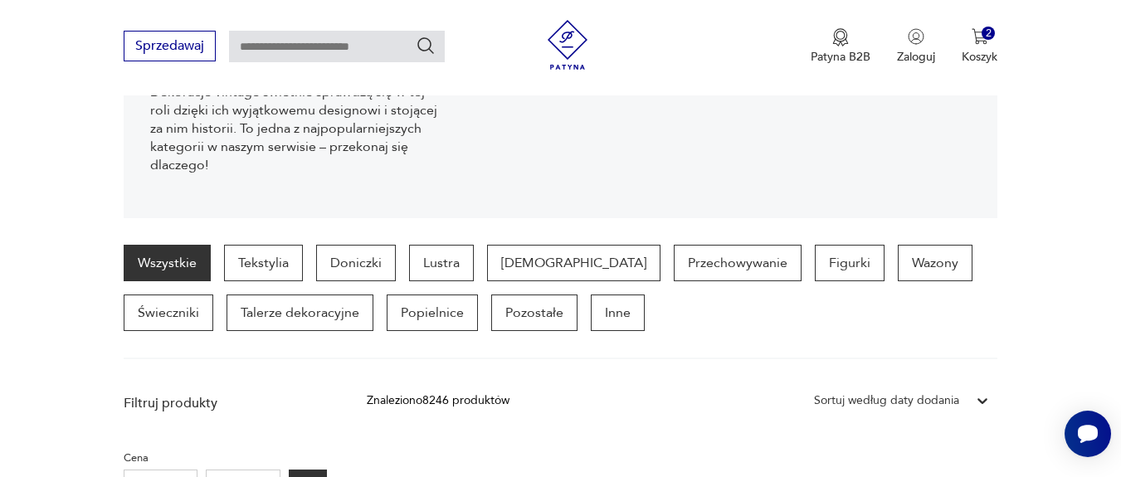
scroll to position [398, 0]
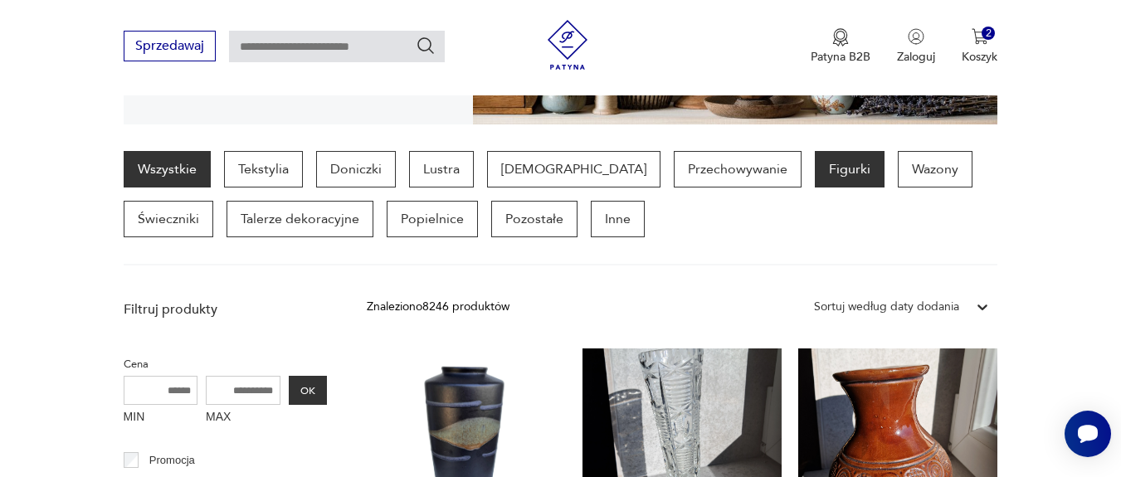
click at [815, 182] on p "Figurki" at bounding box center [850, 169] width 70 height 37
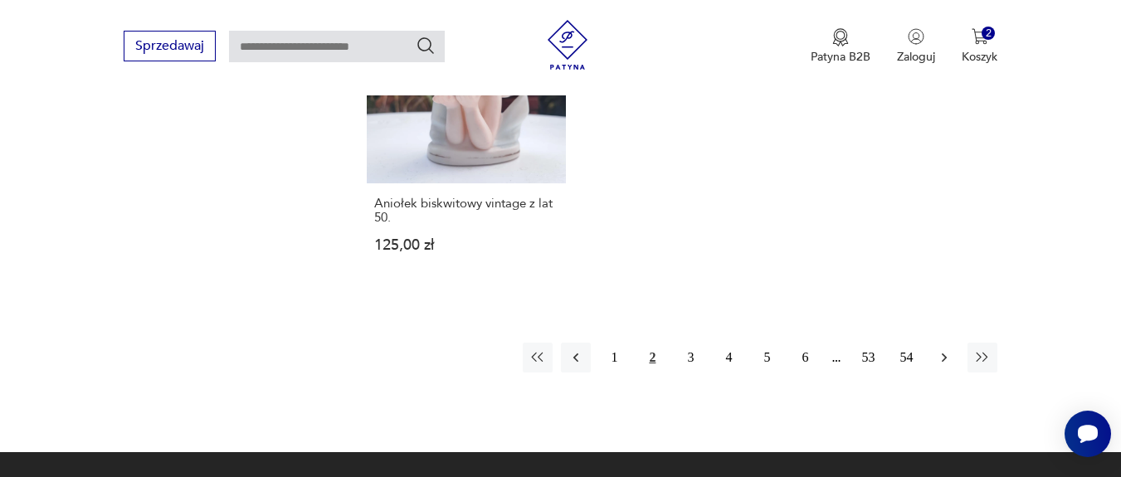
scroll to position [2433, 0]
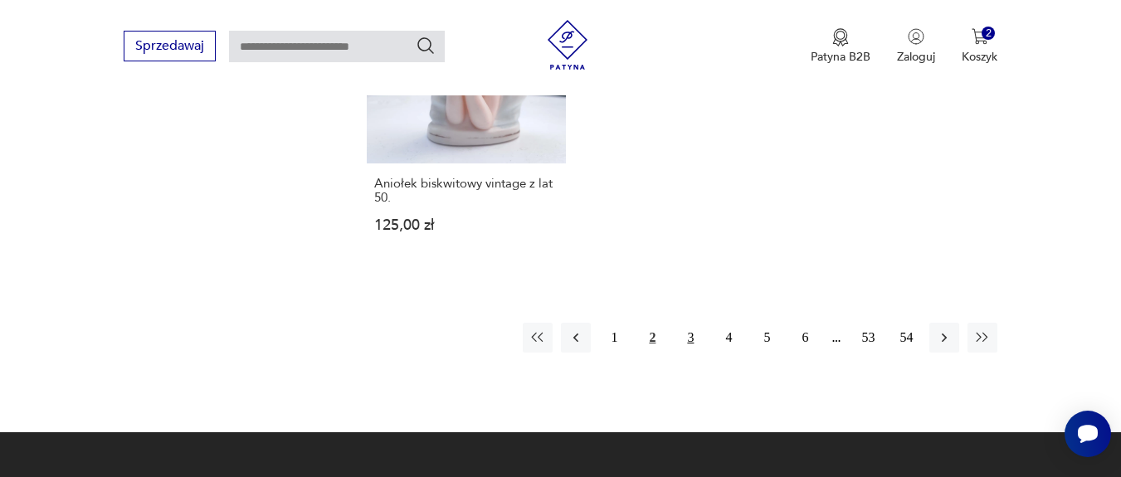
click at [697, 333] on button "3" at bounding box center [691, 338] width 30 height 30
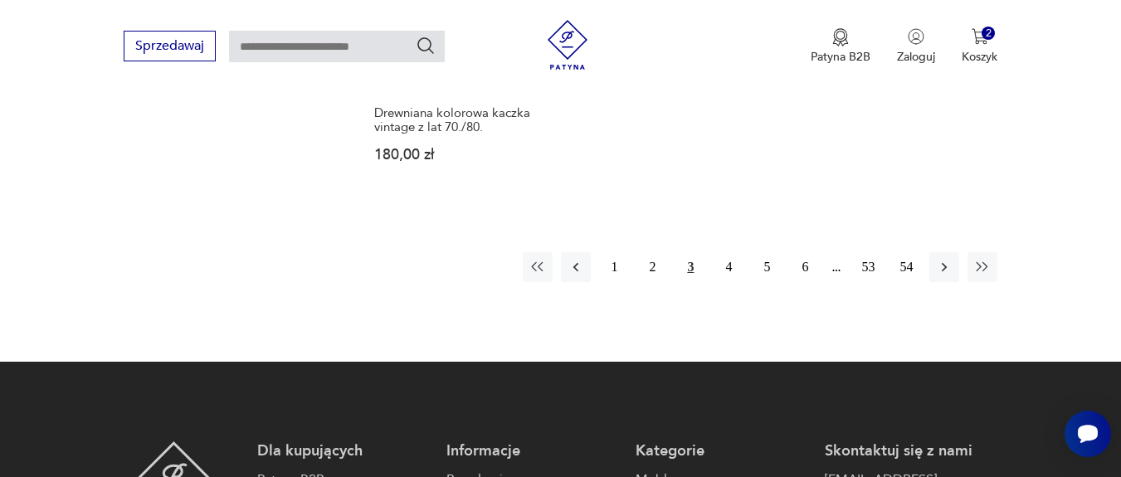
scroll to position [2632, 0]
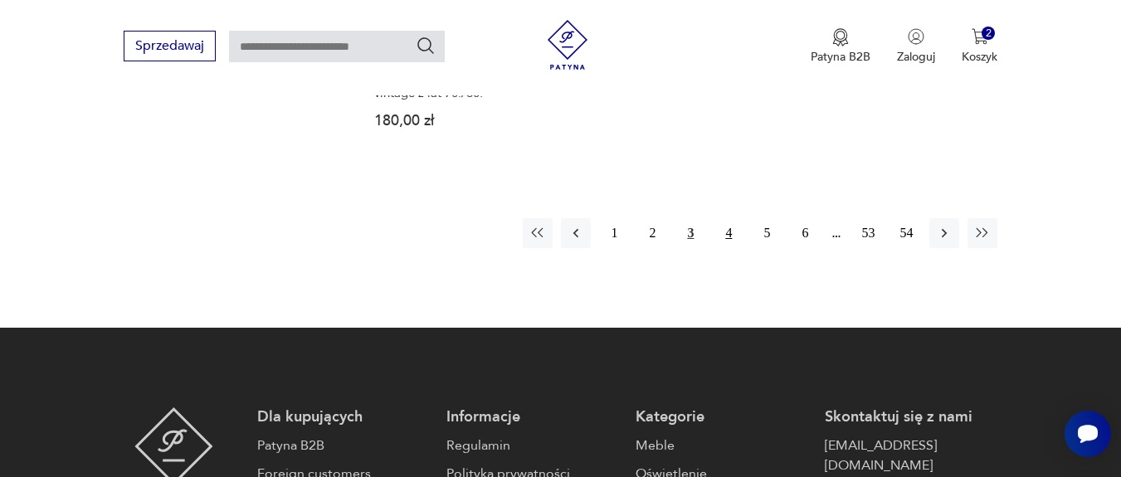
click at [730, 218] on button "4" at bounding box center [729, 233] width 30 height 30
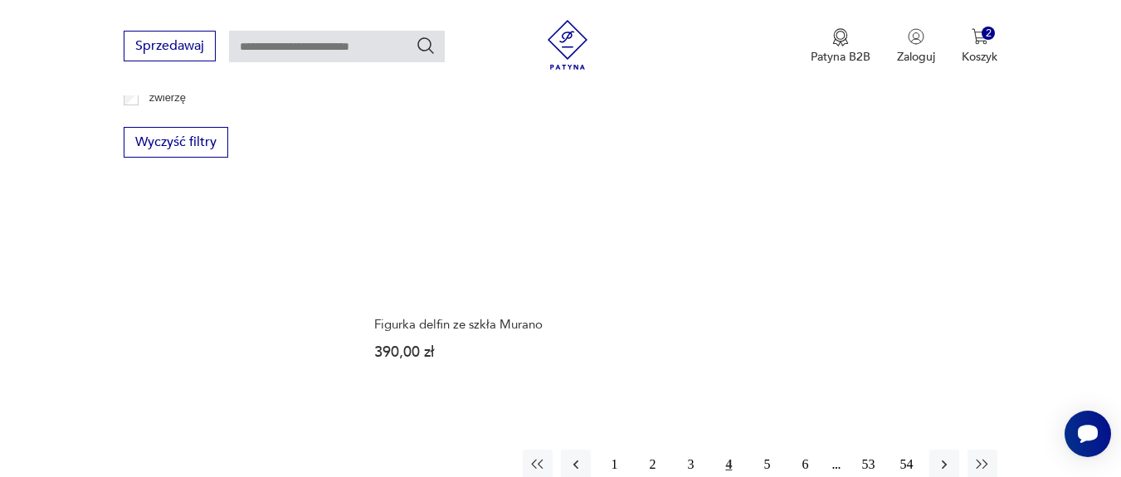
scroll to position [2433, 0]
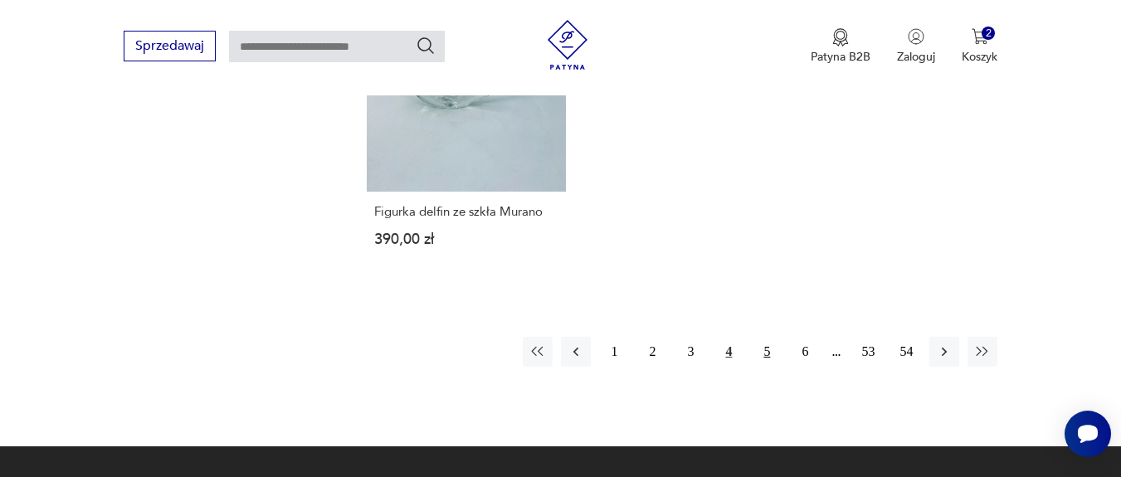
click at [771, 337] on button "5" at bounding box center [767, 352] width 30 height 30
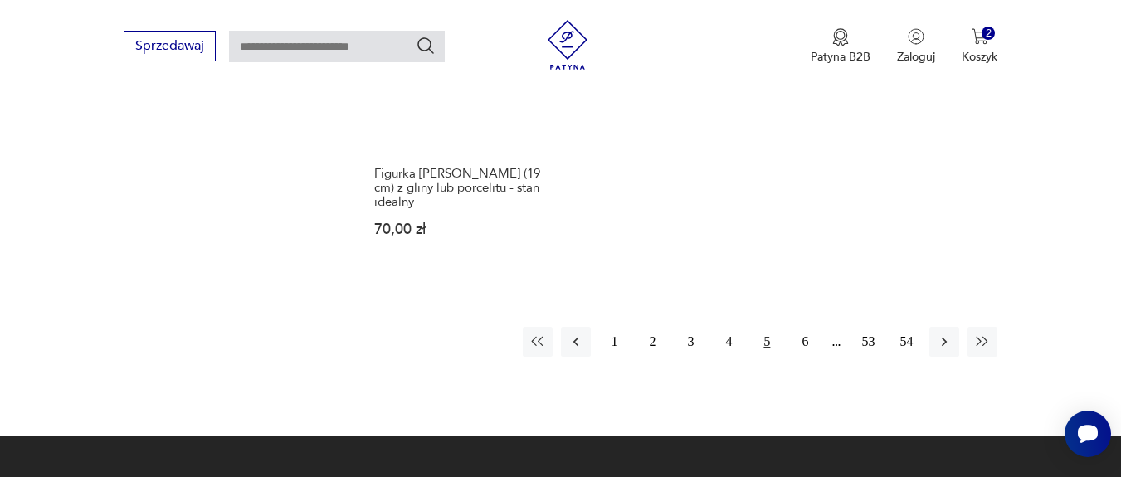
scroll to position [2433, 0]
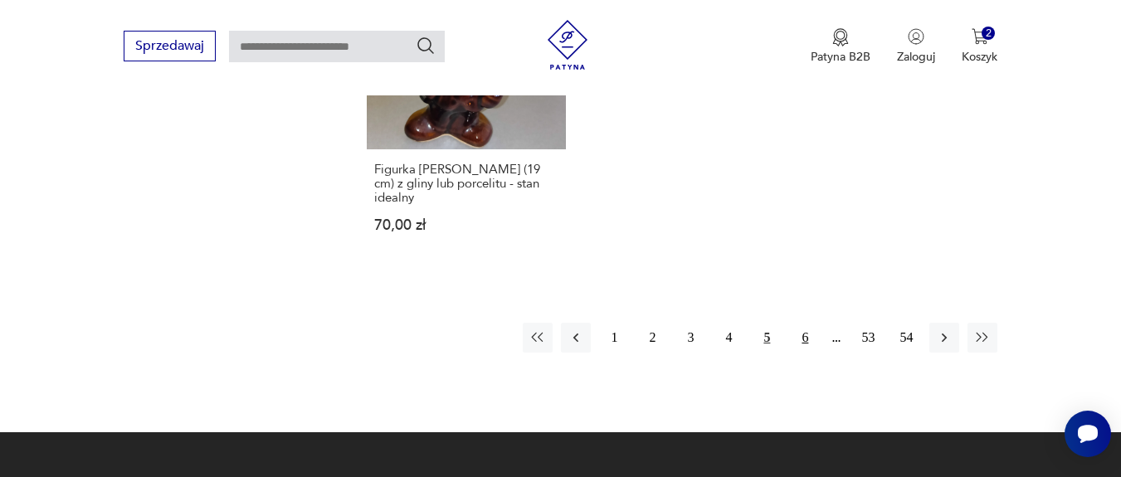
click at [811, 325] on button "6" at bounding box center [805, 338] width 30 height 30
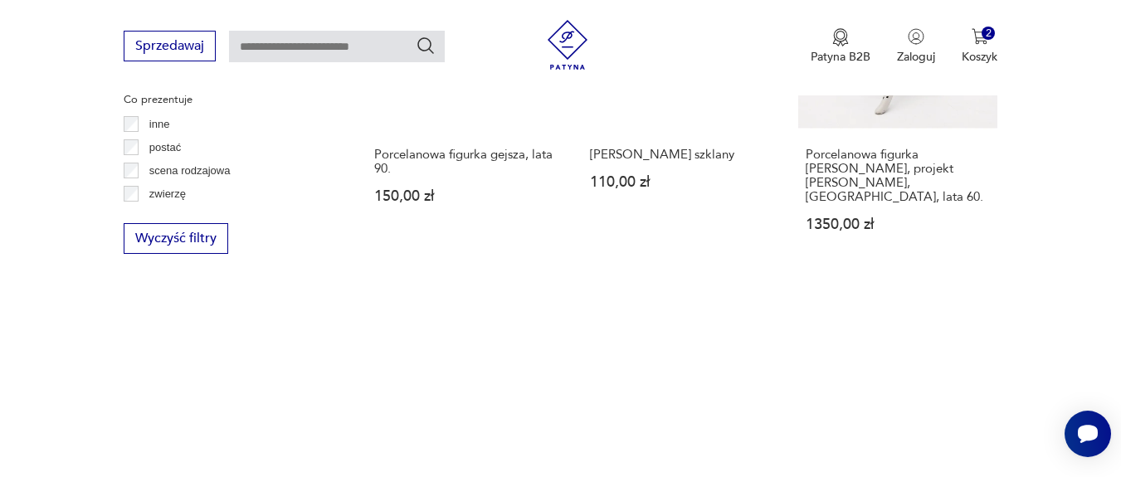
scroll to position [2433, 0]
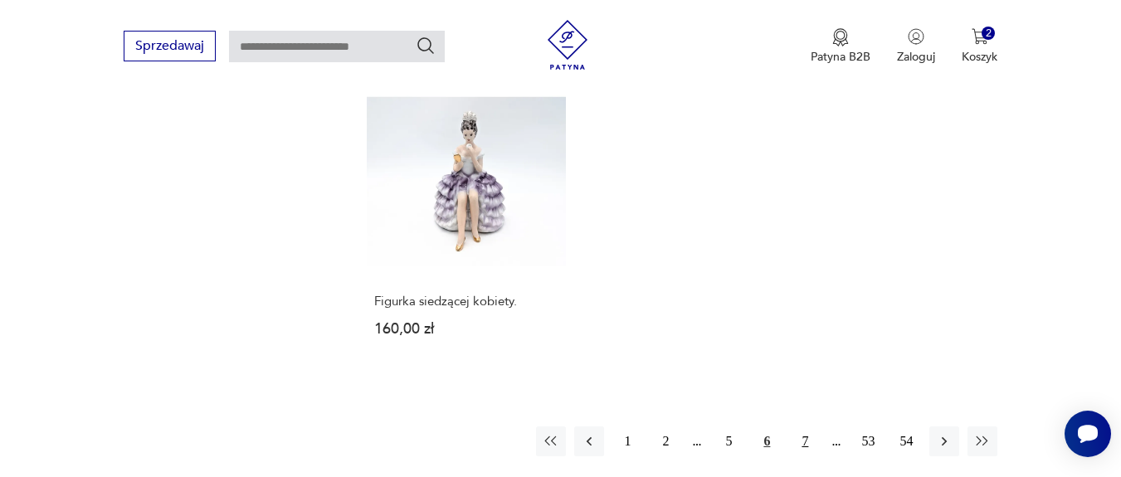
click at [800, 427] on button "7" at bounding box center [805, 442] width 30 height 30
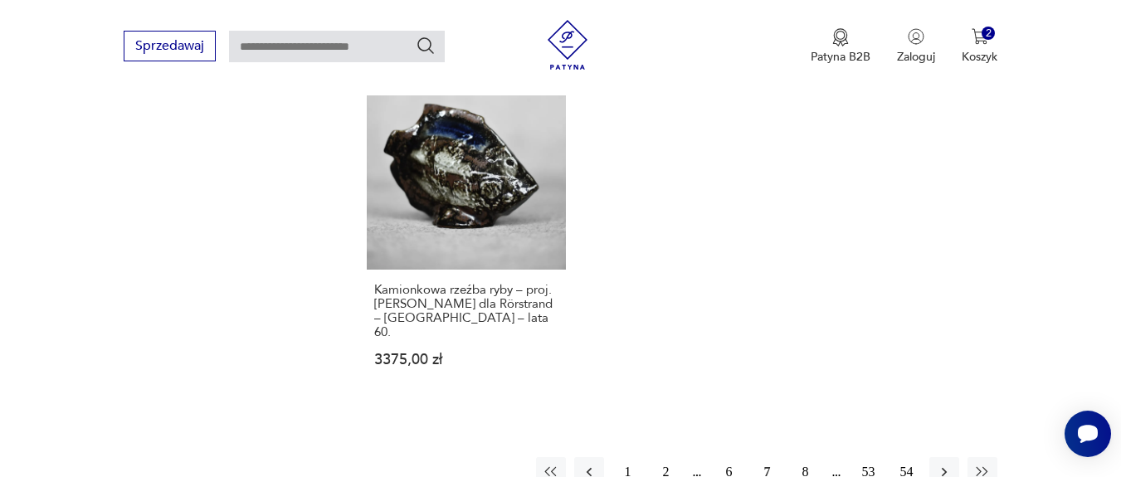
scroll to position [2533, 0]
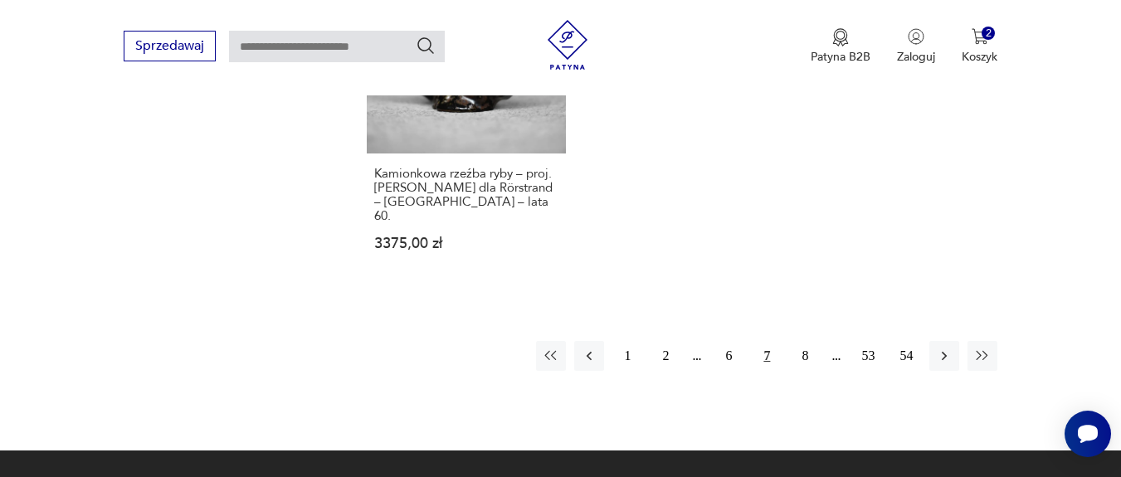
click at [806, 341] on button "8" at bounding box center [805, 356] width 30 height 30
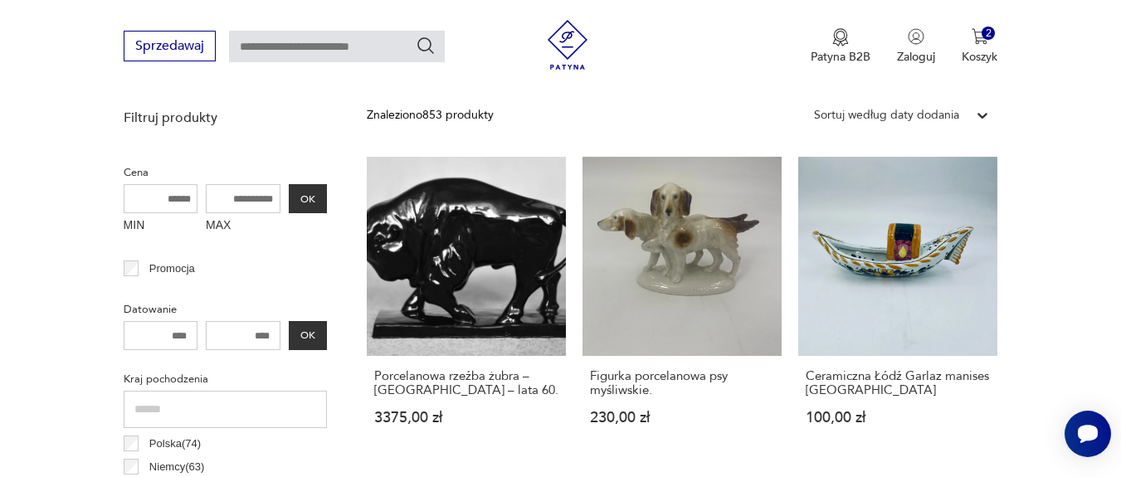
scroll to position [565, 0]
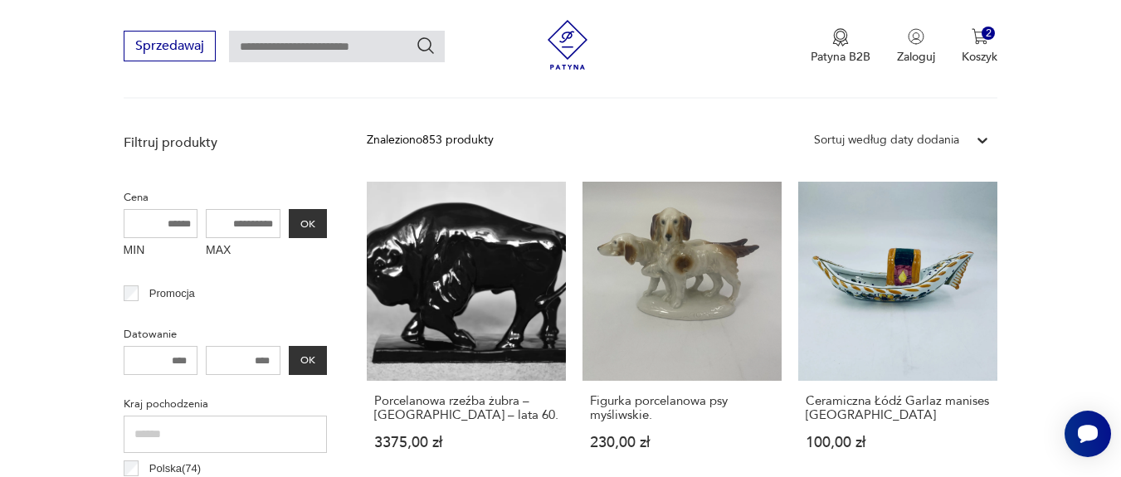
click at [975, 139] on icon at bounding box center [982, 140] width 17 height 17
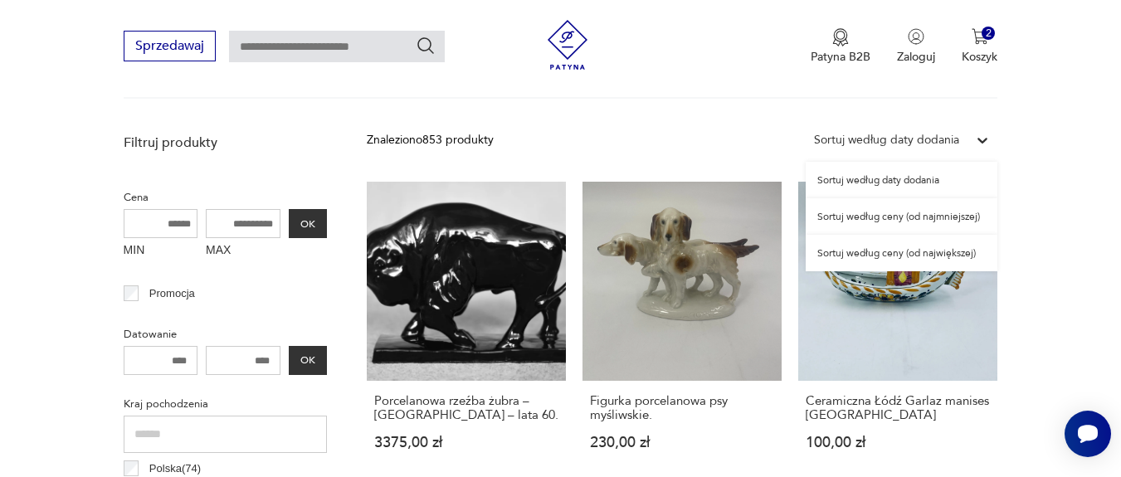
click at [928, 217] on div "Sortuj według ceny (od najmniejszej)" at bounding box center [902, 216] width 192 height 37
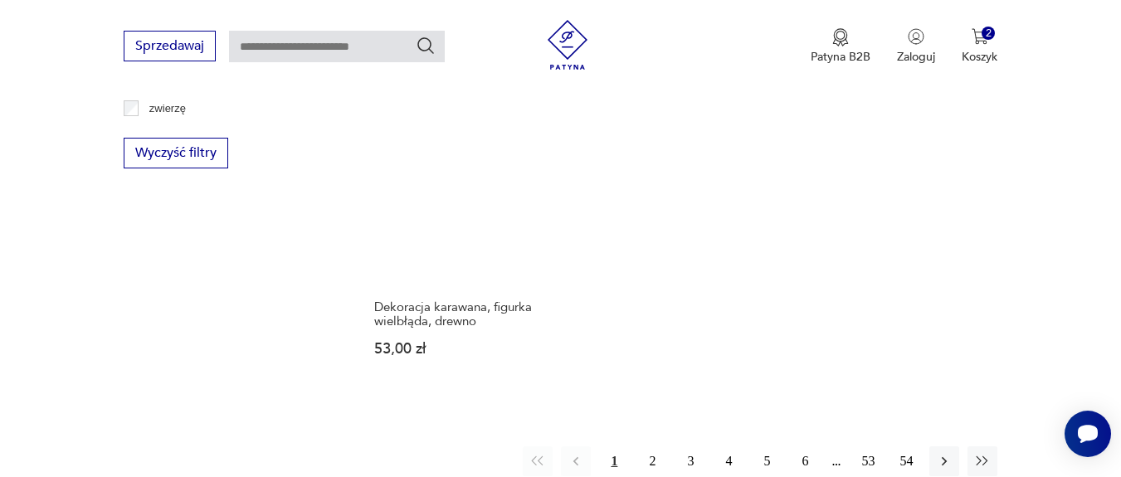
scroll to position [2334, 0]
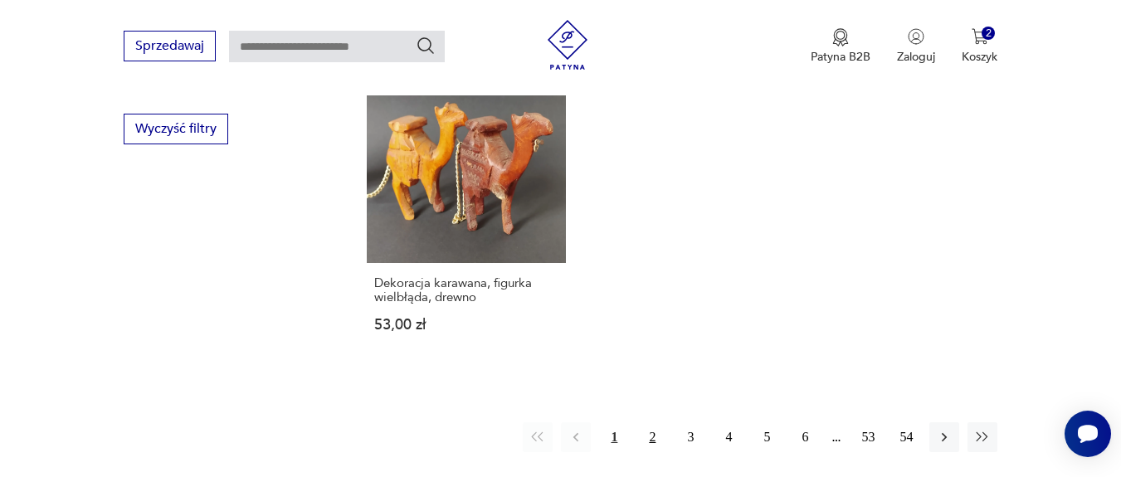
click at [658, 439] on button "2" at bounding box center [652, 437] width 30 height 30
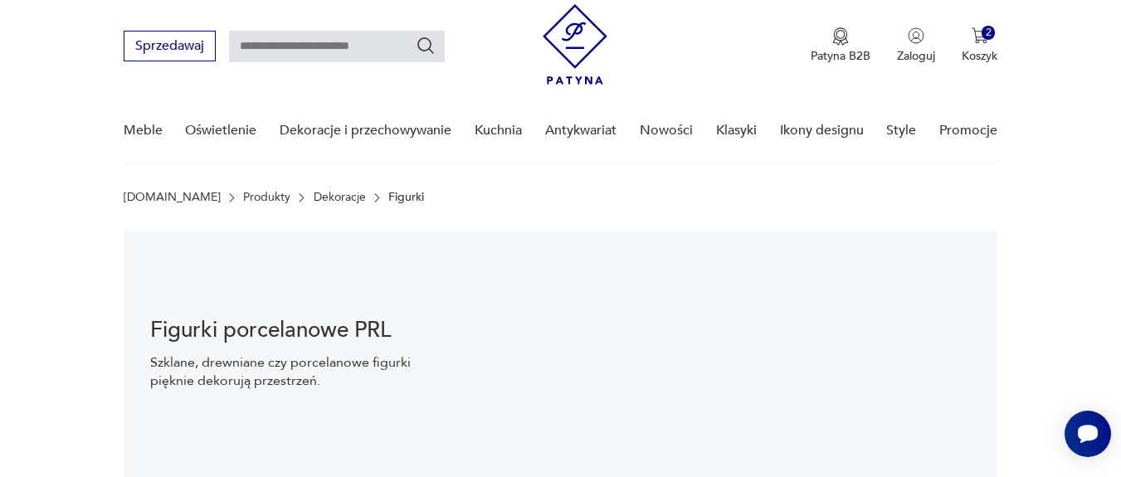
scroll to position [342, 0]
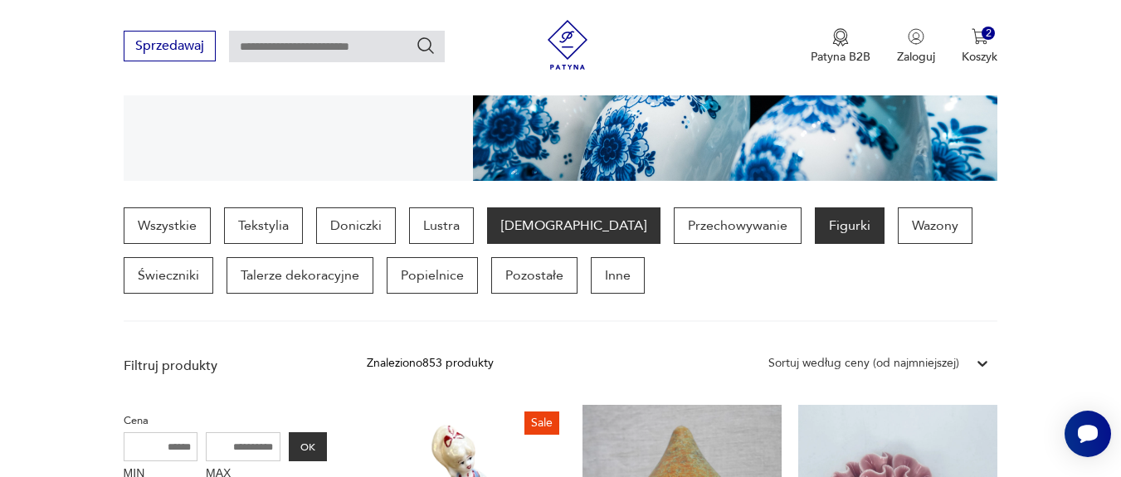
click at [510, 235] on p "Bibeloty" at bounding box center [573, 225] width 173 height 37
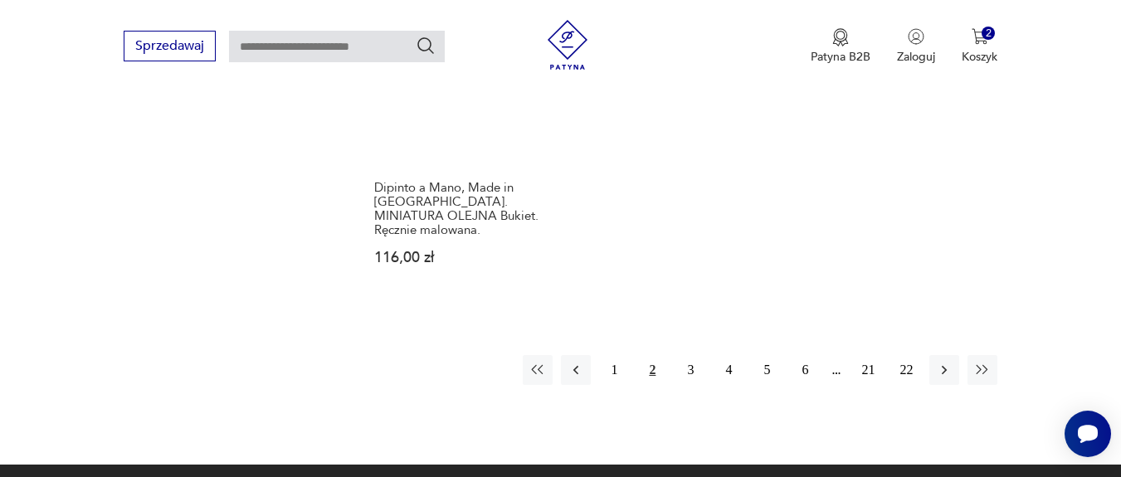
scroll to position [2533, 0]
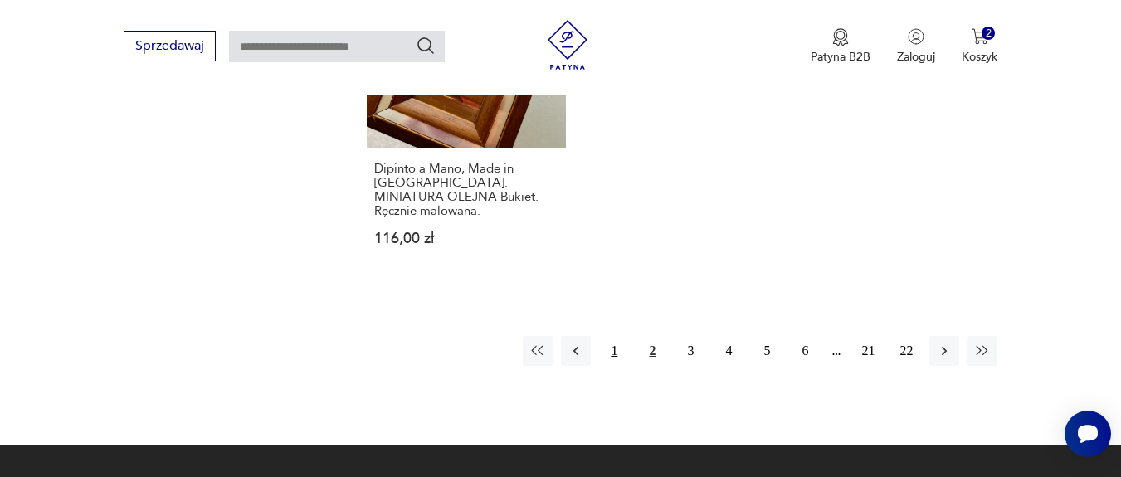
click at [619, 336] on button "1" at bounding box center [614, 351] width 30 height 30
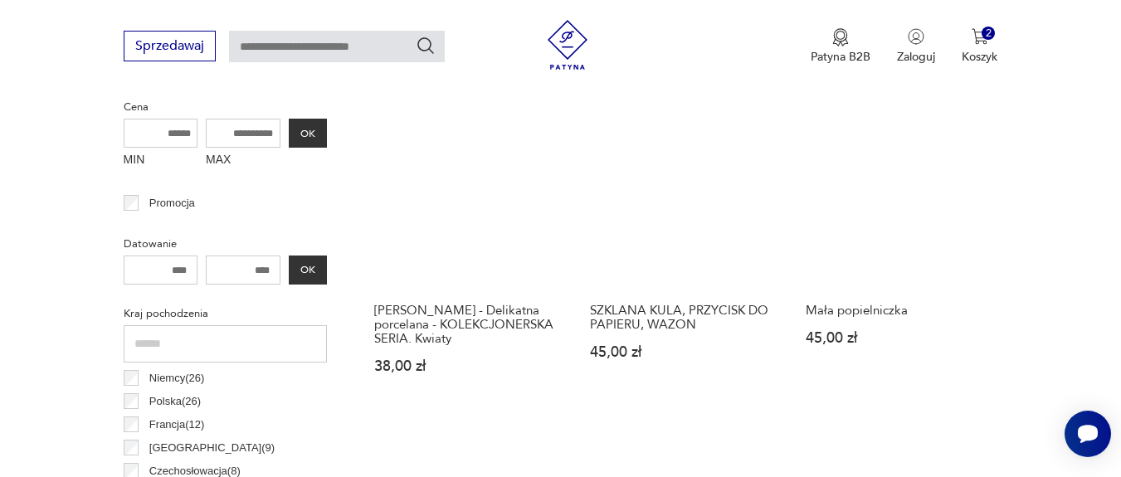
scroll to position [442, 0]
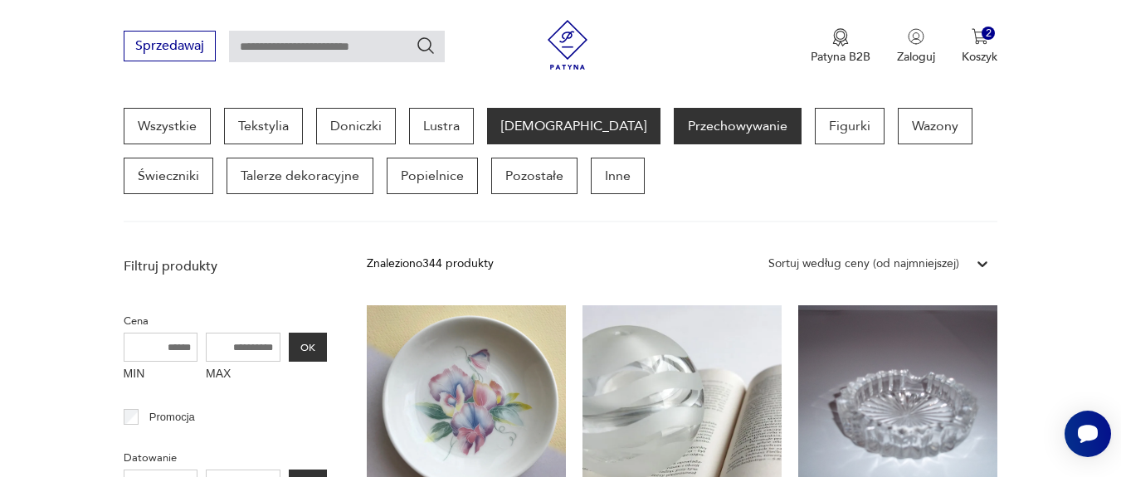
click at [674, 127] on p "Przechowywanie" at bounding box center [738, 126] width 128 height 37
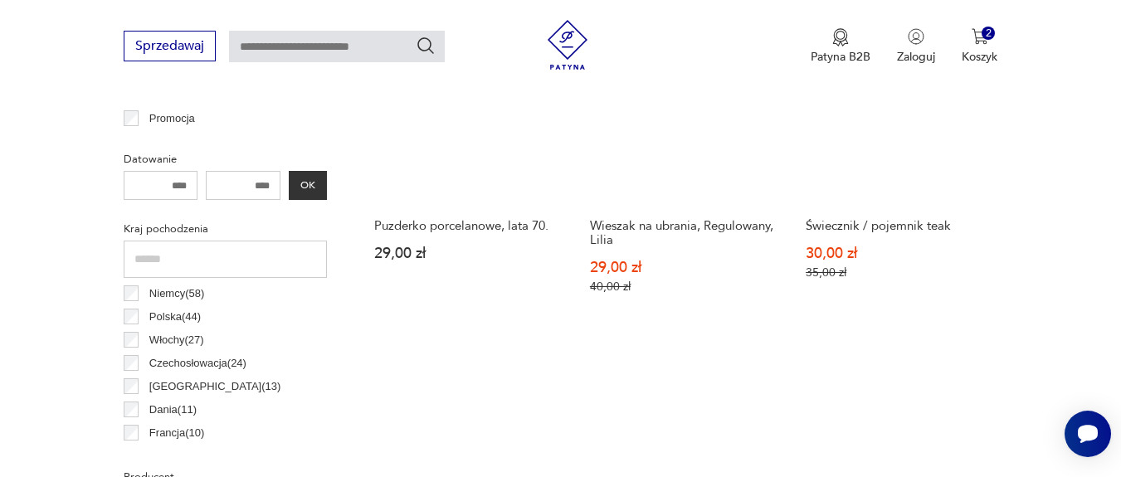
scroll to position [342, 0]
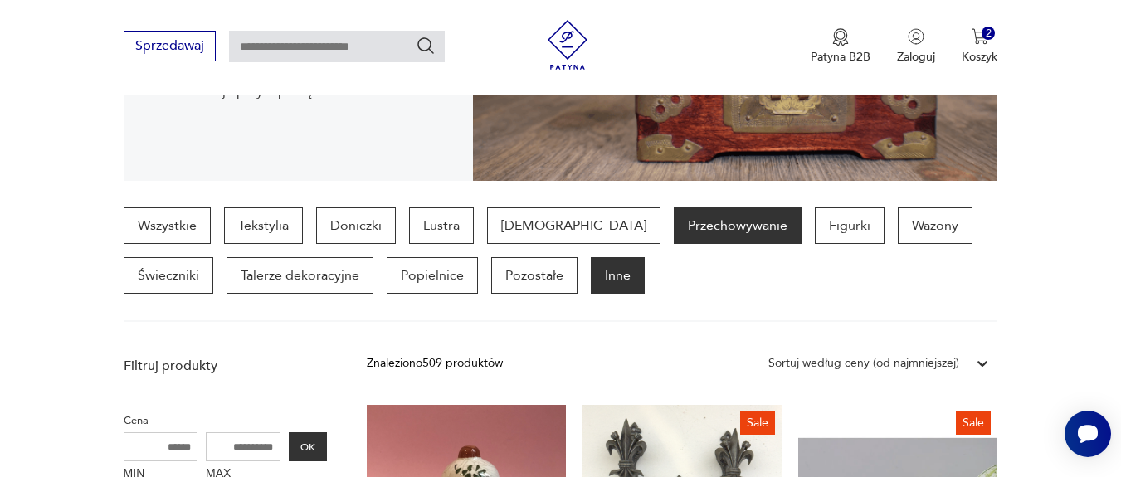
click at [591, 275] on p "Inne" at bounding box center [618, 275] width 54 height 37
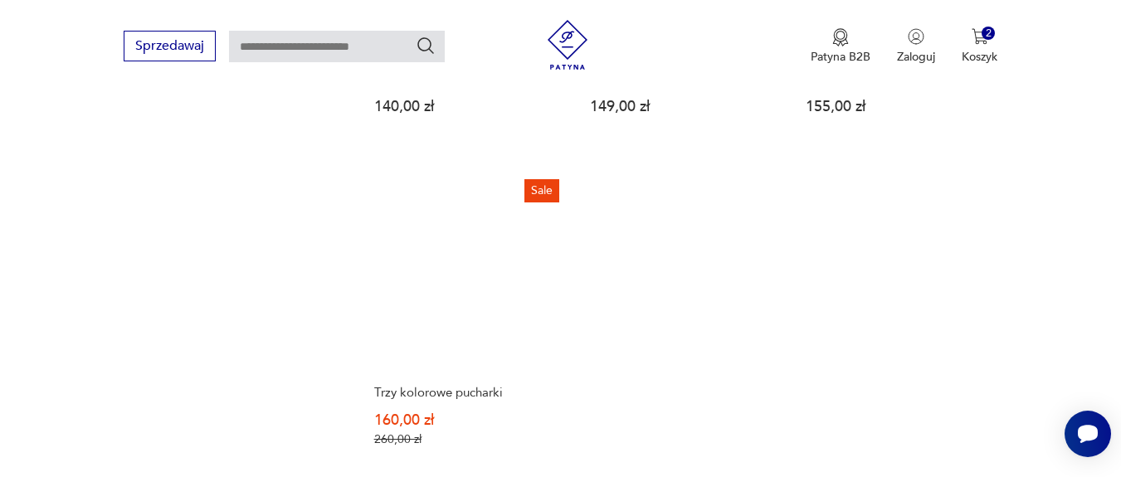
scroll to position [2533, 0]
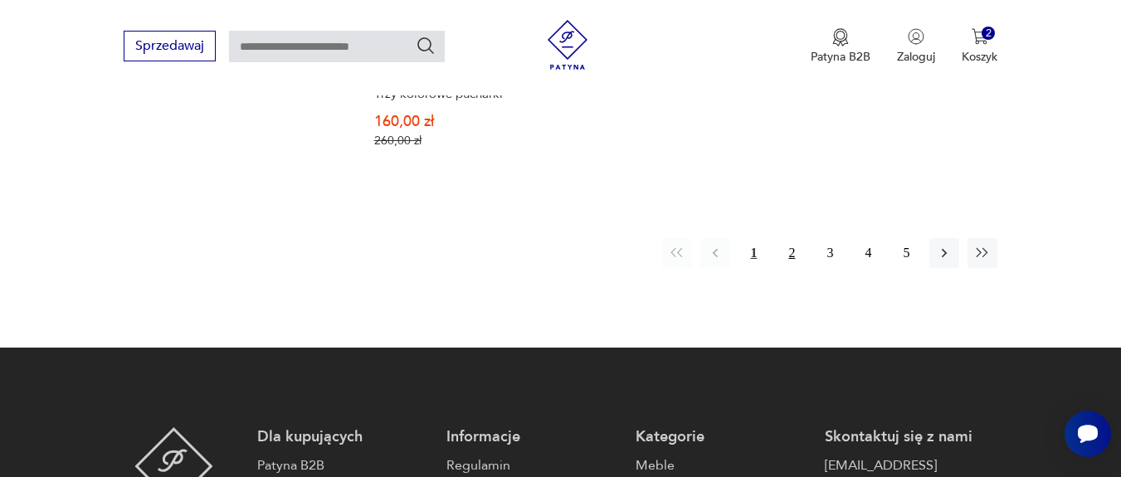
click at [798, 258] on button "2" at bounding box center [792, 253] width 30 height 30
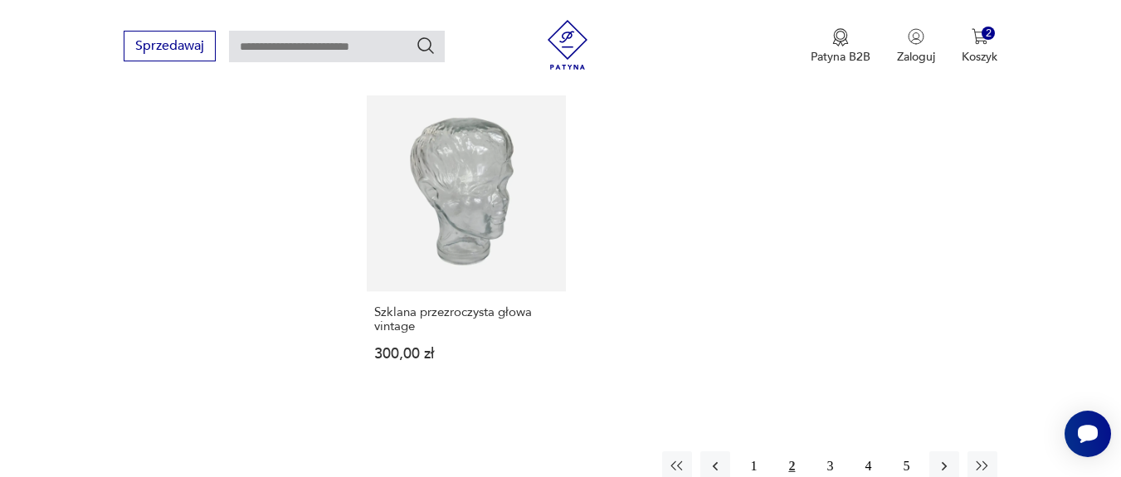
scroll to position [2433, 0]
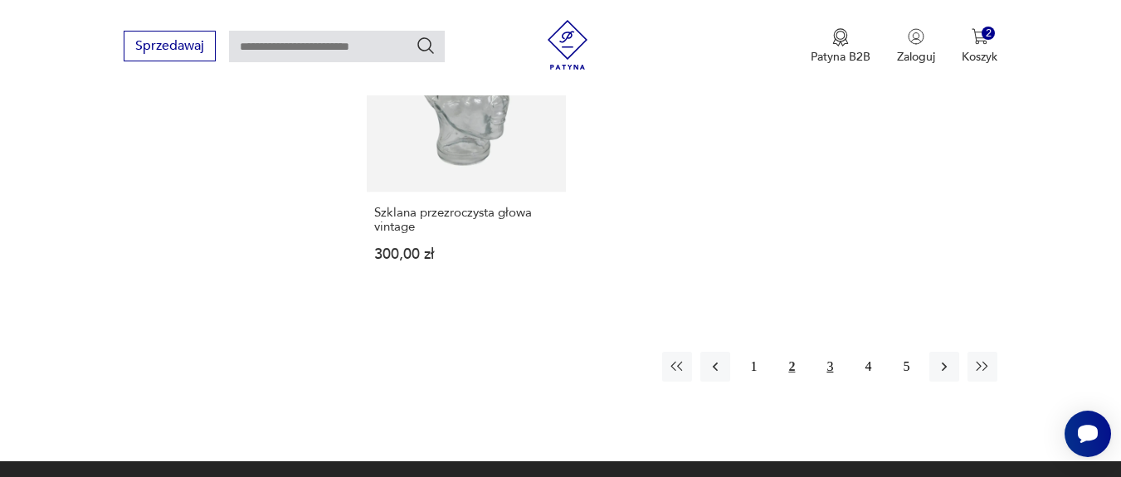
click at [837, 360] on button "3" at bounding box center [830, 367] width 30 height 30
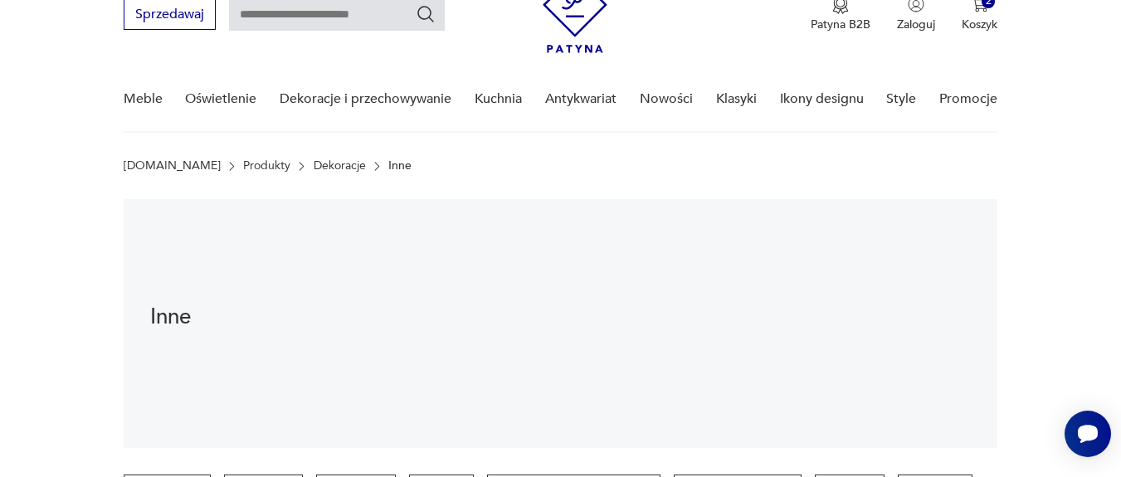
scroll to position [299, 0]
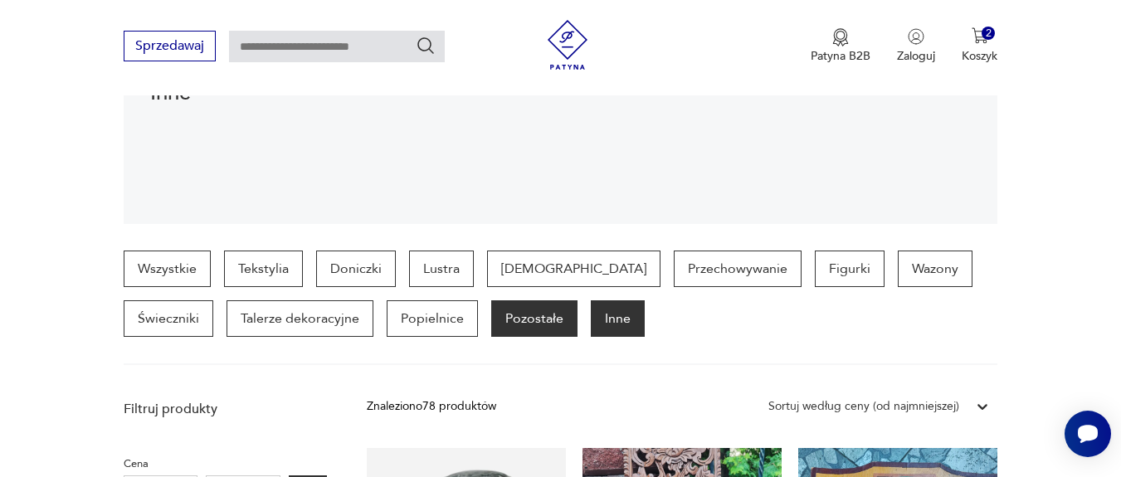
click at [491, 318] on p "Pozostałe" at bounding box center [534, 318] width 86 height 37
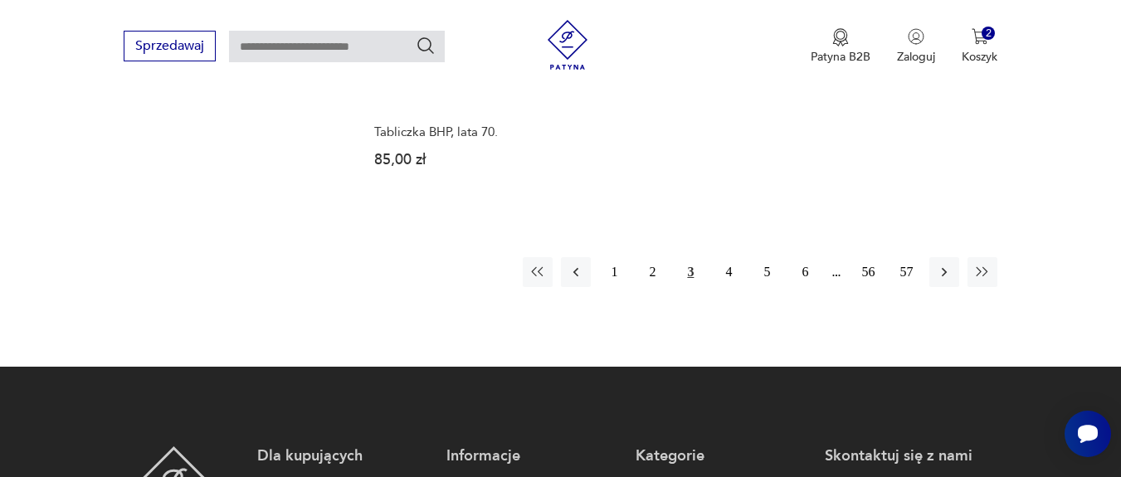
scroll to position [2533, 0]
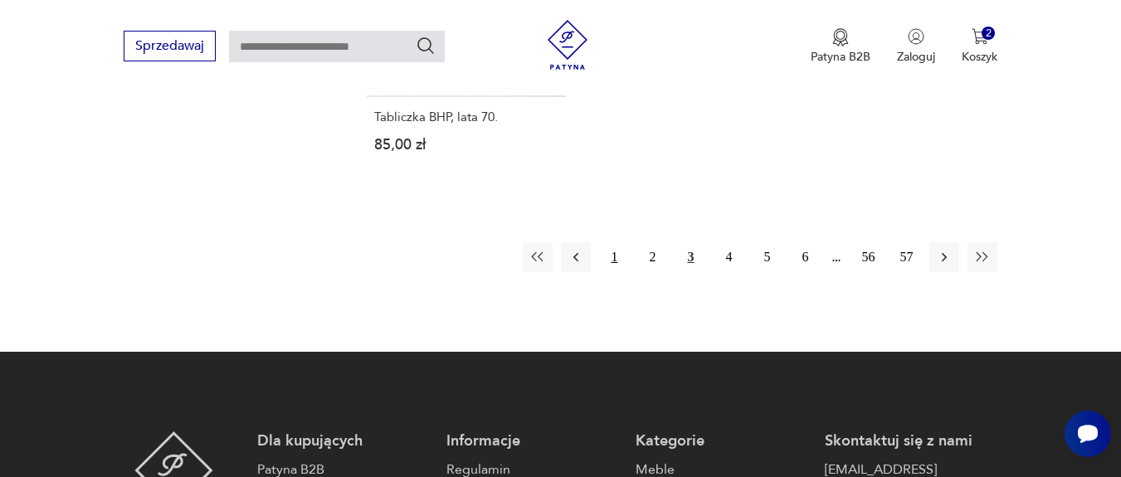
click at [619, 256] on button "1" at bounding box center [614, 257] width 30 height 30
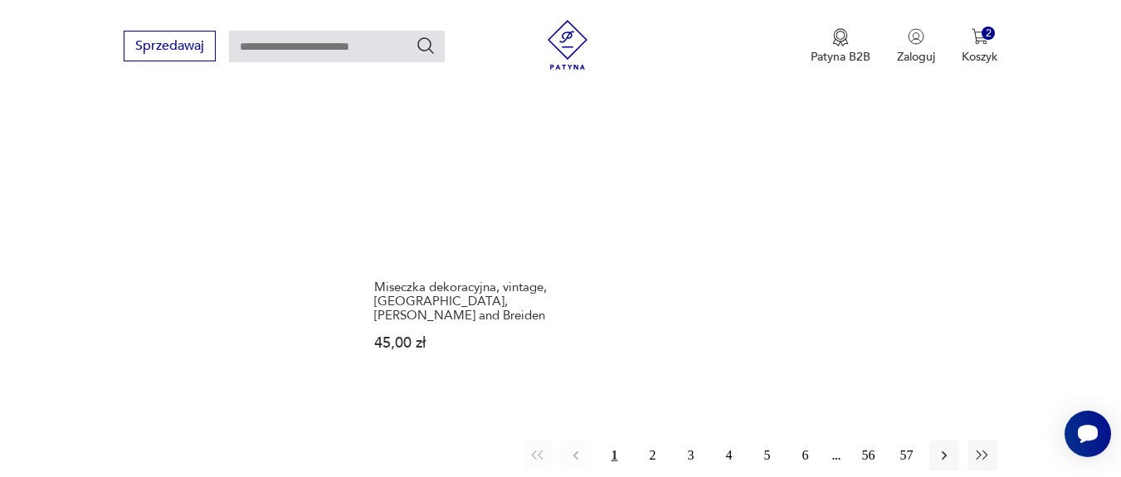
scroll to position [2433, 0]
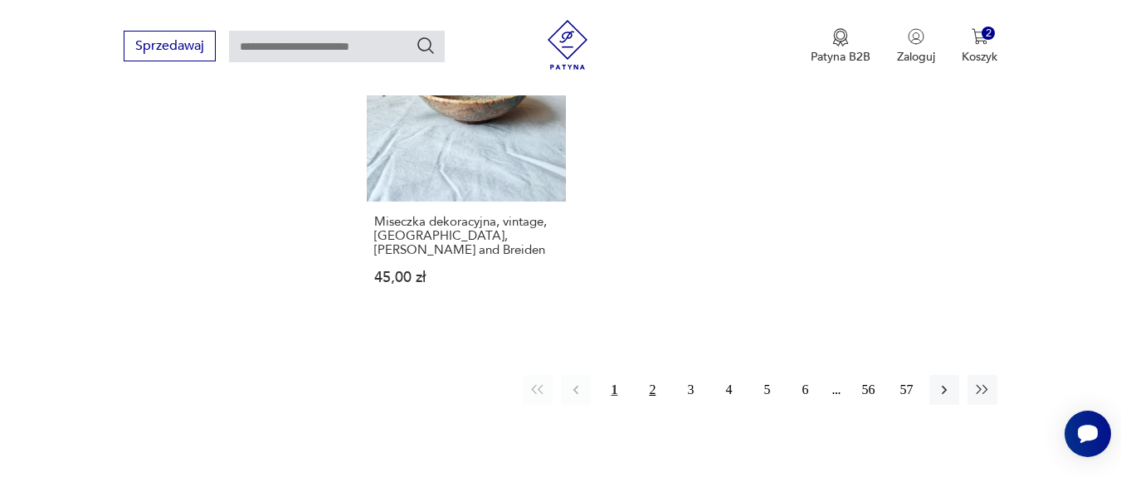
click at [657, 375] on button "2" at bounding box center [652, 390] width 30 height 30
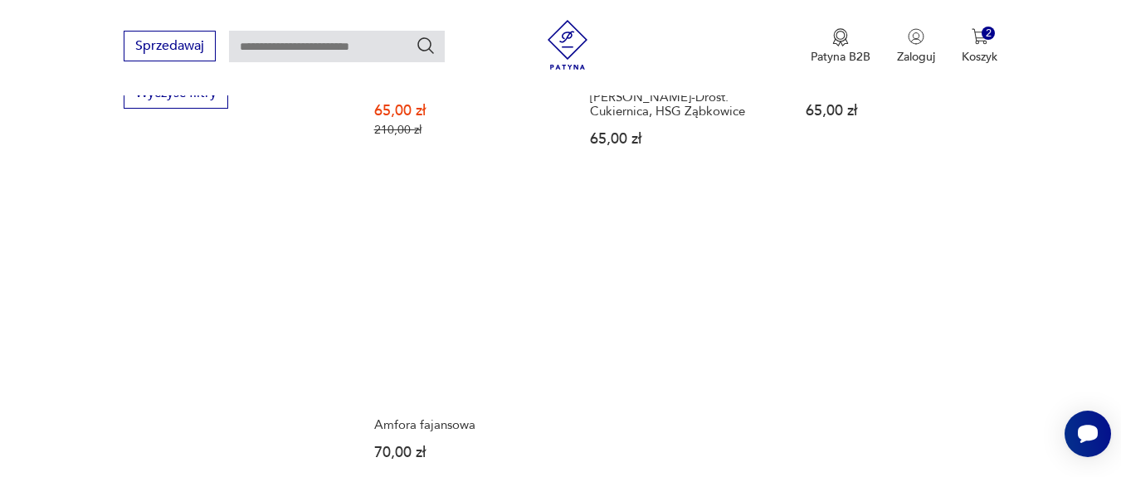
scroll to position [2334, 0]
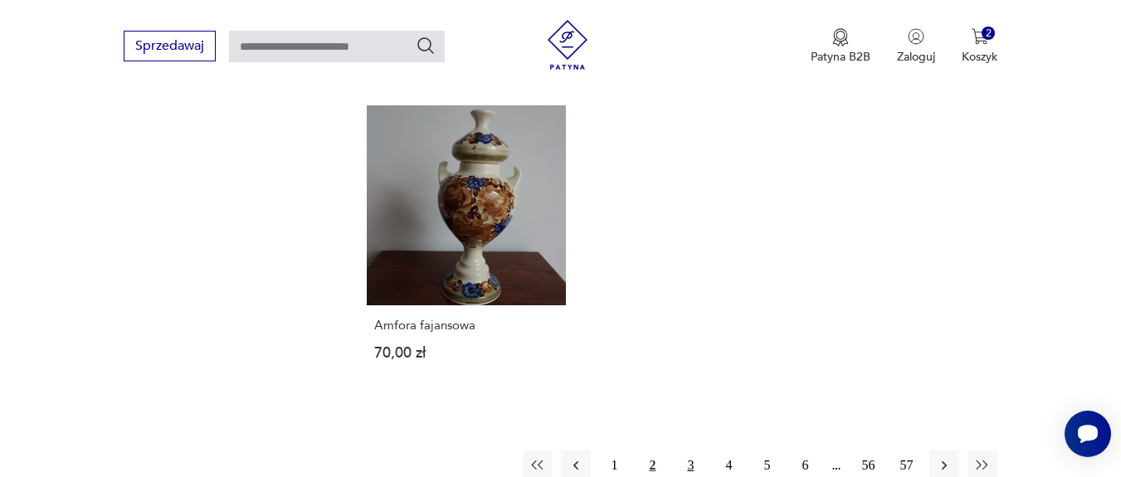
click at [687, 451] on button "3" at bounding box center [691, 466] width 30 height 30
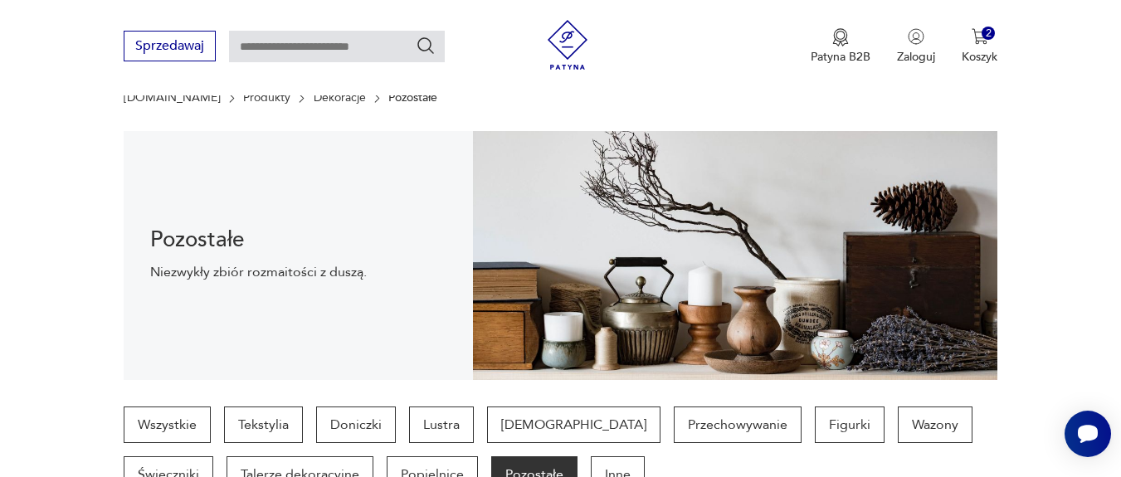
scroll to position [442, 0]
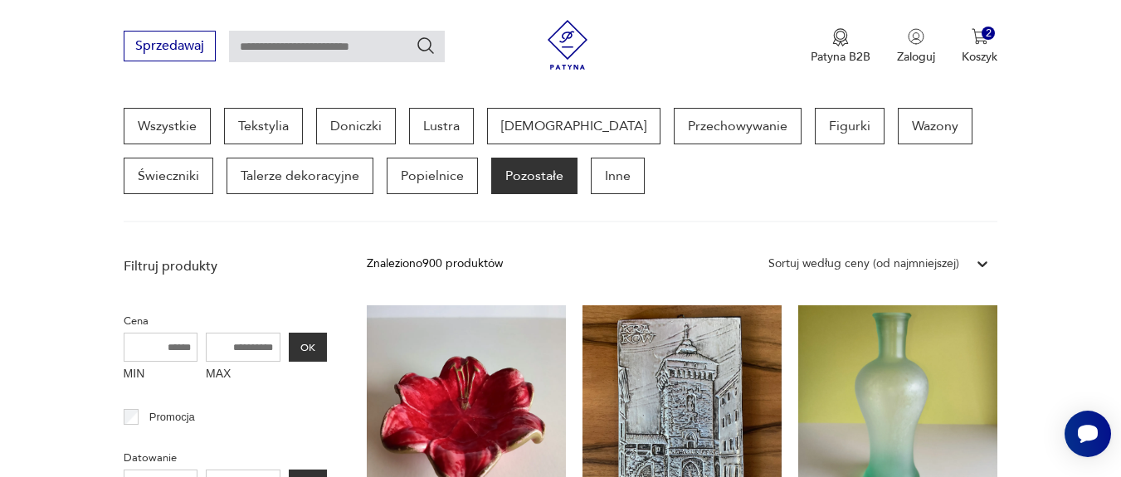
click at [501, 151] on div "Wszystkie Tekstylia Doniczki Lustra Bibeloty Przechowywanie Figurki Wazony Świe…" at bounding box center [561, 151] width 875 height 86
click at [591, 168] on p "Inne" at bounding box center [618, 176] width 54 height 37
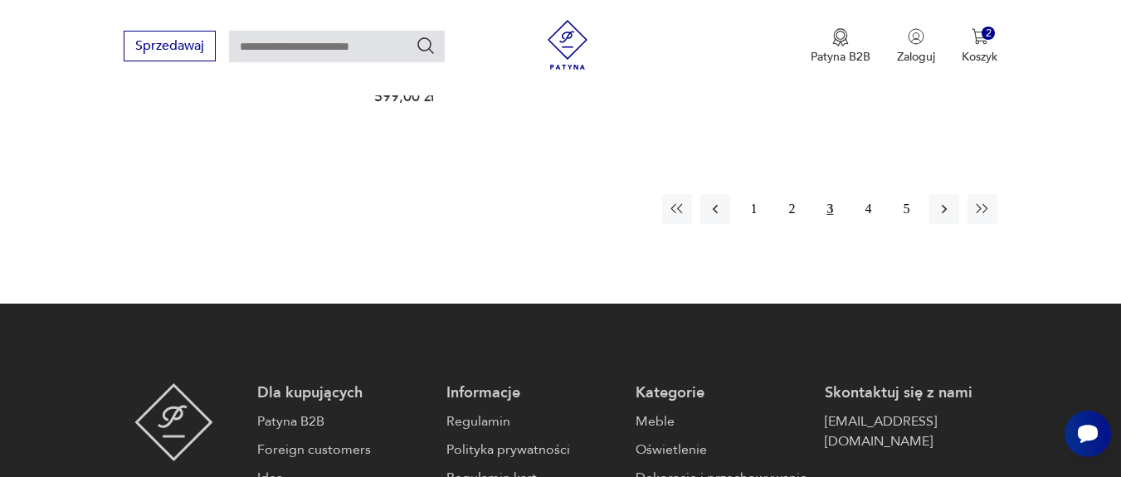
scroll to position [2533, 0]
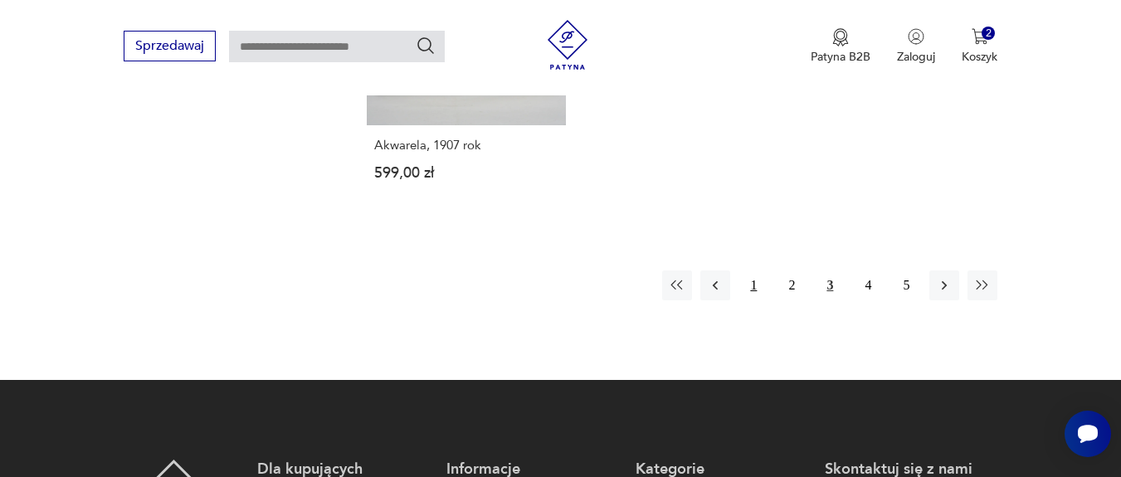
click at [757, 274] on button "1" at bounding box center [754, 286] width 30 height 30
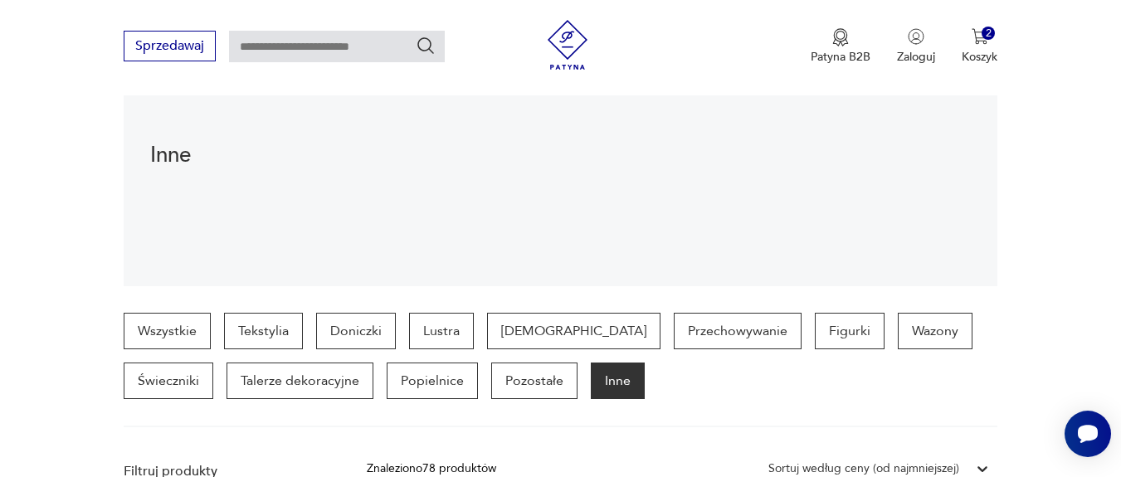
scroll to position [342, 0]
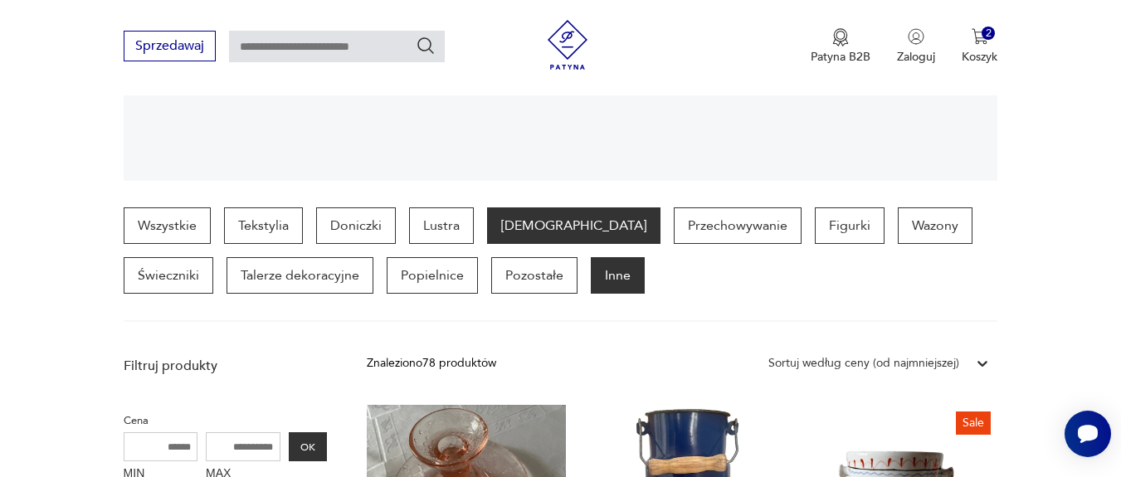
click at [505, 228] on p "Bibeloty" at bounding box center [573, 225] width 173 height 37
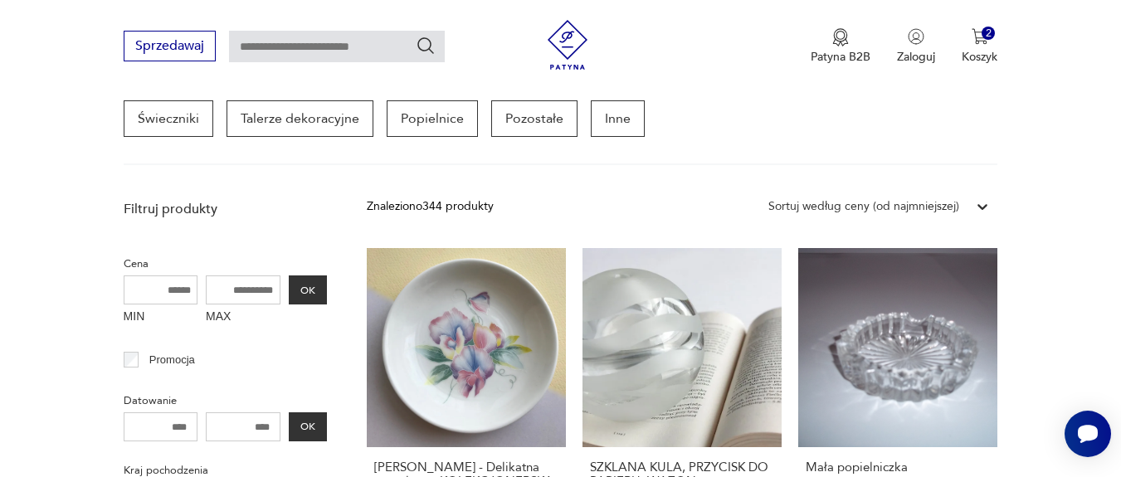
scroll to position [342, 0]
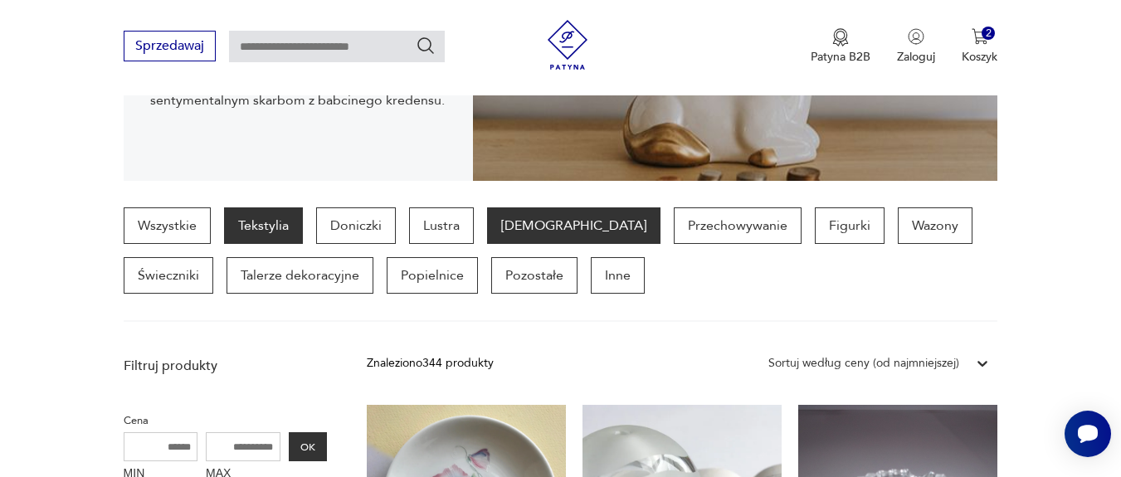
click at [266, 225] on p "Tekstylia" at bounding box center [263, 225] width 79 height 37
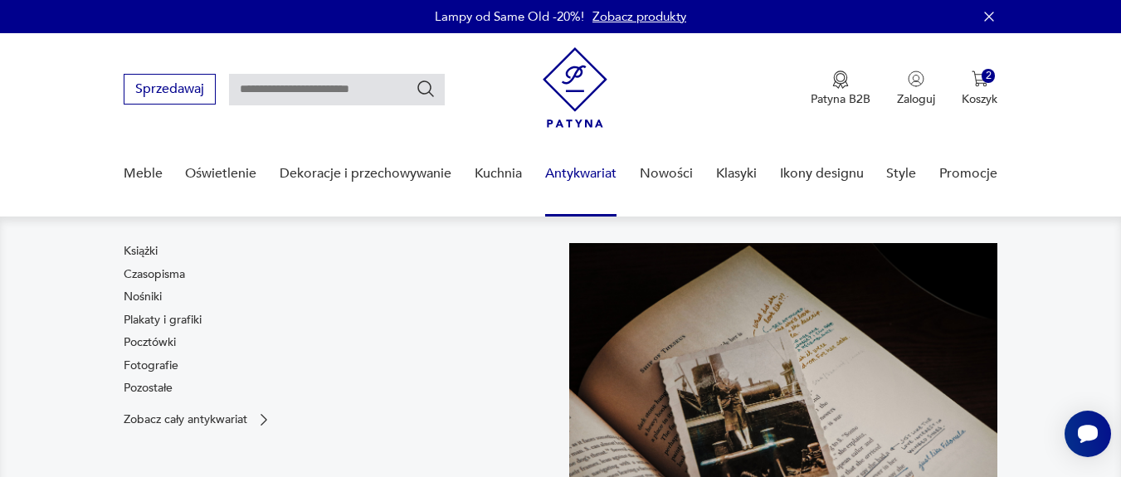
click at [577, 172] on link "Antykwariat" at bounding box center [580, 174] width 71 height 64
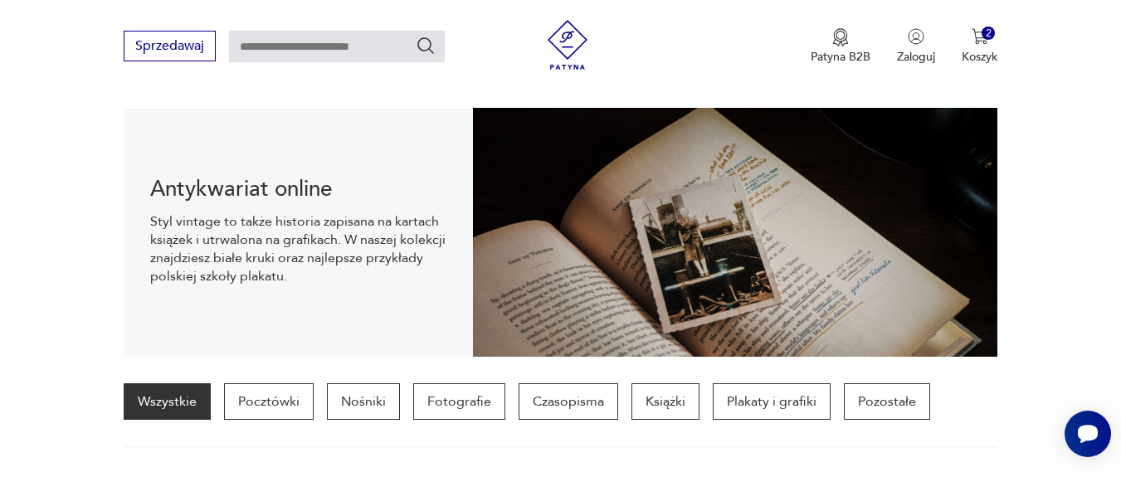
scroll to position [465, 0]
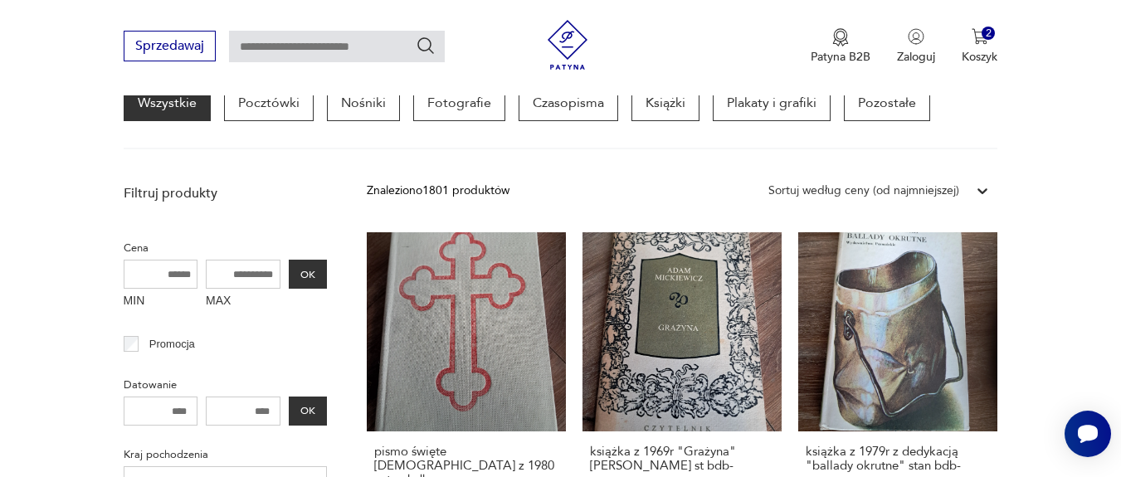
click at [769, 108] on p "Plakaty i grafiki" at bounding box center [772, 103] width 118 height 37
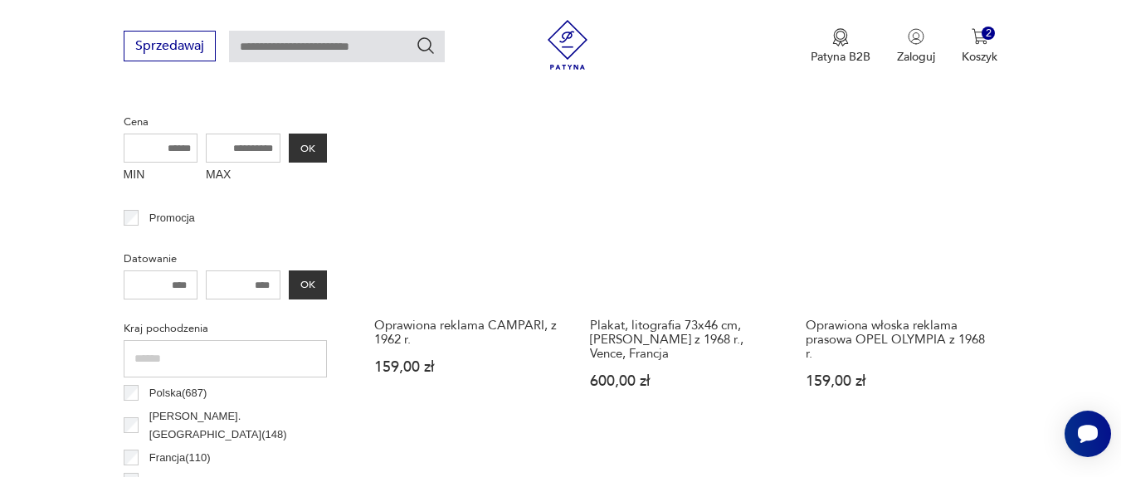
scroll to position [491, 0]
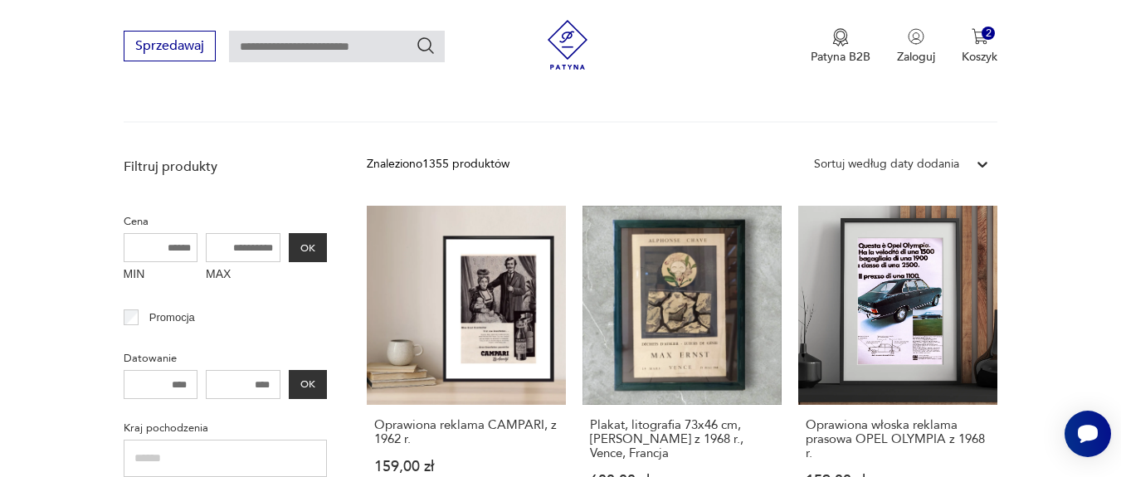
click at [965, 165] on div "Sortuj według daty dodania" at bounding box center [887, 165] width 162 height 22
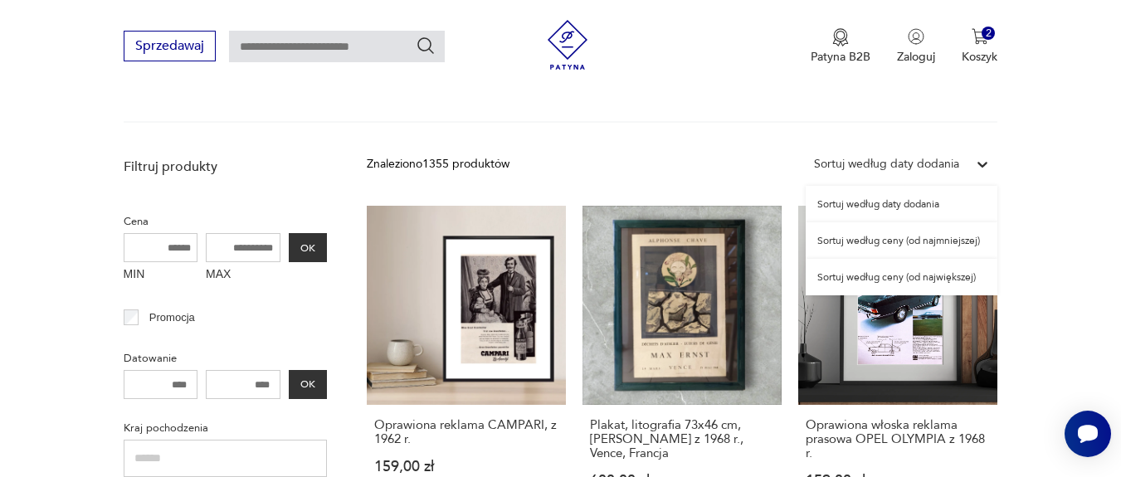
click at [903, 246] on div "Sortuj według ceny (od najmniejszej)" at bounding box center [902, 240] width 192 height 37
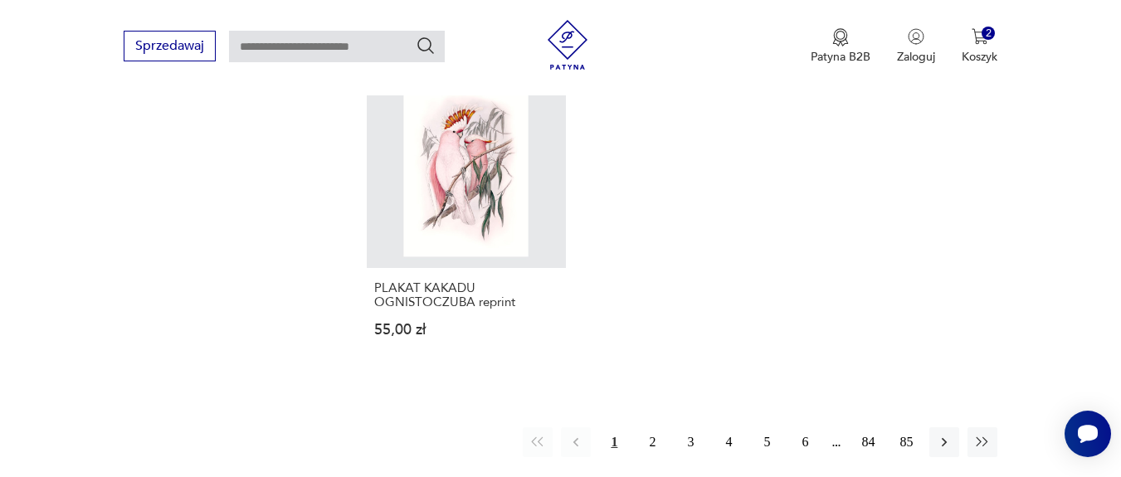
scroll to position [2483, 0]
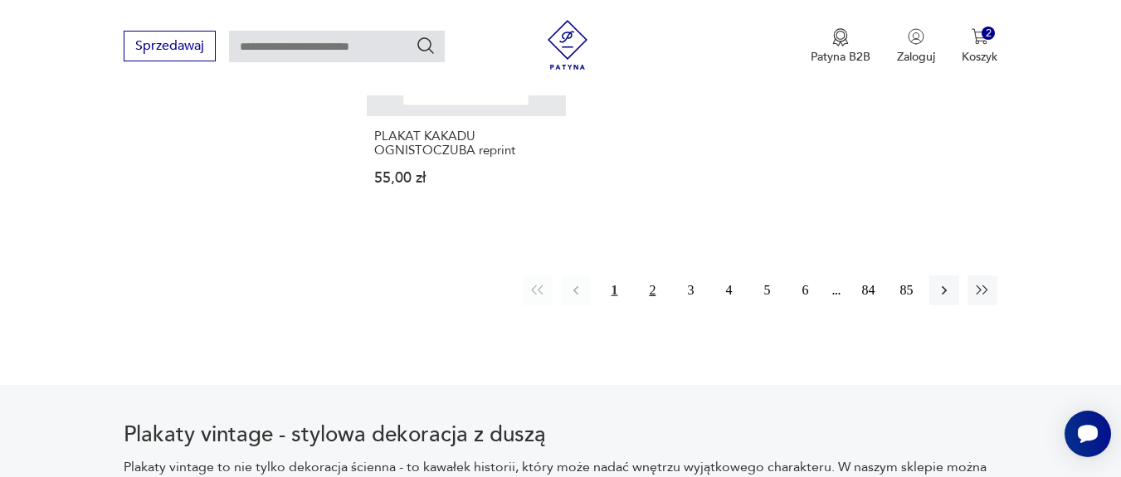
click at [653, 276] on button "2" at bounding box center [652, 291] width 30 height 30
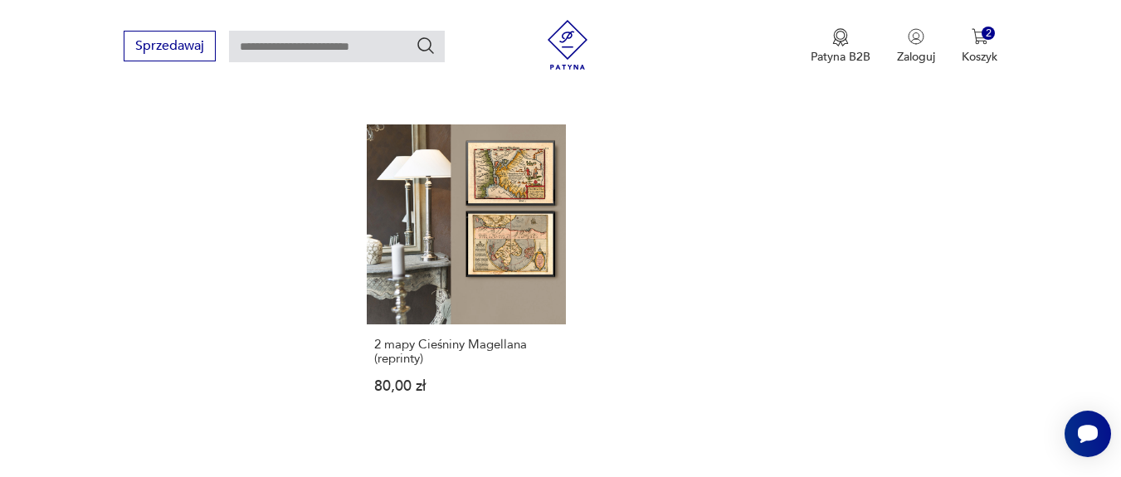
scroll to position [2483, 0]
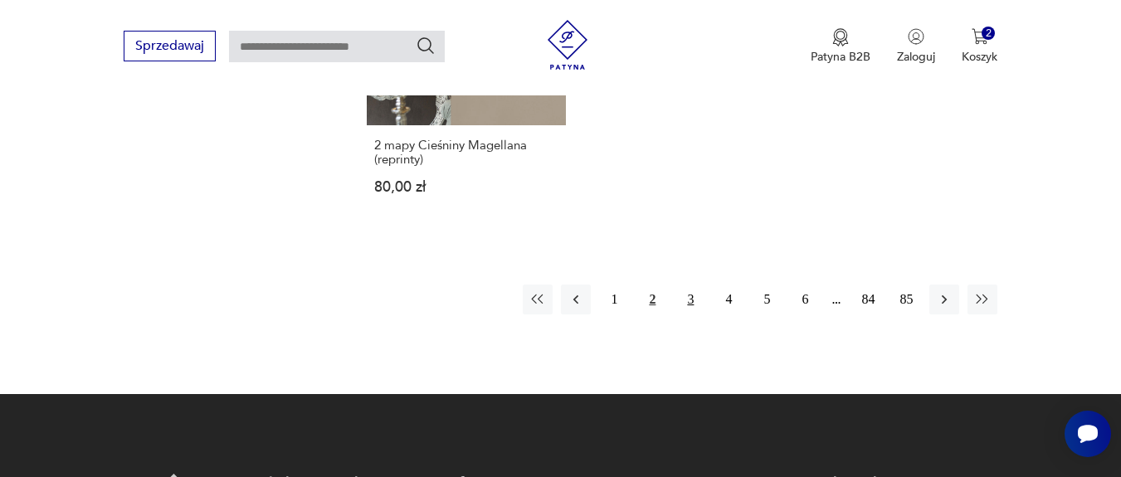
click at [691, 285] on button "3" at bounding box center [691, 300] width 30 height 30
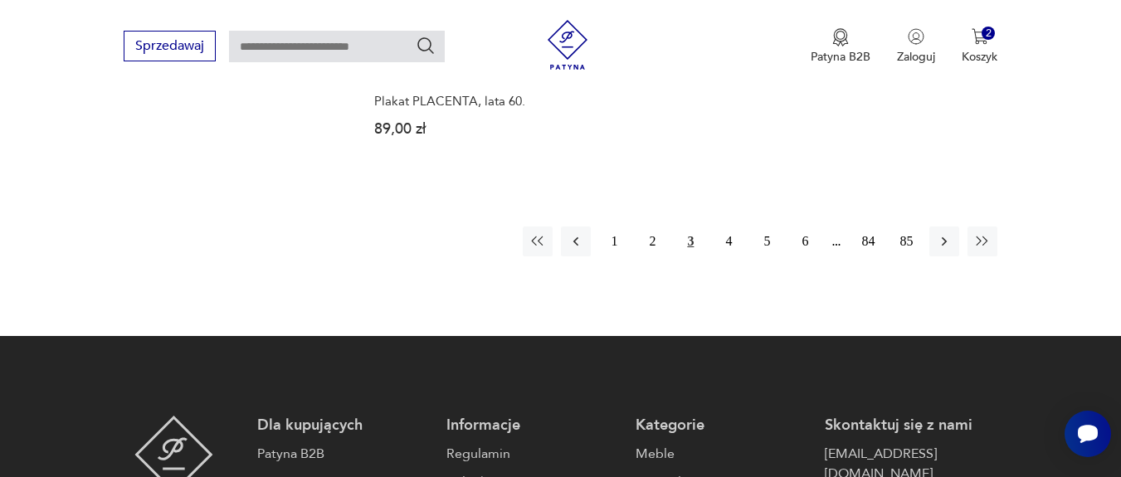
scroll to position [2483, 0]
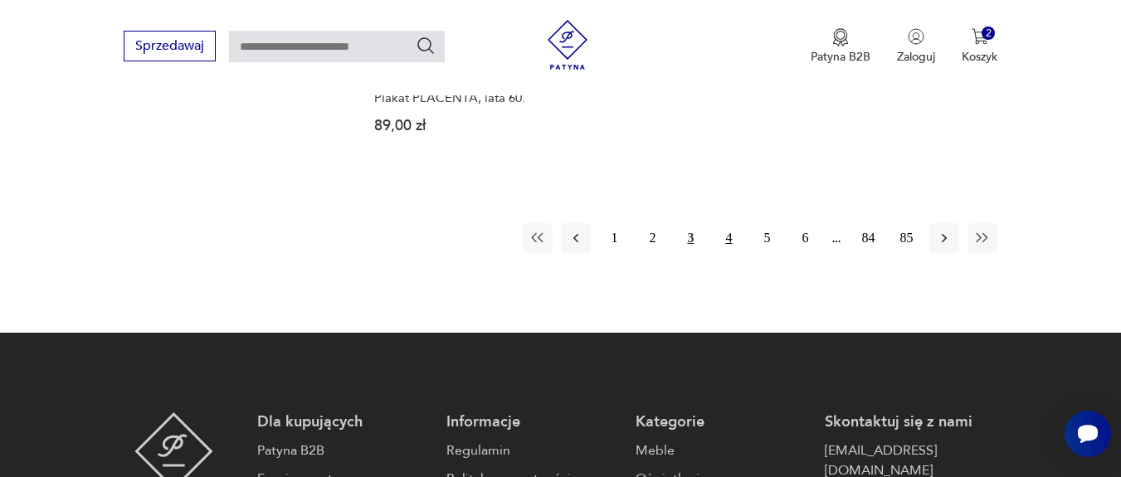
click at [720, 238] on button "4" at bounding box center [729, 238] width 30 height 30
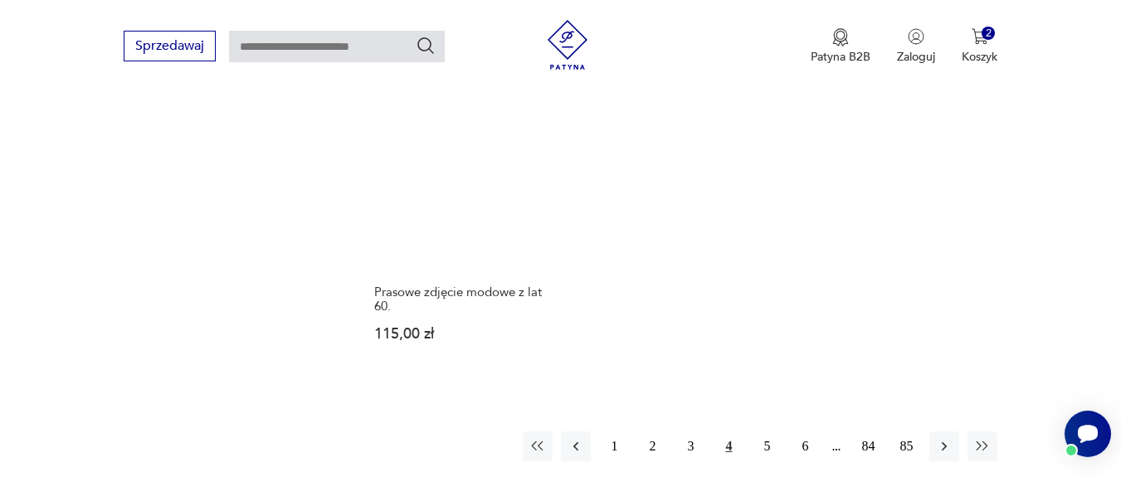
scroll to position [2483, 0]
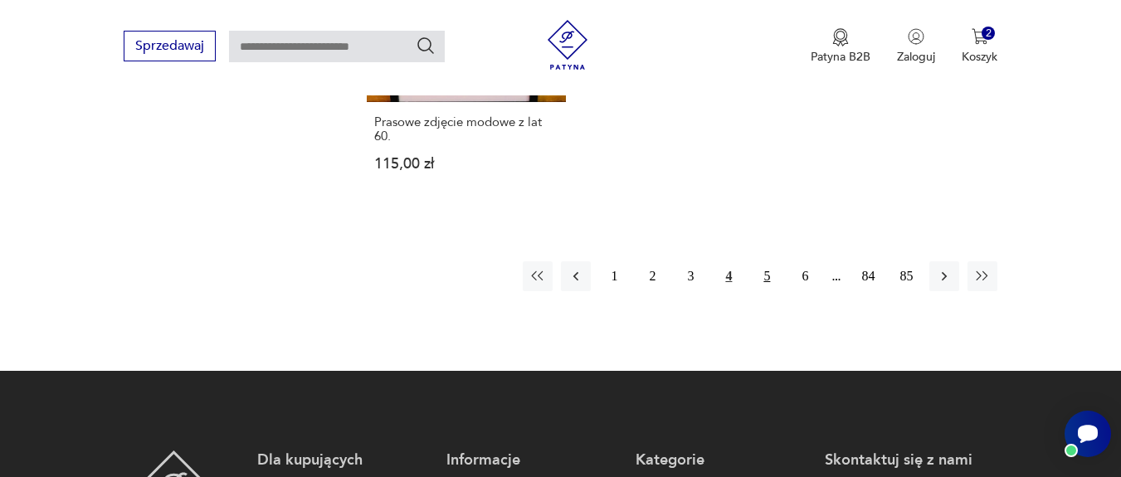
click at [774, 276] on button "5" at bounding box center [767, 276] width 30 height 30
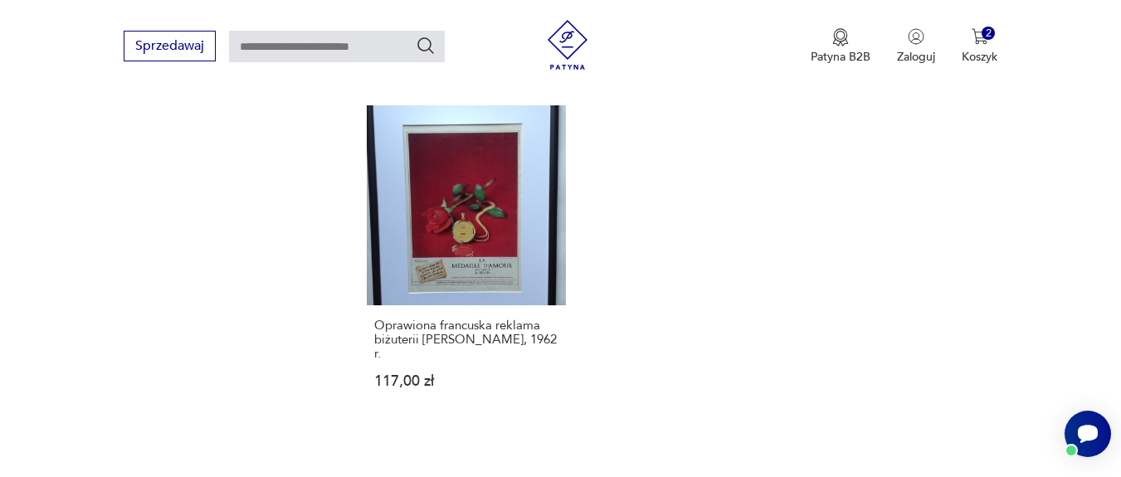
scroll to position [2384, 0]
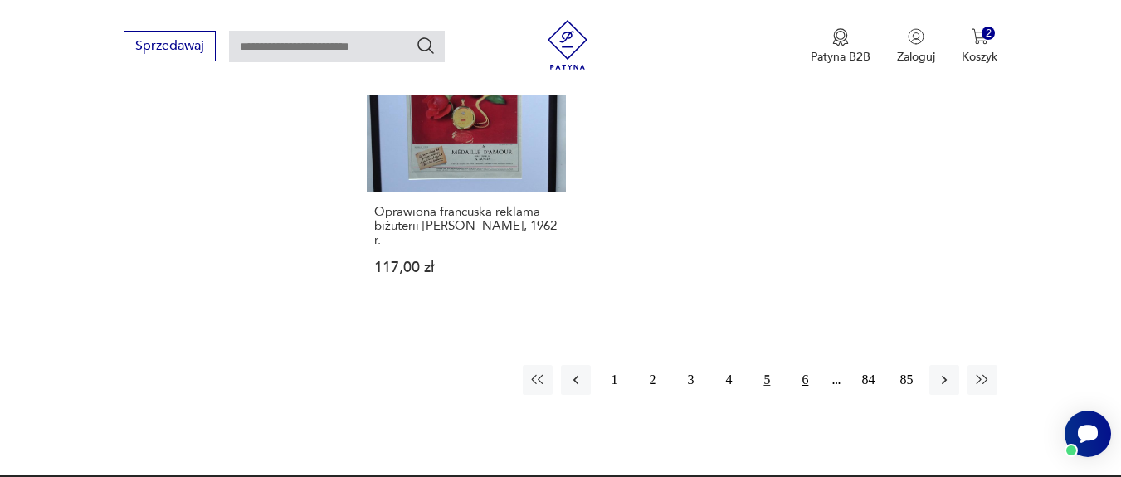
click at [803, 365] on button "6" at bounding box center [805, 380] width 30 height 30
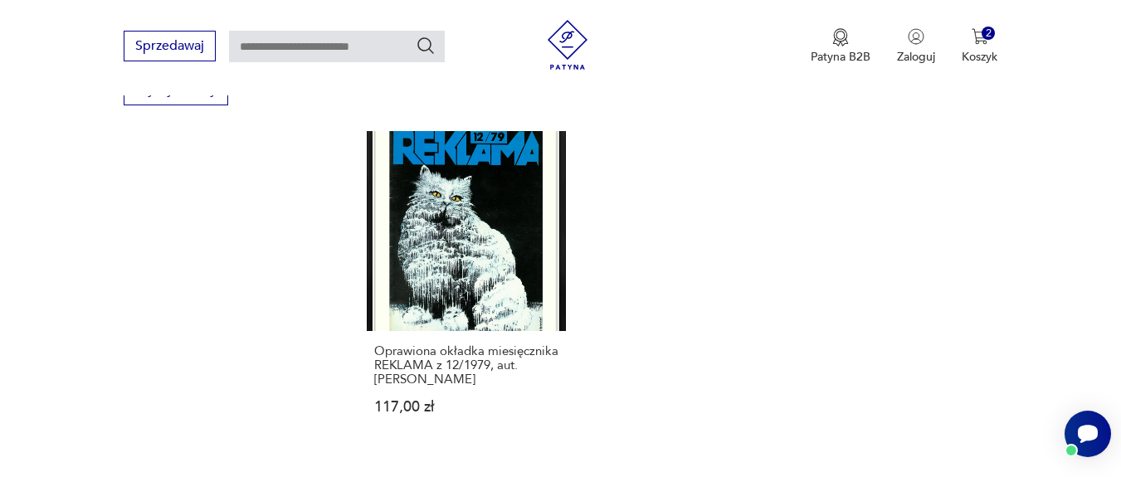
scroll to position [2384, 0]
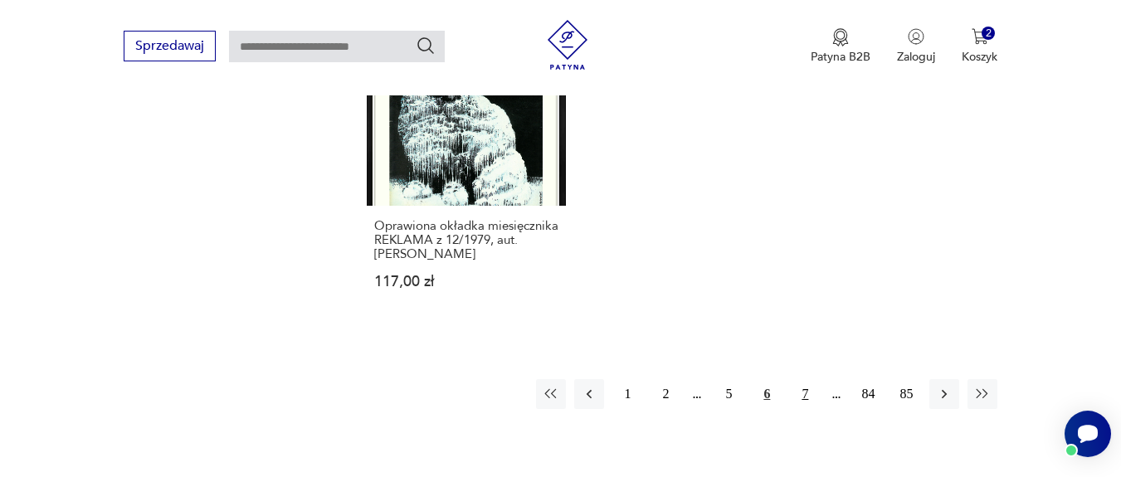
click at [807, 379] on button "7" at bounding box center [805, 394] width 30 height 30
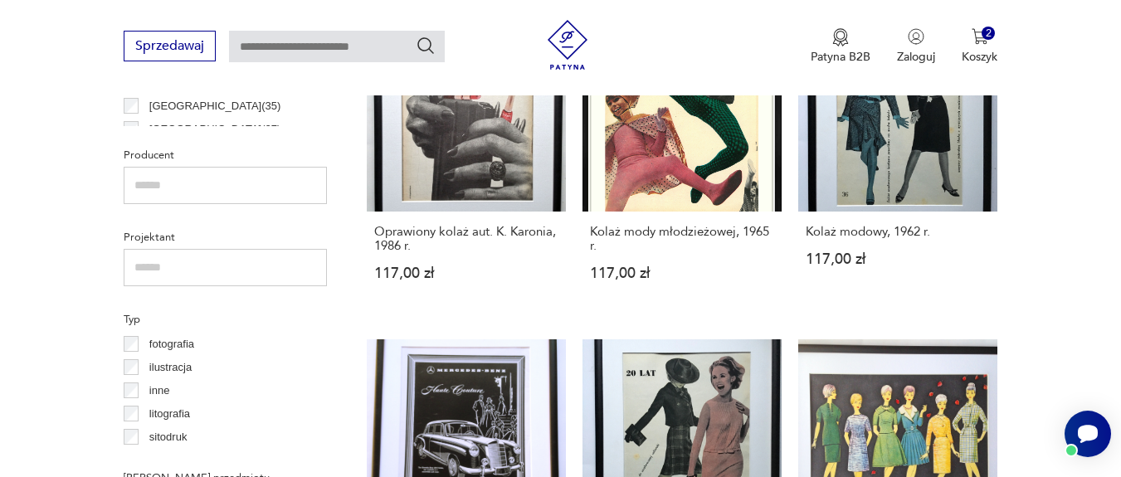
scroll to position [1112, 0]
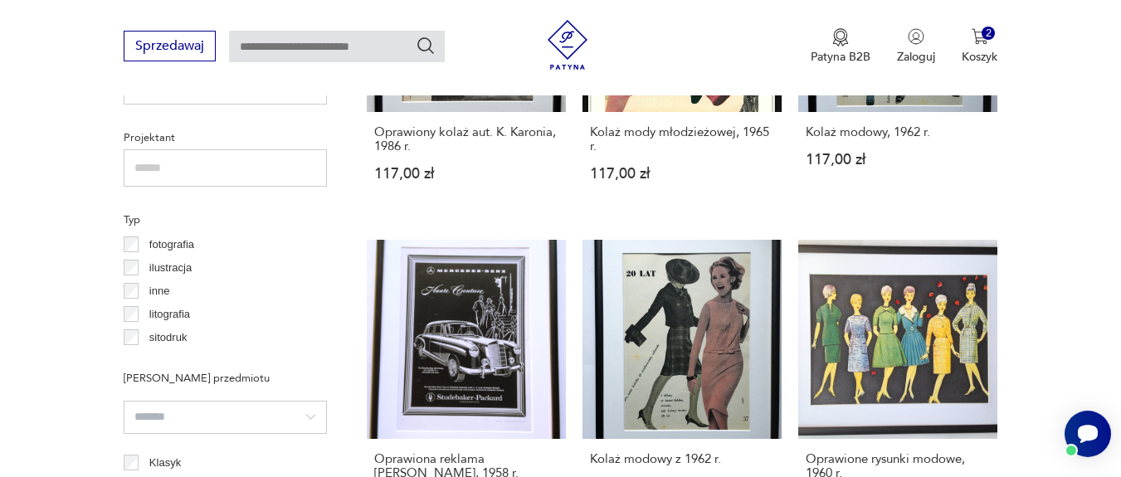
drag, startPoint x: 1065, startPoint y: 207, endPoint x: 1081, endPoint y: 120, distance: 89.4
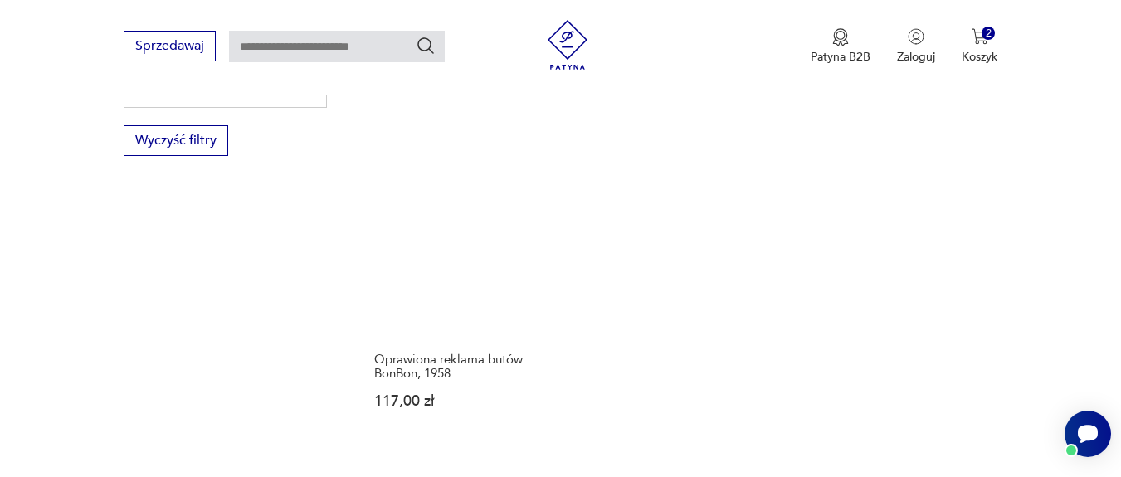
scroll to position [2407, 0]
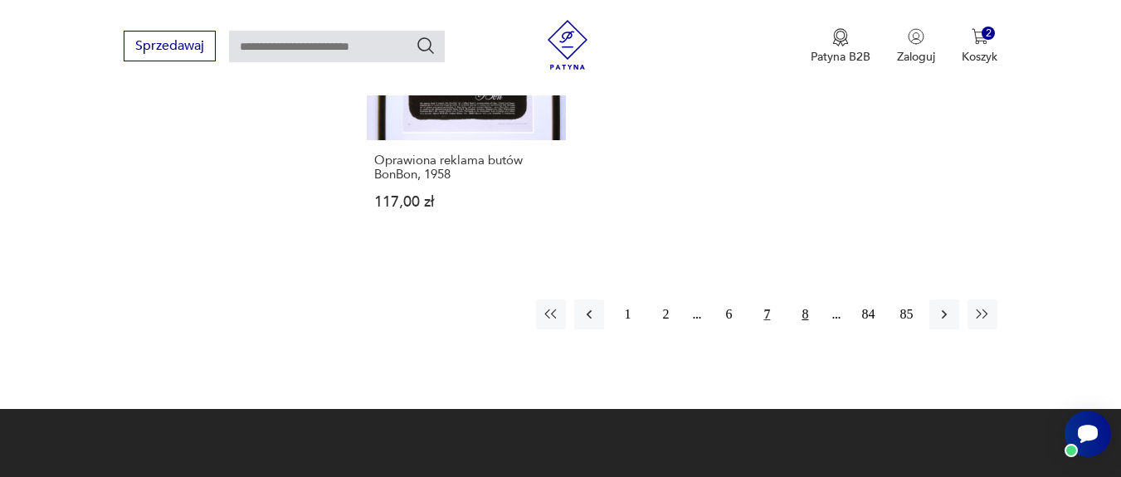
click at [803, 316] on button "8" at bounding box center [805, 315] width 30 height 30
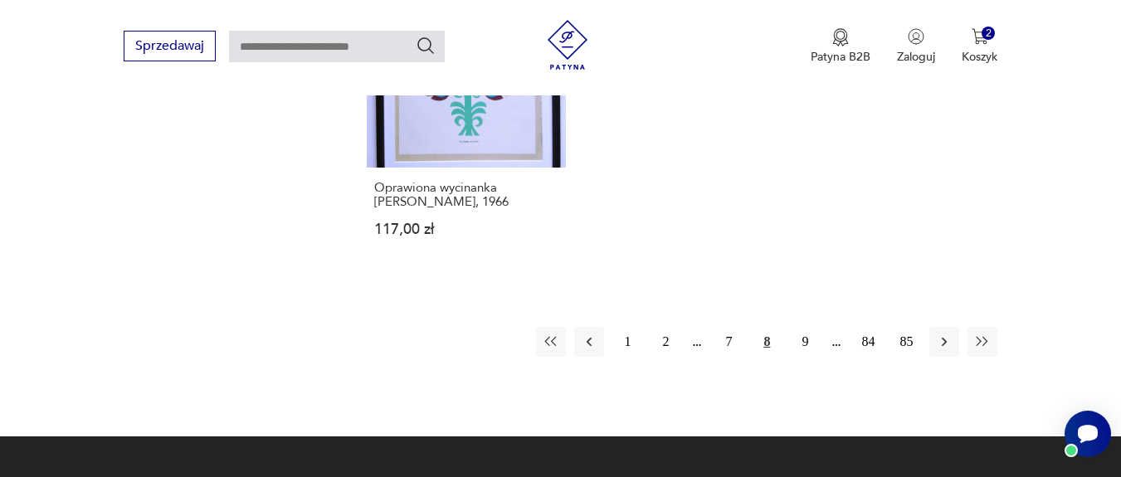
scroll to position [2616, 0]
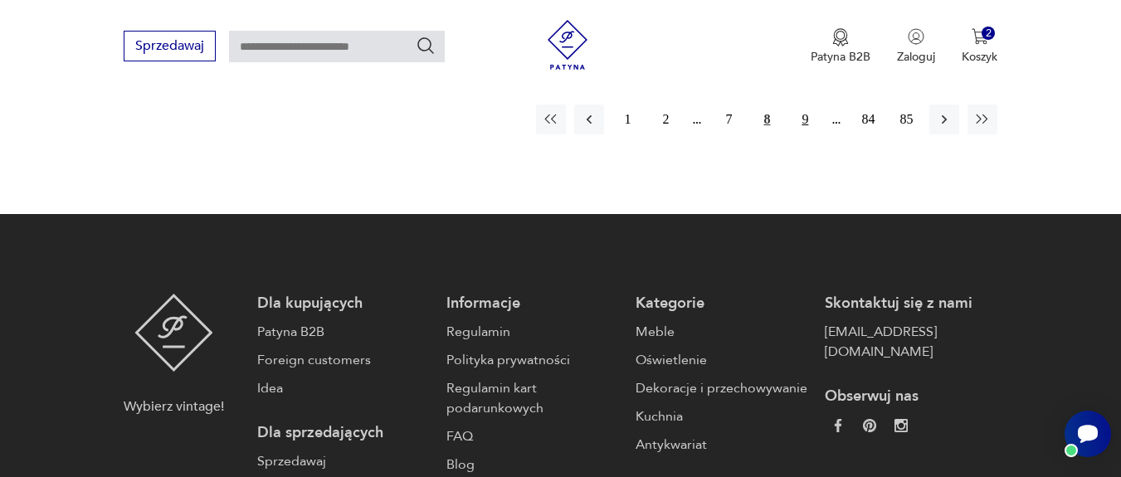
click at [808, 122] on button "9" at bounding box center [805, 120] width 30 height 30
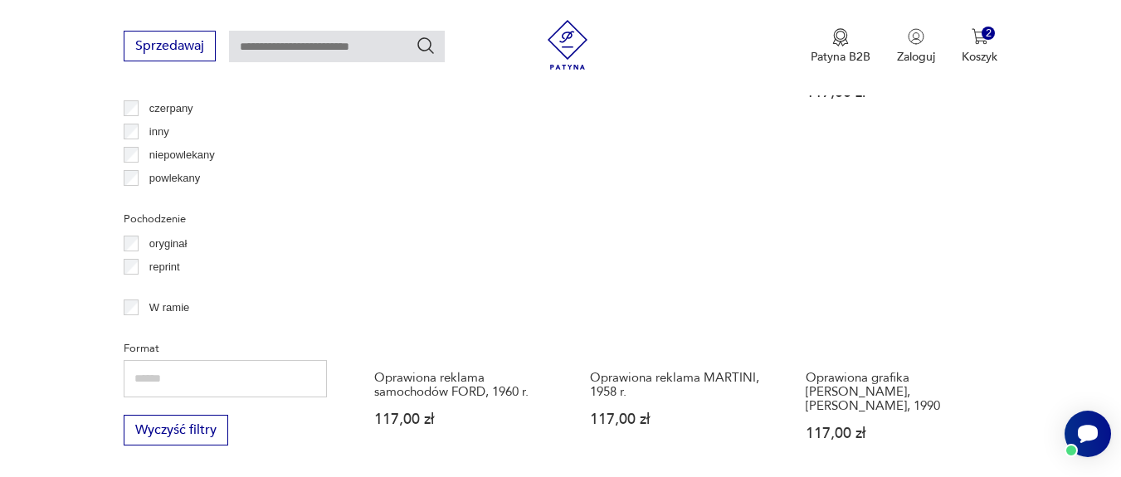
scroll to position [1886, 0]
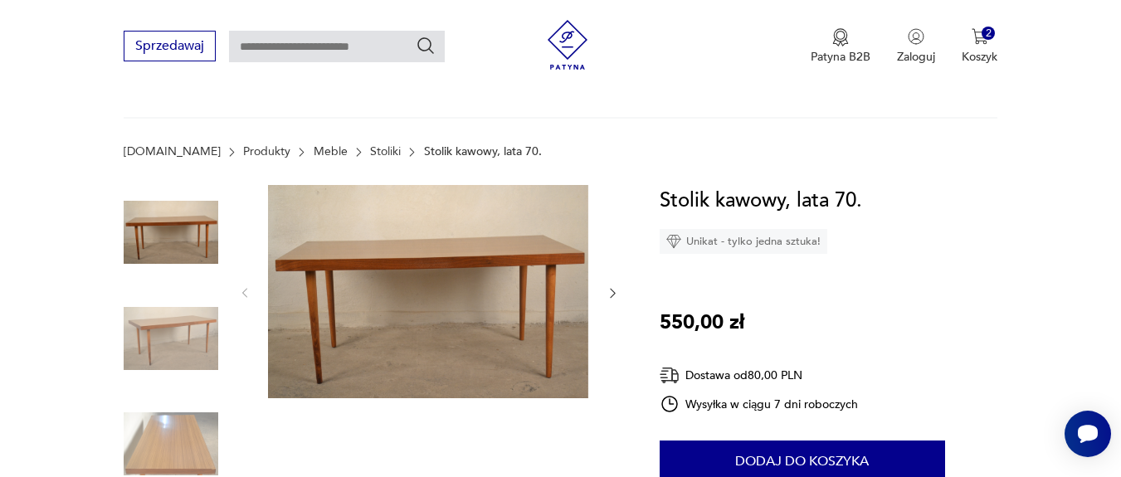
scroll to position [199, 0]
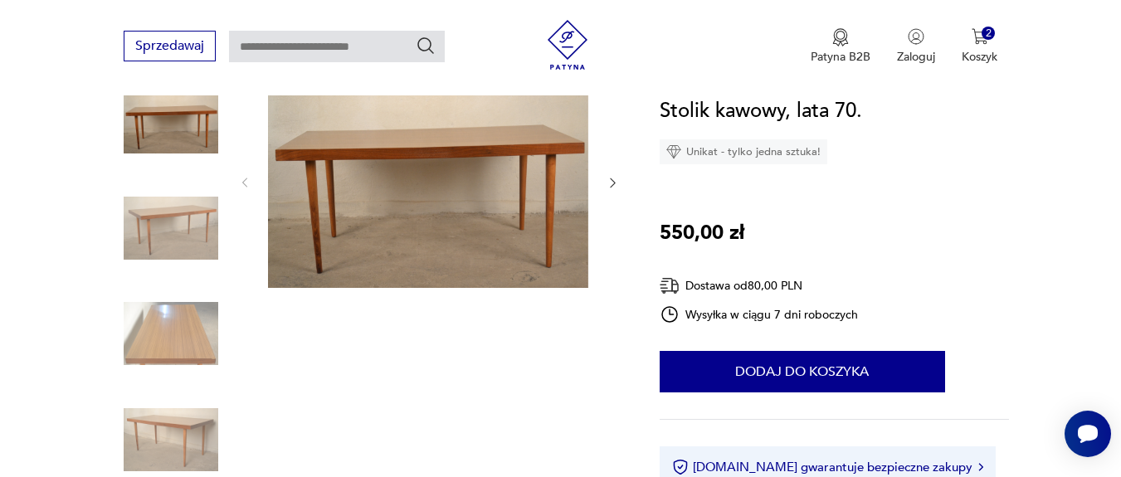
click at [614, 185] on icon "button" at bounding box center [613, 183] width 14 height 14
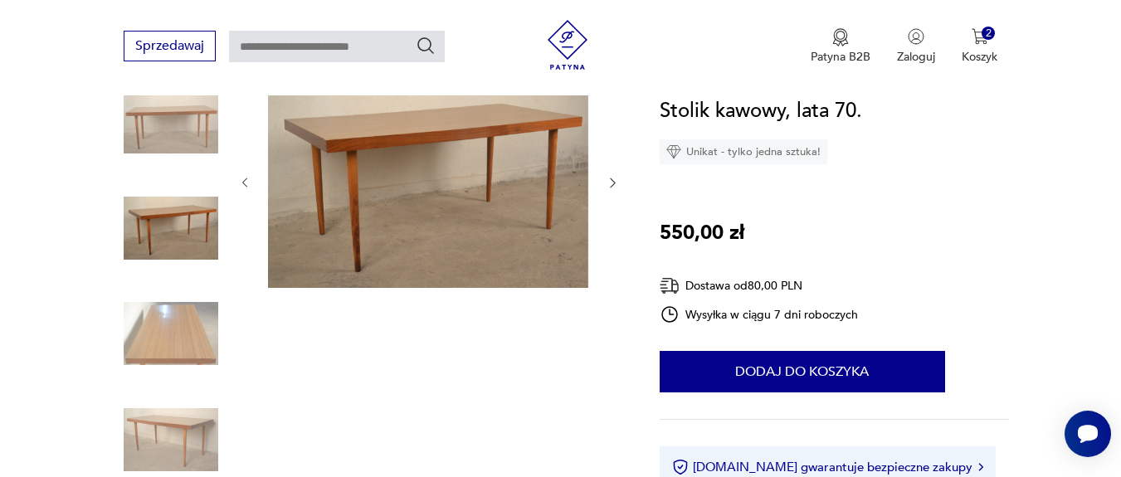
click at [614, 185] on icon "button" at bounding box center [613, 183] width 14 height 14
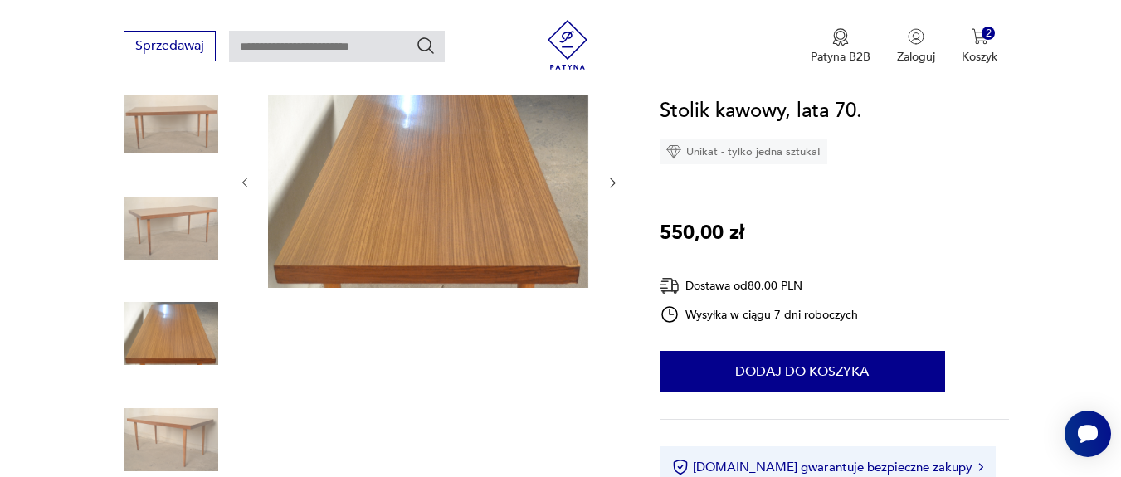
click at [614, 185] on icon "button" at bounding box center [613, 183] width 14 height 14
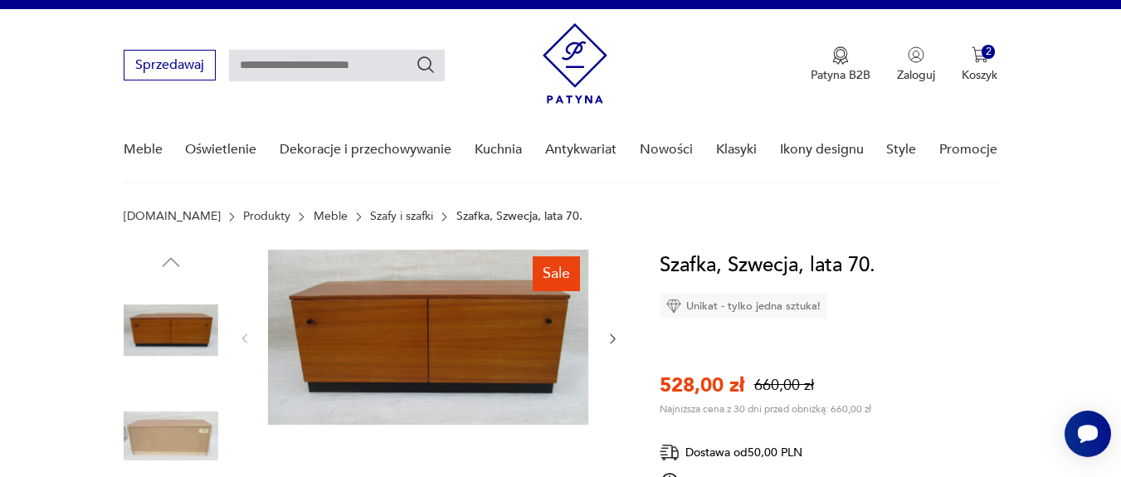
scroll to position [100, 0]
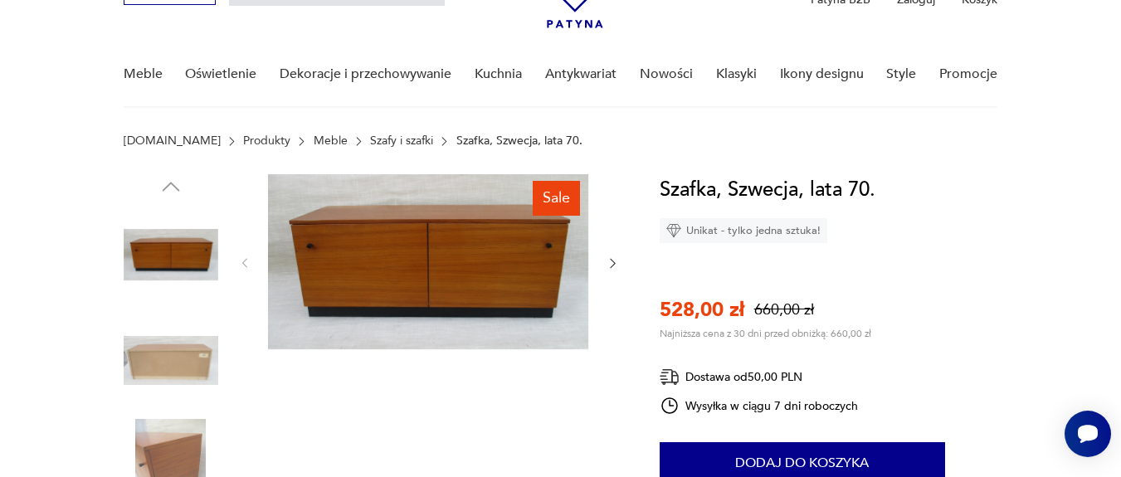
click at [617, 260] on icon "button" at bounding box center [613, 263] width 14 height 14
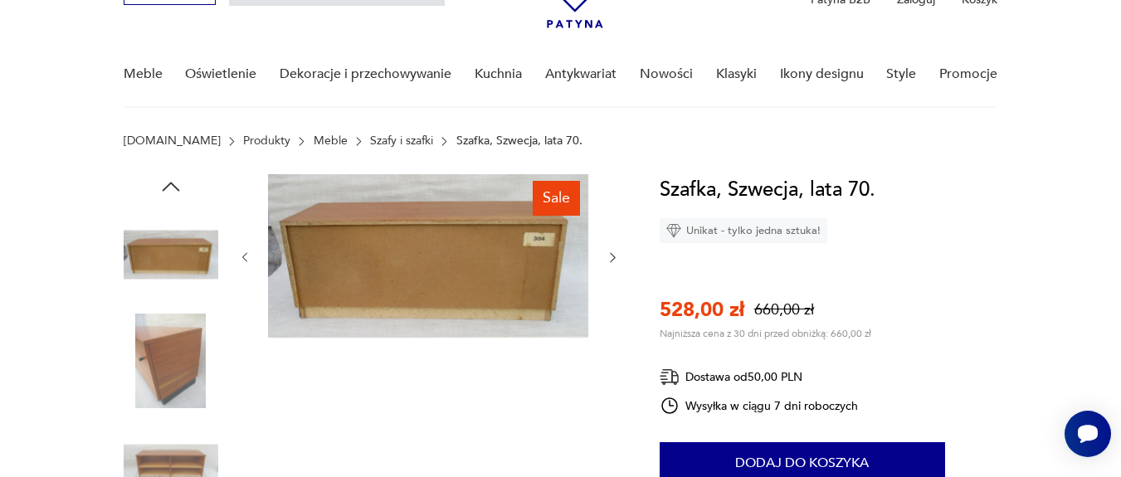
click at [617, 260] on icon "button" at bounding box center [613, 258] width 14 height 14
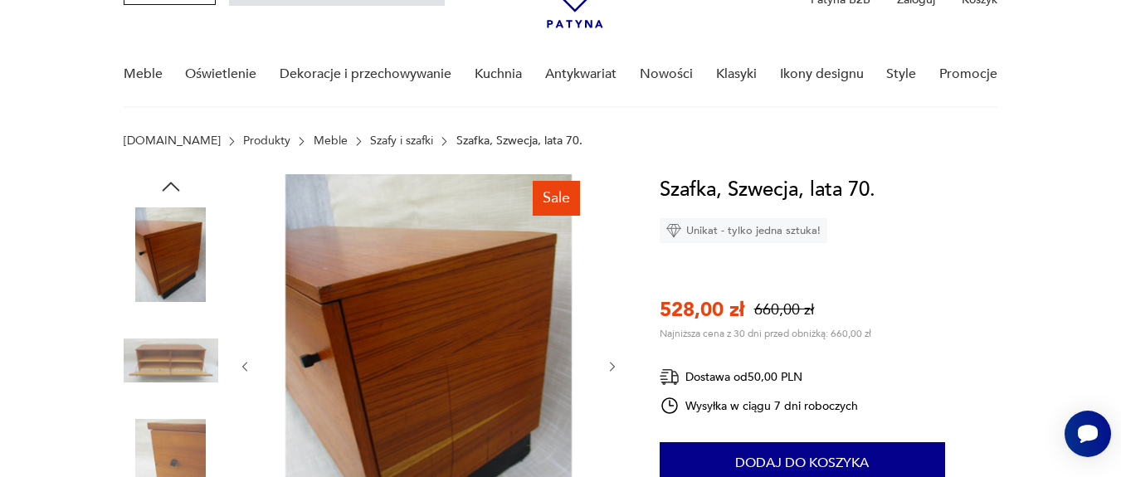
click at [608, 366] on icon "button" at bounding box center [613, 367] width 14 height 14
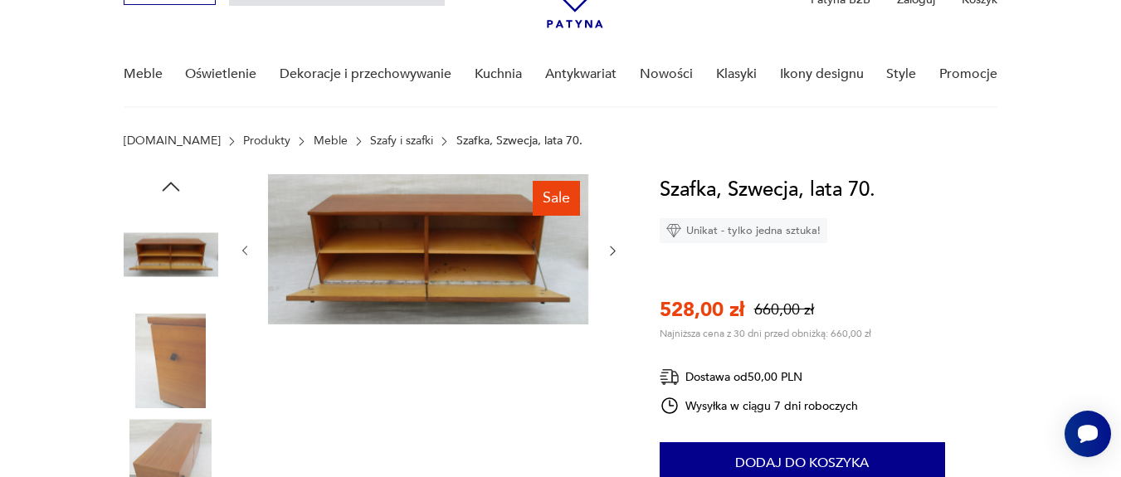
click at [608, 256] on icon "button" at bounding box center [613, 251] width 14 height 14
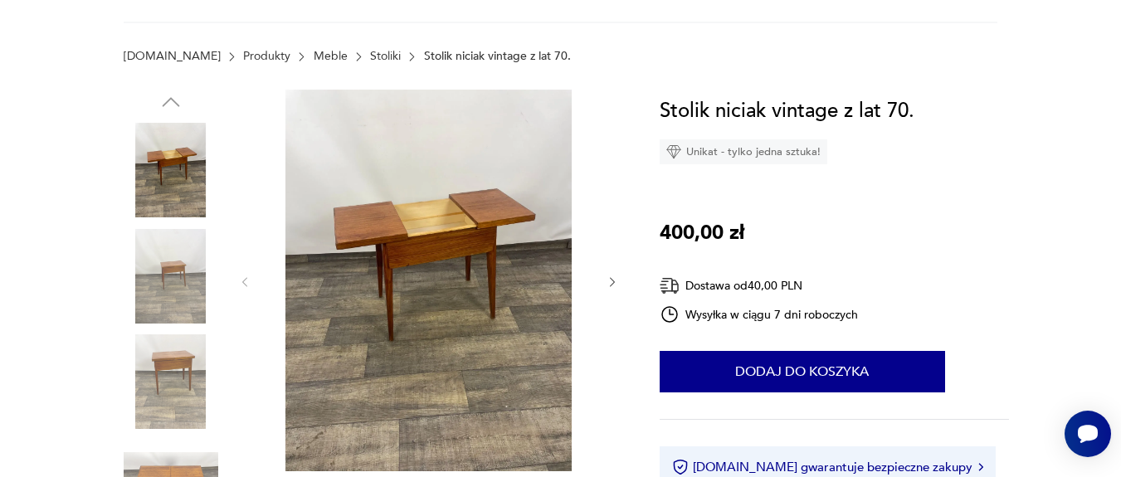
scroll to position [199, 0]
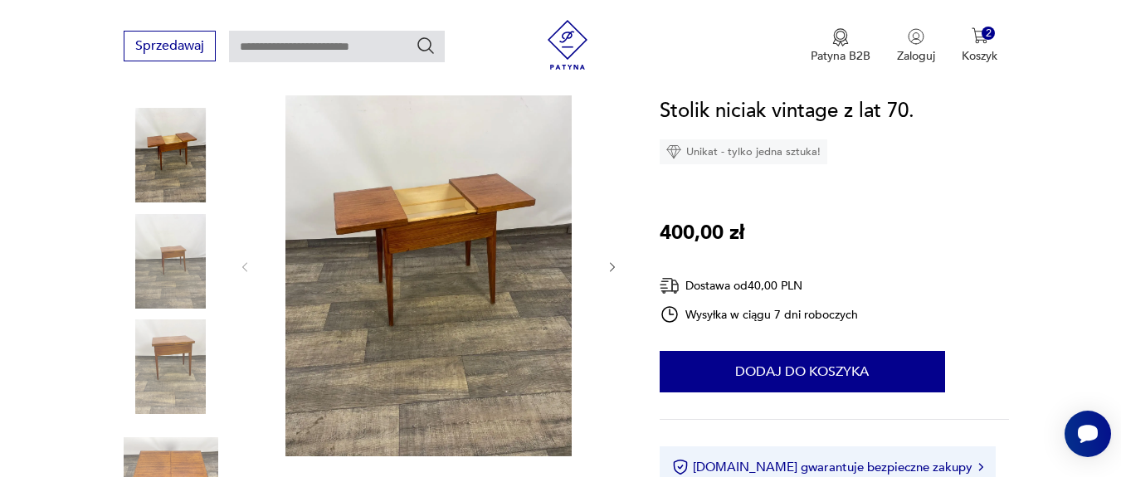
click at [489, 251] on img at bounding box center [428, 266] width 320 height 382
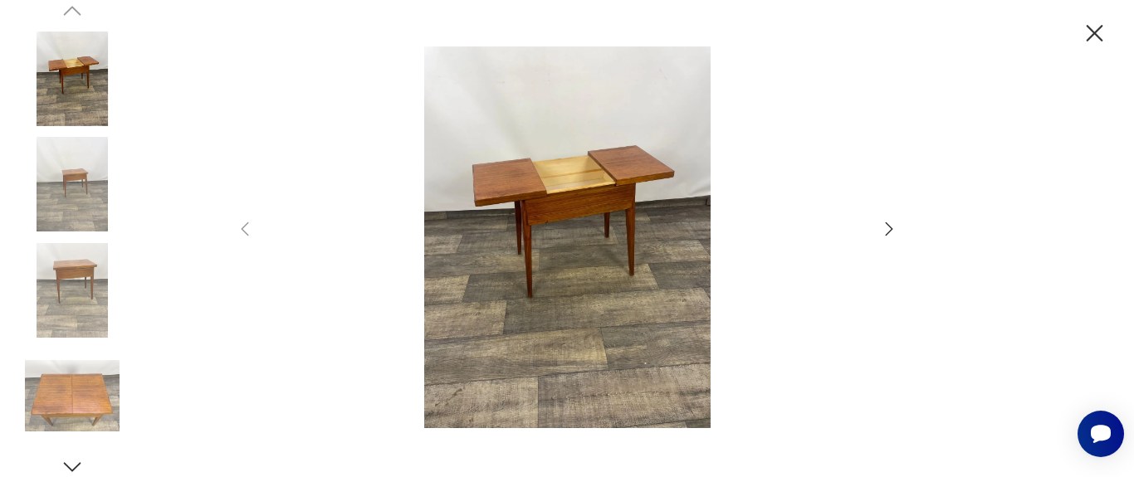
click at [894, 224] on icon "button" at bounding box center [889, 229] width 20 height 20
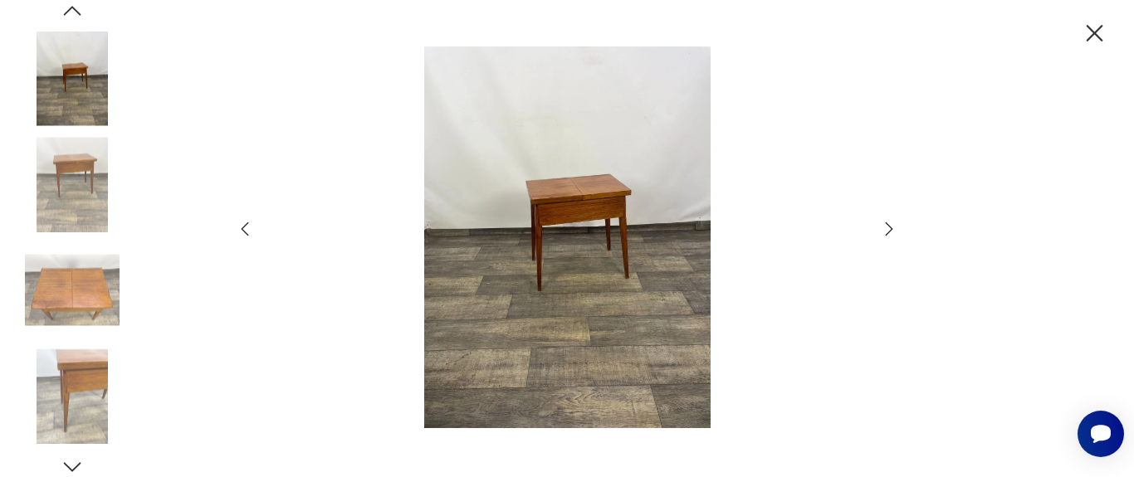
click at [893, 224] on icon "button" at bounding box center [889, 229] width 20 height 20
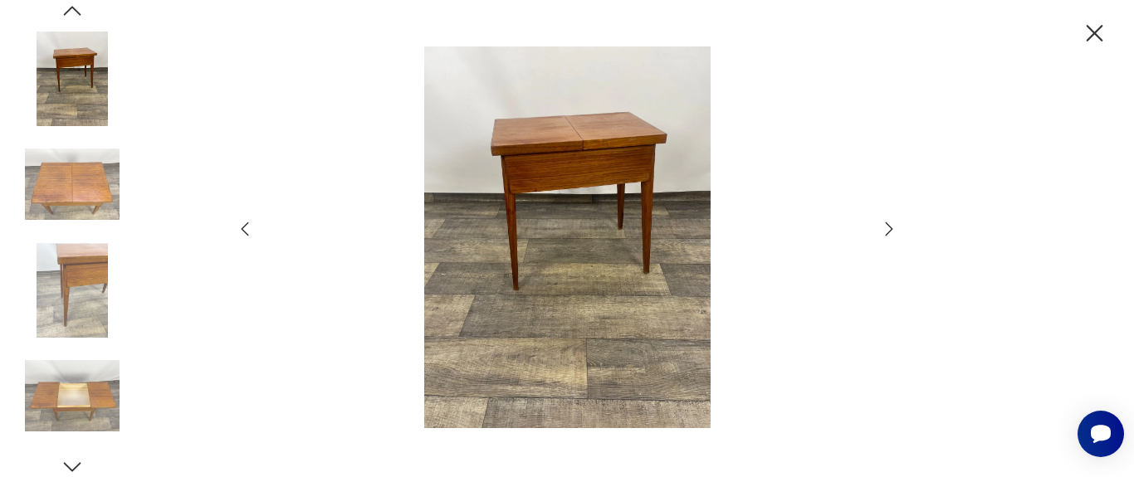
click at [891, 224] on icon "button" at bounding box center [889, 229] width 20 height 20
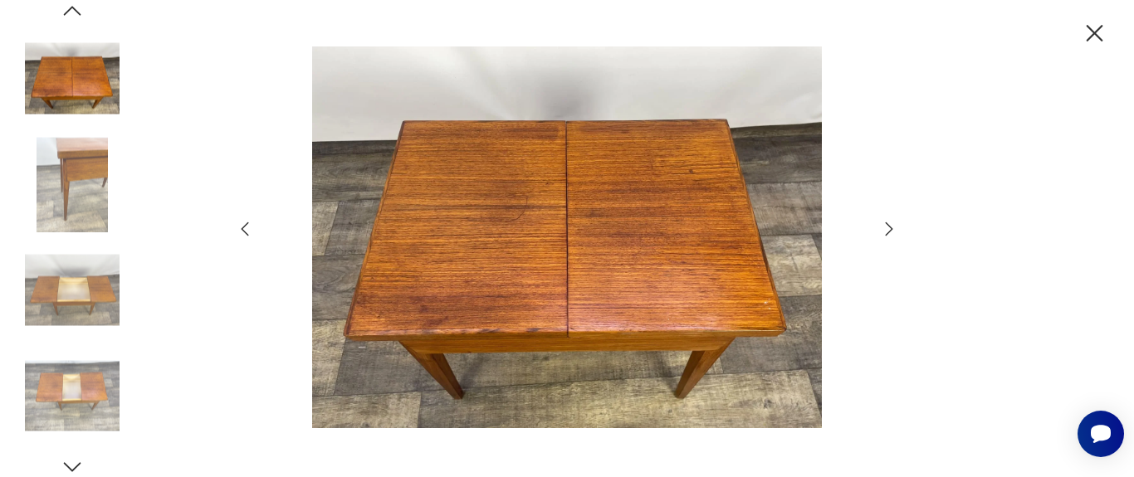
click at [891, 224] on icon "button" at bounding box center [889, 229] width 20 height 20
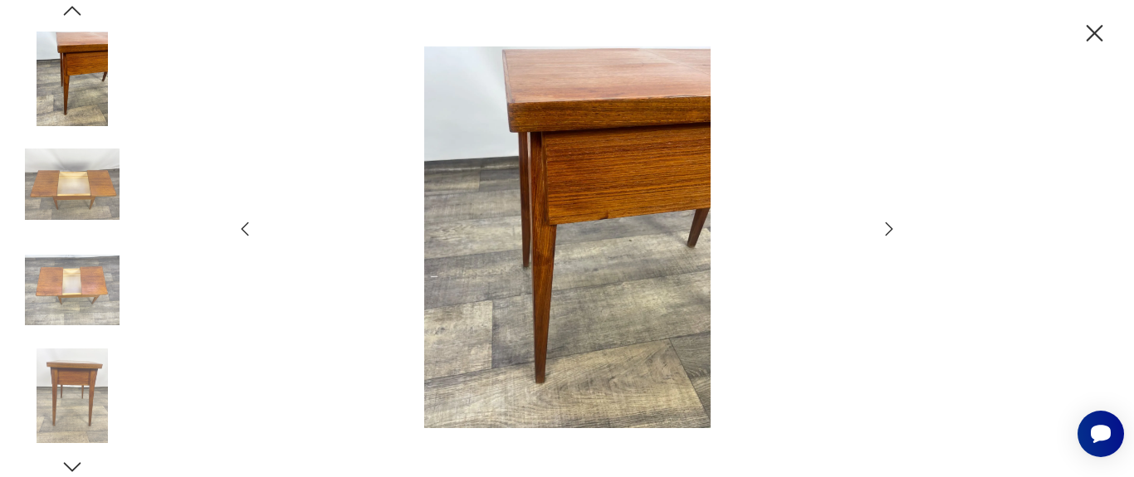
click at [891, 224] on icon "button" at bounding box center [889, 229] width 20 height 20
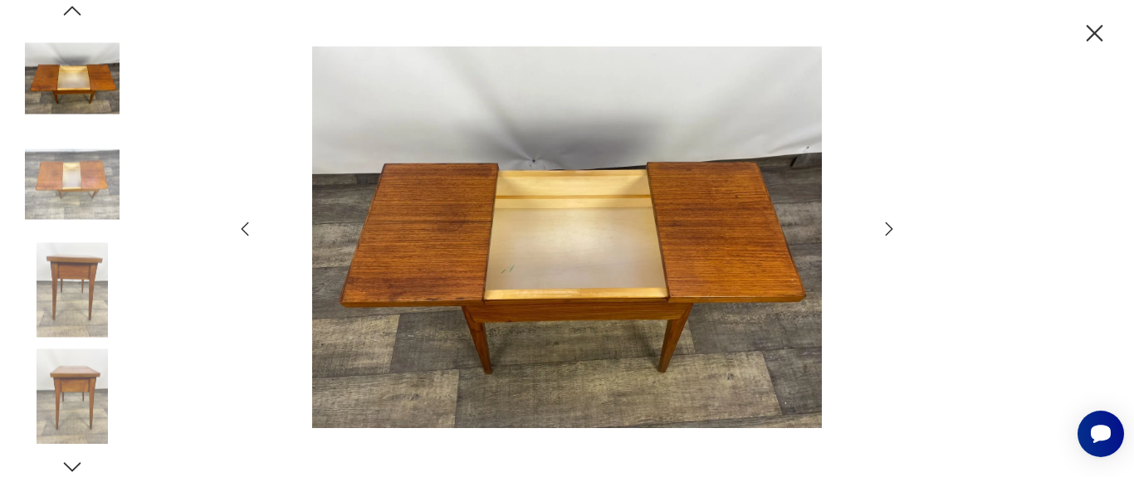
click at [891, 224] on icon "button" at bounding box center [889, 229] width 20 height 20
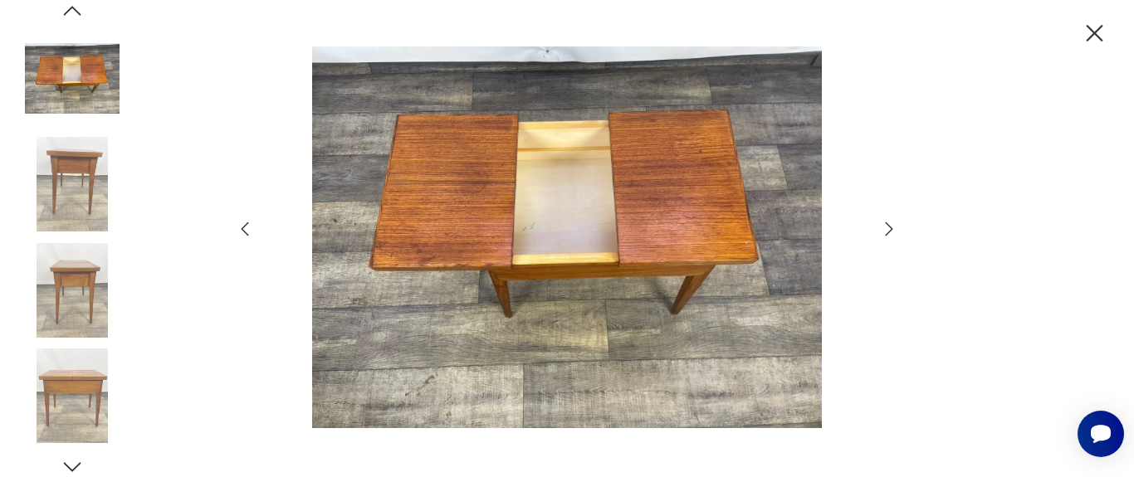
click at [891, 224] on icon "button" at bounding box center [889, 229] width 20 height 20
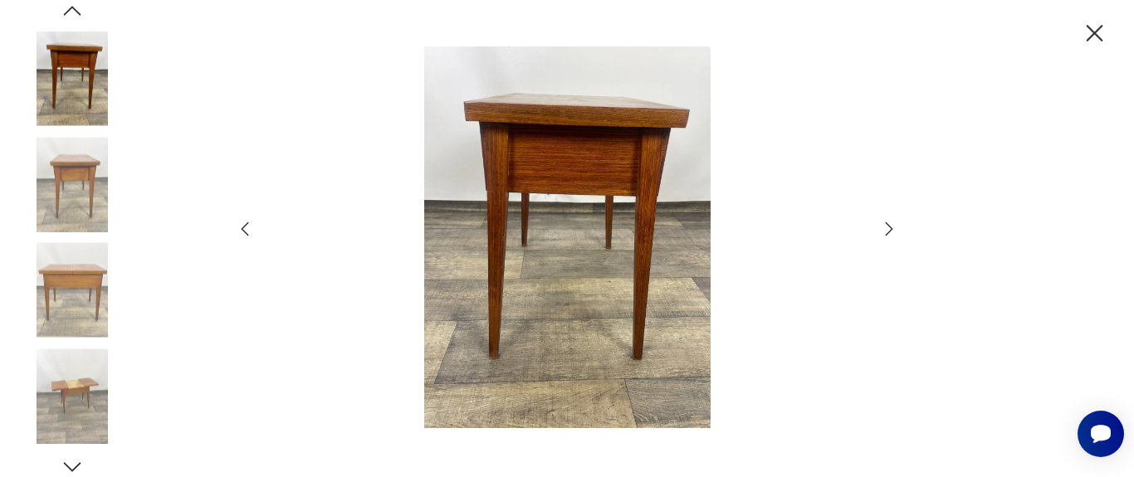
click at [891, 224] on icon "button" at bounding box center [889, 229] width 20 height 20
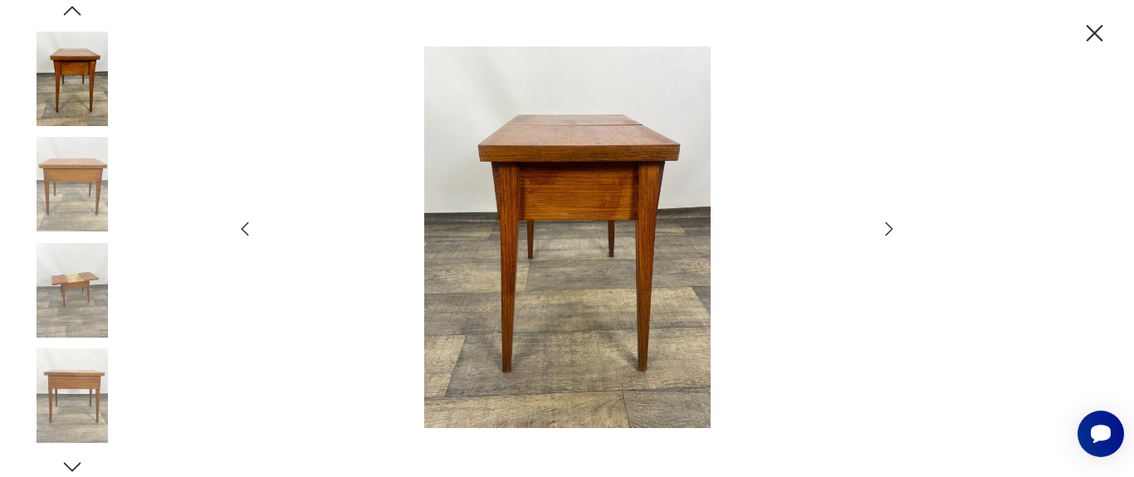
click at [891, 223] on icon "button" at bounding box center [889, 229] width 20 height 20
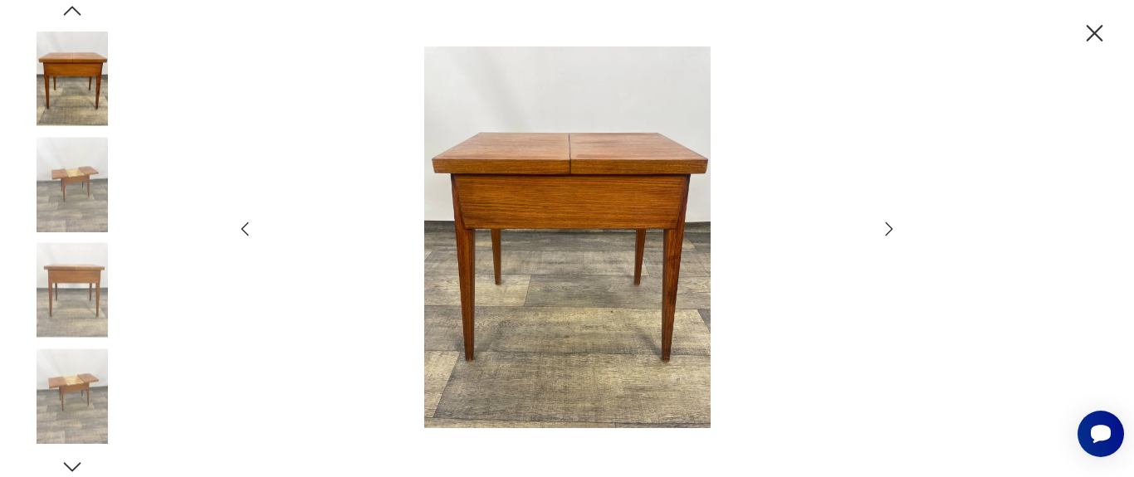
click at [891, 223] on icon "button" at bounding box center [889, 229] width 20 height 20
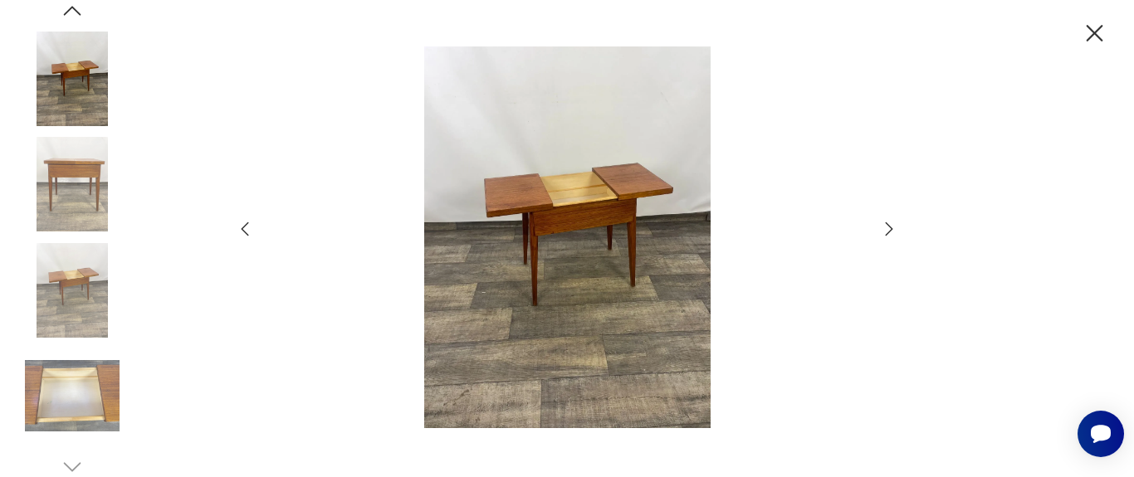
click at [891, 223] on icon "button" at bounding box center [889, 229] width 20 height 20
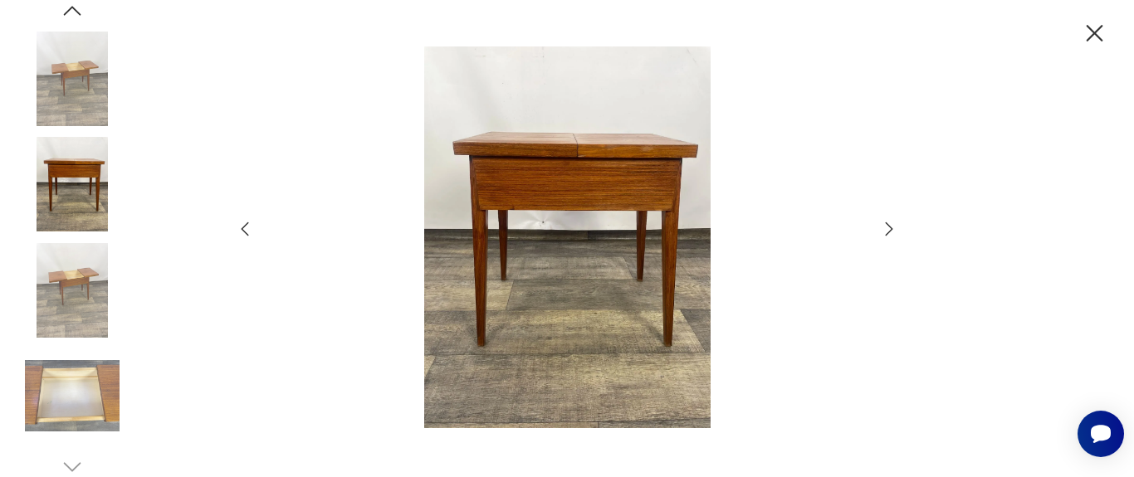
click at [891, 223] on icon "button" at bounding box center [889, 229] width 20 height 20
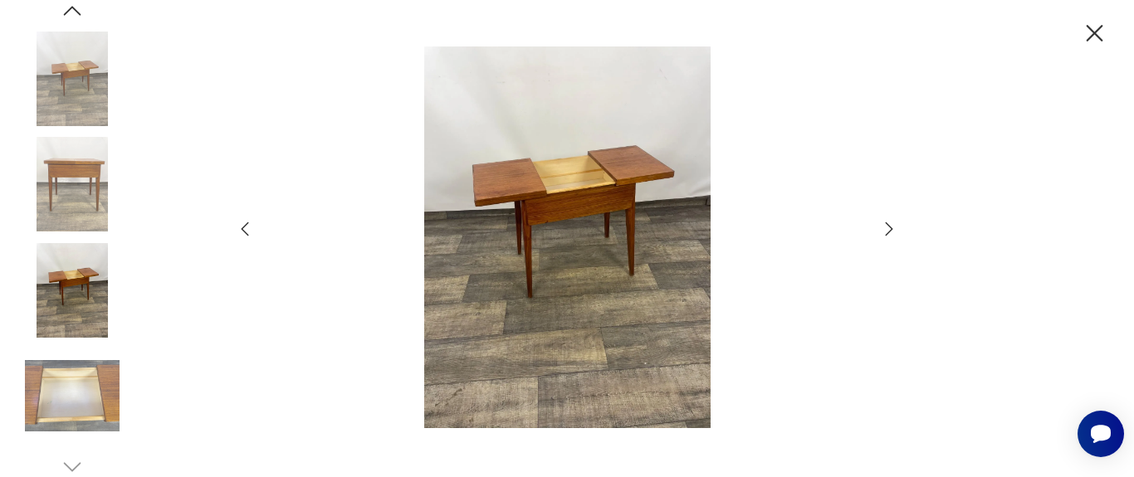
click at [891, 223] on icon "button" at bounding box center [889, 229] width 20 height 20
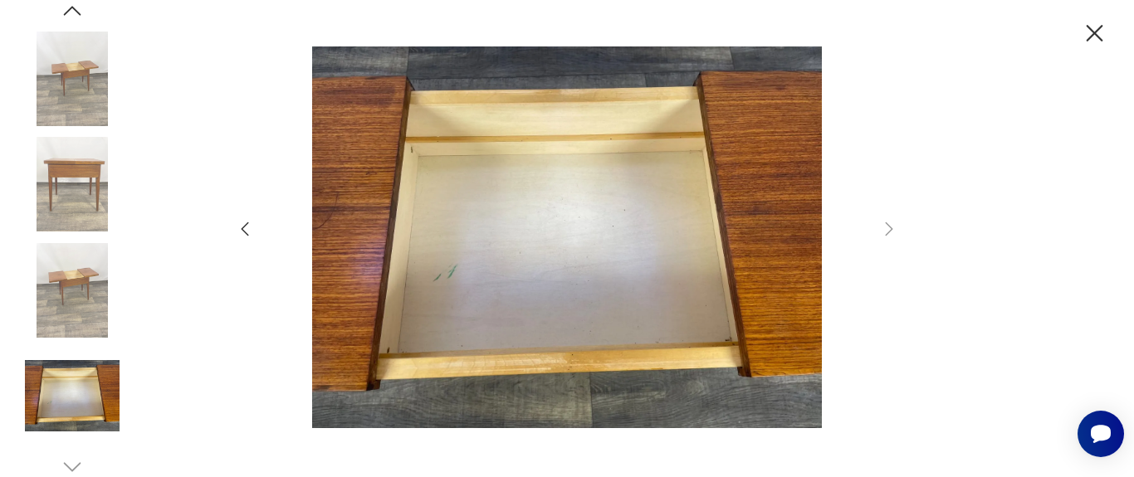
click at [1101, 31] on icon "button" at bounding box center [1094, 33] width 29 height 29
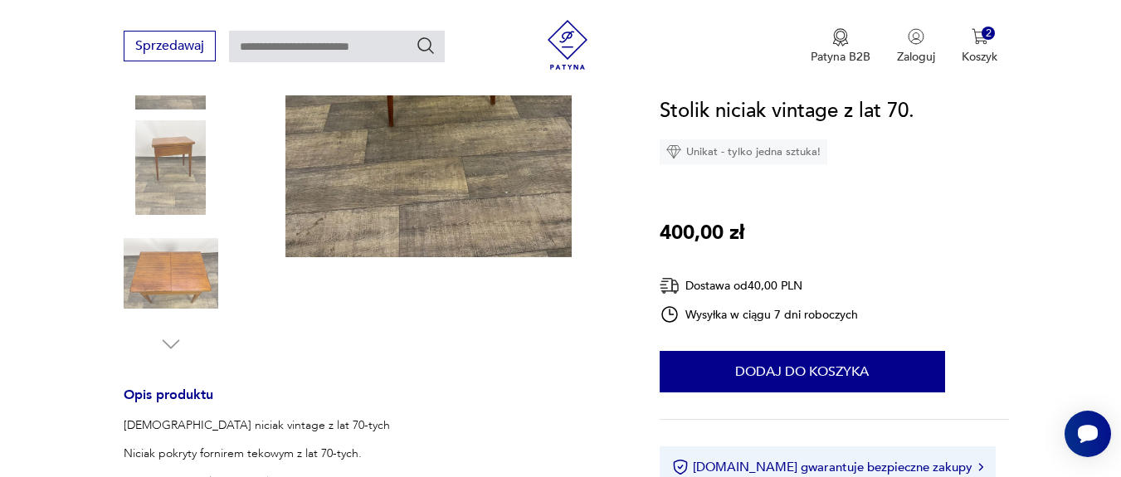
scroll to position [598, 0]
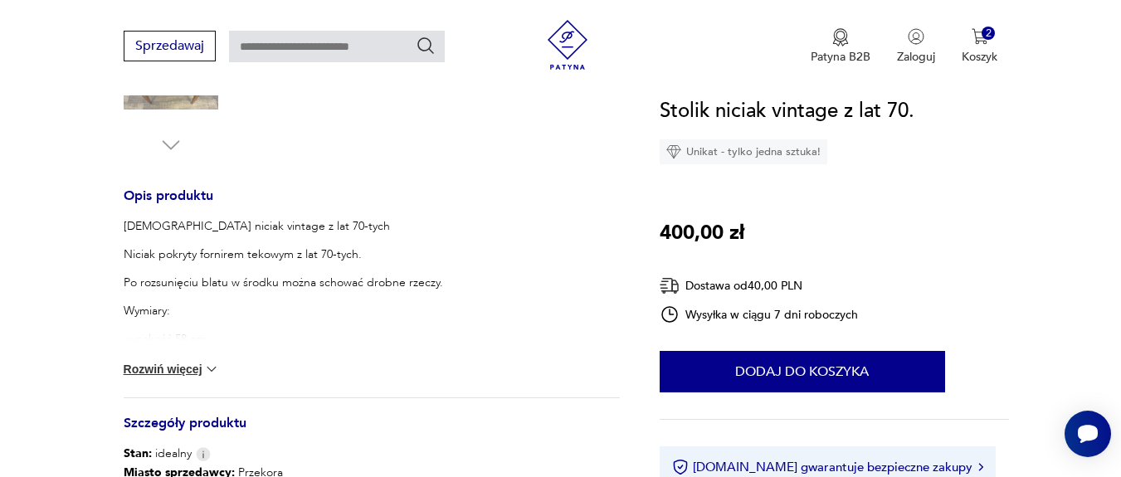
click at [203, 371] on img at bounding box center [211, 369] width 17 height 17
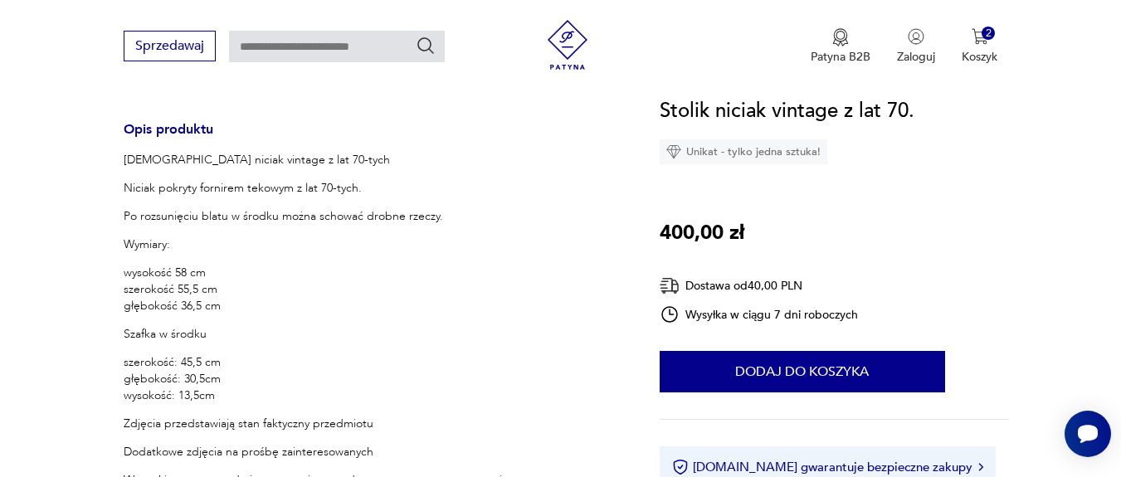
scroll to position [697, 0]
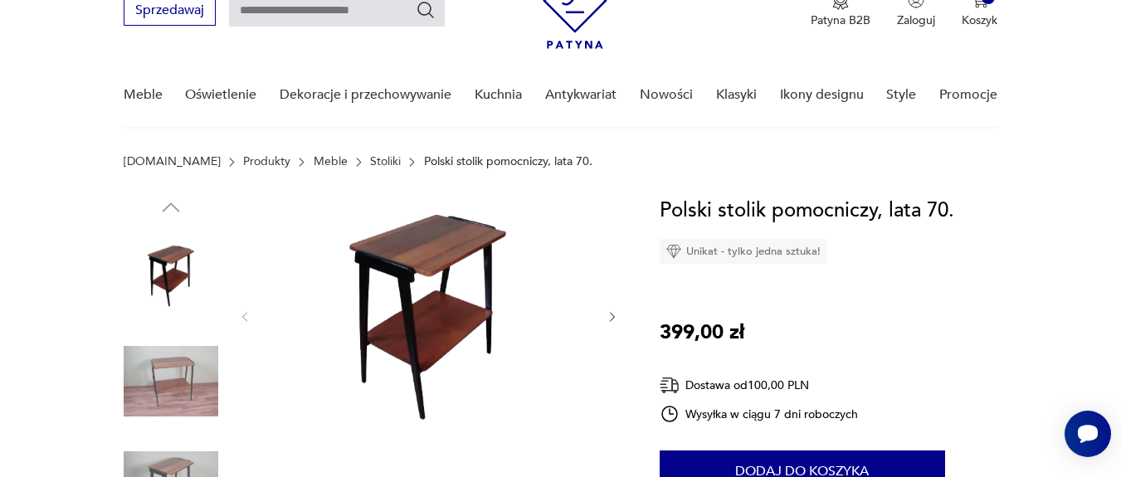
scroll to position [100, 0]
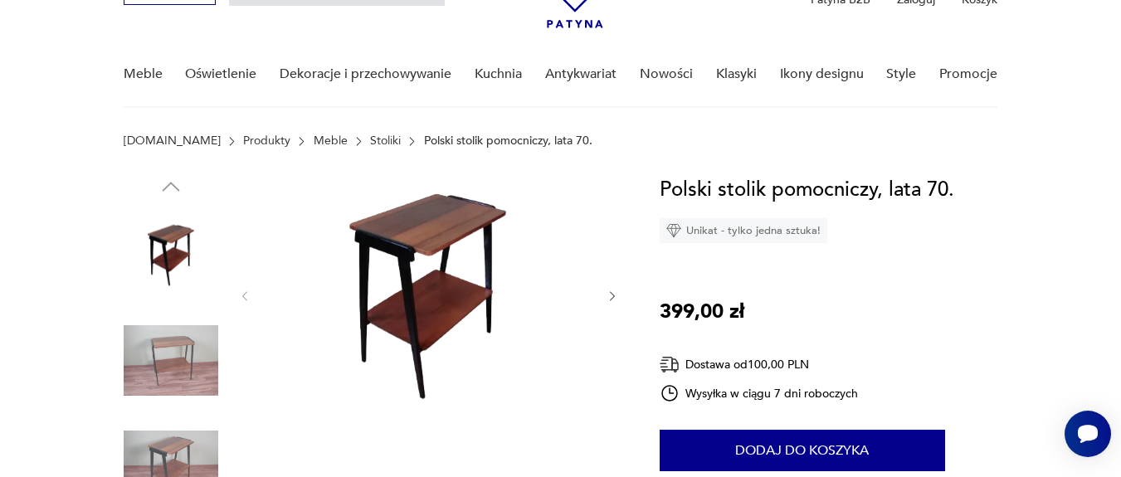
click at [617, 295] on icon "button" at bounding box center [613, 297] width 14 height 14
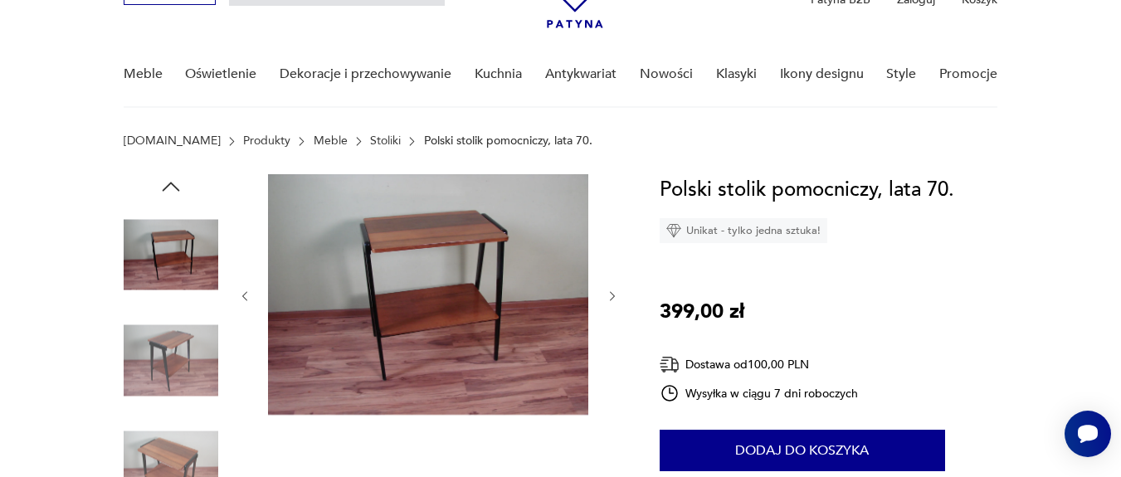
click at [617, 295] on icon "button" at bounding box center [613, 297] width 14 height 14
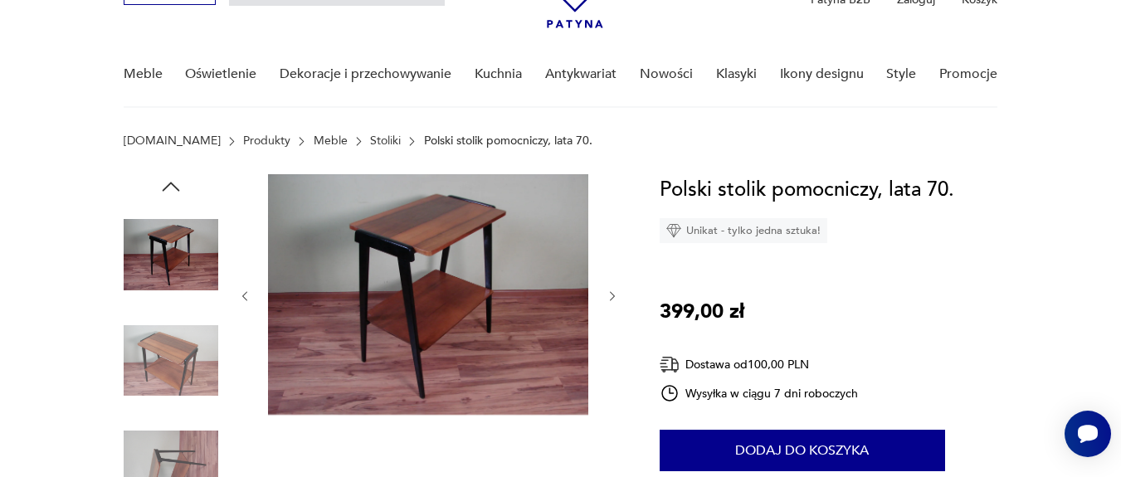
click at [617, 295] on icon "button" at bounding box center [613, 297] width 14 height 14
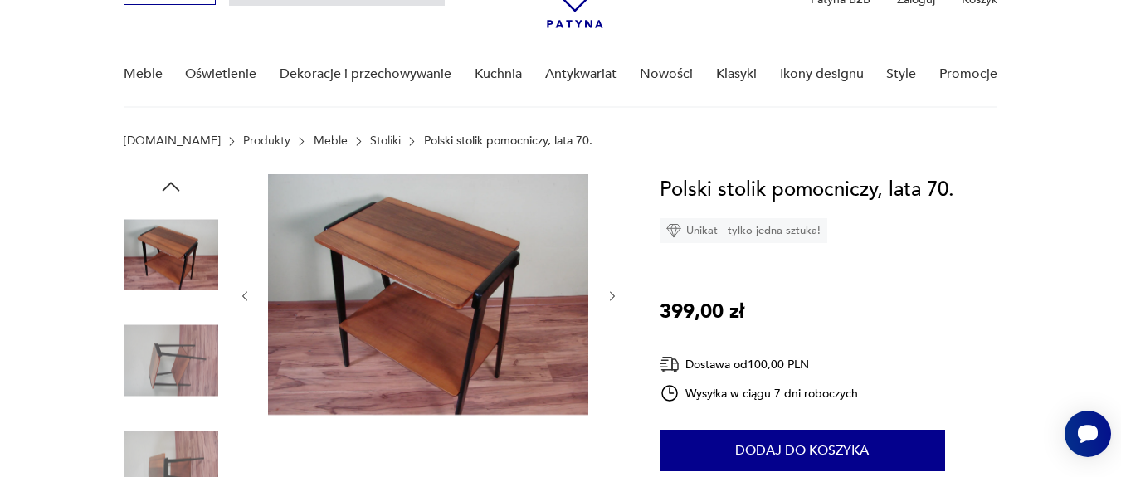
click at [617, 295] on icon "button" at bounding box center [613, 297] width 14 height 14
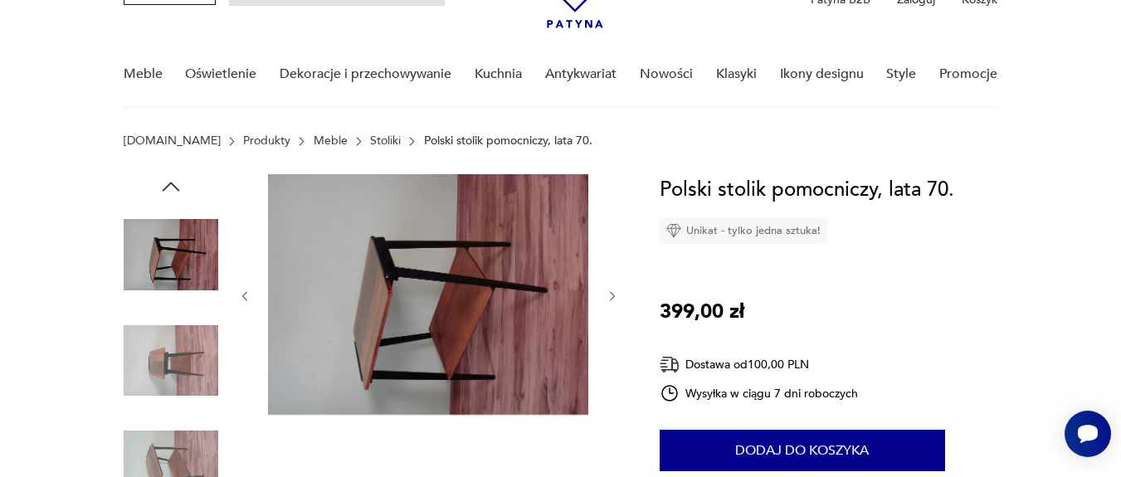
click at [617, 295] on icon "button" at bounding box center [613, 297] width 14 height 14
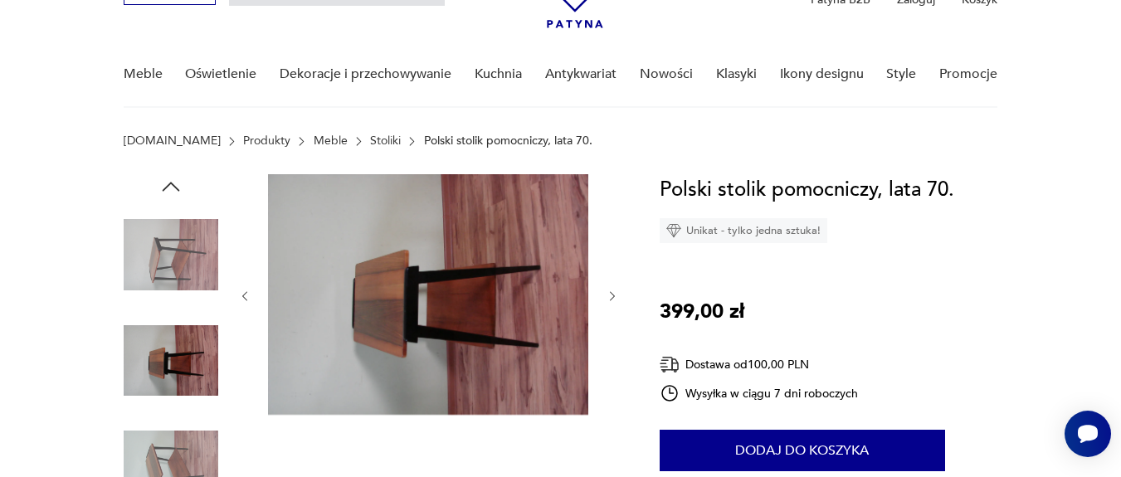
click at [611, 290] on icon "button" at bounding box center [613, 297] width 14 height 14
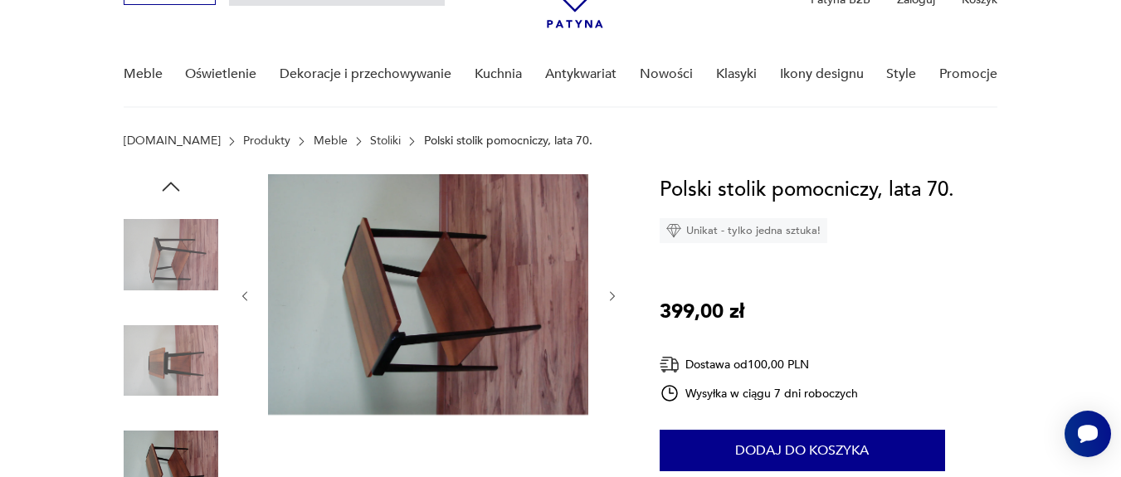
click at [618, 298] on icon "button" at bounding box center [613, 297] width 14 height 14
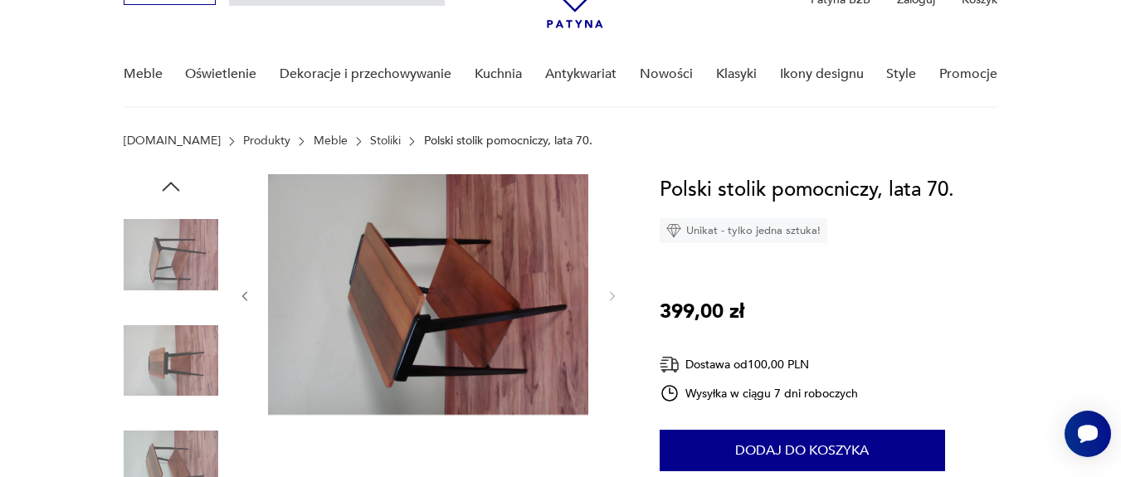
click at [245, 290] on icon "button" at bounding box center [245, 297] width 14 height 14
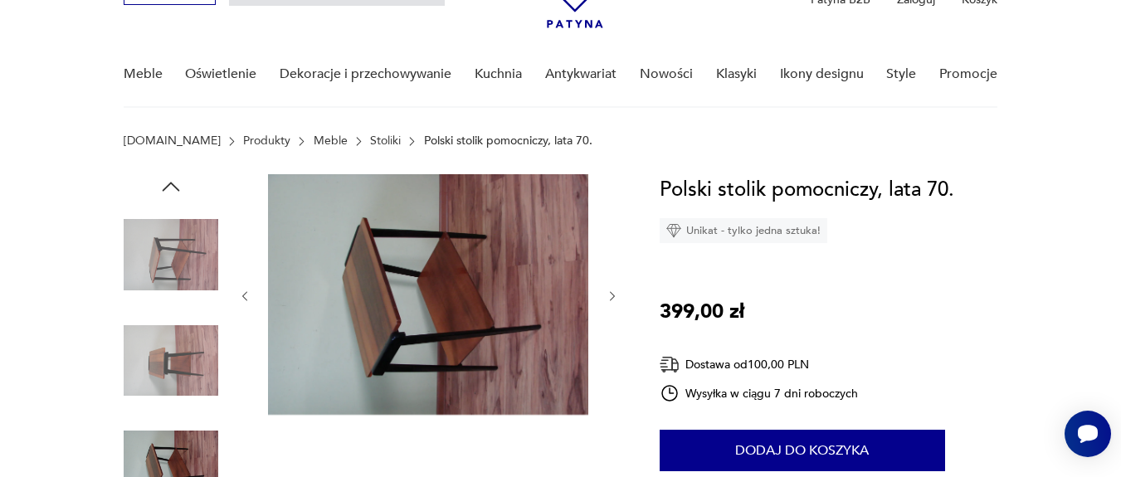
click at [245, 290] on icon "button" at bounding box center [245, 297] width 14 height 14
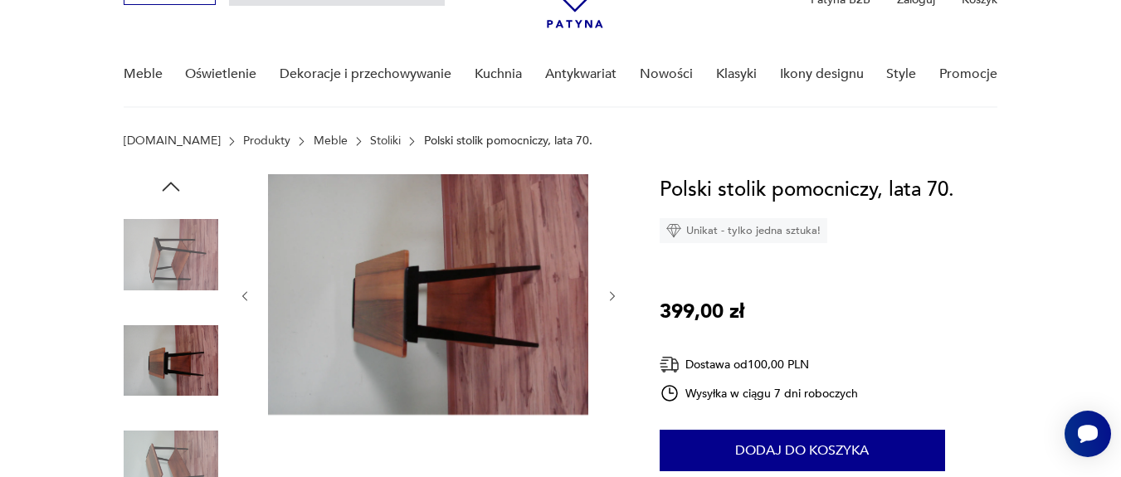
click at [245, 290] on icon "button" at bounding box center [245, 297] width 14 height 14
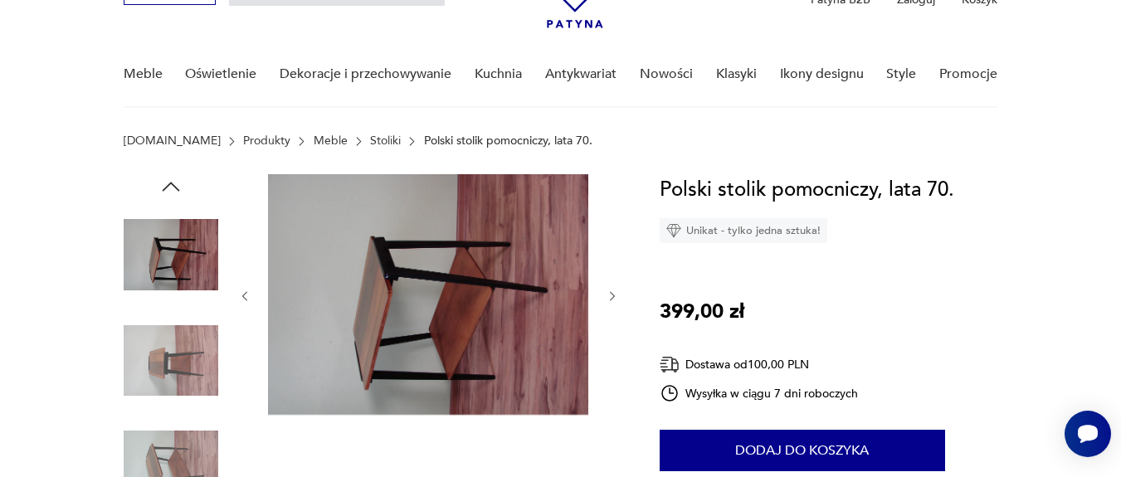
click at [245, 290] on icon "button" at bounding box center [245, 297] width 14 height 14
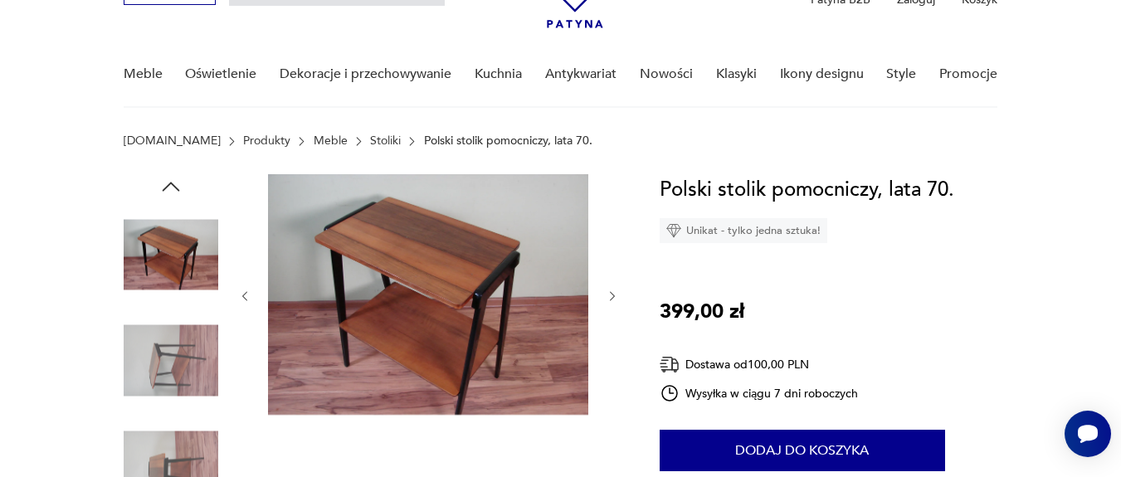
click at [245, 290] on icon "button" at bounding box center [245, 297] width 14 height 14
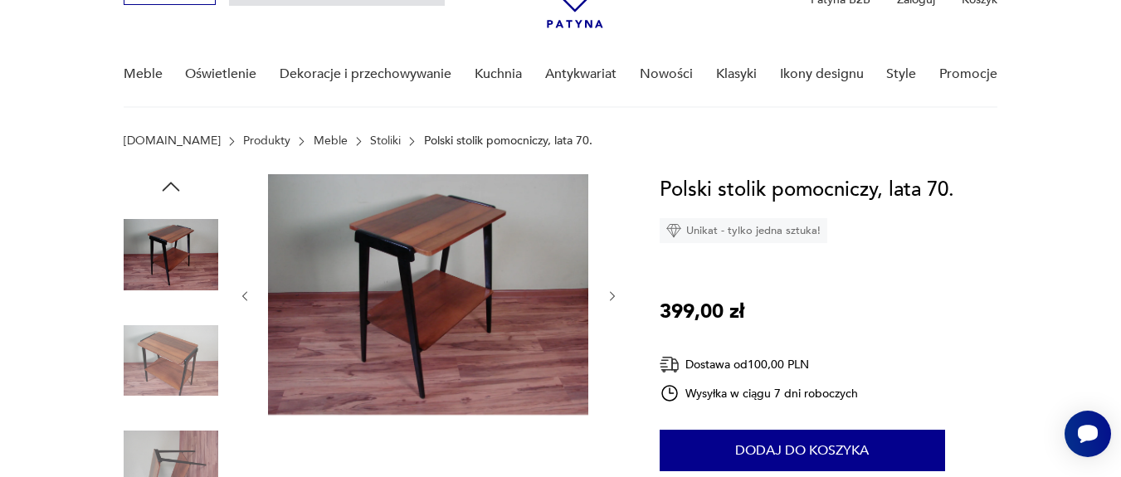
click at [245, 290] on icon "button" at bounding box center [245, 297] width 14 height 14
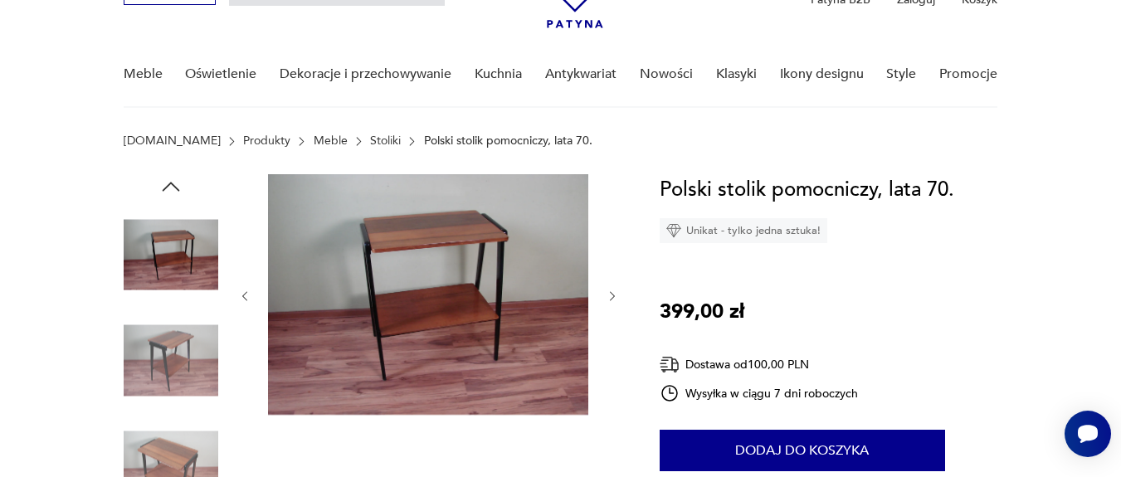
click at [245, 290] on icon "button" at bounding box center [245, 297] width 14 height 14
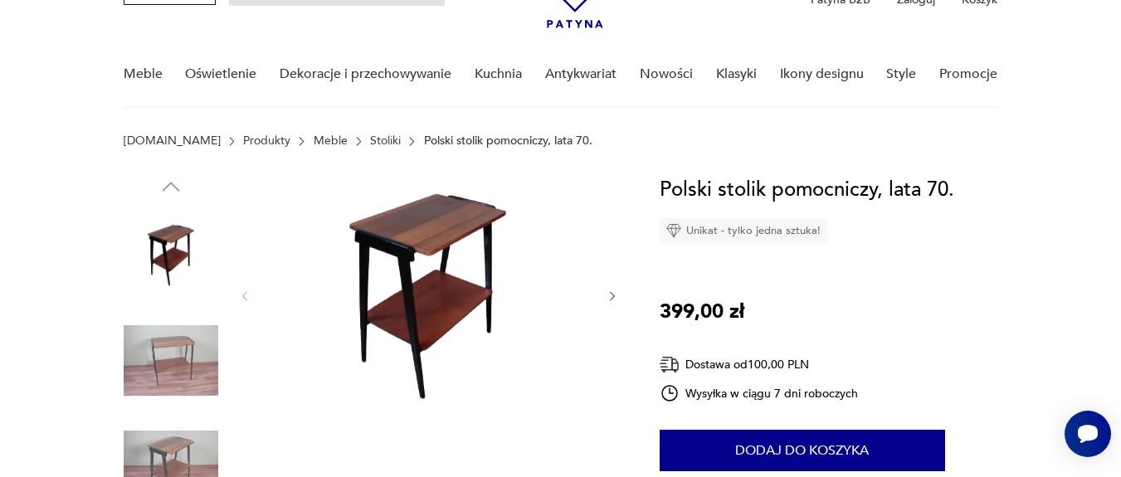
click at [619, 296] on icon "button" at bounding box center [613, 297] width 14 height 14
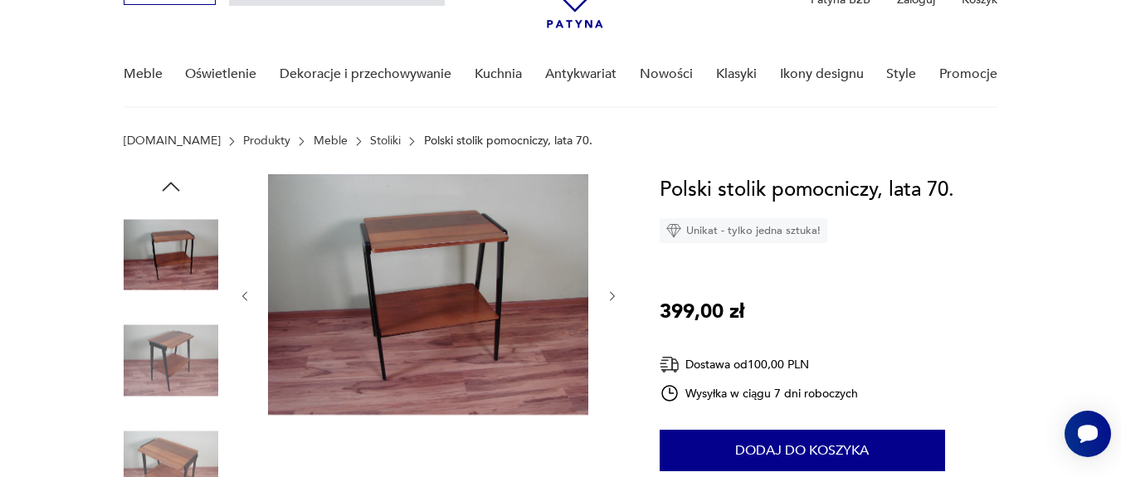
click at [616, 296] on icon "button" at bounding box center [613, 297] width 14 height 14
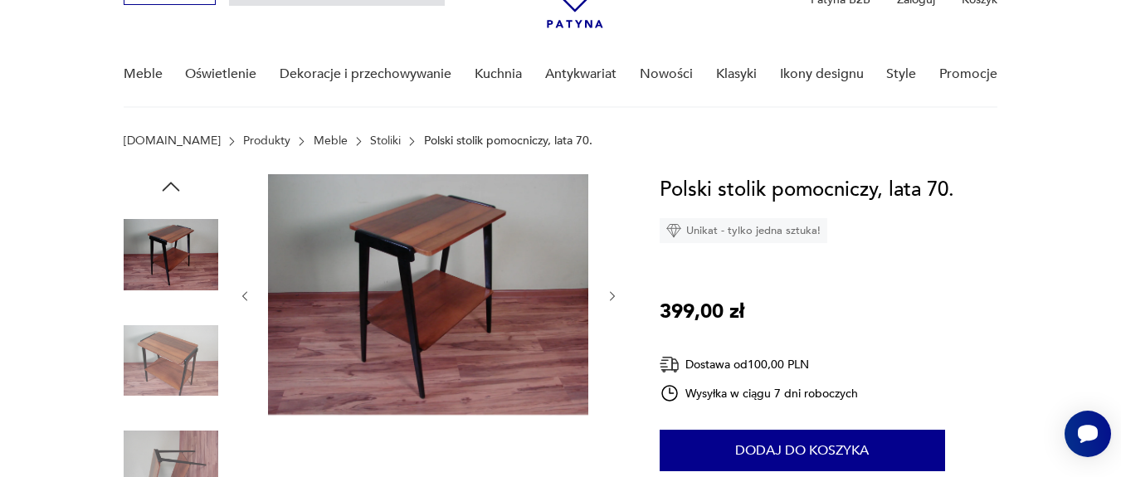
click at [617, 296] on icon "button" at bounding box center [613, 297] width 14 height 14
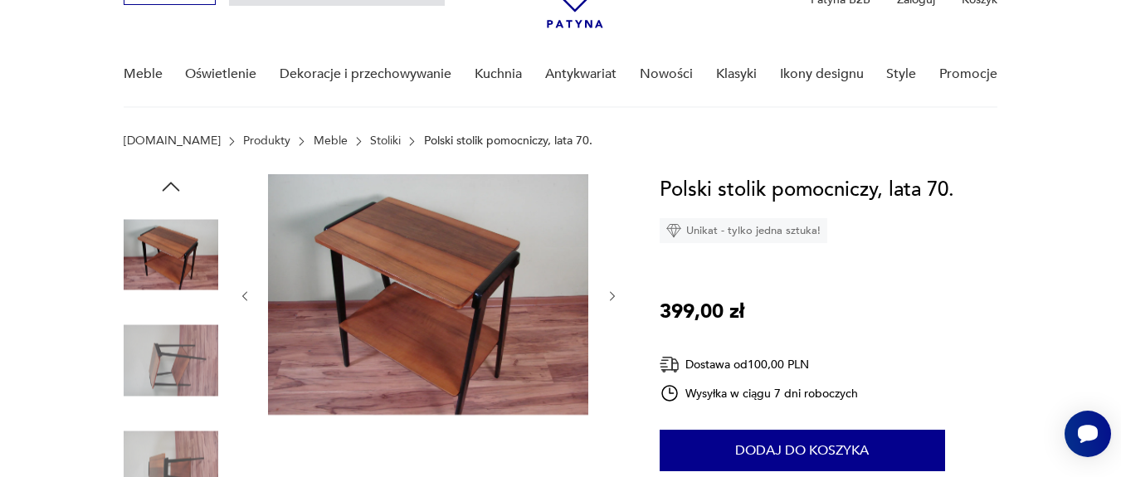
click at [617, 296] on icon "button" at bounding box center [613, 297] width 14 height 14
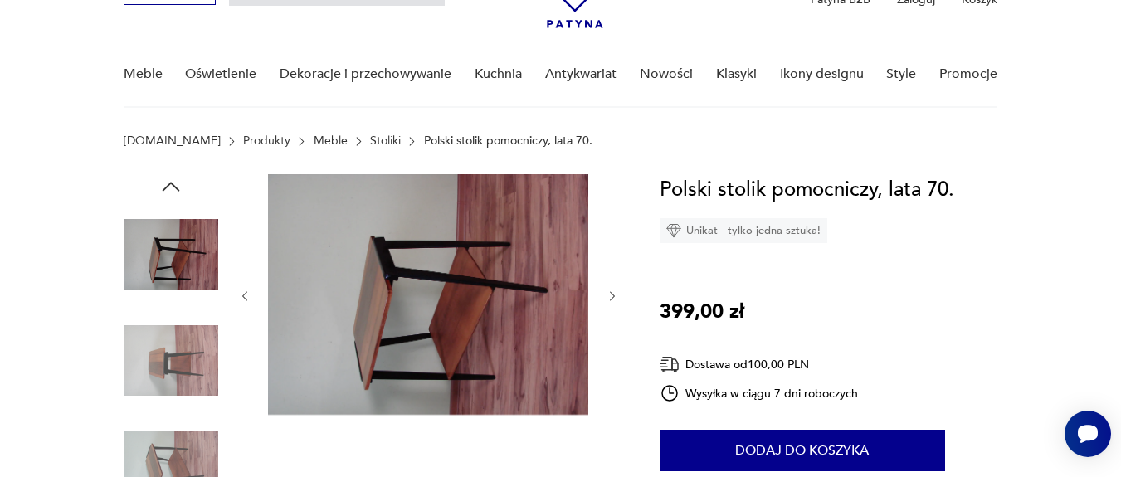
click at [617, 296] on icon "button" at bounding box center [613, 297] width 14 height 14
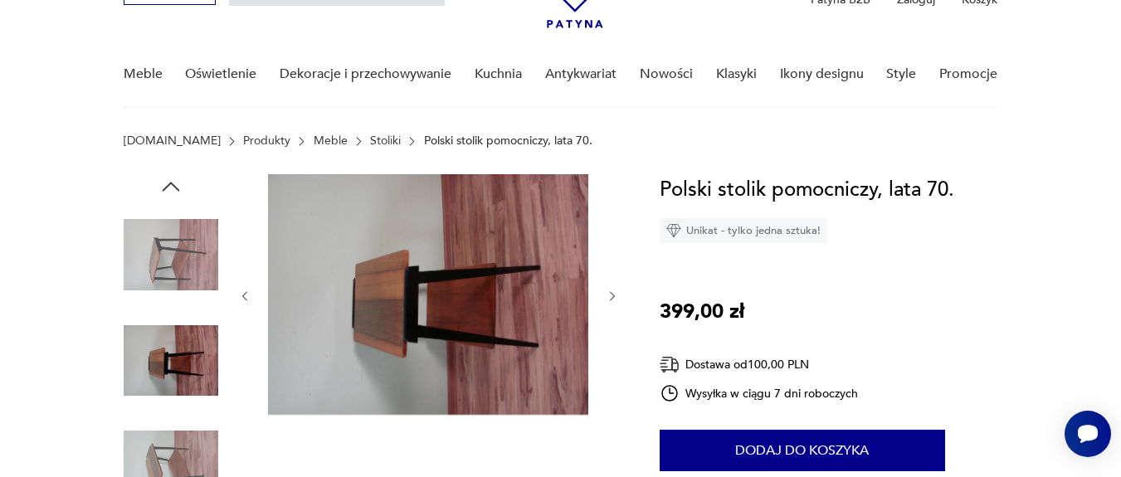
click at [617, 296] on icon "button" at bounding box center [613, 297] width 14 height 14
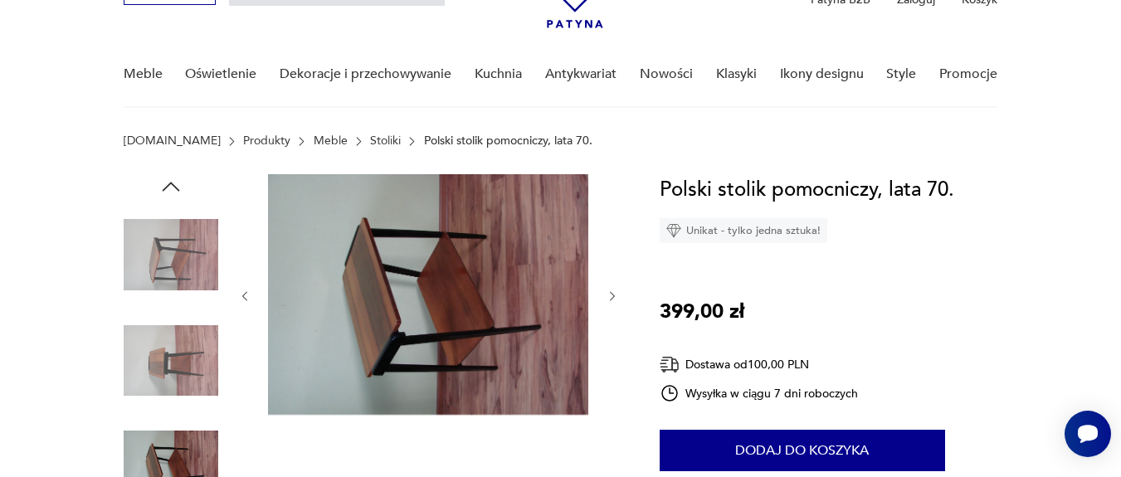
click at [617, 296] on icon "button" at bounding box center [613, 297] width 14 height 14
